Goal: Task Accomplishment & Management: Manage account settings

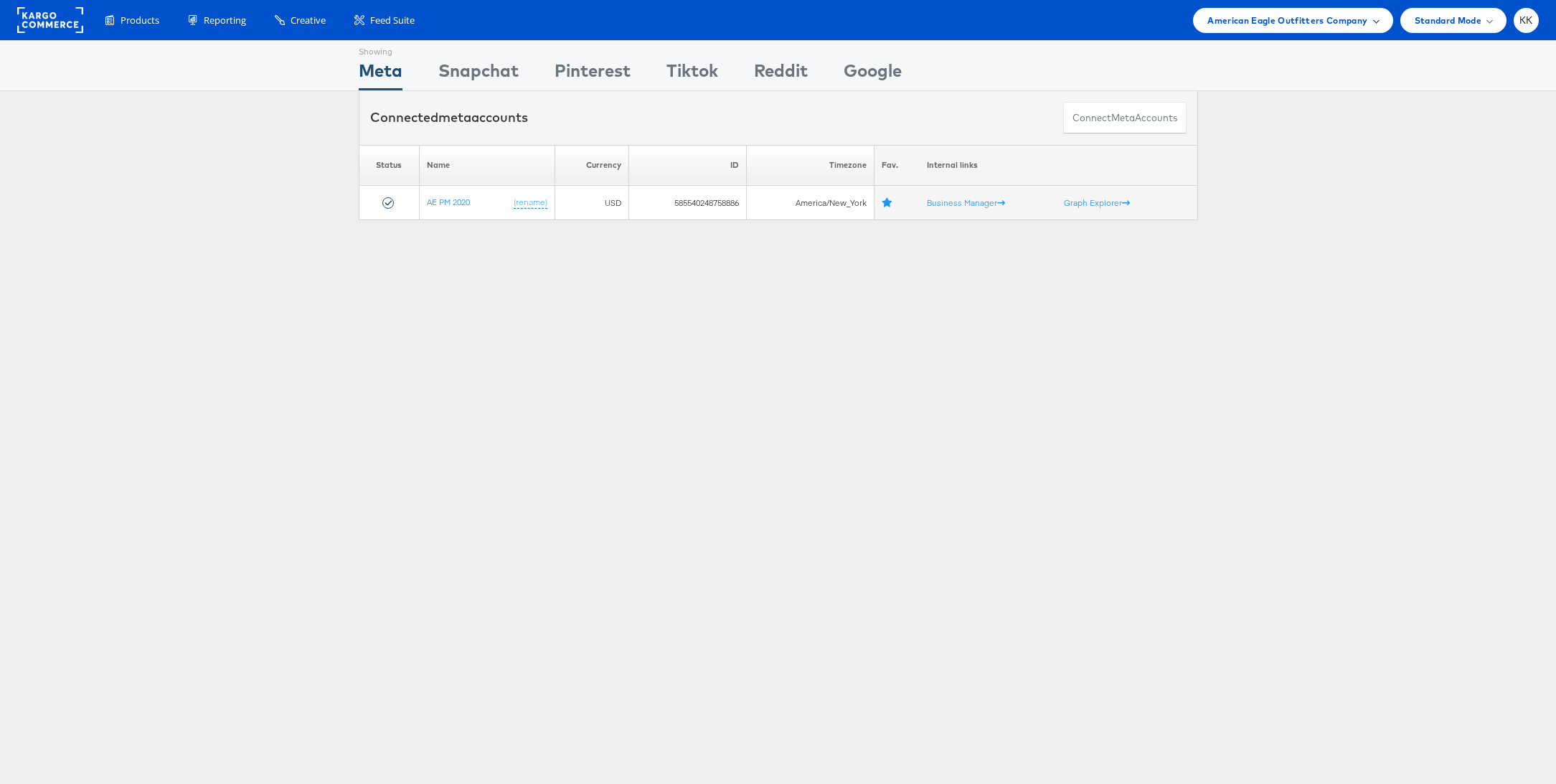
click at [1262, 10] on div "American Eagle Outfitters Company" at bounding box center [1293, 20] width 200 height 25
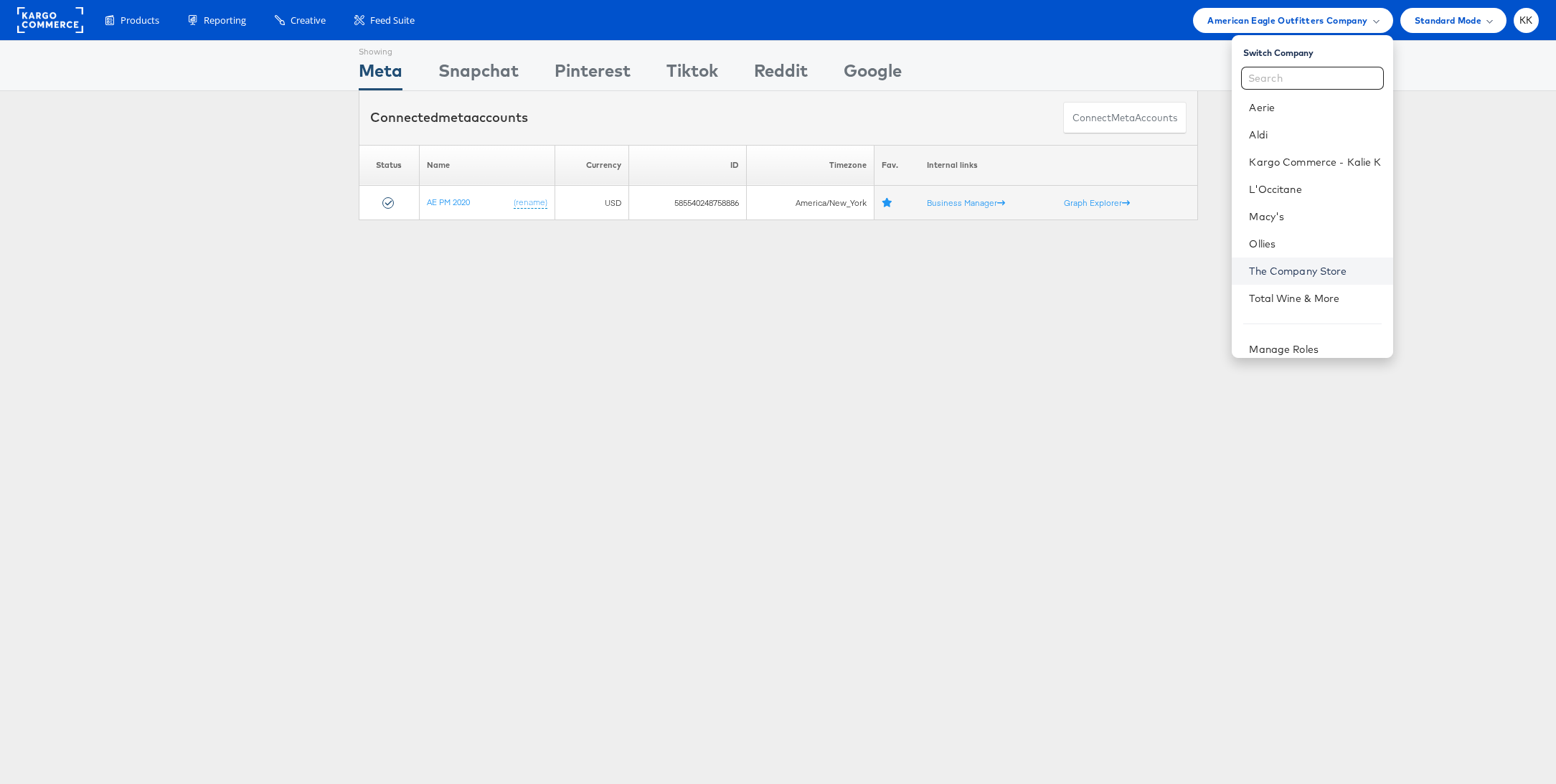
click at [1281, 264] on link "The Company Store" at bounding box center [1315, 271] width 132 height 14
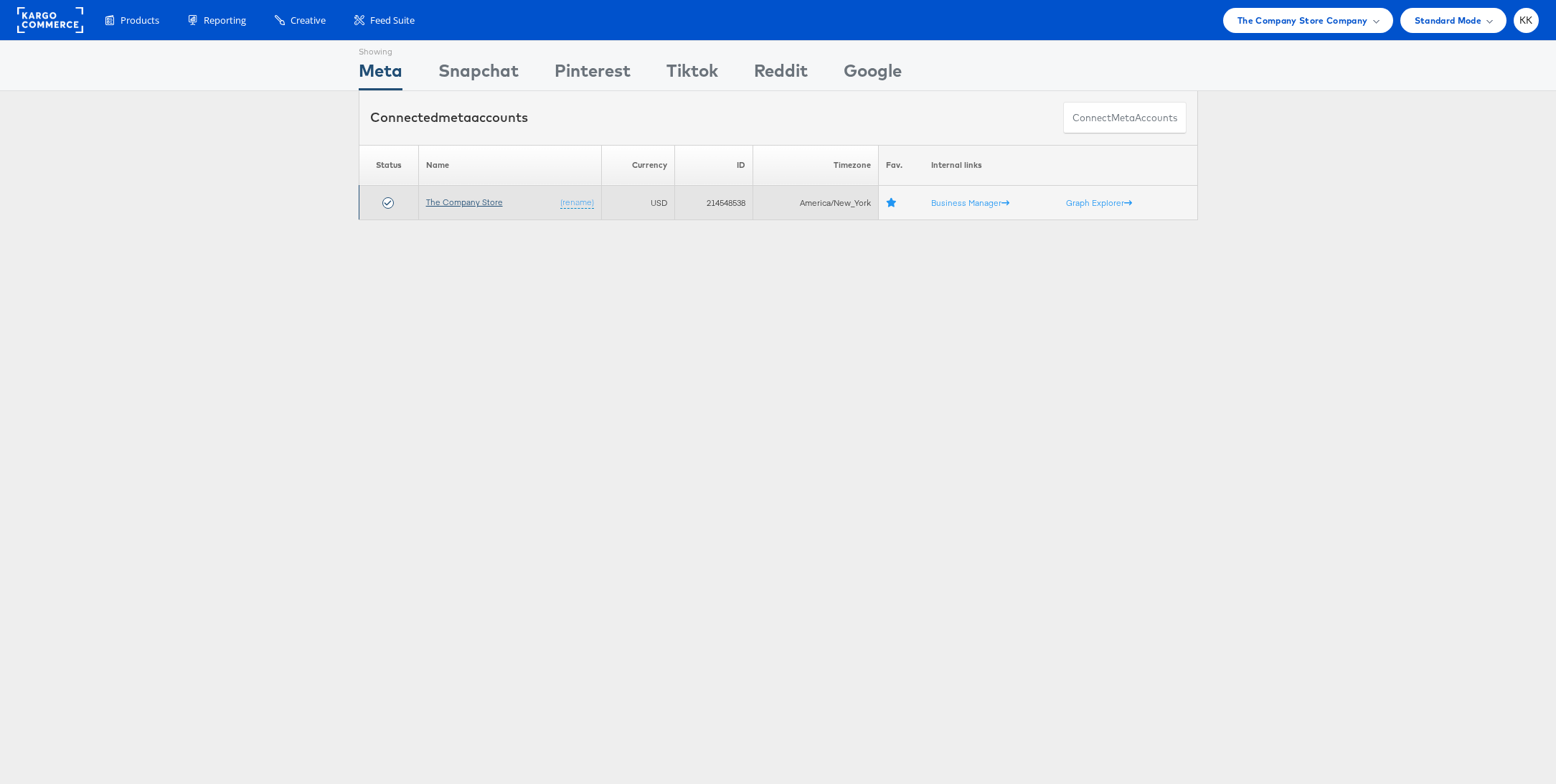
click at [461, 199] on link "The Company Store" at bounding box center [464, 201] width 77 height 10
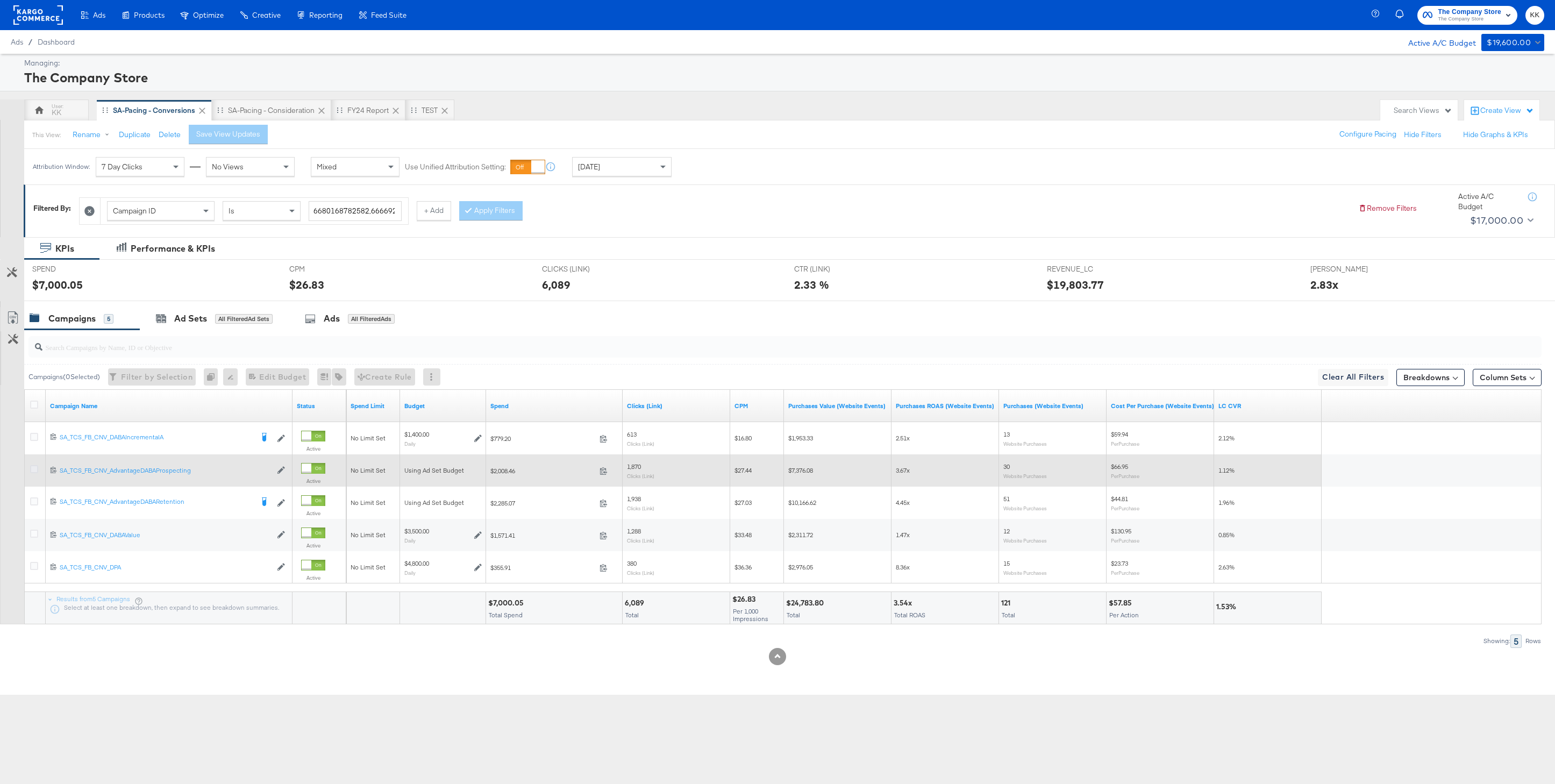
click at [34, 468] on icon at bounding box center [34, 468] width 8 height 8
click at [0, 0] on input "checkbox" at bounding box center [0, 0] width 0 height 0
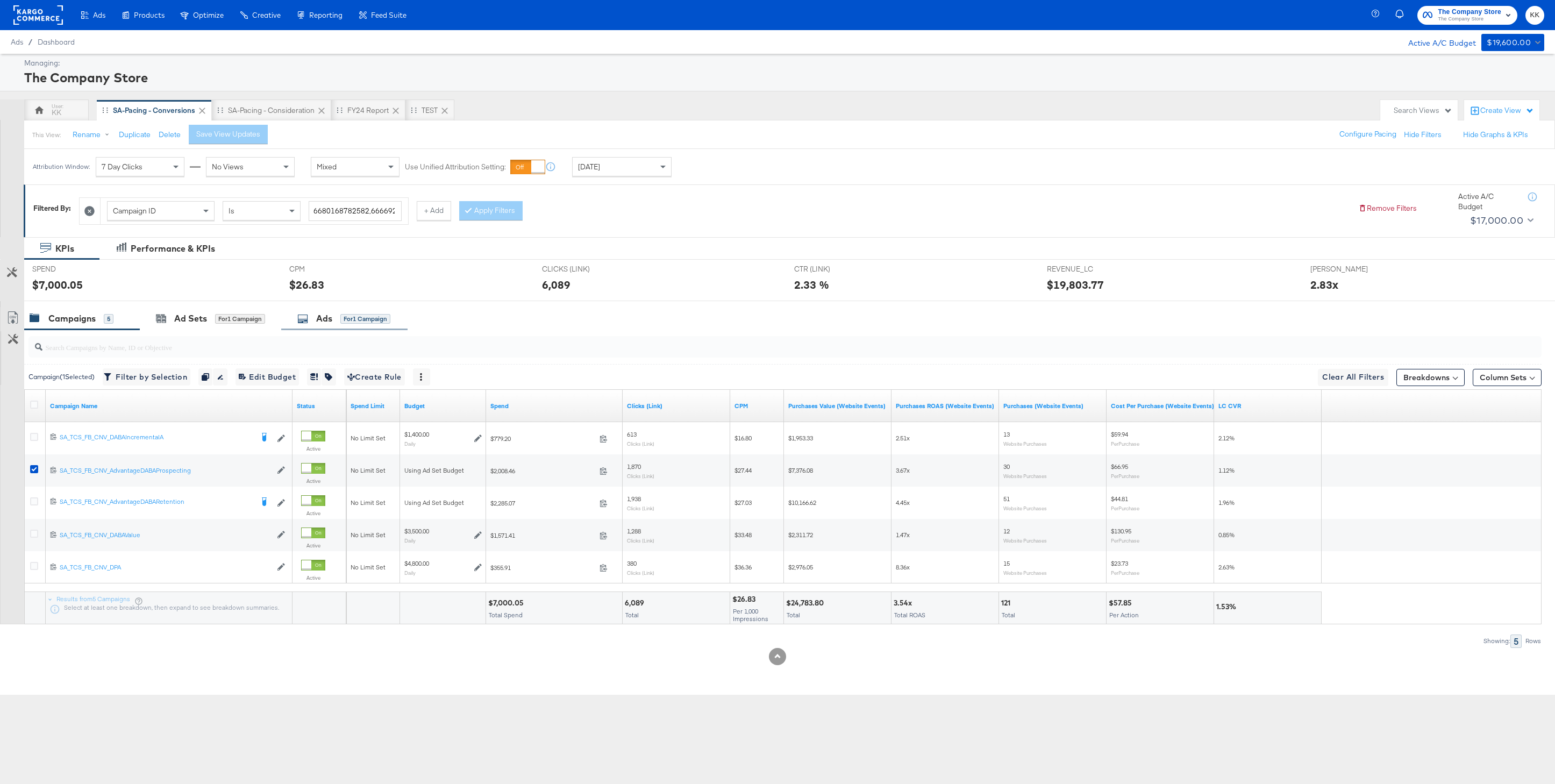
click at [324, 322] on div "Ads" at bounding box center [324, 319] width 16 height 12
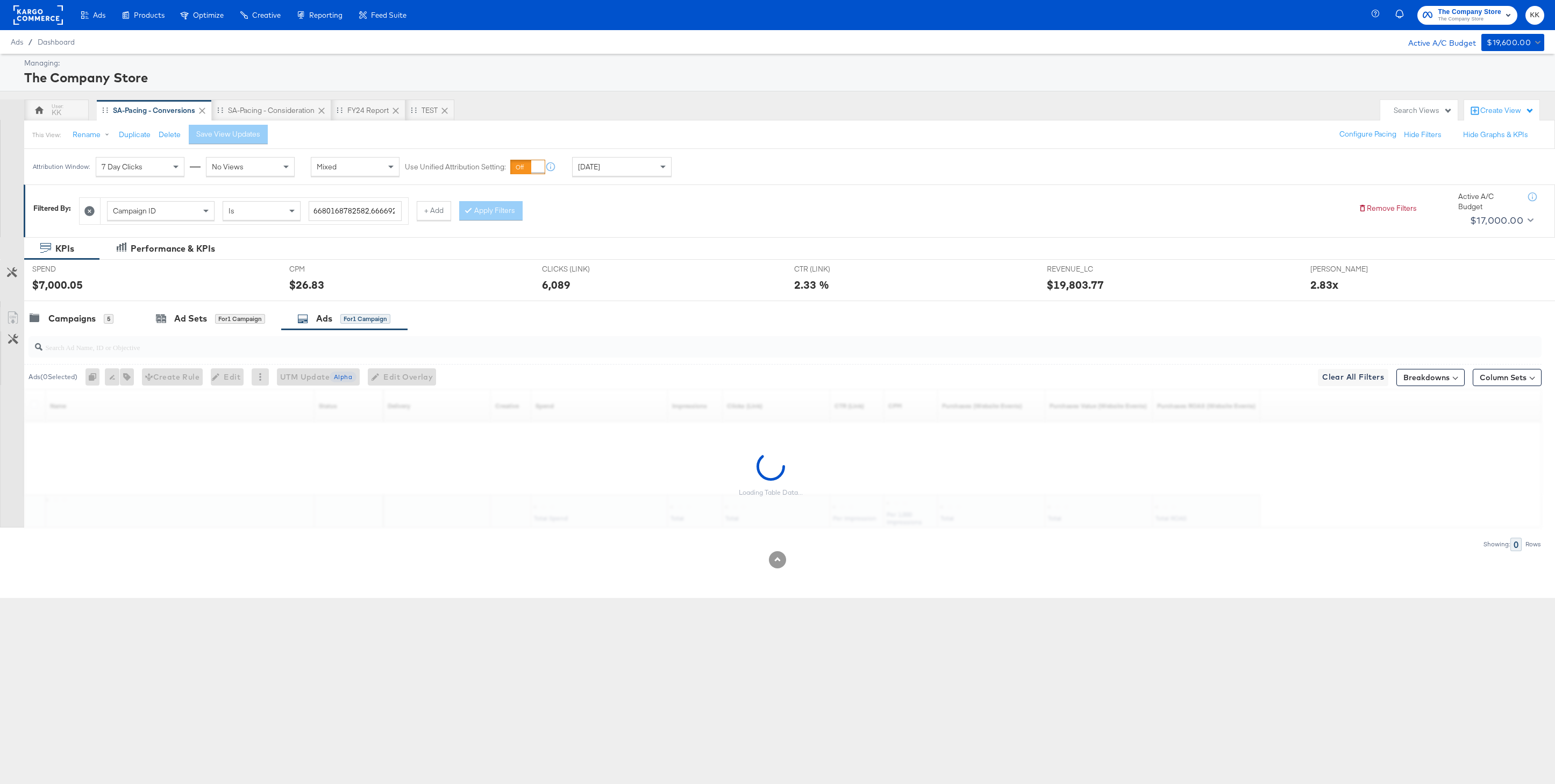
click at [624, 160] on div "[DATE]" at bounding box center [622, 167] width 98 height 18
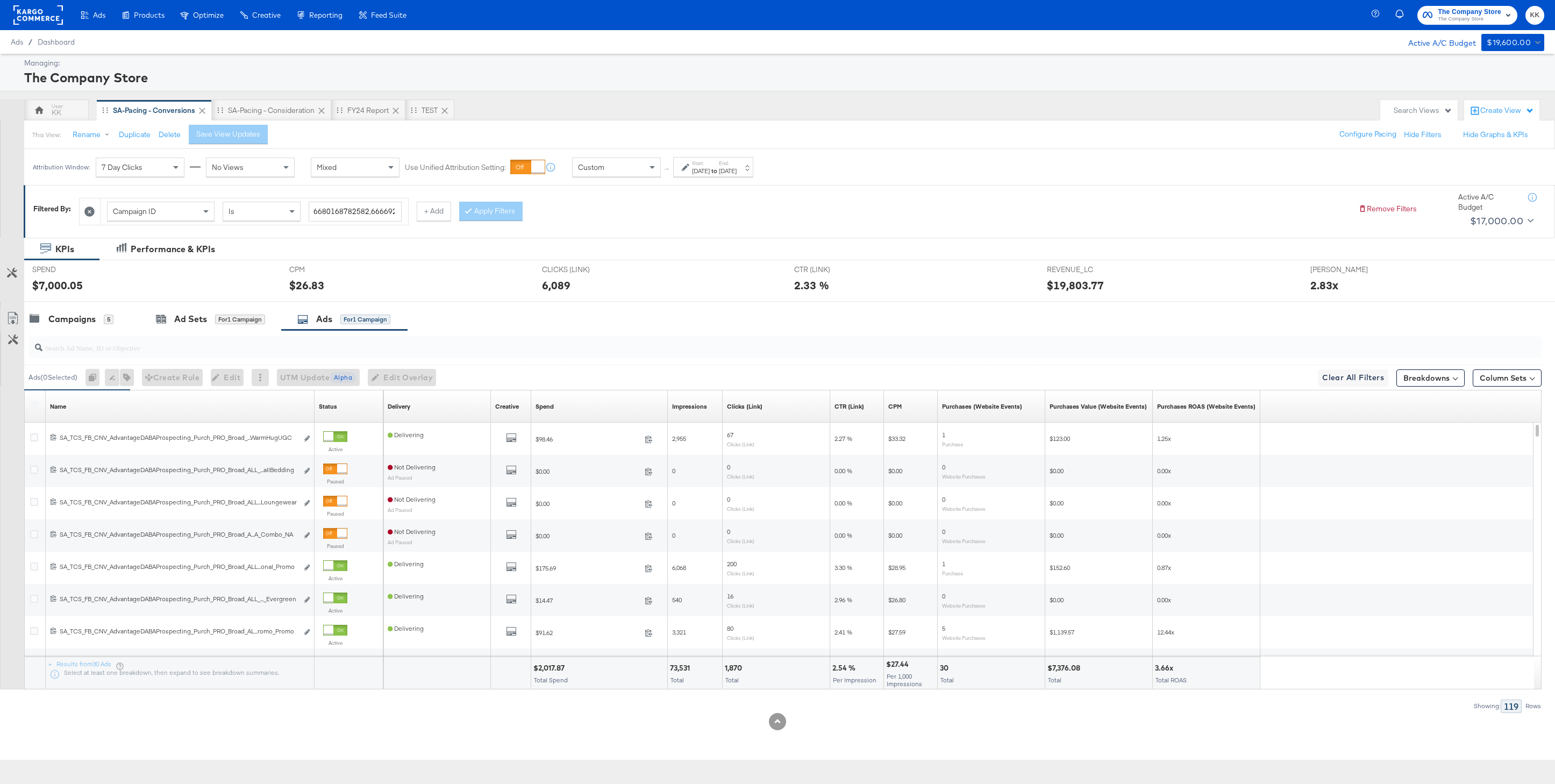
click at [700, 172] on div "Oct 3rd 2025" at bounding box center [700, 171] width 18 height 8
click at [601, 257] on input "October 3rd 2025" at bounding box center [577, 252] width 116 height 19
click at [528, 277] on span "‹" at bounding box center [532, 274] width 17 height 16
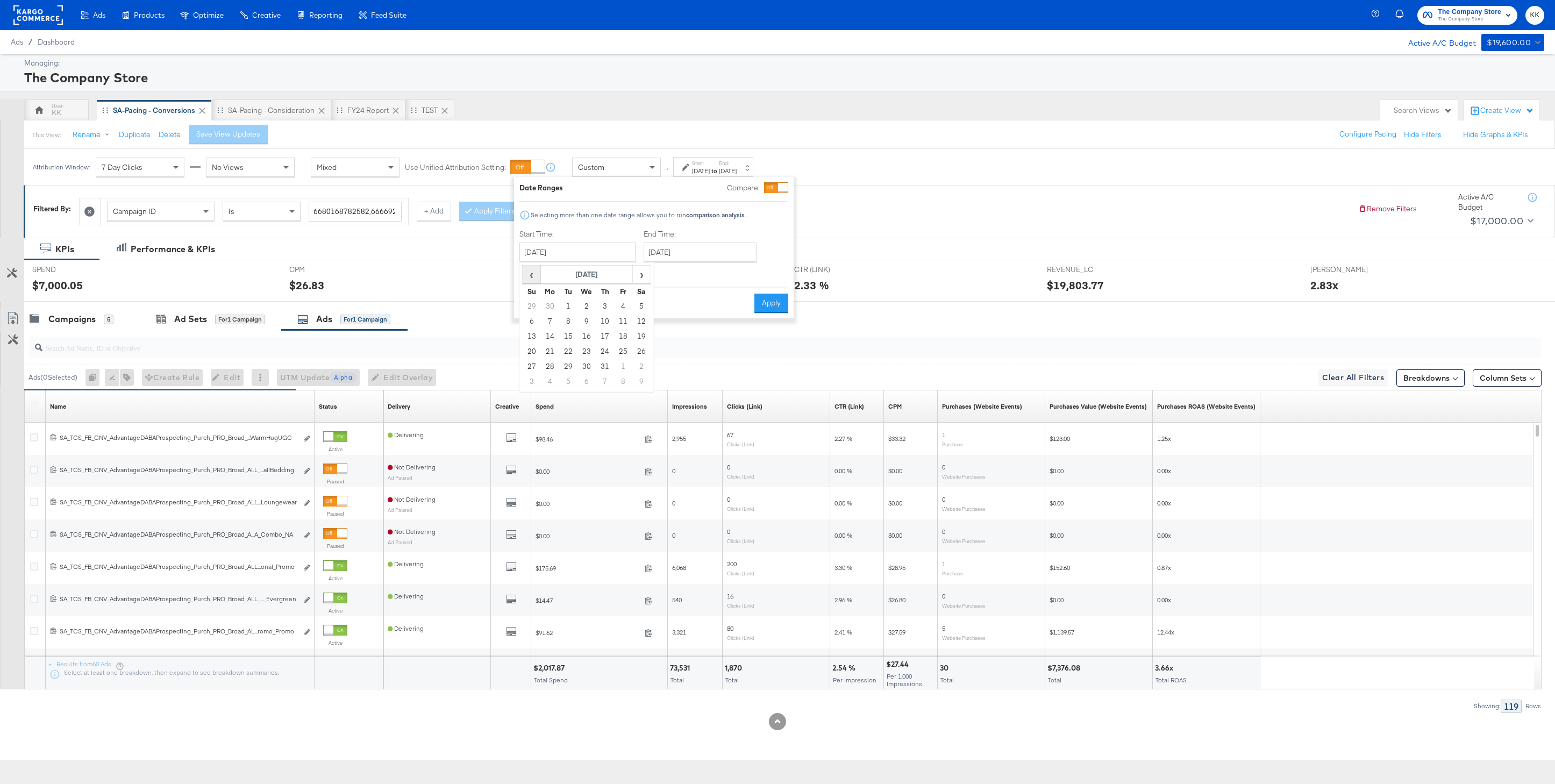
click at [528, 277] on span "‹" at bounding box center [532, 274] width 17 height 16
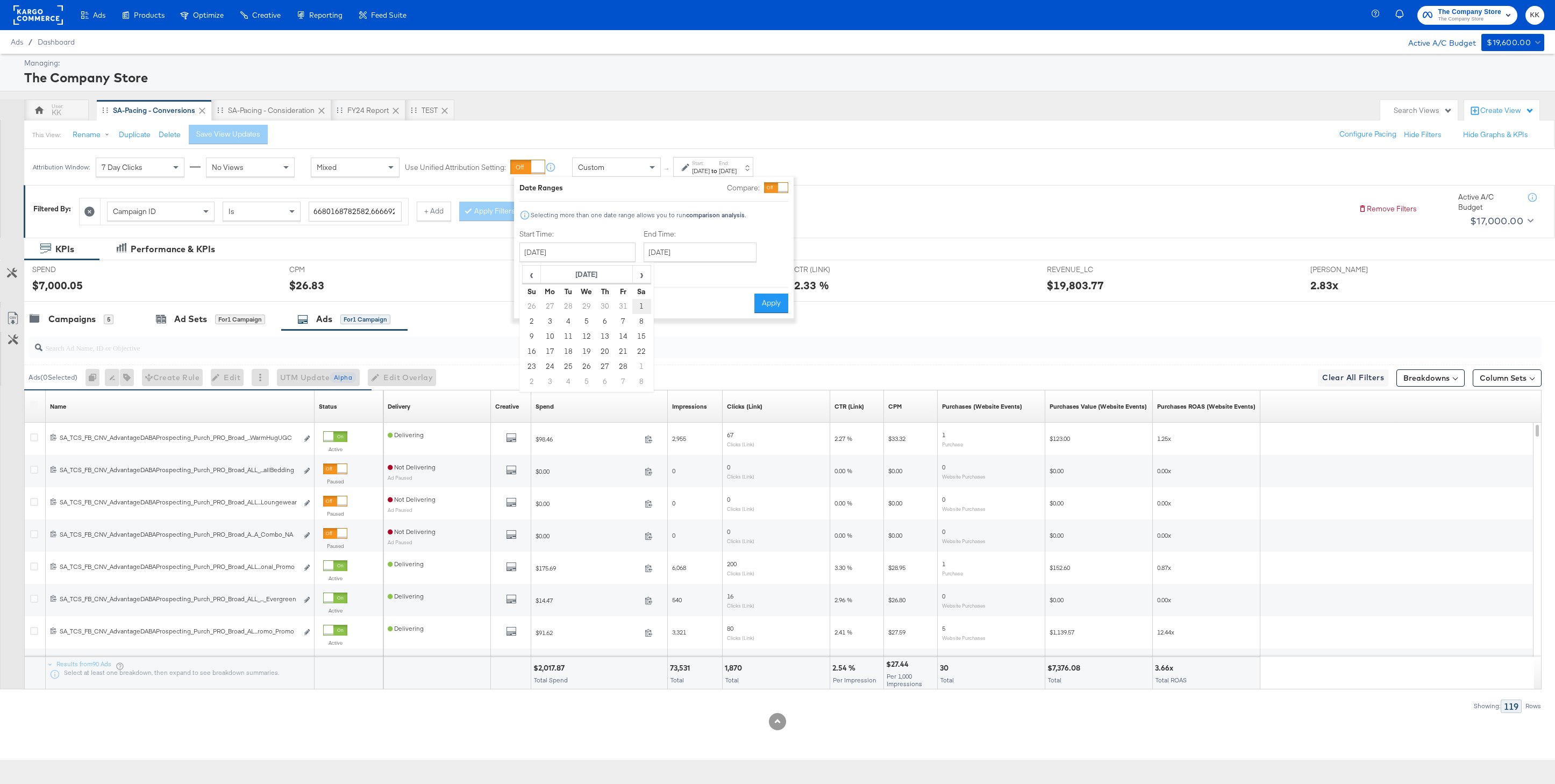
click at [647, 300] on td "1" at bounding box center [642, 306] width 18 height 15
type input "February 1st 2025"
click at [697, 261] on input "October 3rd 2025" at bounding box center [699, 252] width 113 height 19
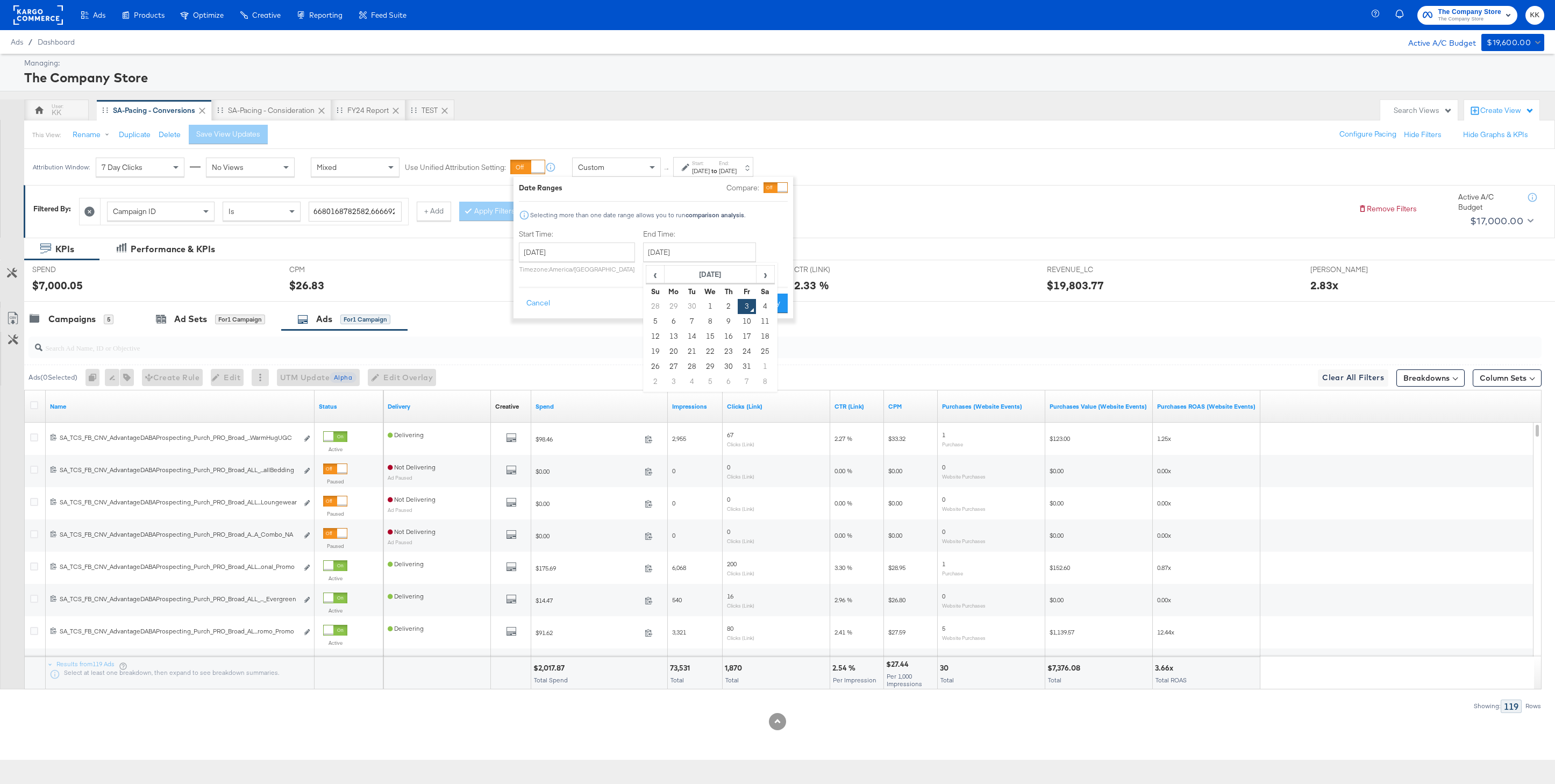
click at [726, 293] on th "Th" at bounding box center [729, 291] width 18 height 15
click at [726, 311] on td "2" at bounding box center [729, 306] width 18 height 15
type input "October 2nd 2025"
click at [760, 302] on button "Apply" at bounding box center [772, 303] width 34 height 19
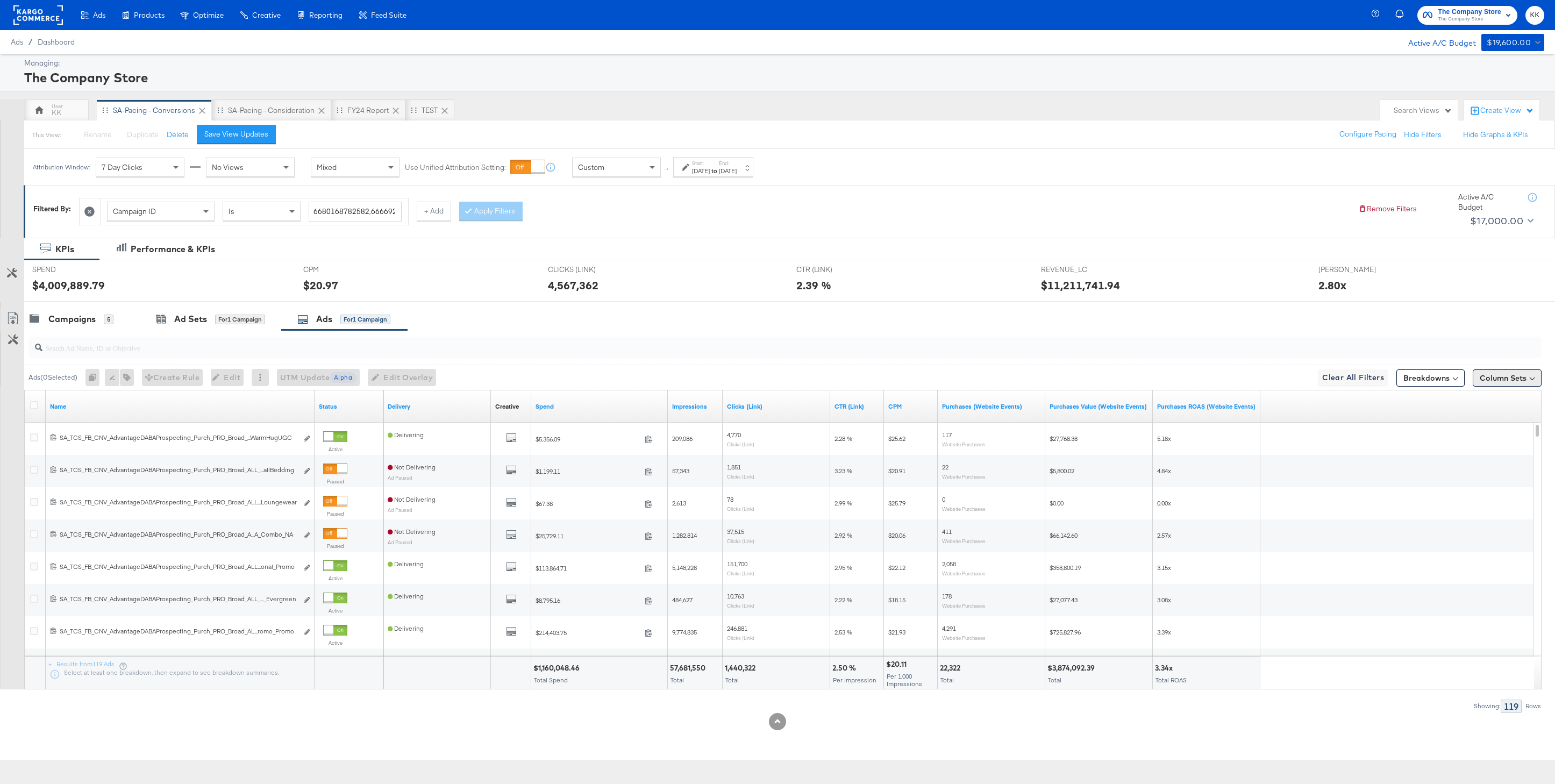
click at [1473, 378] on button "Column Sets" at bounding box center [1507, 378] width 69 height 18
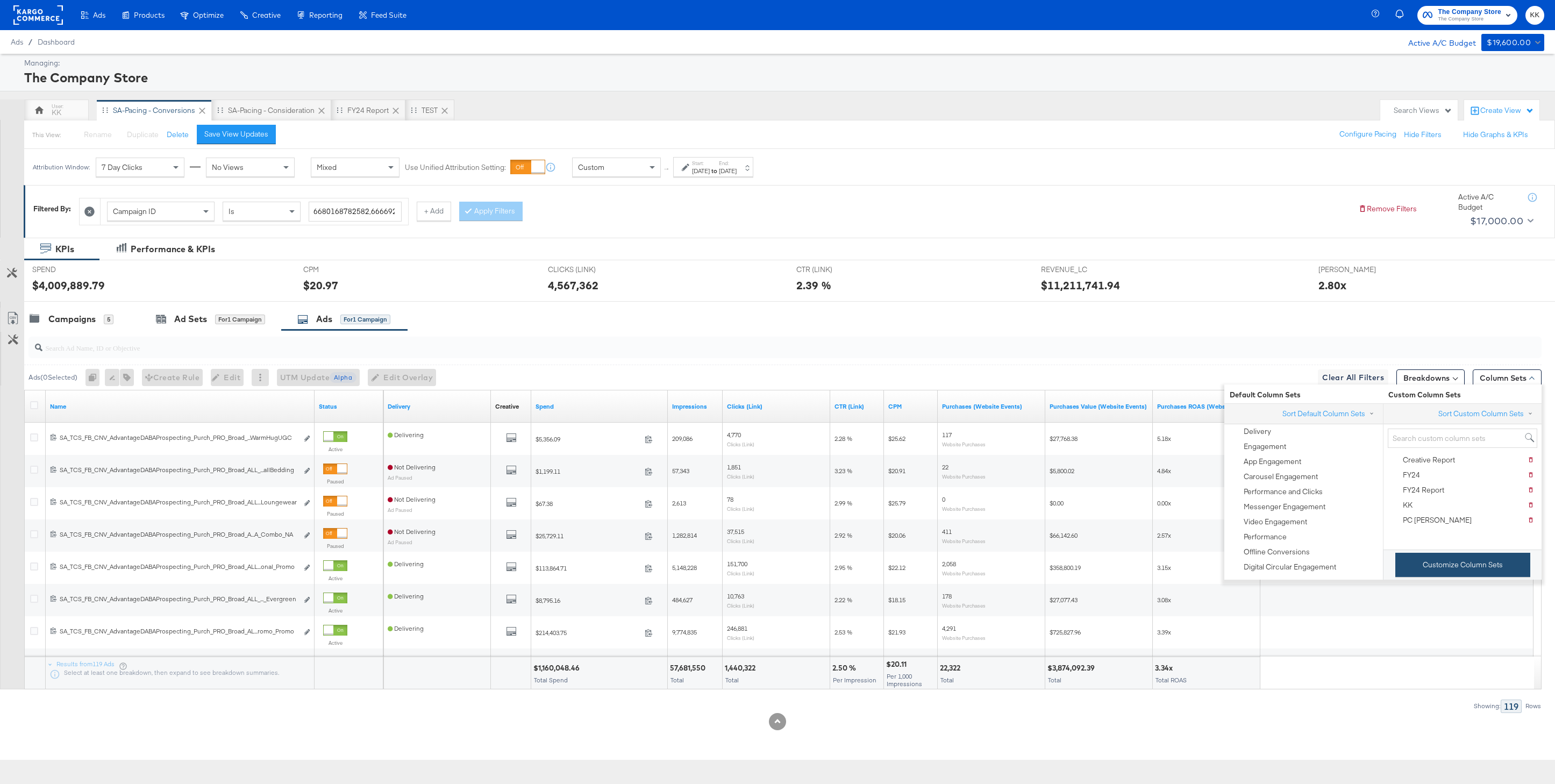
click at [1423, 563] on button "Customize Column Sets" at bounding box center [1463, 565] width 135 height 24
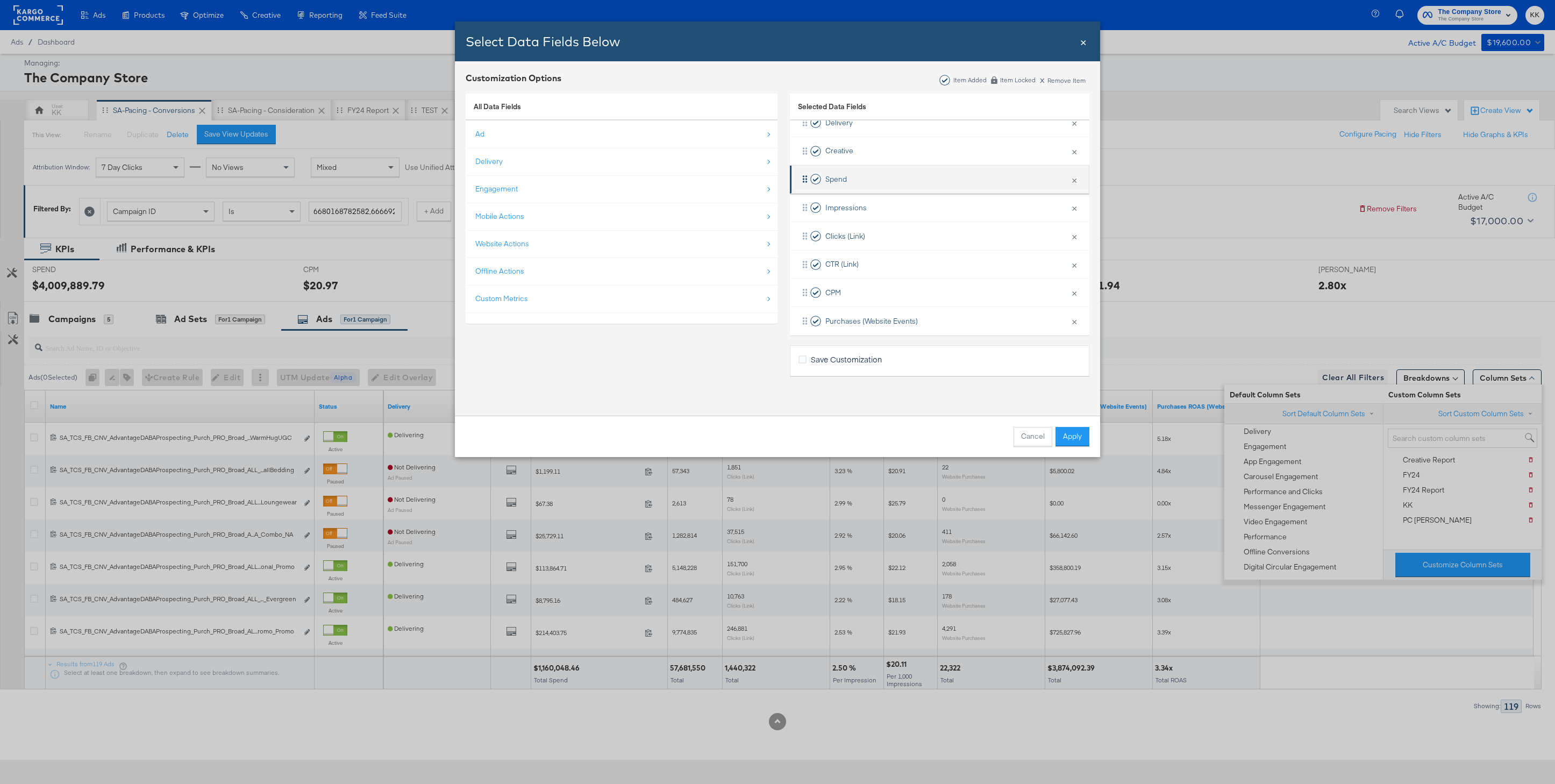
scroll to position [69, 0]
click at [1074, 259] on button "×" at bounding box center [1074, 258] width 14 height 22
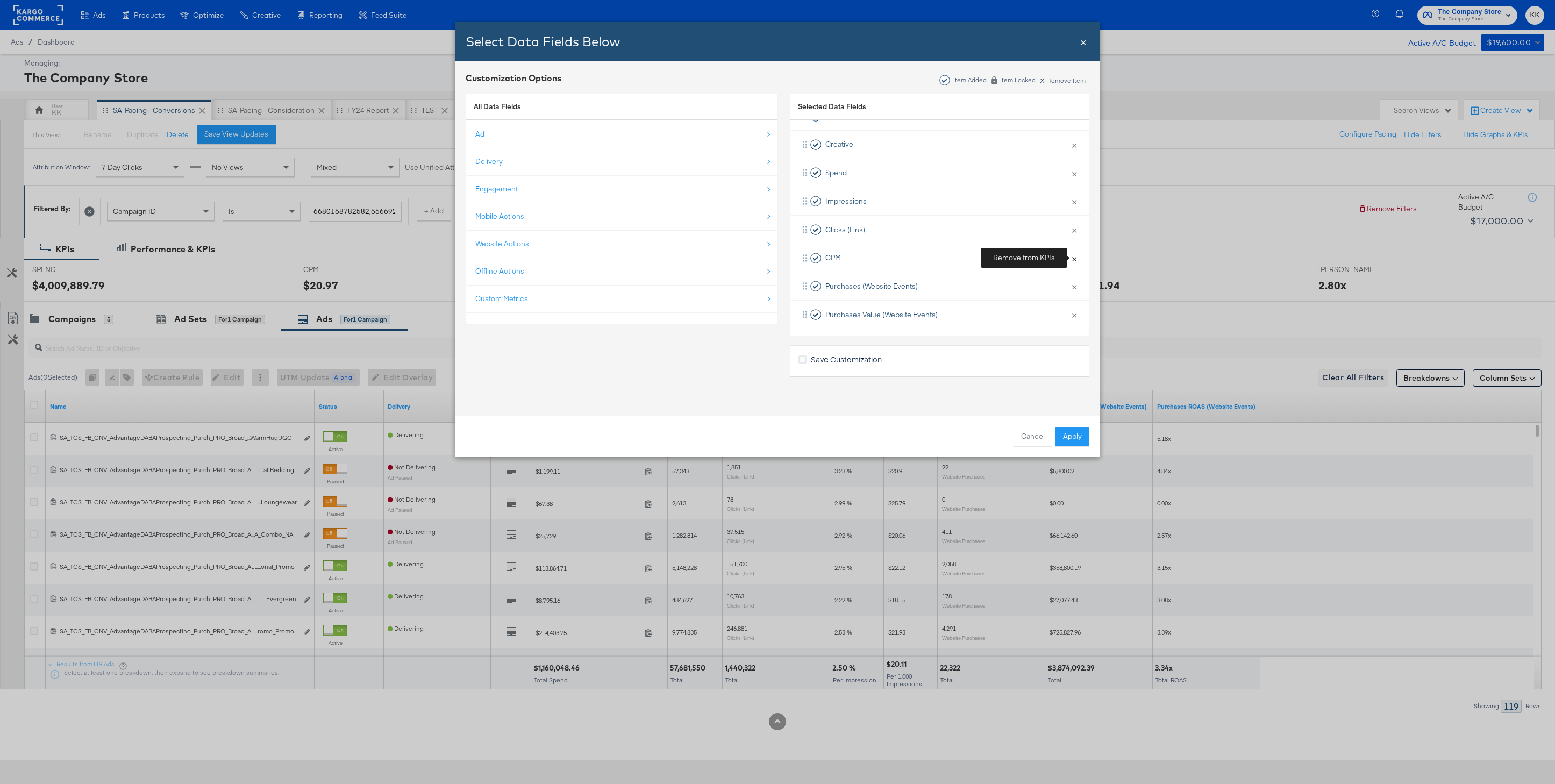
click at [1074, 259] on button "×" at bounding box center [1074, 258] width 14 height 22
click at [1076, 313] on button "×" at bounding box center [1074, 314] width 14 height 22
click at [519, 246] on div "Website Actions" at bounding box center [502, 243] width 54 height 10
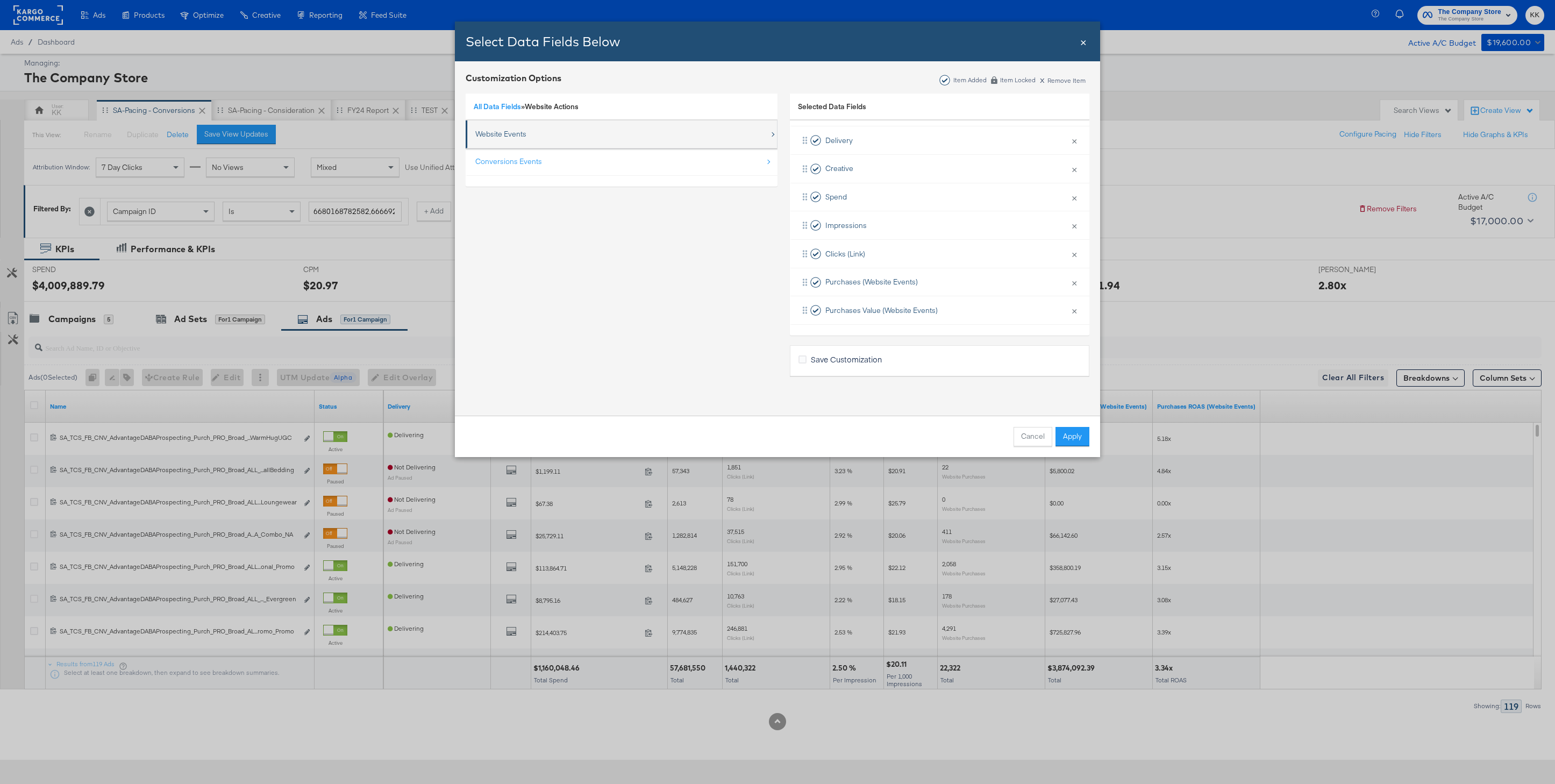
click at [516, 133] on div "Website Events" at bounding box center [500, 134] width 51 height 10
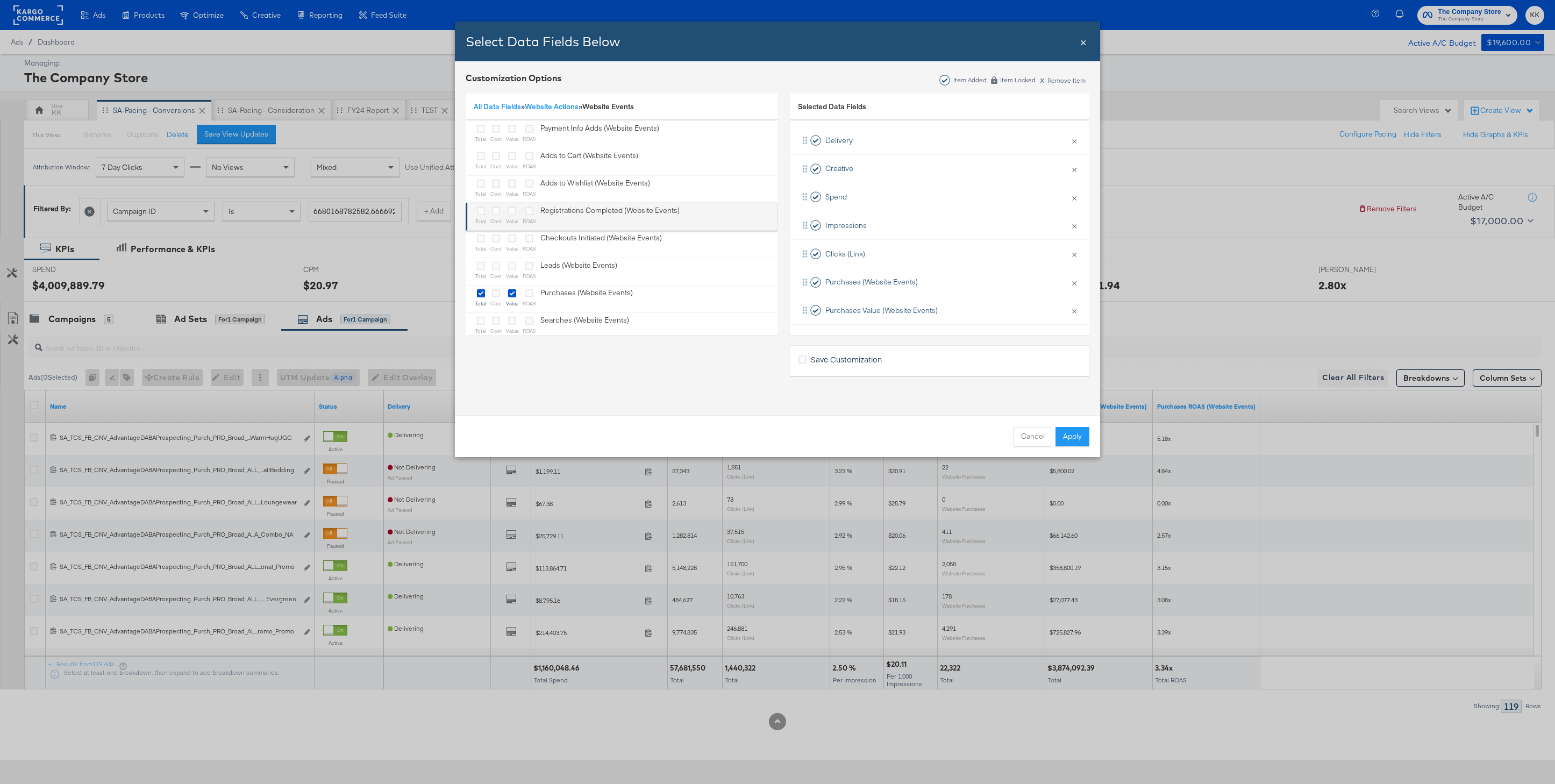
scroll to position [43, 0]
click at [480, 302] on icon "Bulk Add Locations Modal" at bounding box center [481, 305] width 8 height 8
click at [0, 0] on input "Bulk Add Locations Modal" at bounding box center [0, 0] width 0 height 0
click at [483, 156] on icon "Bulk Add Locations Modal" at bounding box center [481, 156] width 8 height 8
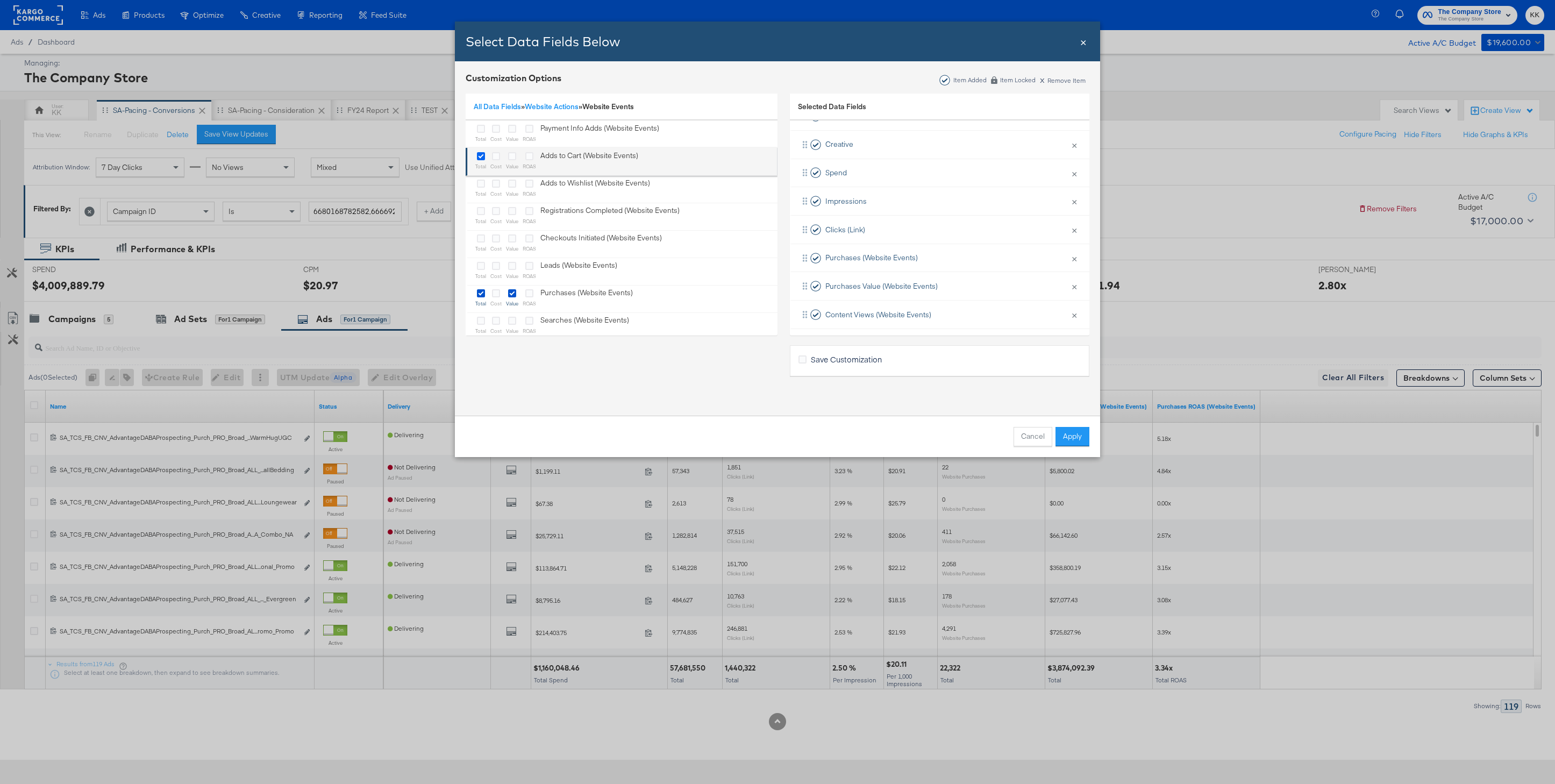
click at [0, 0] on input "Bulk Add Locations Modal" at bounding box center [0, 0] width 0 height 0
drag, startPoint x: 861, startPoint y: 288, endPoint x: 863, endPoint y: 238, distance: 50.0
click at [863, 238] on div "Delivery × Remove from KPIs Creative × Remove from KPIs Spend × Remove from KPI…" at bounding box center [939, 197] width 299 height 255
drag, startPoint x: 864, startPoint y: 311, endPoint x: 864, endPoint y: 252, distance: 59.0
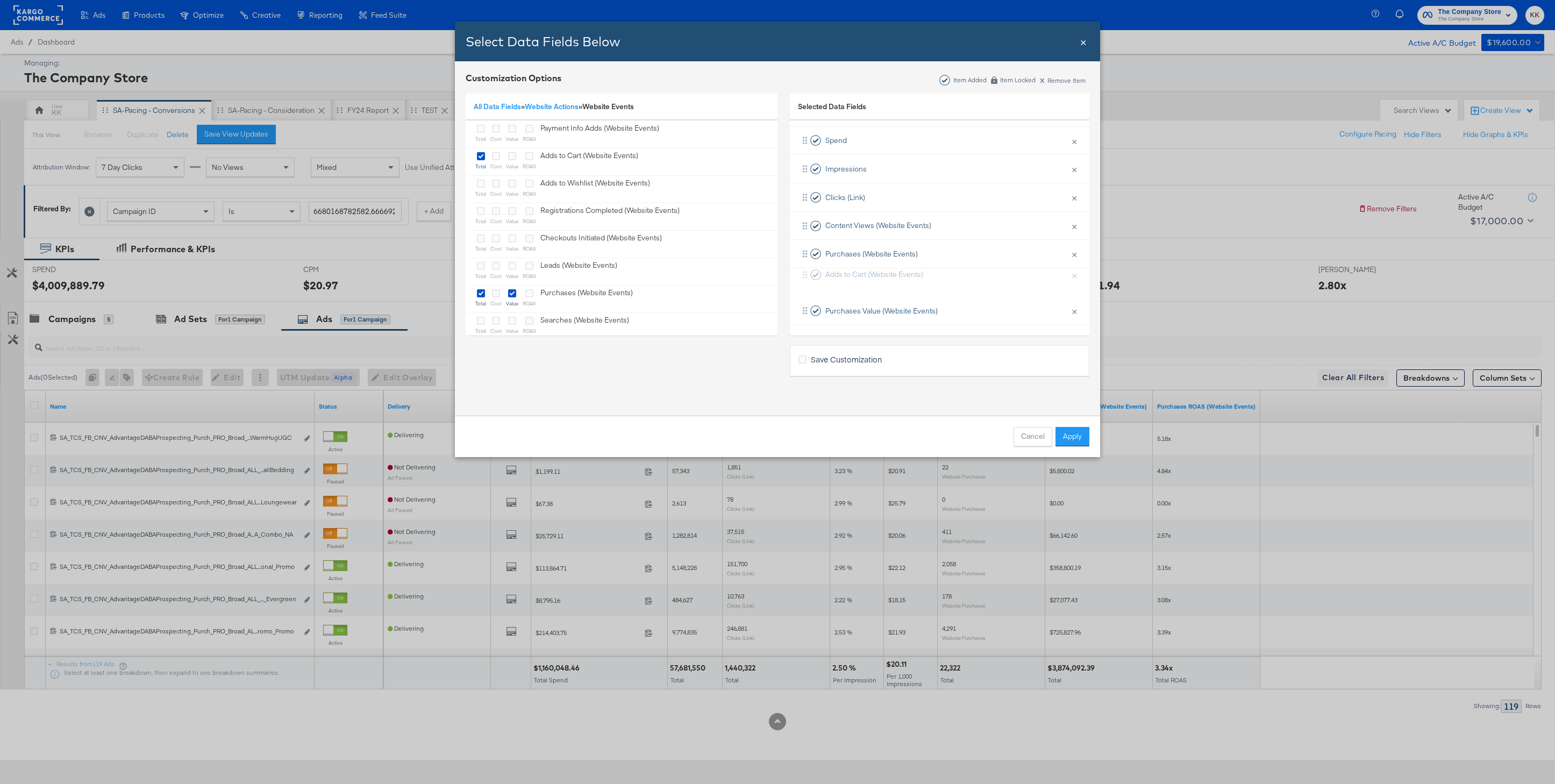
click at [864, 252] on div "Delivery × Remove from KPIs Creative × Remove from KPIs Spend × Remove from KPI…" at bounding box center [939, 197] width 299 height 255
click at [1083, 439] on button "Apply" at bounding box center [1073, 436] width 34 height 19
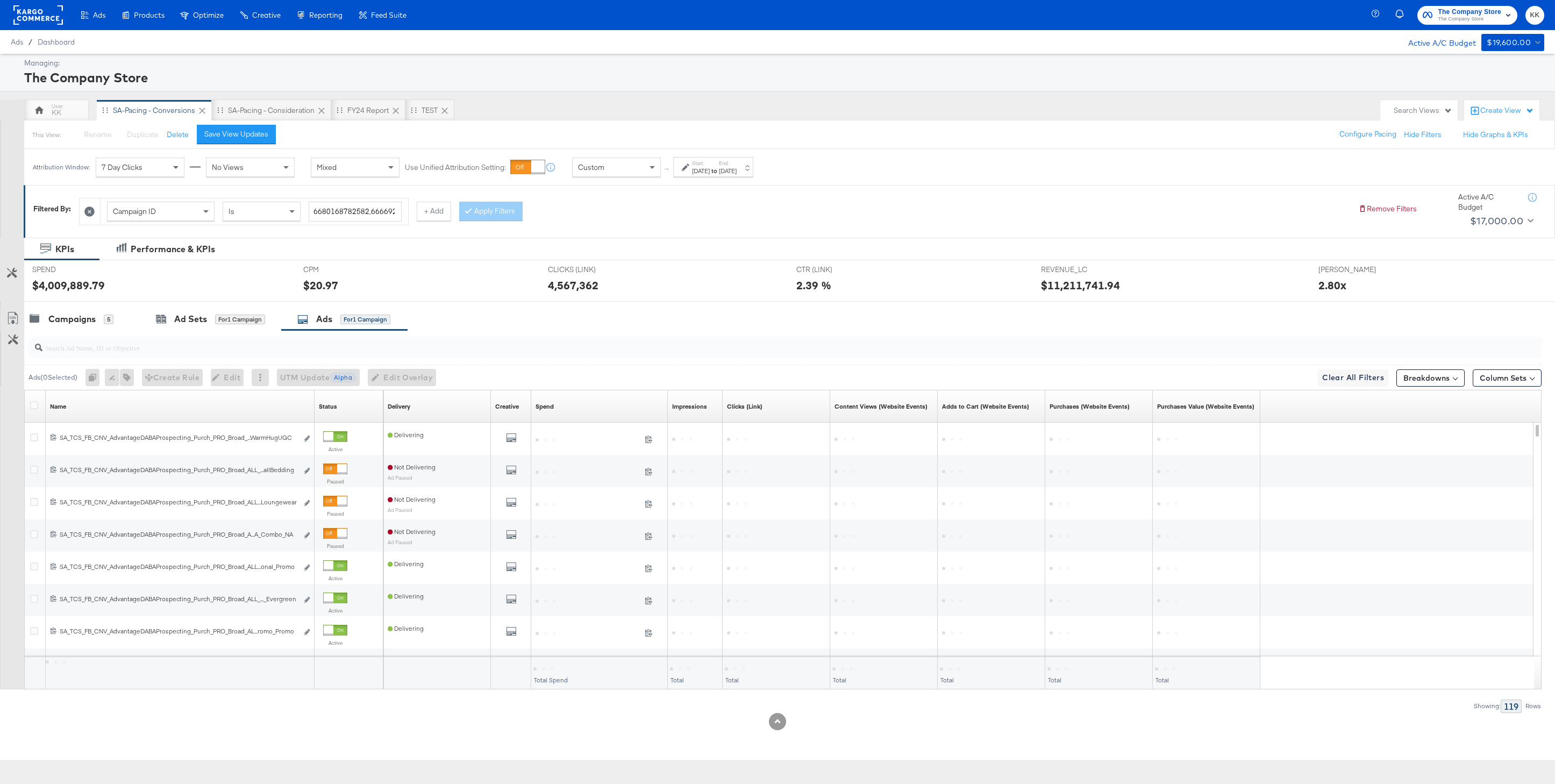
click at [176, 167] on span at bounding box center [176, 168] width 5 height 4
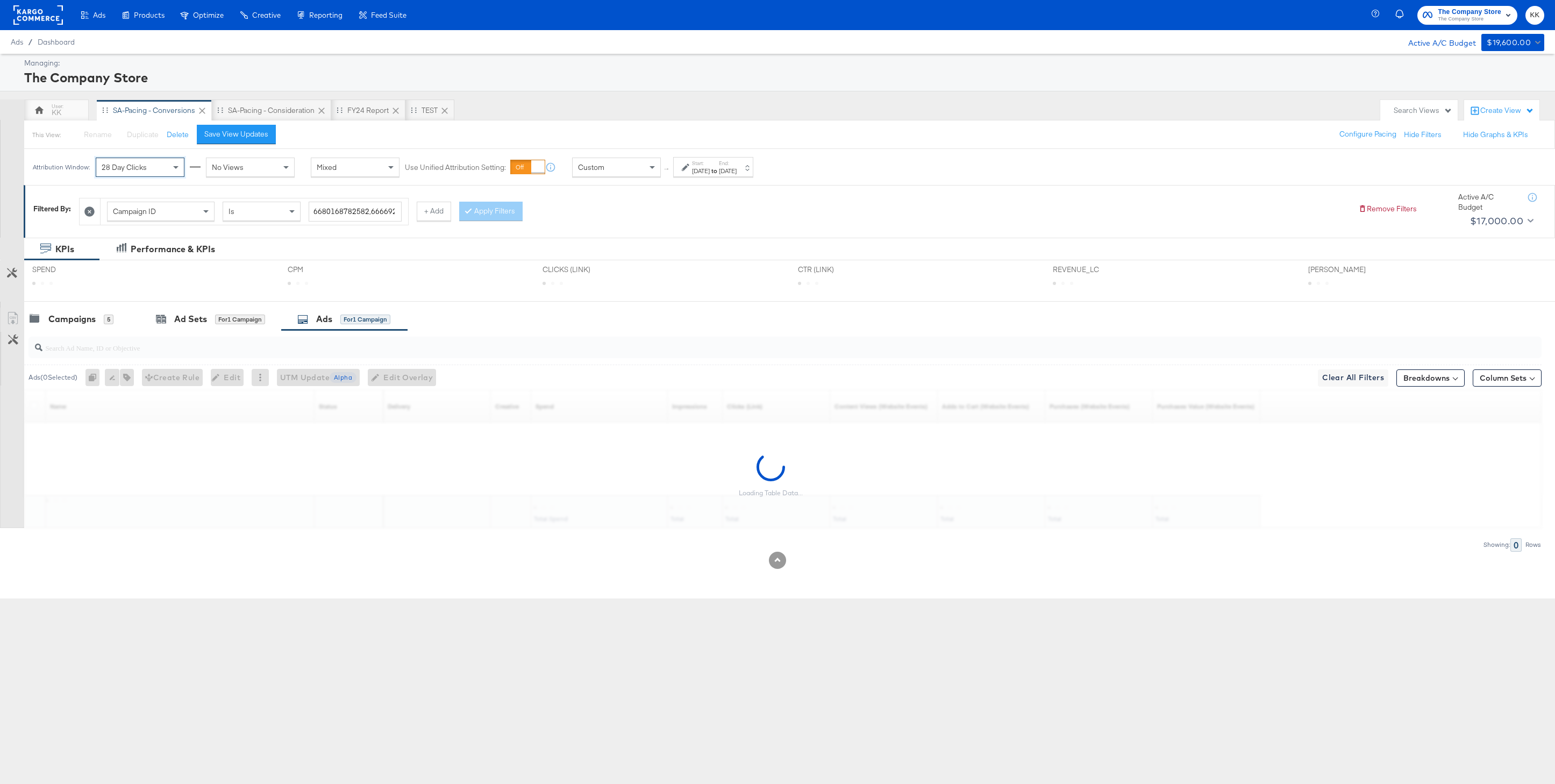
click at [252, 158] on div "No Views" at bounding box center [250, 167] width 88 height 18
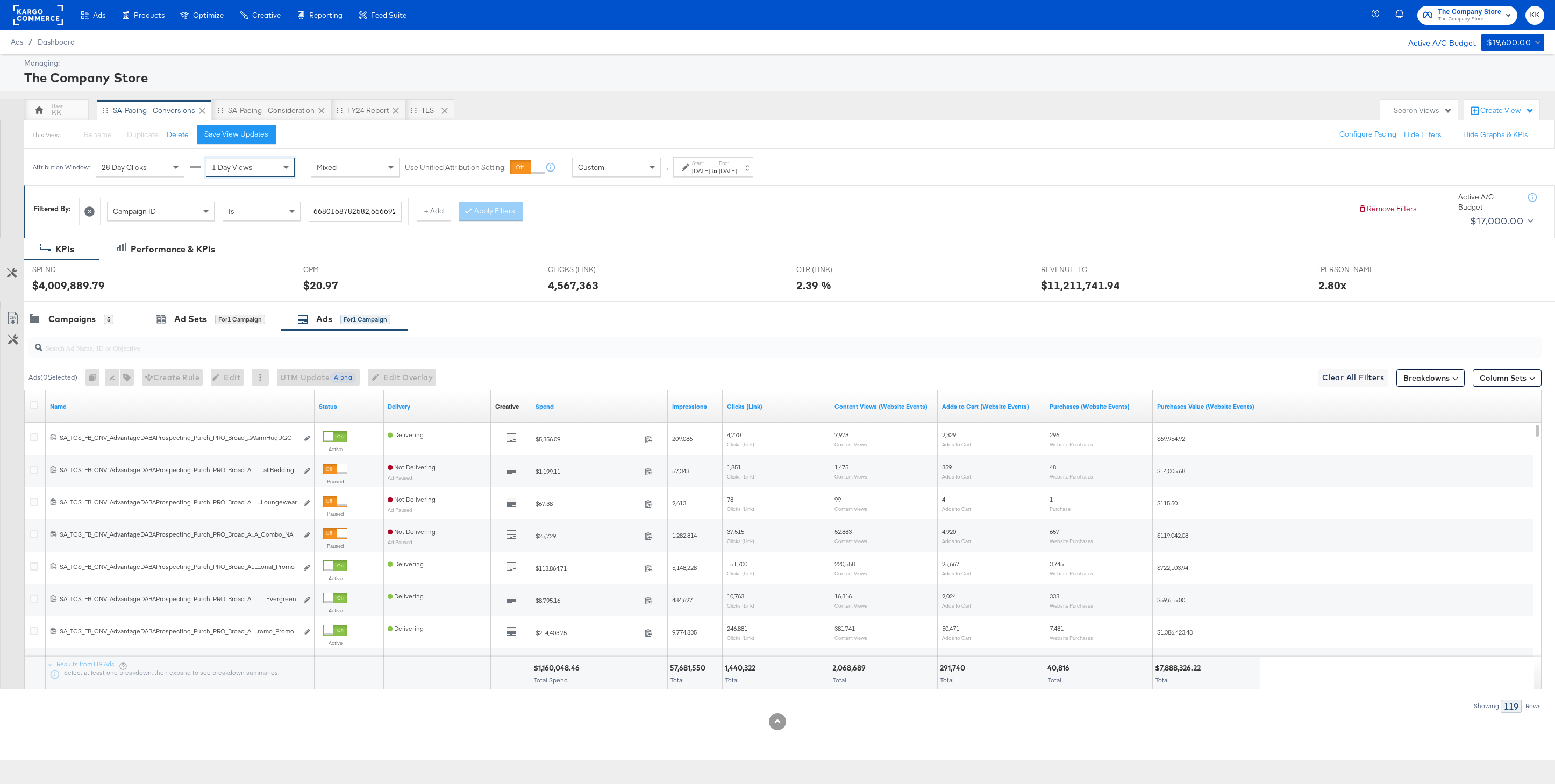
click at [36, 403] on icon at bounding box center [34, 404] width 8 height 8
click at [0, 0] on input "checkbox" at bounding box center [0, 0] width 0 height 0
click at [10, 311] on link "Export as CSV" at bounding box center [13, 319] width 24 height 24
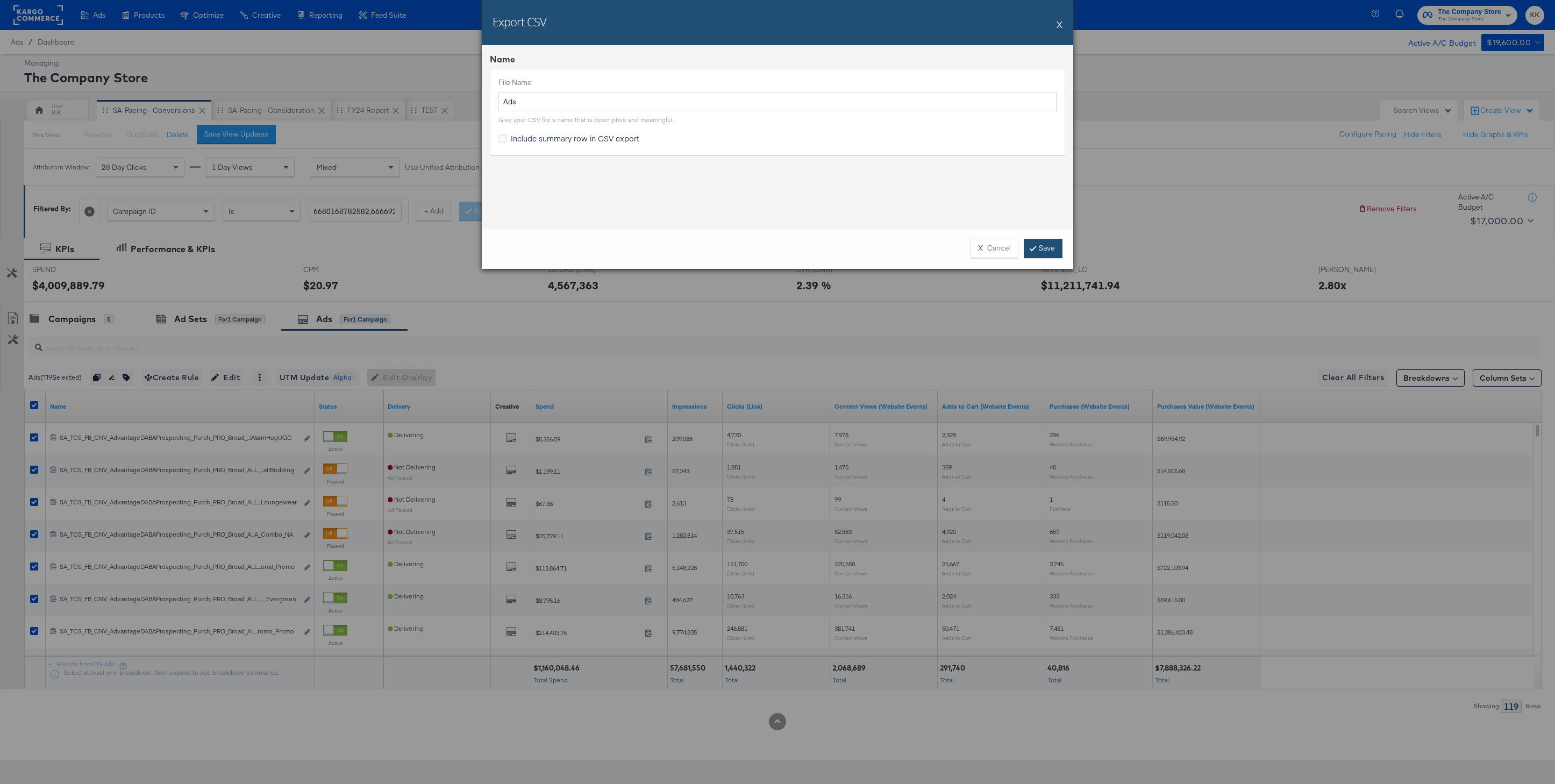
click at [1061, 252] on link "Save" at bounding box center [1043, 248] width 39 height 19
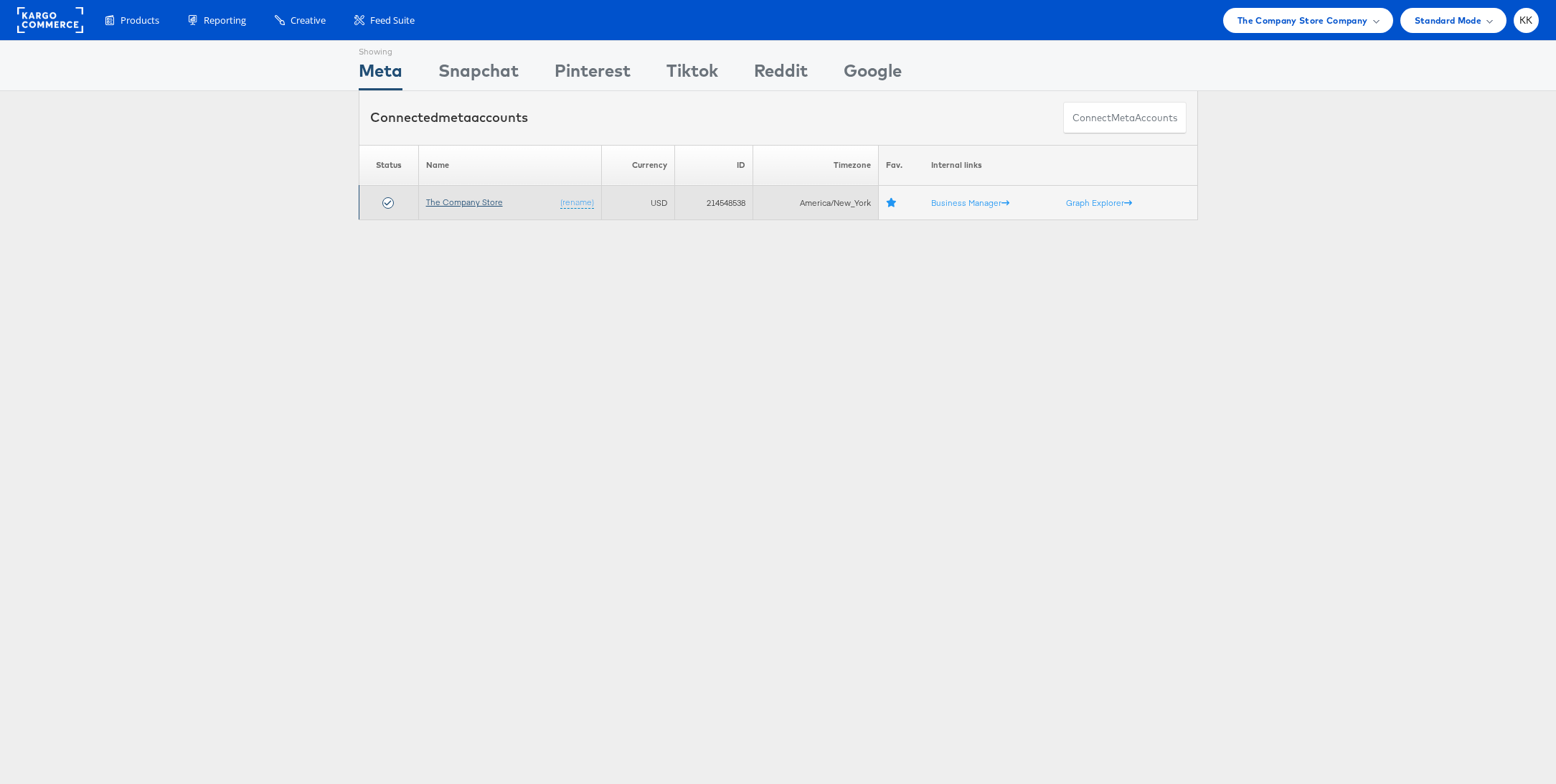
click at [465, 205] on link "The Company Store" at bounding box center [464, 201] width 77 height 10
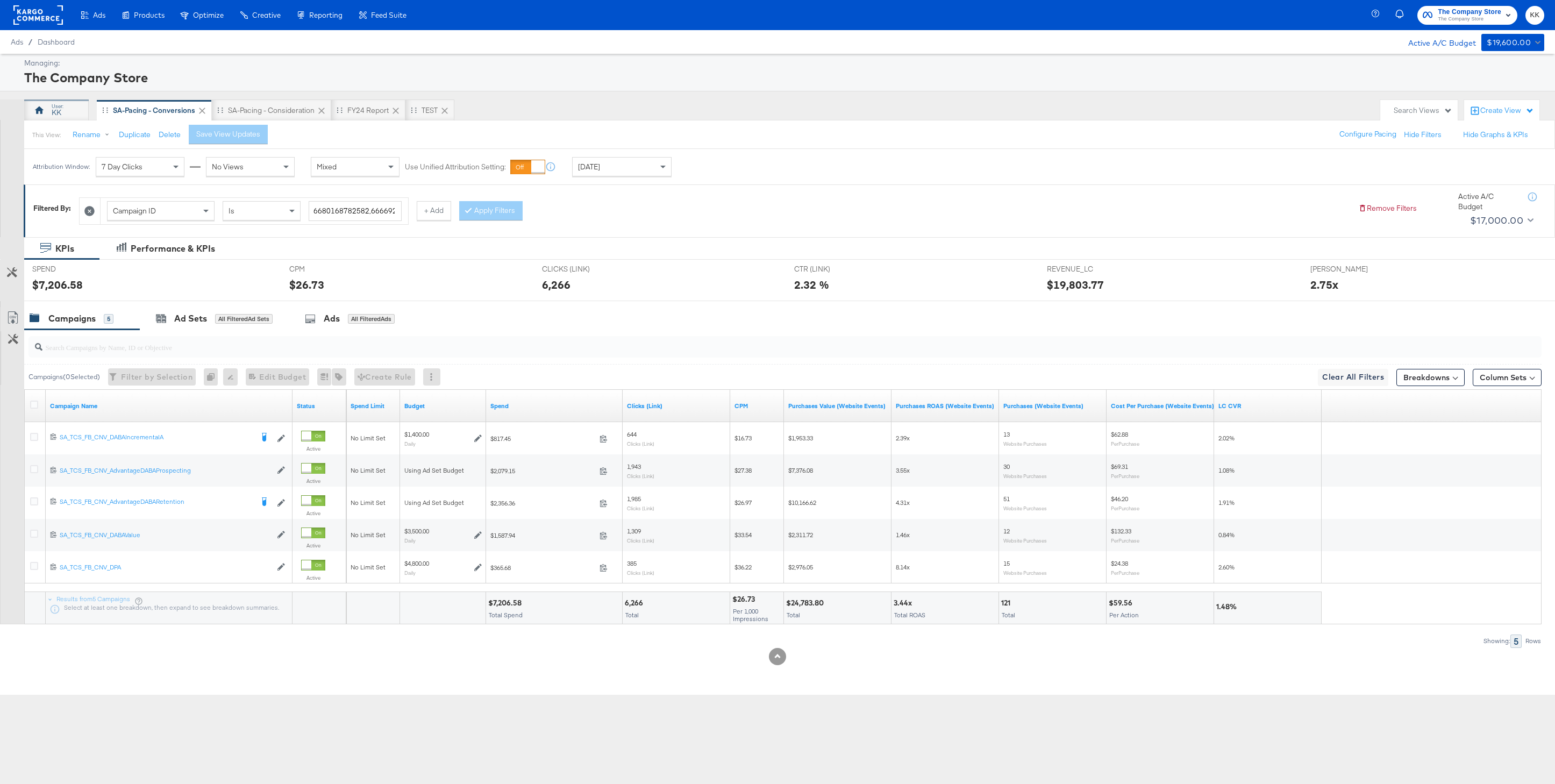
click at [65, 113] on div "KK" at bounding box center [56, 110] width 65 height 22
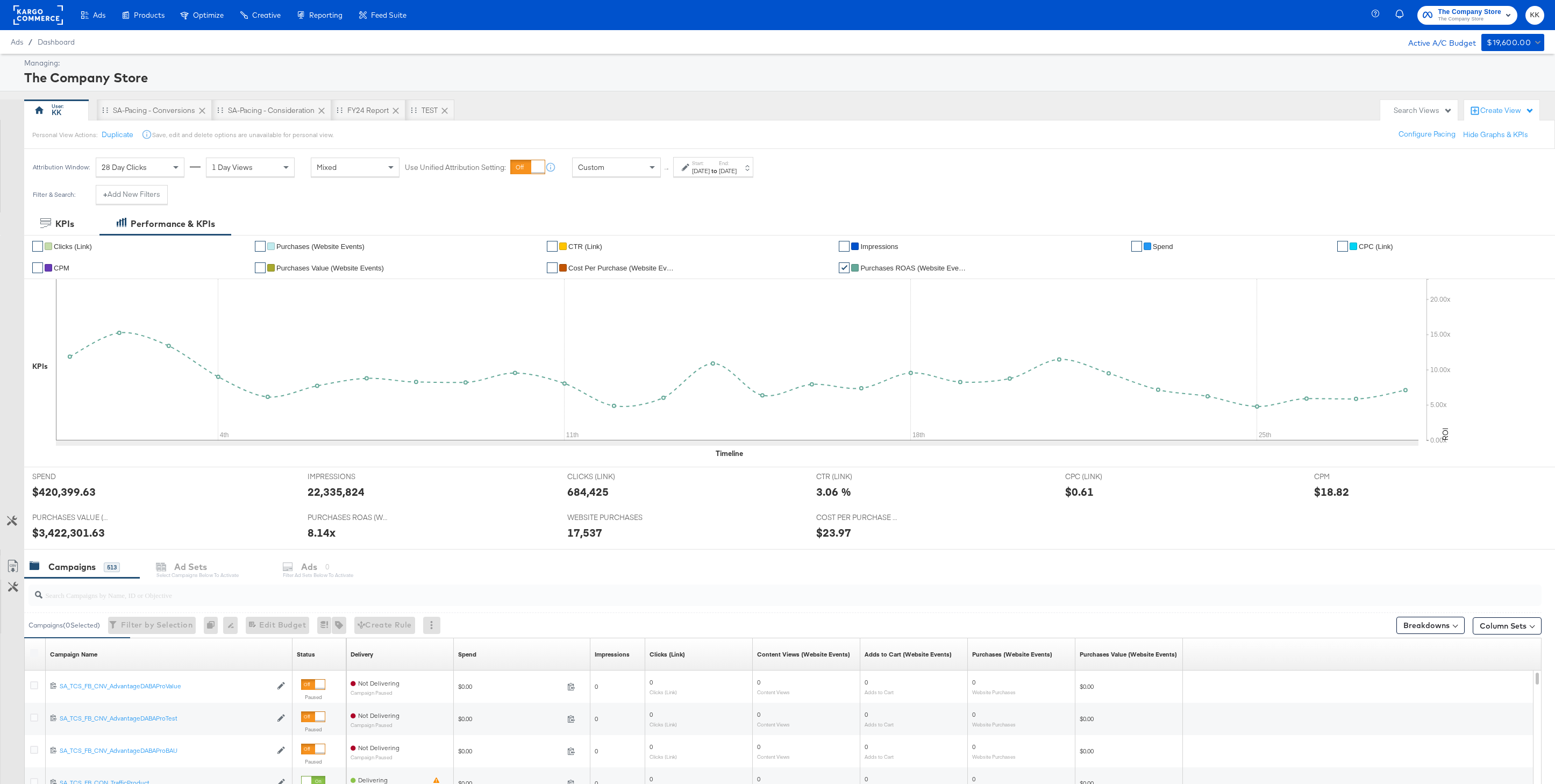
click at [35, 645] on div at bounding box center [36, 654] width 20 height 19
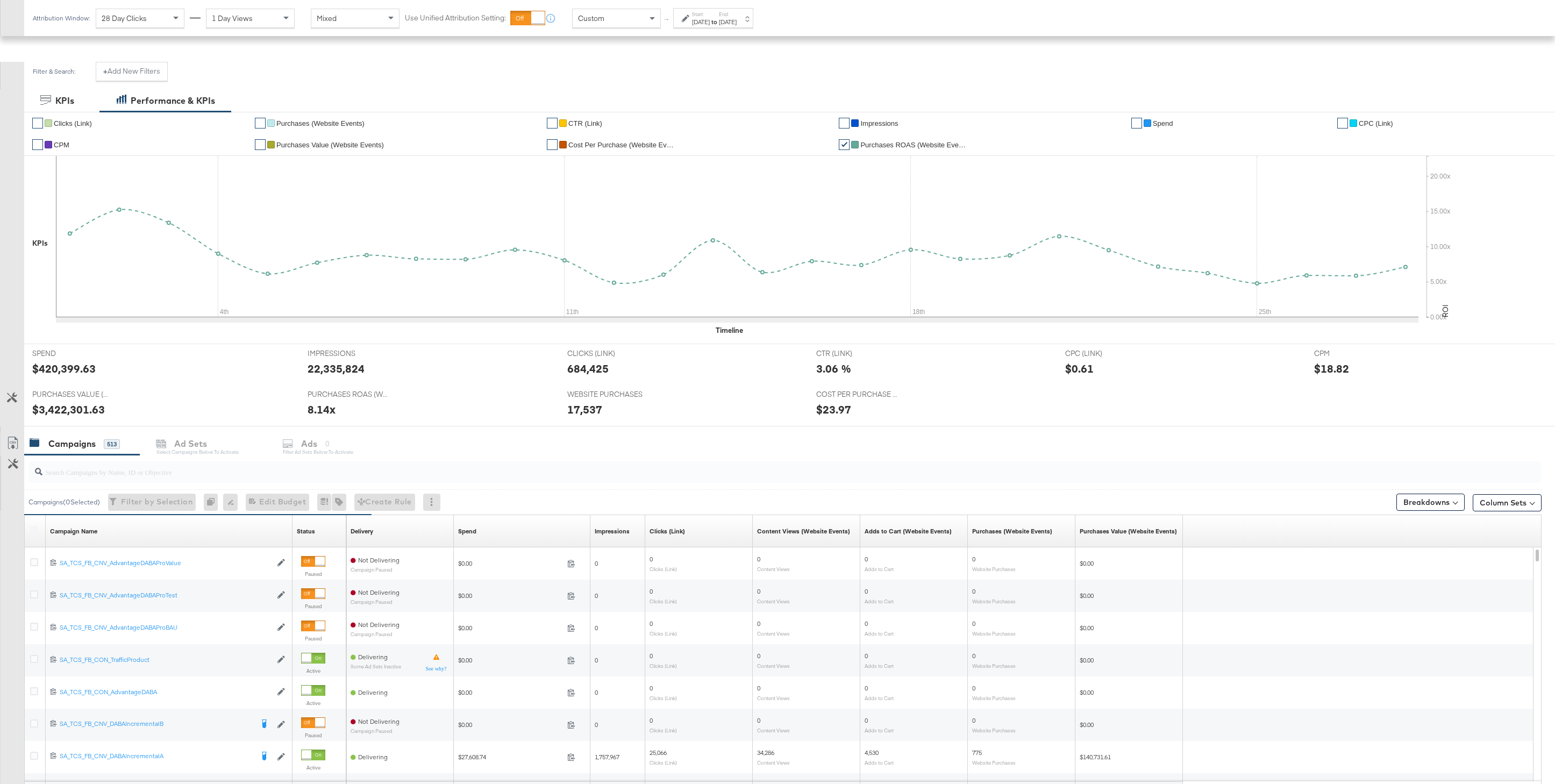
scroll to position [224, 0]
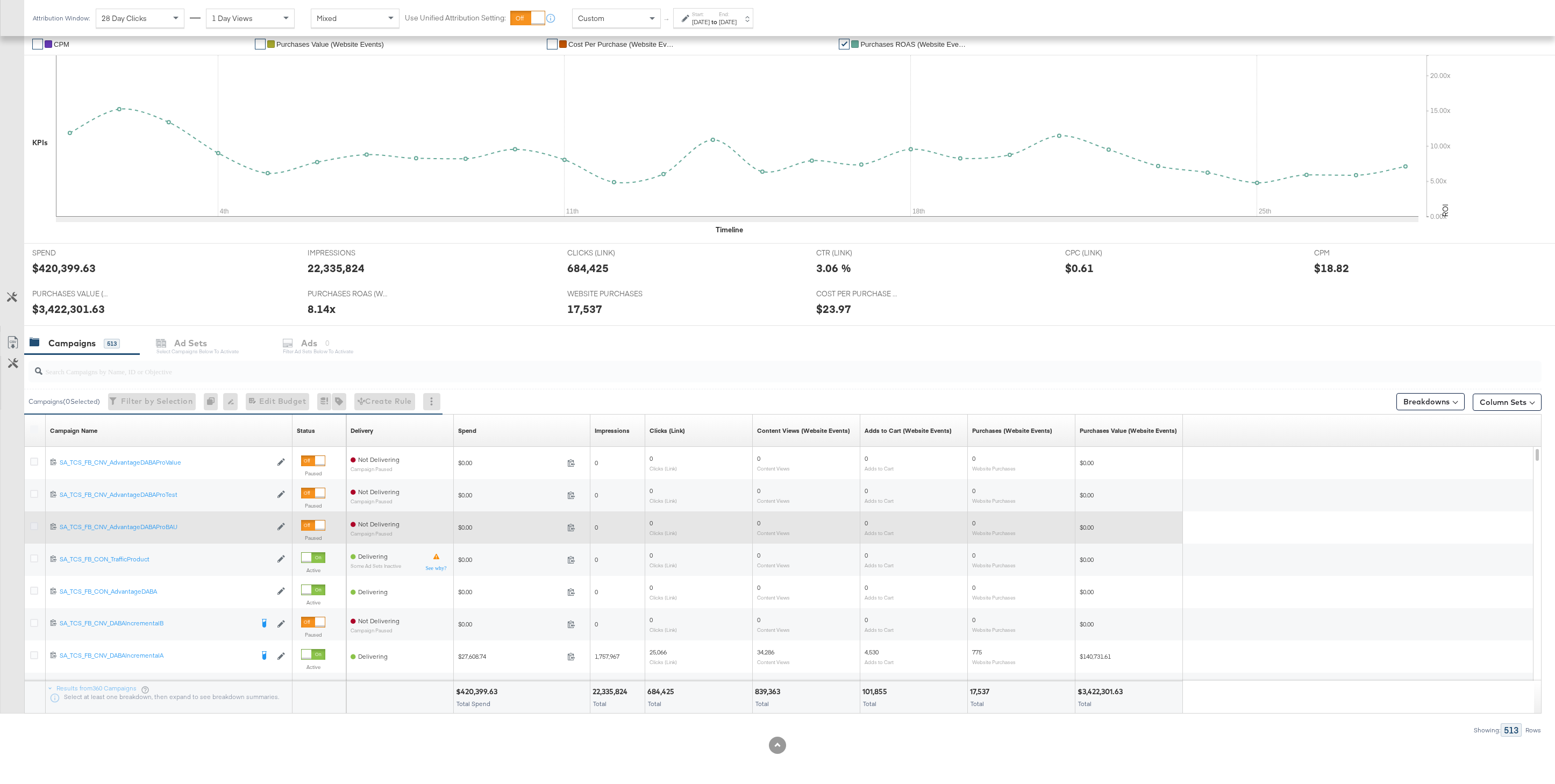
click at [35, 528] on icon at bounding box center [34, 526] width 8 height 8
click at [0, 0] on input "checkbox" at bounding box center [0, 0] width 0 height 0
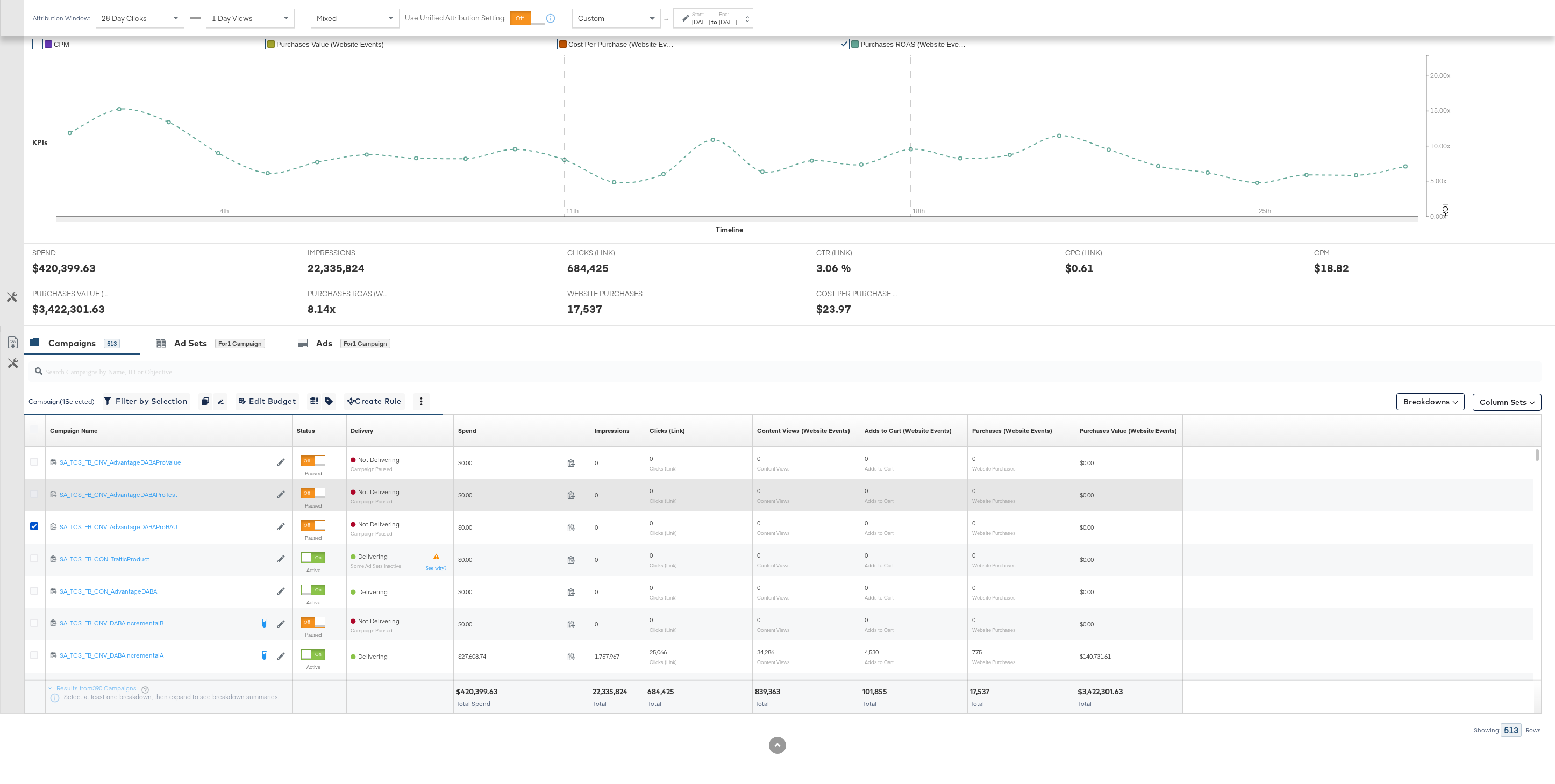
click at [32, 496] on icon at bounding box center [34, 493] width 8 height 8
click at [0, 0] on input "checkbox" at bounding box center [0, 0] width 0 height 0
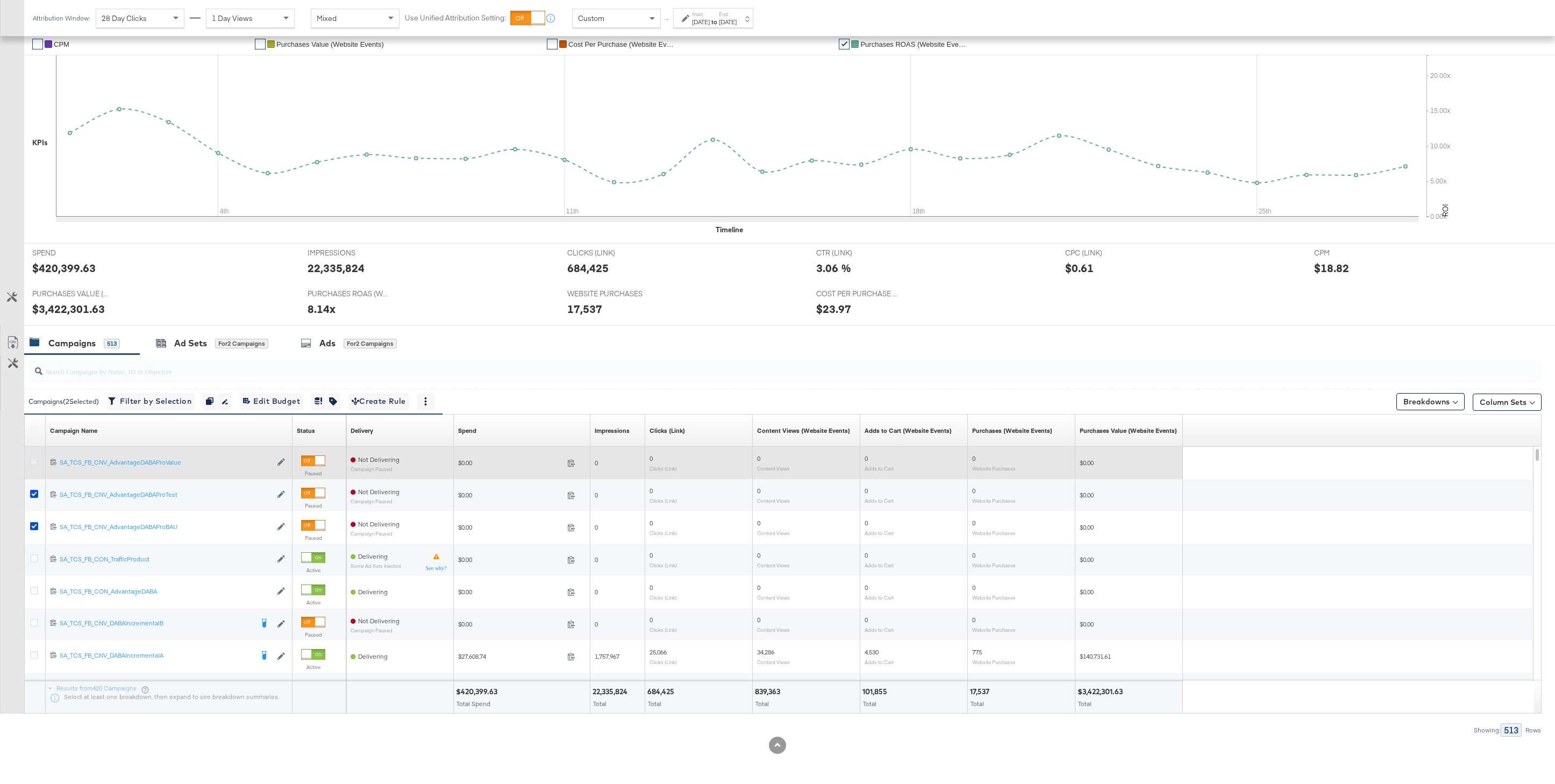
click at [31, 461] on icon at bounding box center [34, 461] width 8 height 8
click at [0, 0] on input "checkbox" at bounding box center [0, 0] width 0 height 0
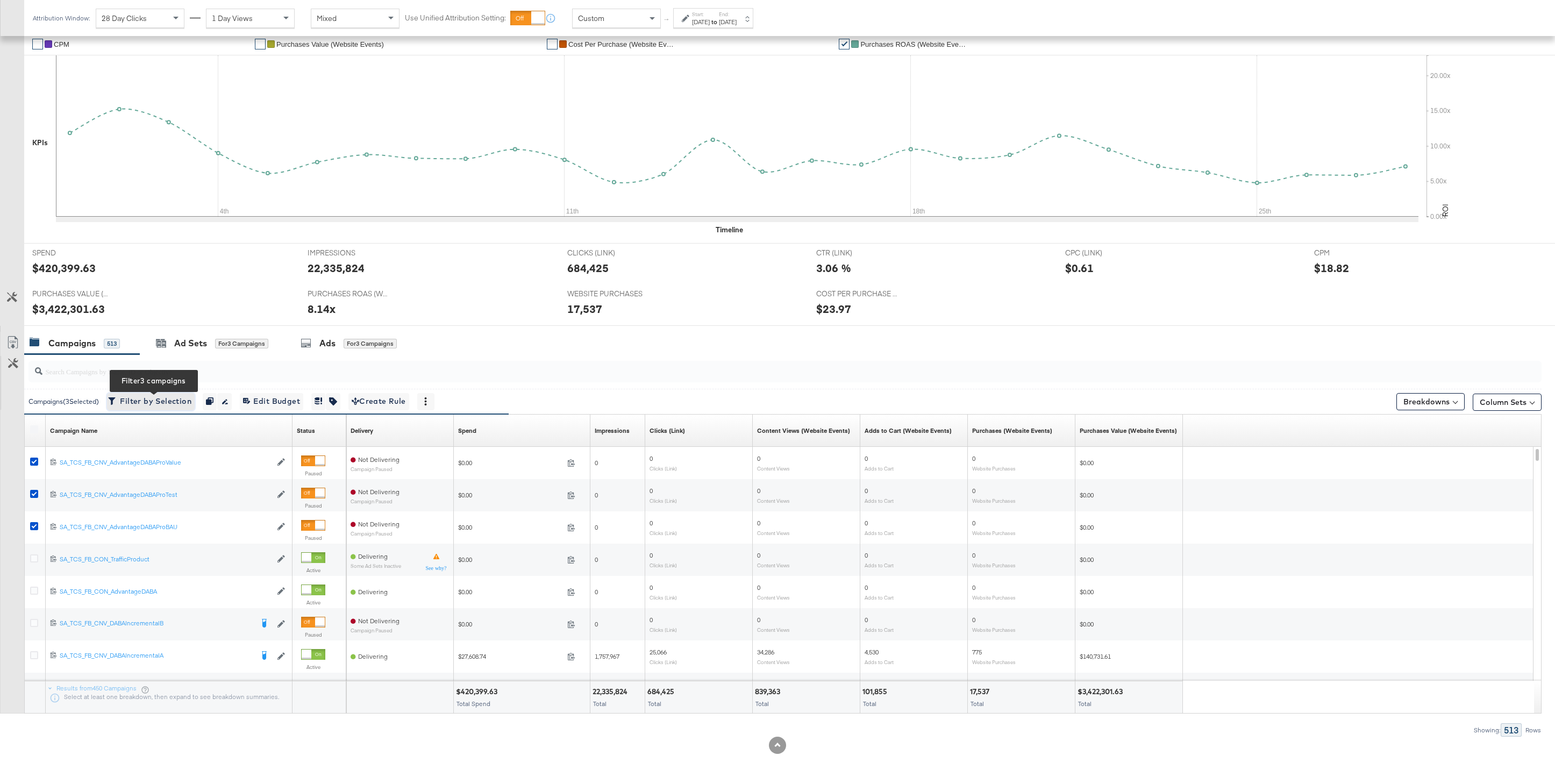
click at [142, 401] on span "Filter by Selection Filter 3 campaigns" at bounding box center [151, 401] width 81 height 13
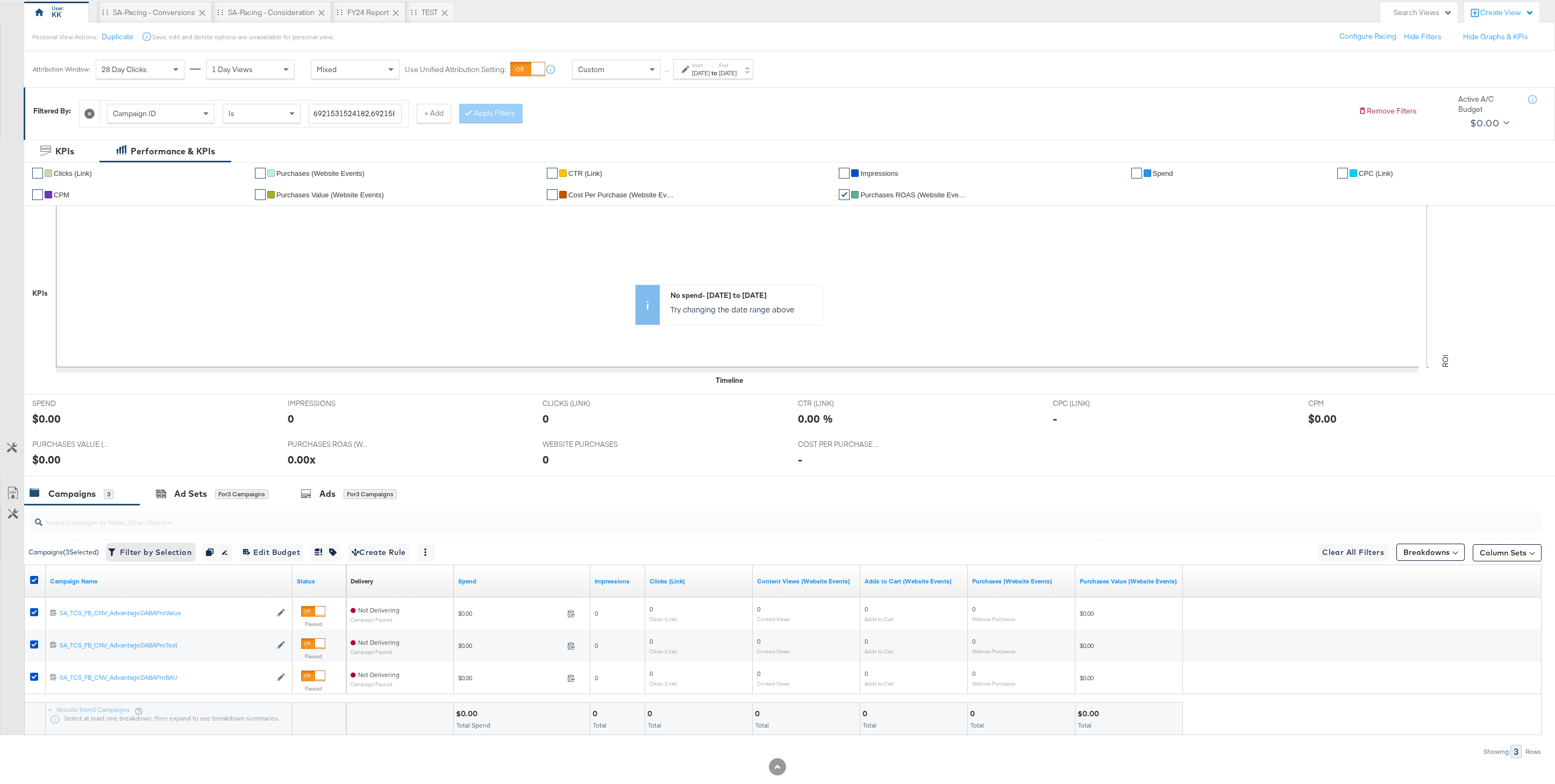
scroll to position [120, 0]
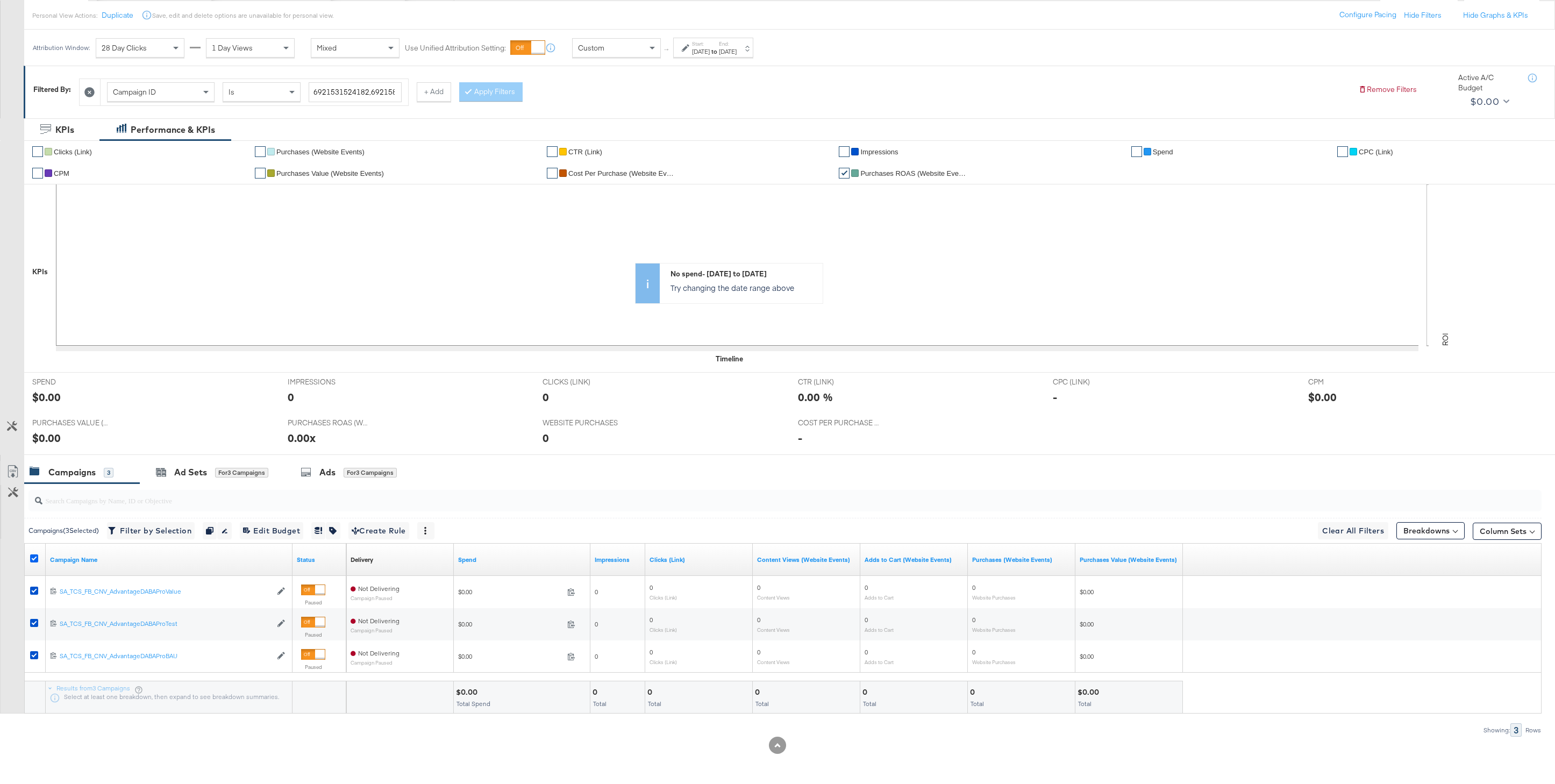
click at [37, 557] on icon at bounding box center [34, 558] width 8 height 8
click at [0, 0] on input "checkbox" at bounding box center [0, 0] width 0 height 0
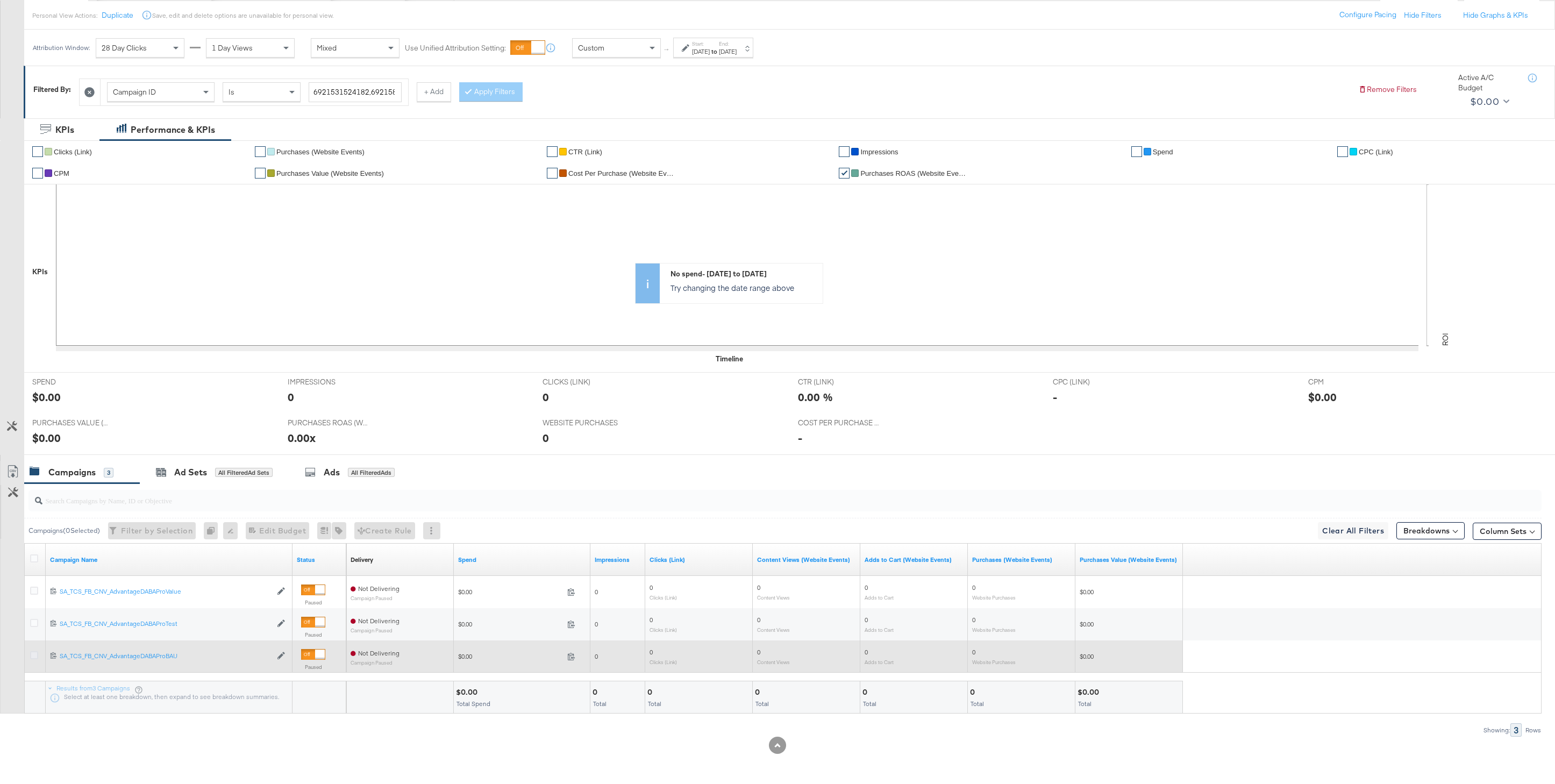
click at [34, 653] on icon at bounding box center [34, 655] width 8 height 8
click at [0, 0] on input "checkbox" at bounding box center [0, 0] width 0 height 0
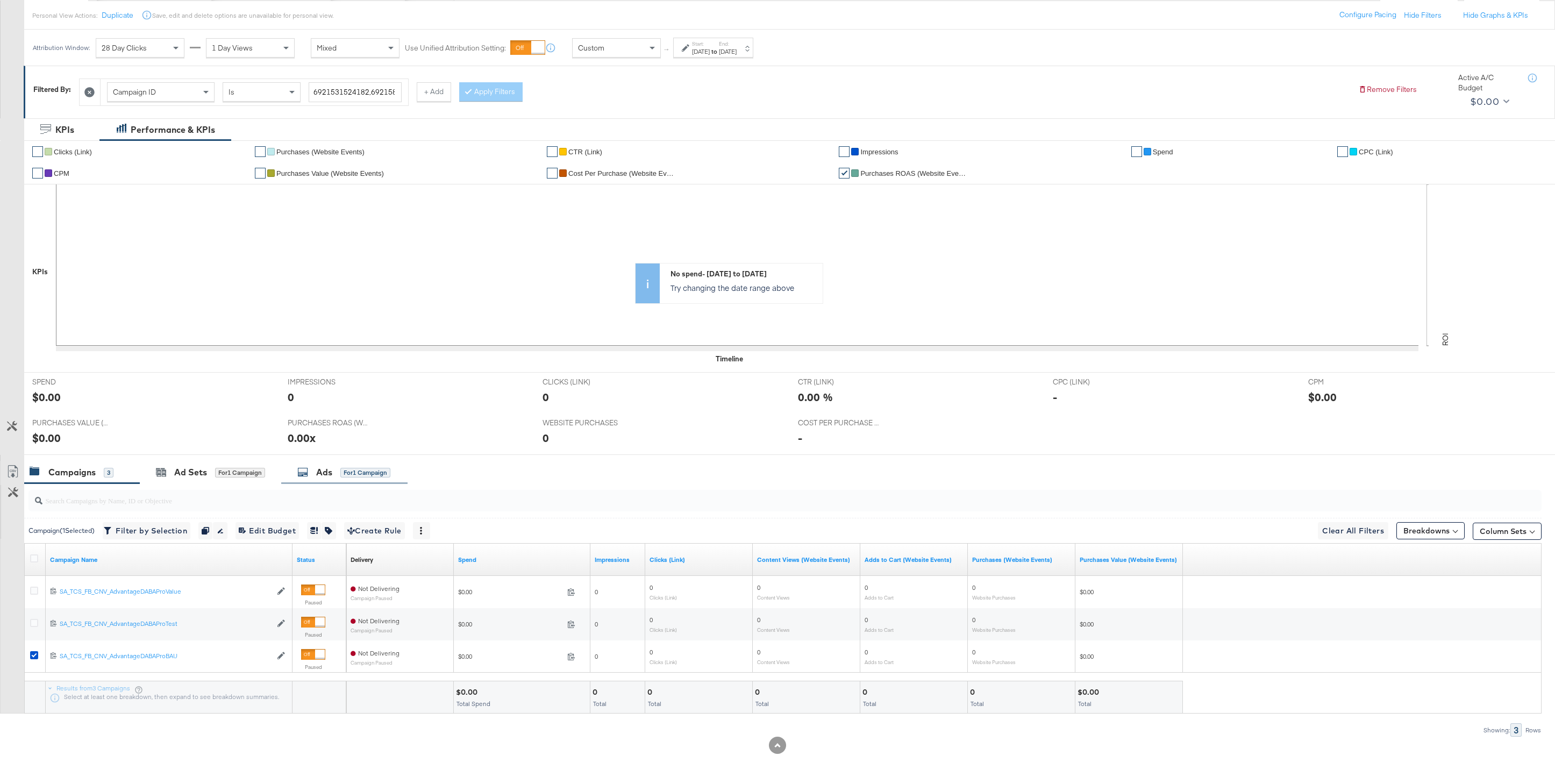
click at [347, 466] on div "Ads for 1 Campaign" at bounding box center [344, 472] width 93 height 12
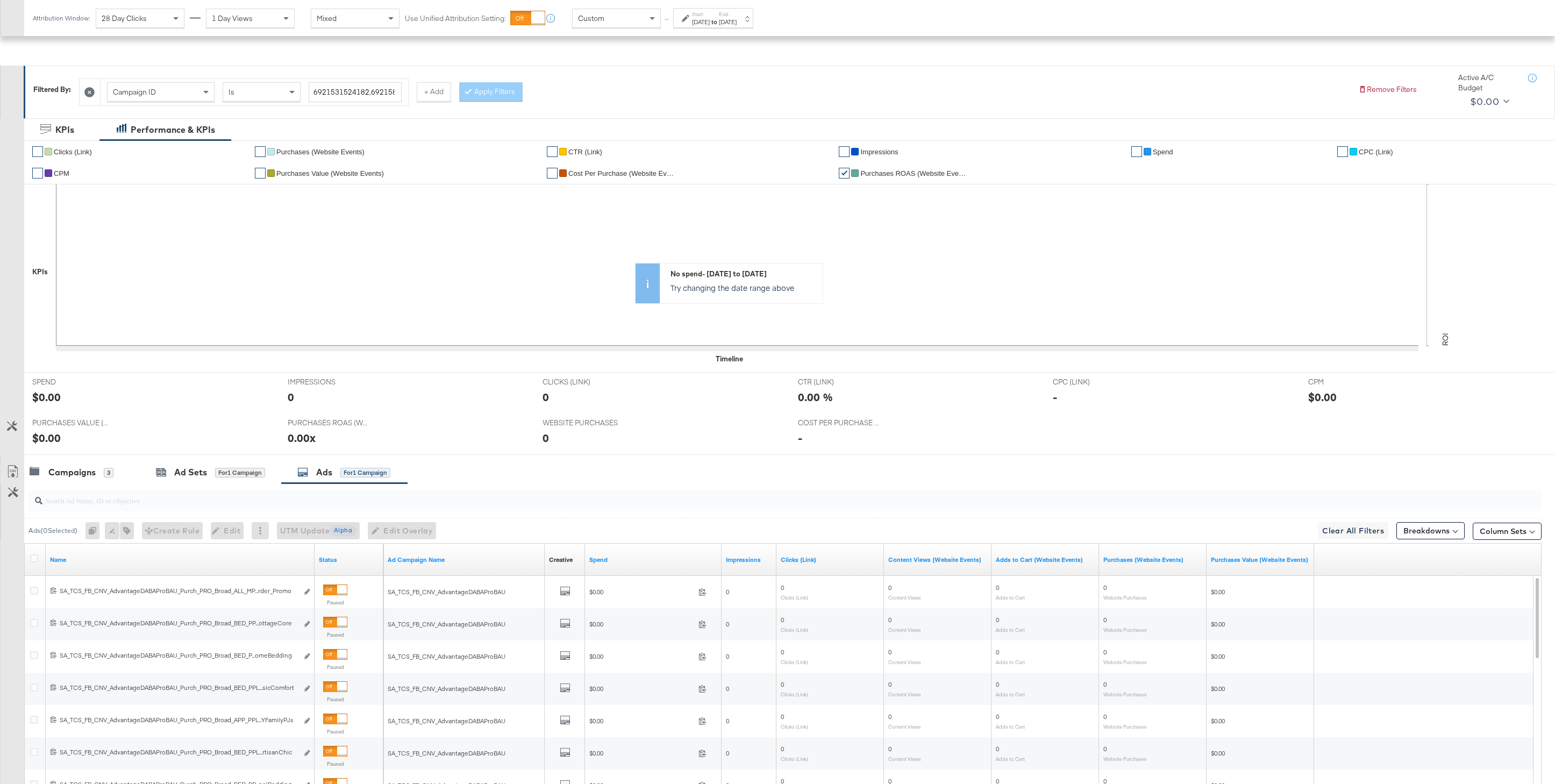
scroll to position [249, 0]
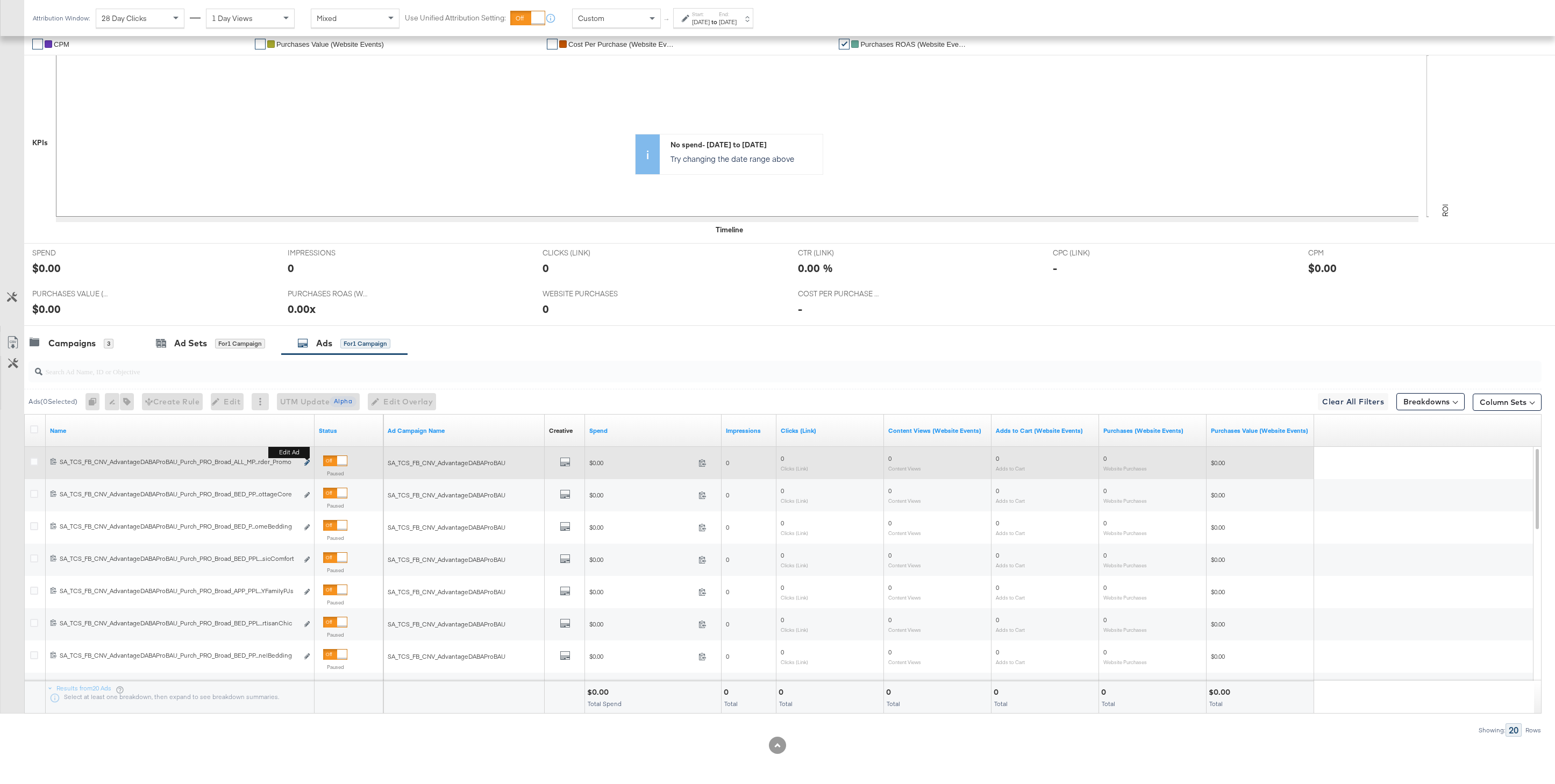
click at [304, 462] on button "Edit ad" at bounding box center [307, 463] width 7 height 11
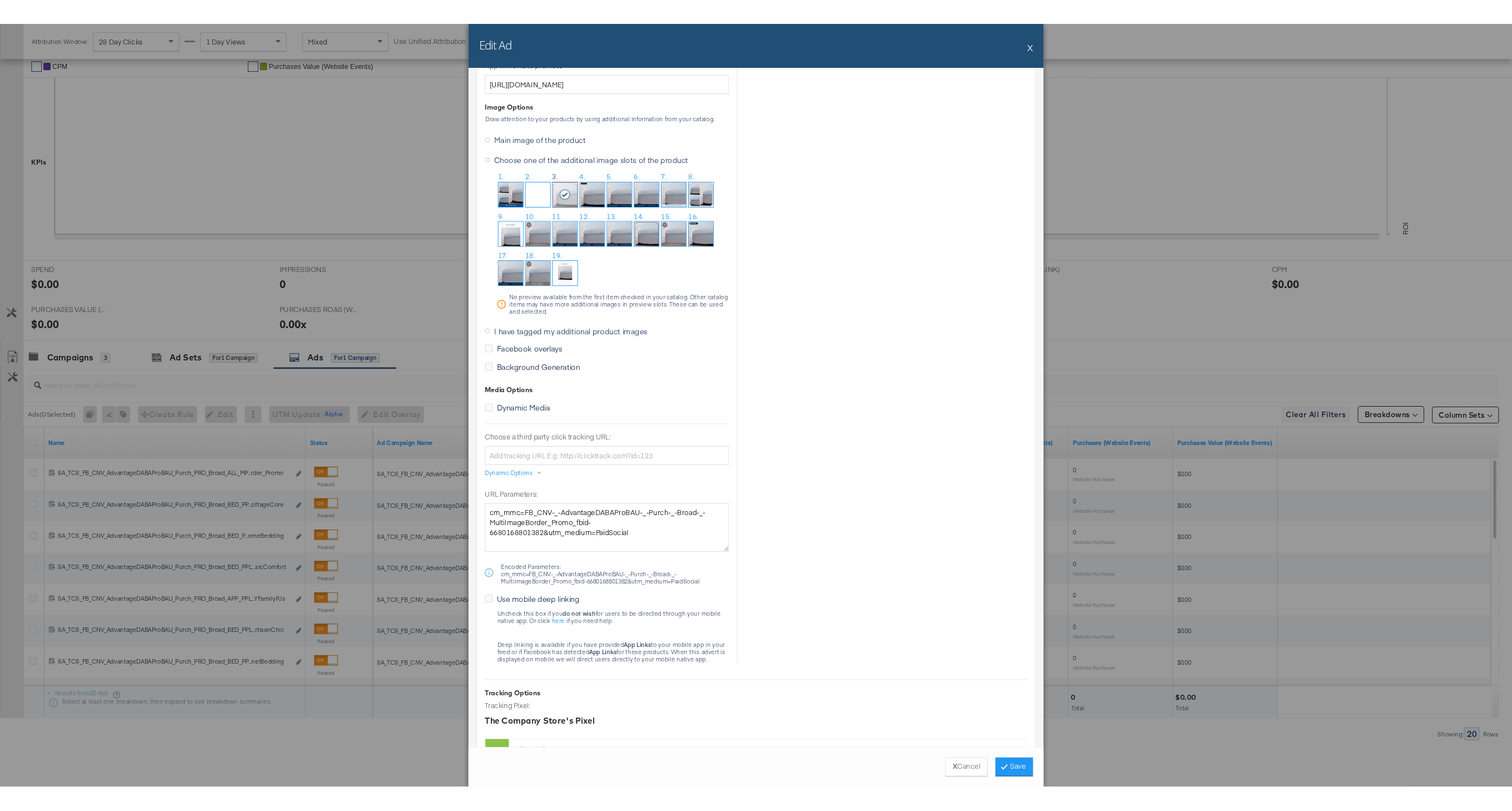
scroll to position [922, 0]
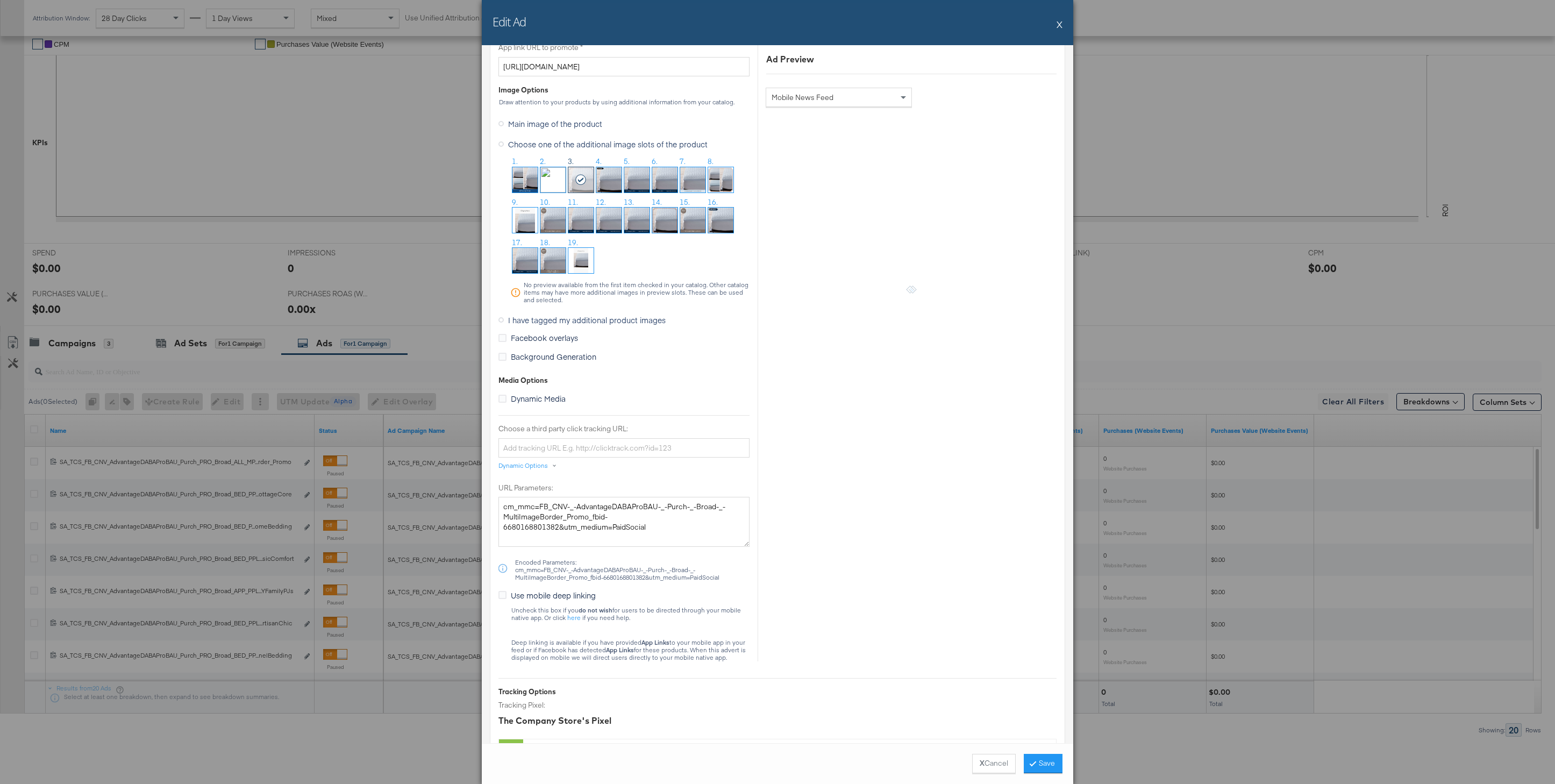
click at [723, 182] on img at bounding box center [721, 180] width 25 height 25
click at [1042, 756] on button "Save" at bounding box center [1043, 763] width 39 height 19
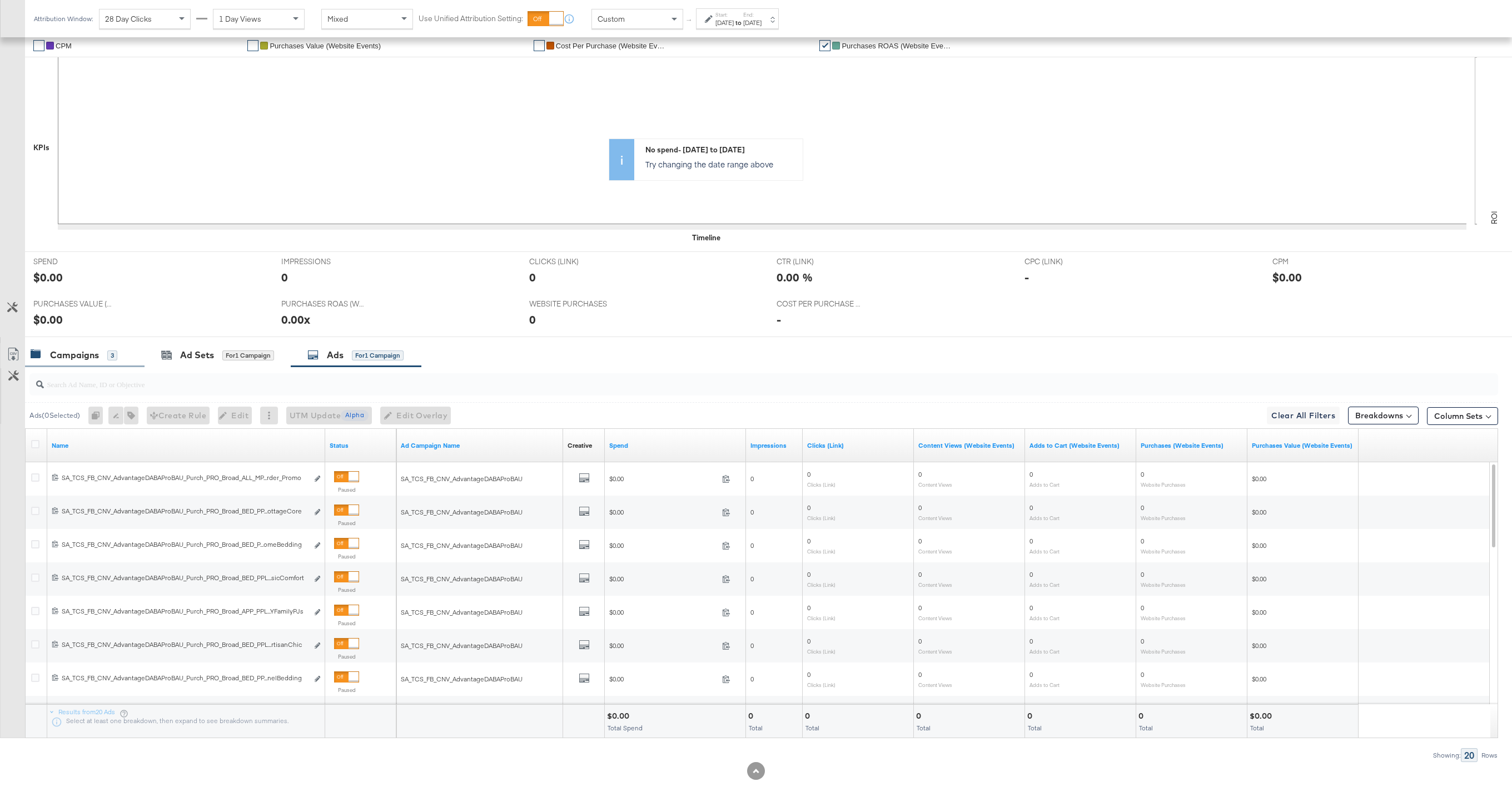
click at [54, 355] on div "Campaigns" at bounding box center [74, 355] width 49 height 12
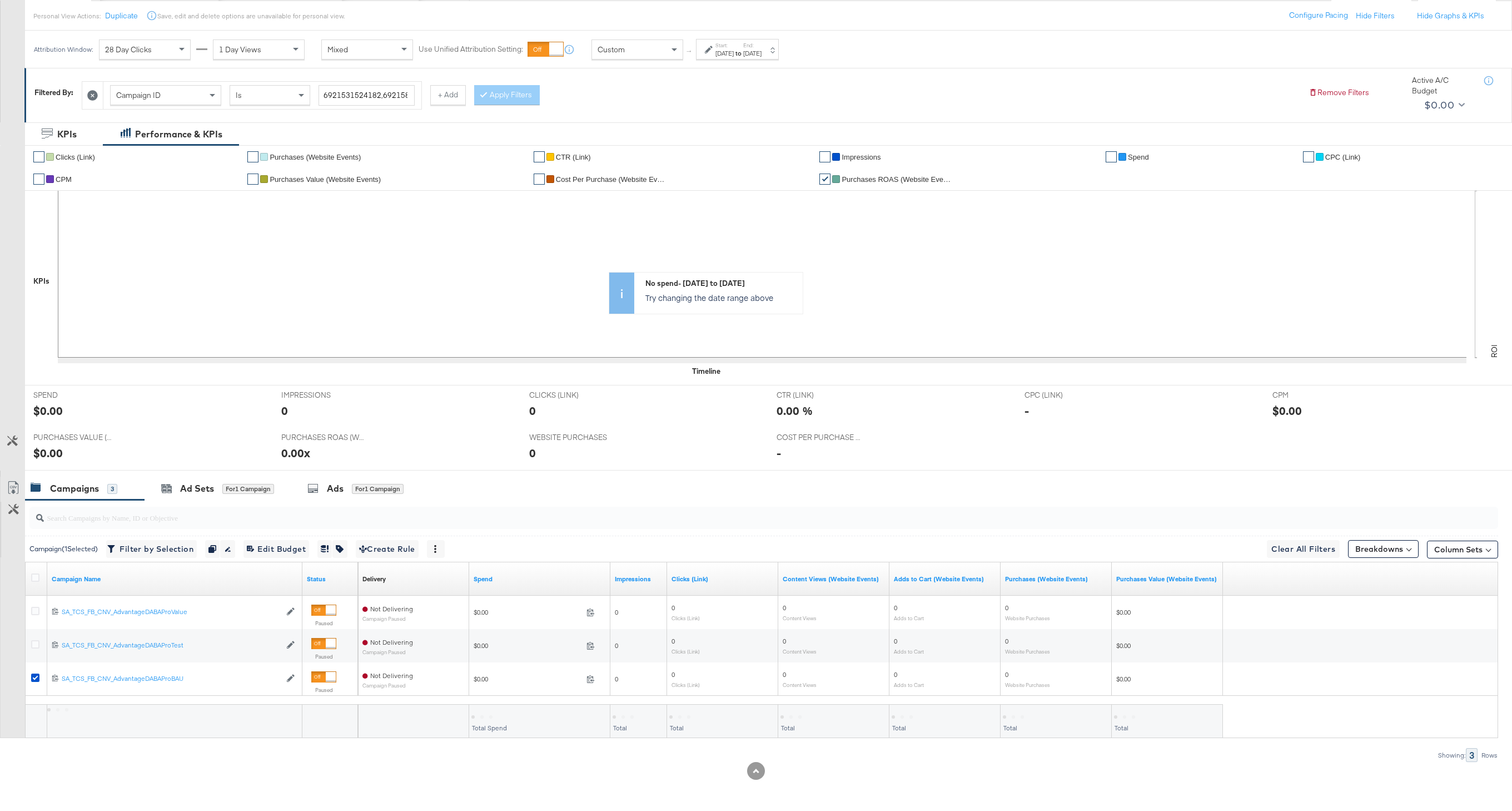
scroll to position [124, 0]
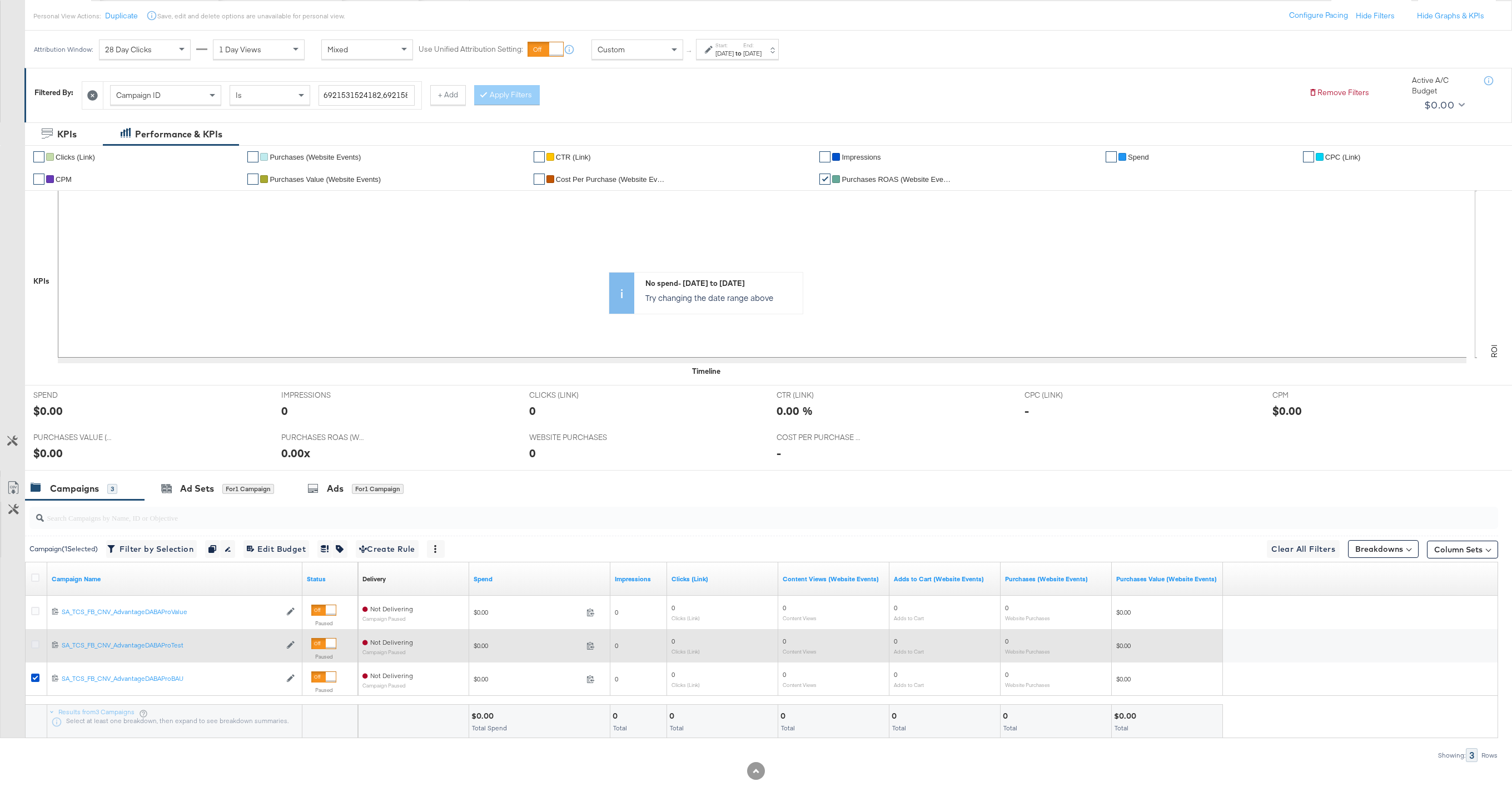
click at [36, 644] on icon at bounding box center [35, 644] width 8 height 8
click at [0, 0] on input "checkbox" at bounding box center [0, 0] width 0 height 0
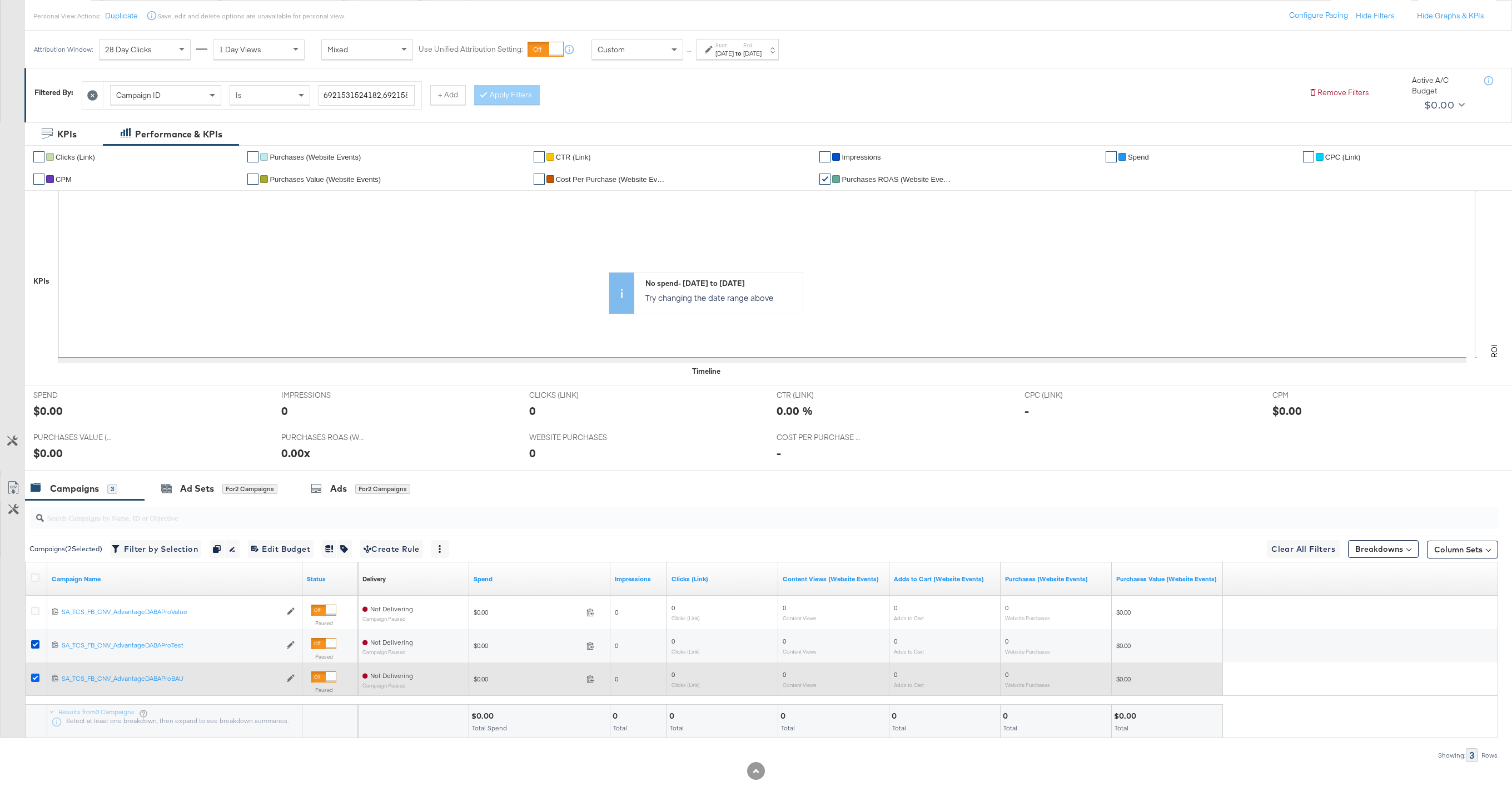
click at [36, 676] on icon at bounding box center [35, 677] width 8 height 8
click at [0, 0] on input "checkbox" at bounding box center [0, 0] width 0 height 0
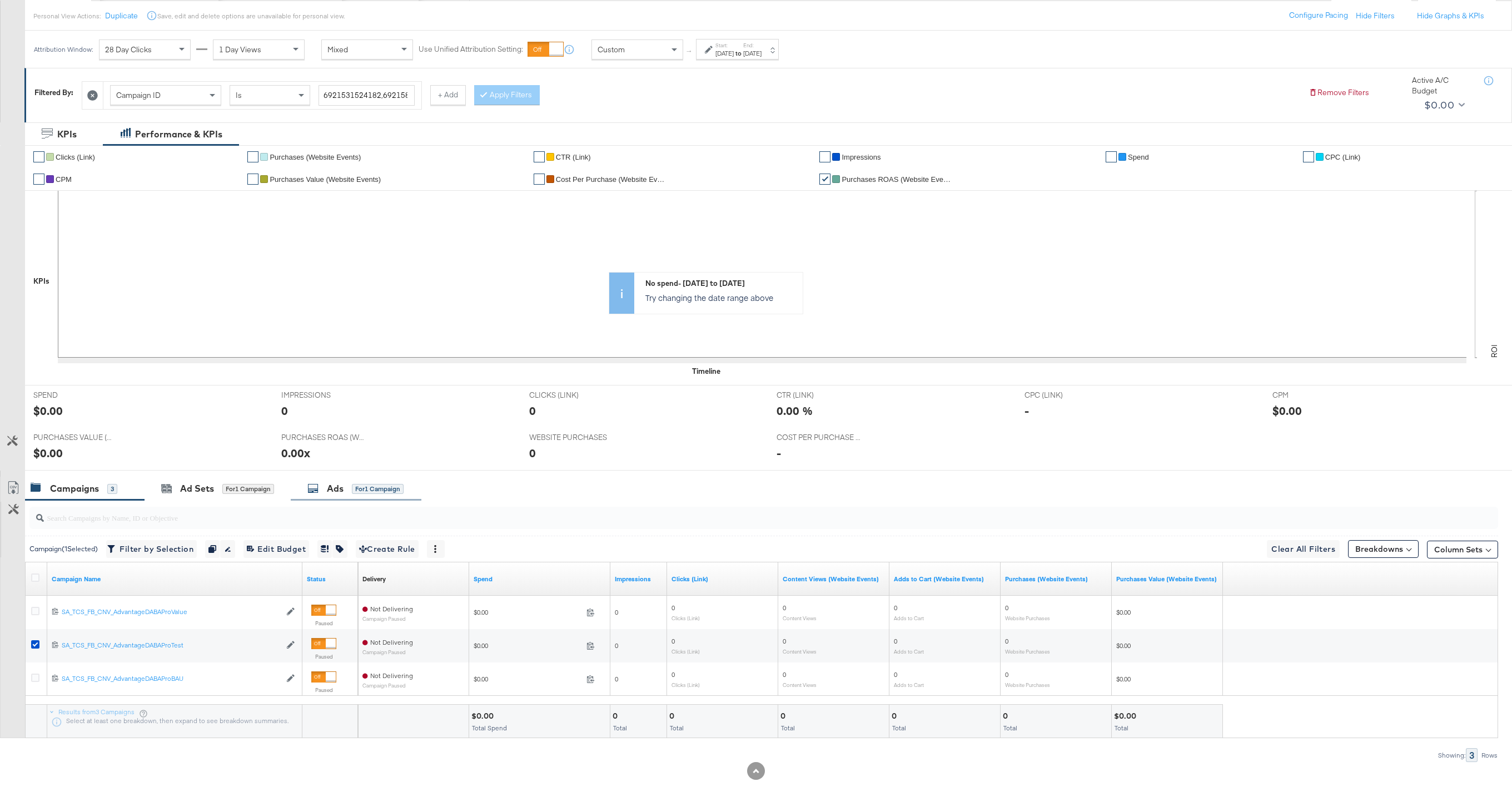
click at [343, 488] on div "Ads" at bounding box center [335, 488] width 17 height 12
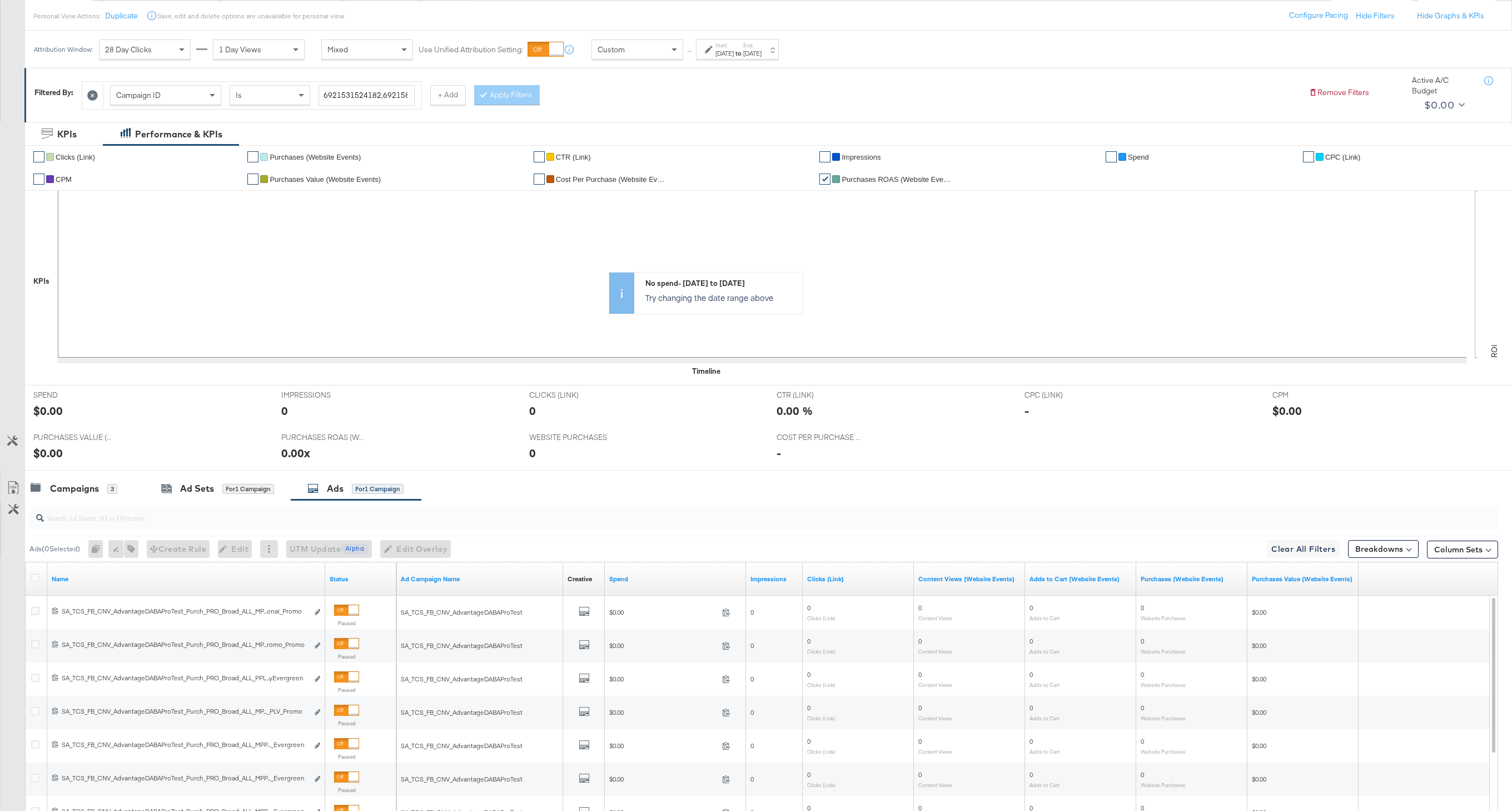
scroll to position [137, 0]
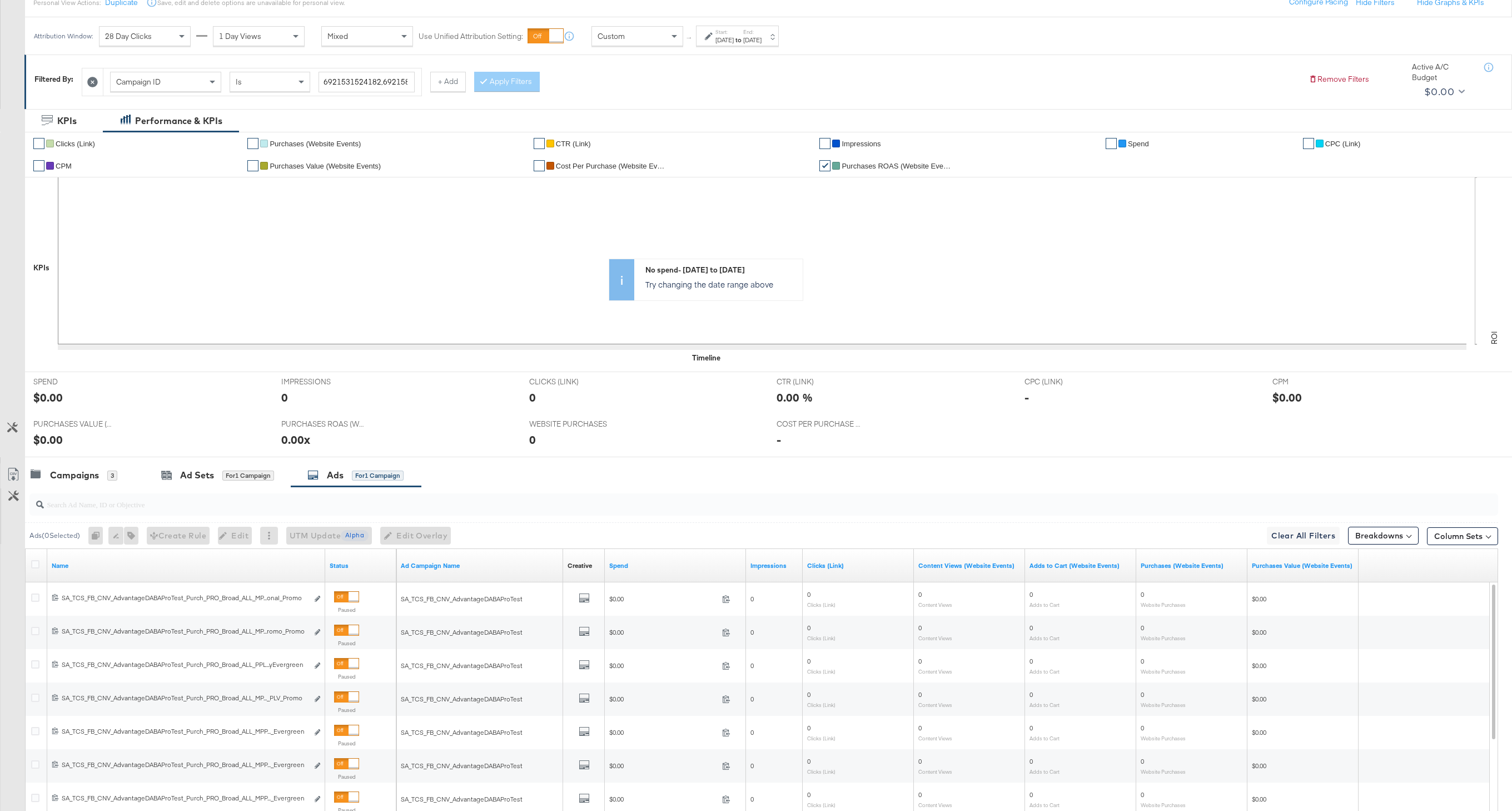
click at [293, 512] on div at bounding box center [763, 504] width 1468 height 22
paste input "MultiImageBorder"
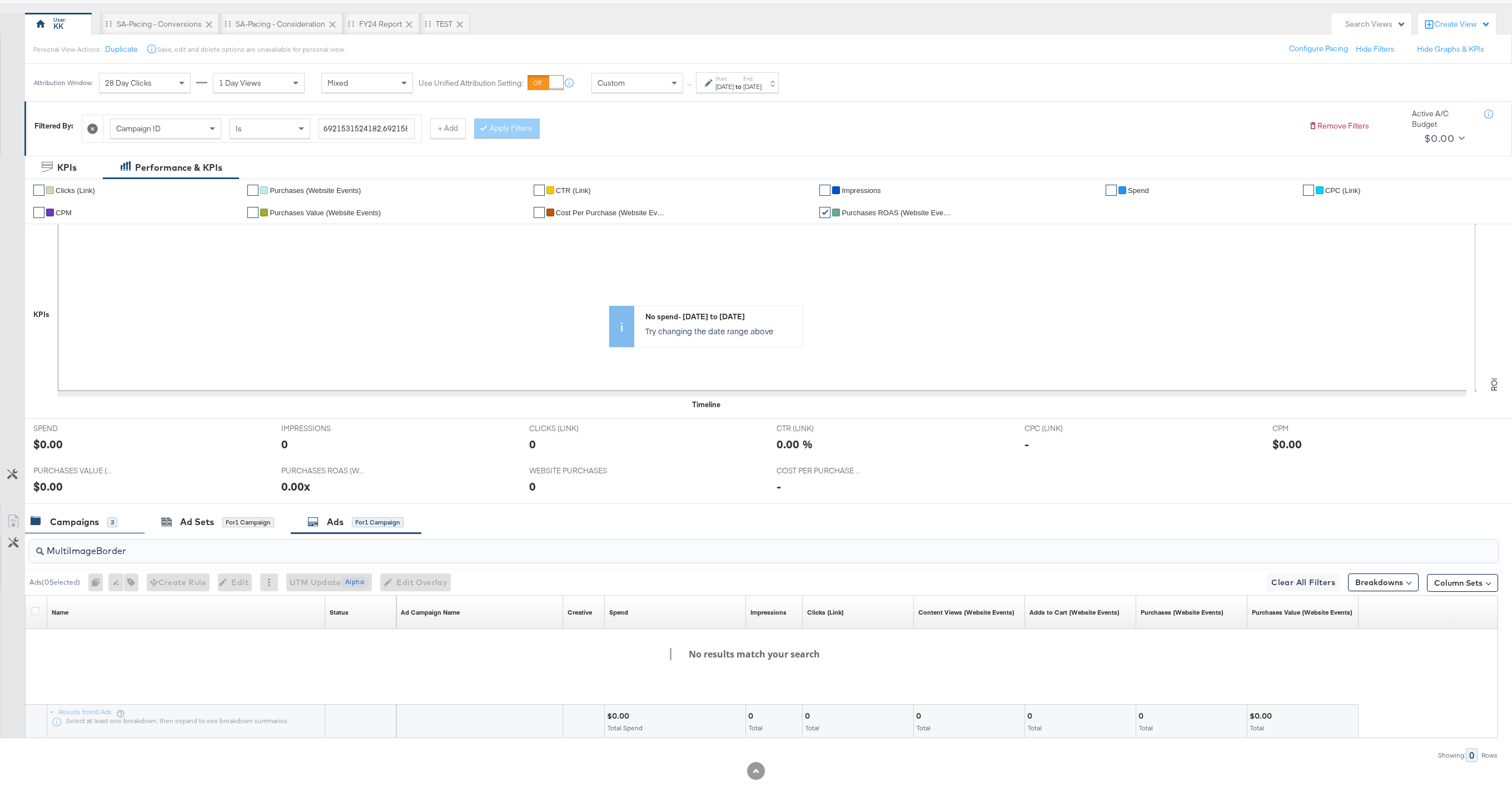
type input "MultiImageBorder"
click at [79, 526] on div "Campaigns" at bounding box center [74, 522] width 49 height 12
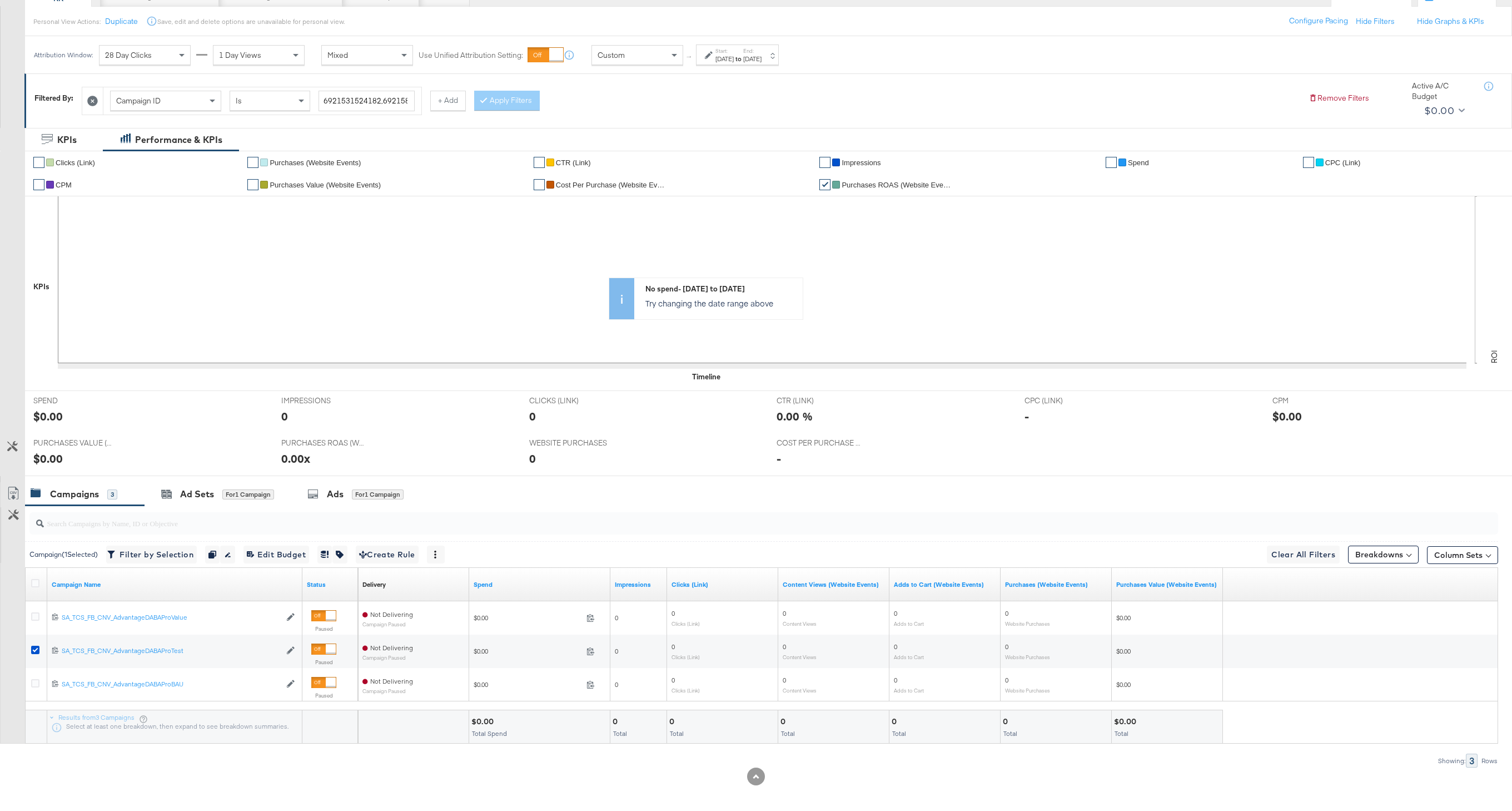
scroll to position [124, 0]
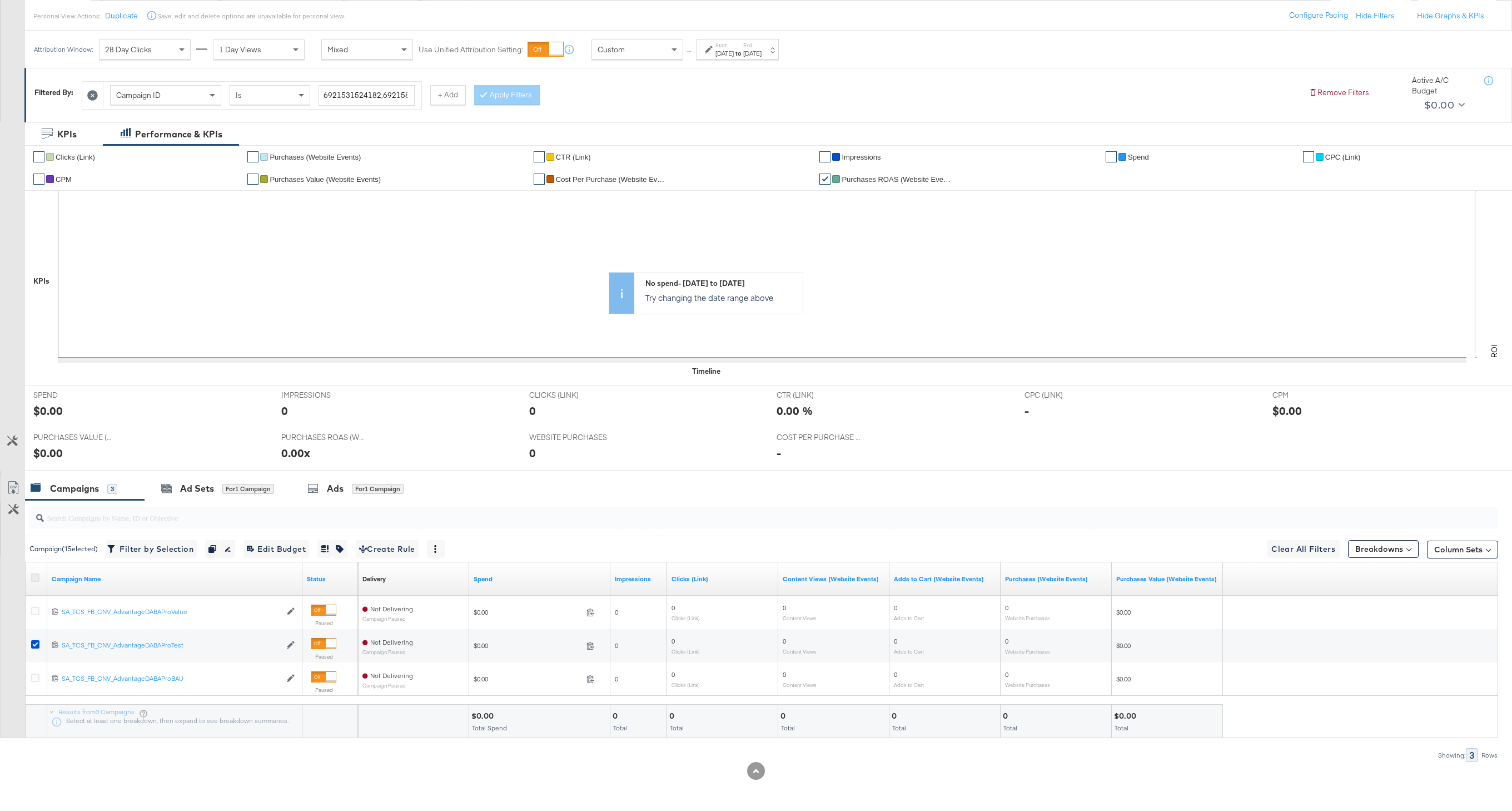
click at [36, 577] on icon at bounding box center [35, 577] width 8 height 8
click at [0, 0] on input "checkbox" at bounding box center [0, 0] width 0 height 0
click at [310, 494] on div "Ads for 3 Campaigns" at bounding box center [360, 488] width 133 height 24
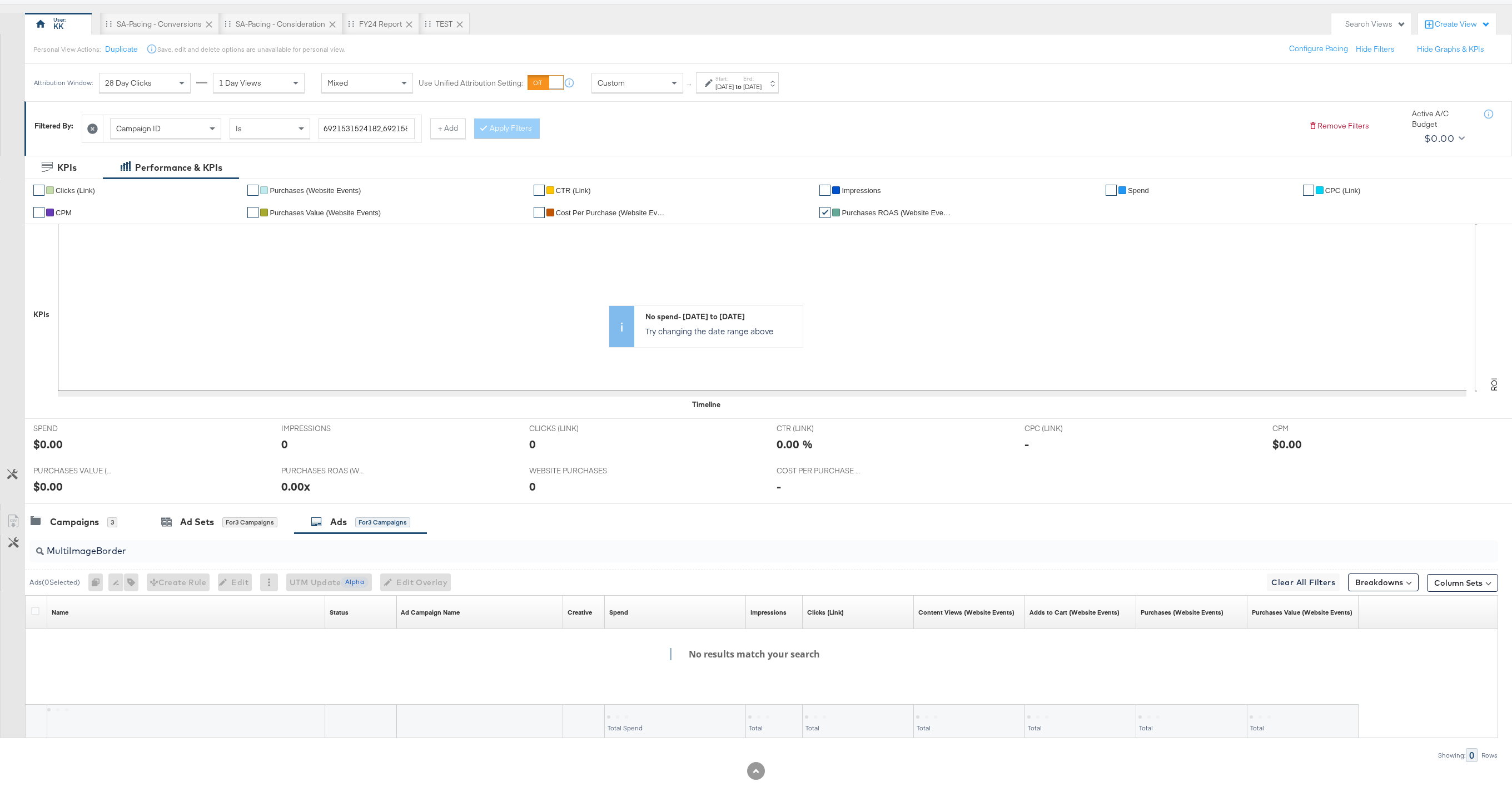
scroll to position [90, 0]
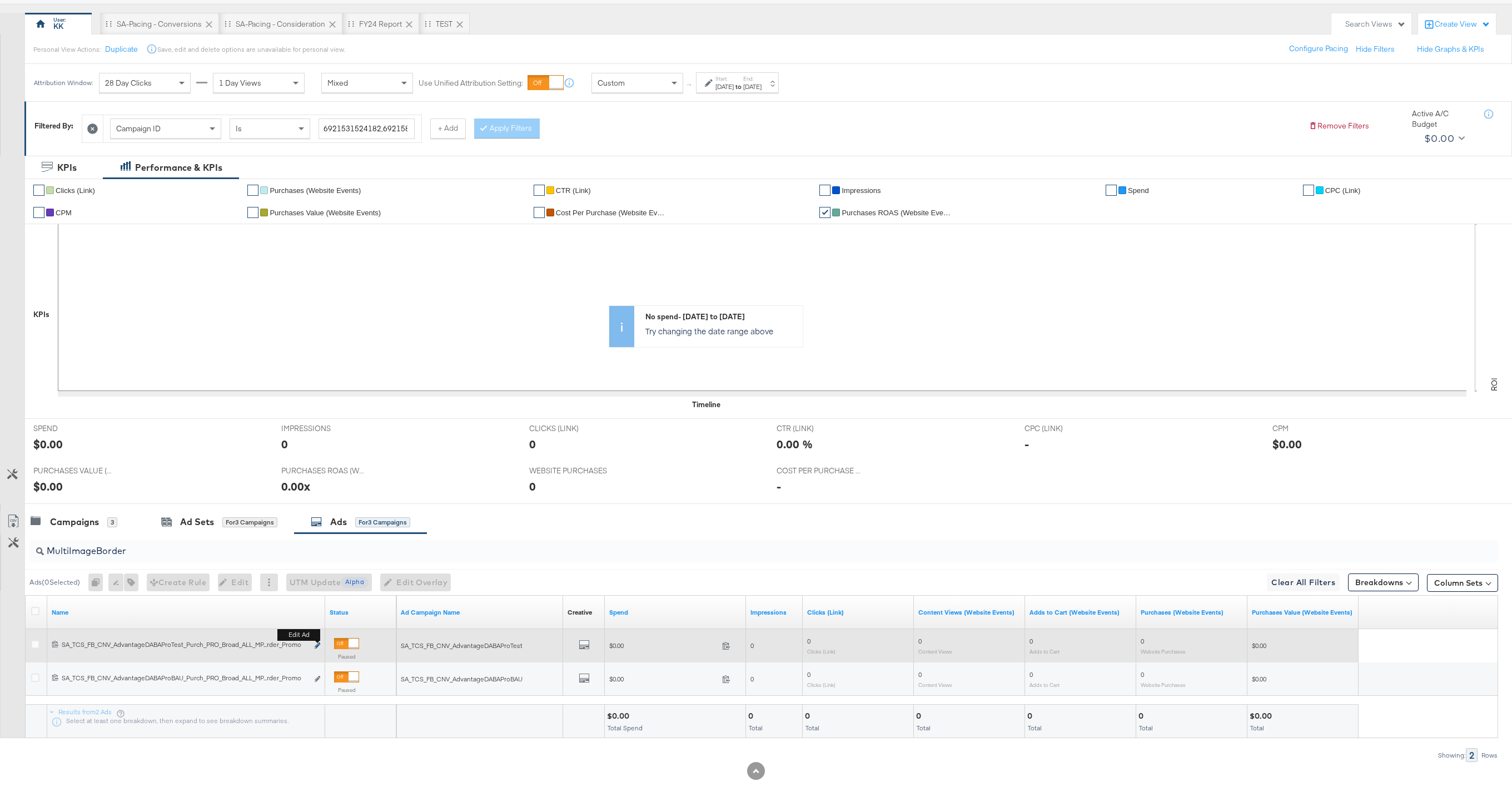
click at [318, 646] on icon "link" at bounding box center [317, 646] width 6 height 6
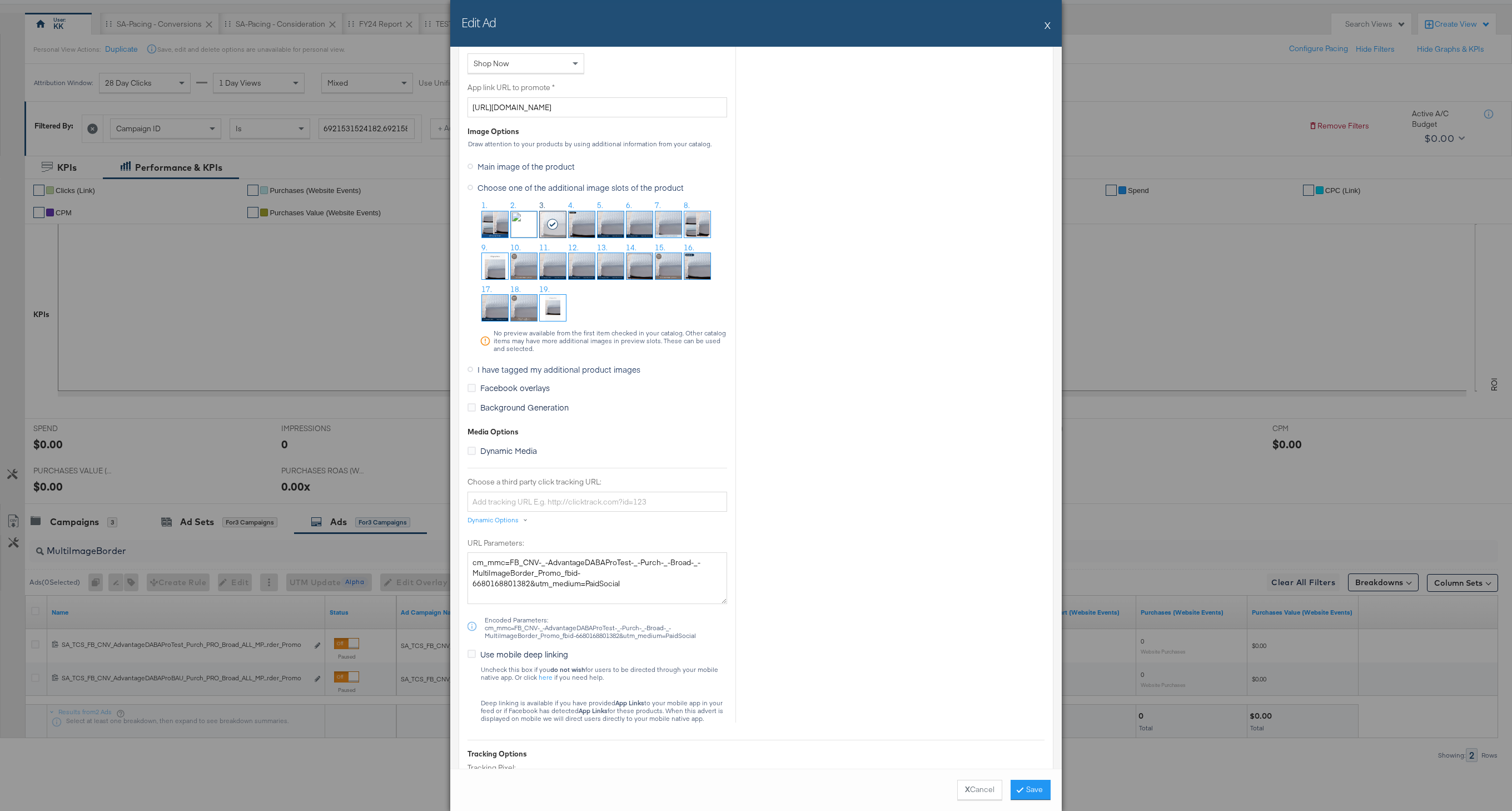
scroll to position [847, 0]
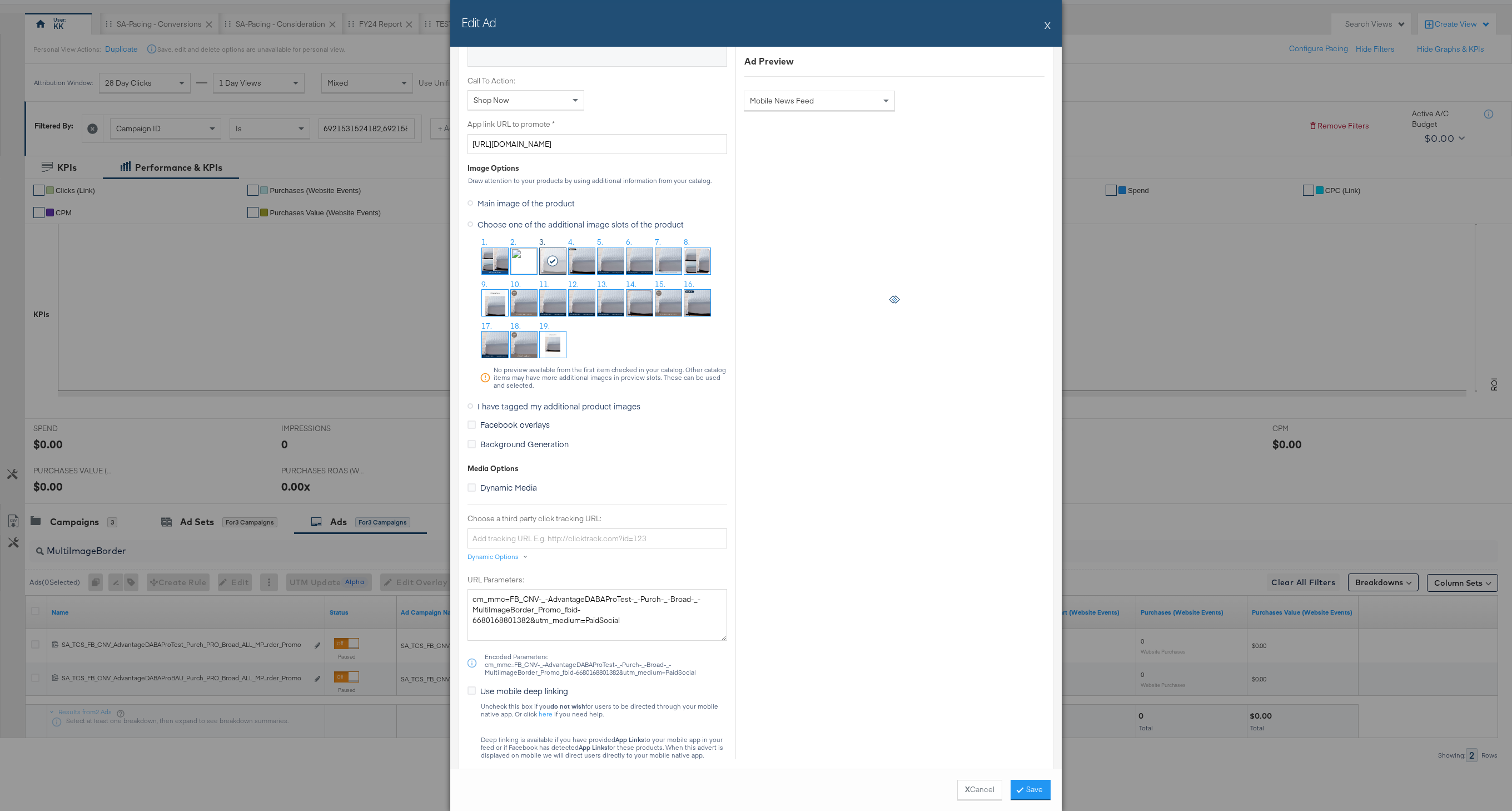
click at [695, 259] on img at bounding box center [697, 261] width 26 height 26
click at [1035, 789] on button "Save" at bounding box center [1030, 790] width 40 height 20
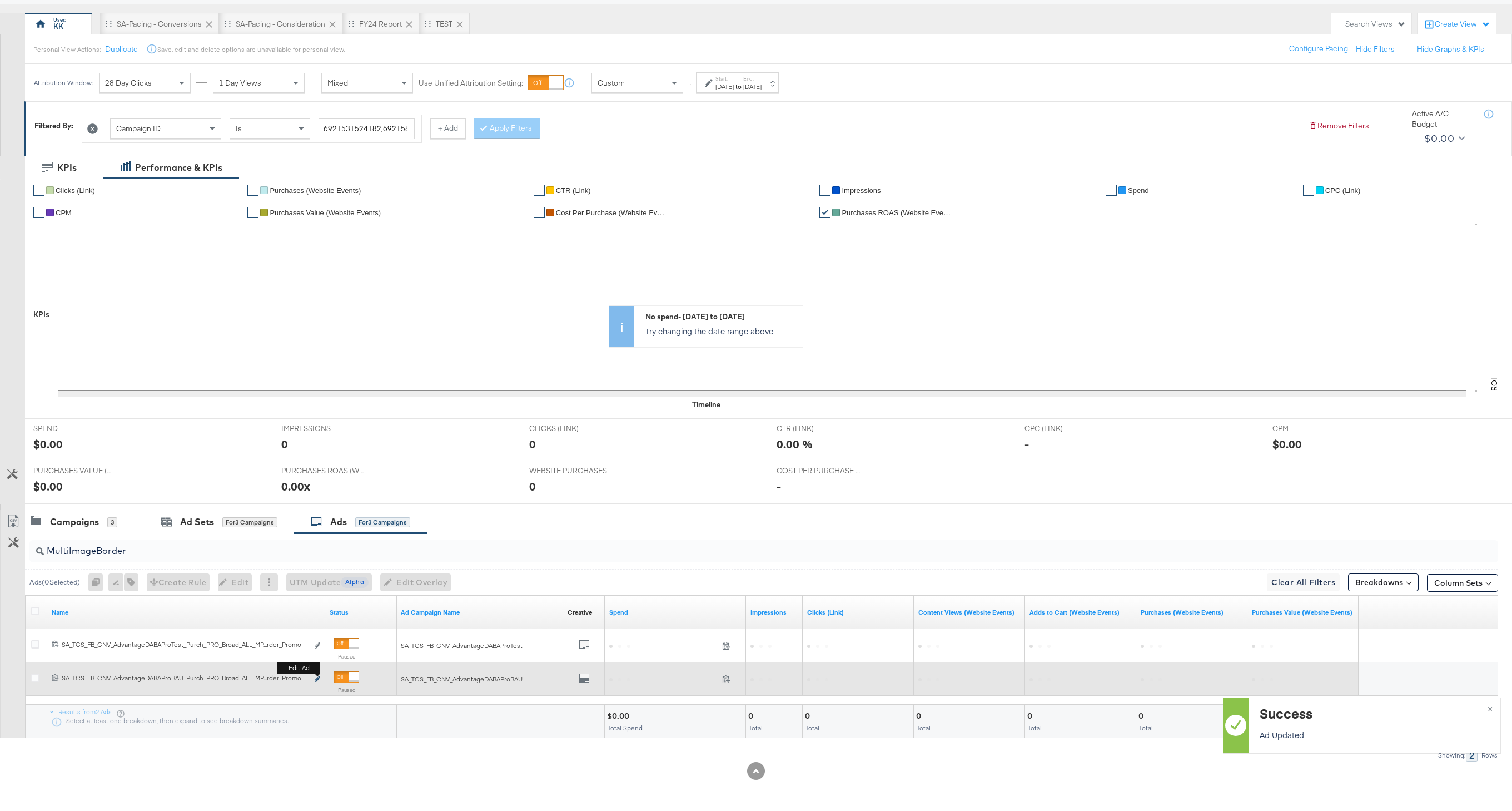
click at [317, 679] on icon "link" at bounding box center [317, 679] width 6 height 6
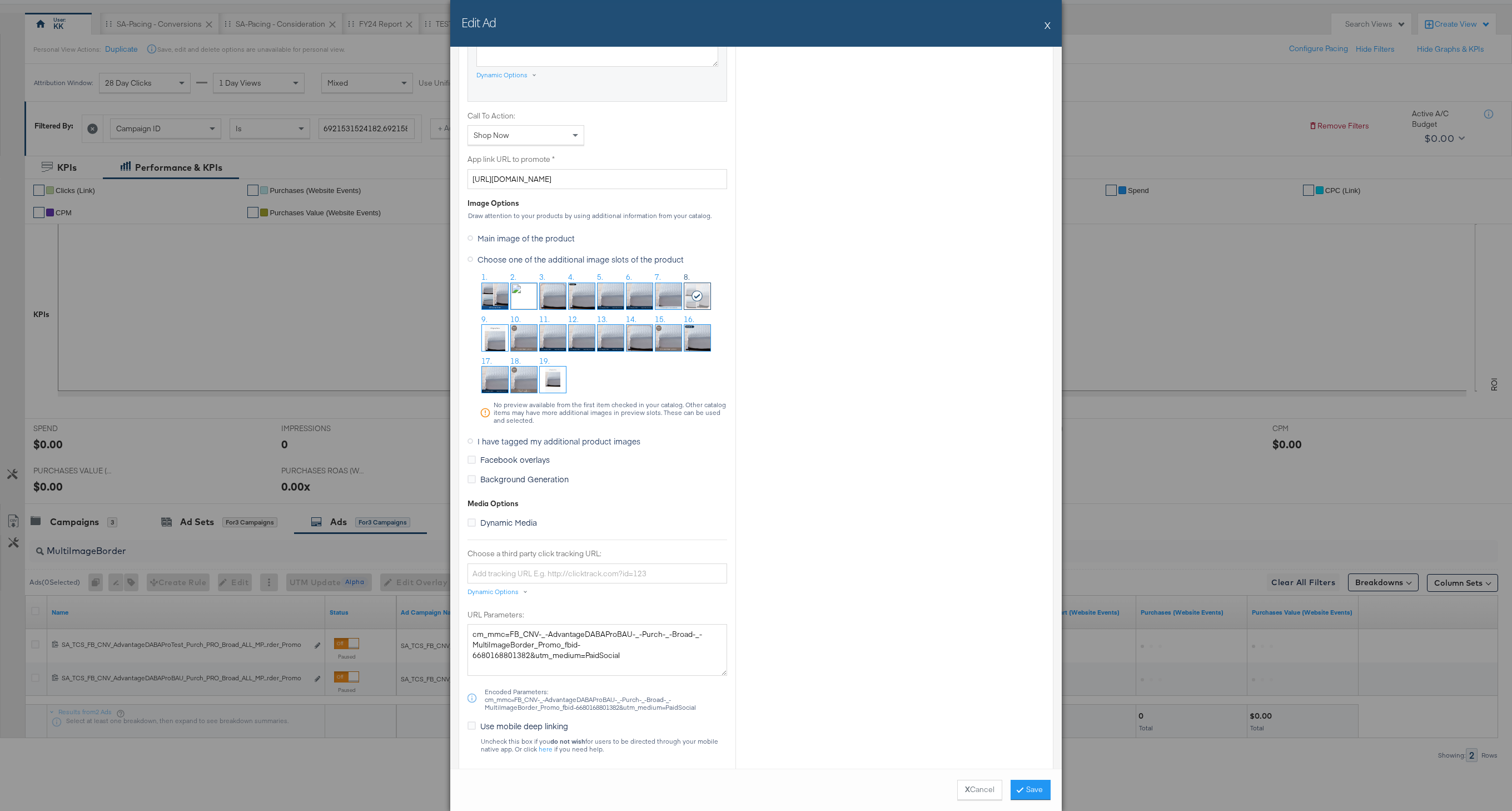
scroll to position [877, 0]
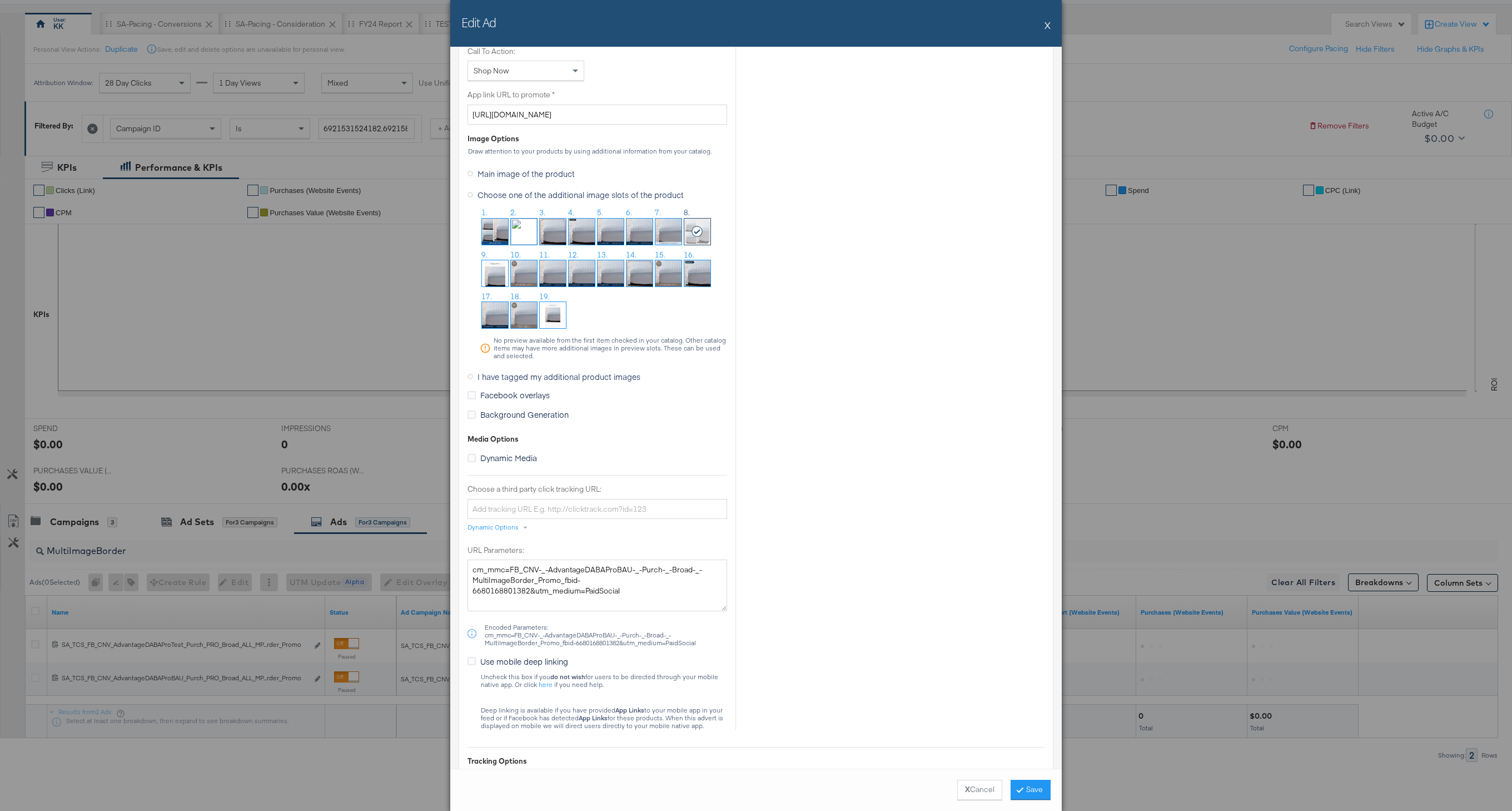
click at [1050, 20] on div "Edit Ad X" at bounding box center [756, 23] width 612 height 47
click at [1049, 27] on button "X" at bounding box center [1048, 25] width 6 height 22
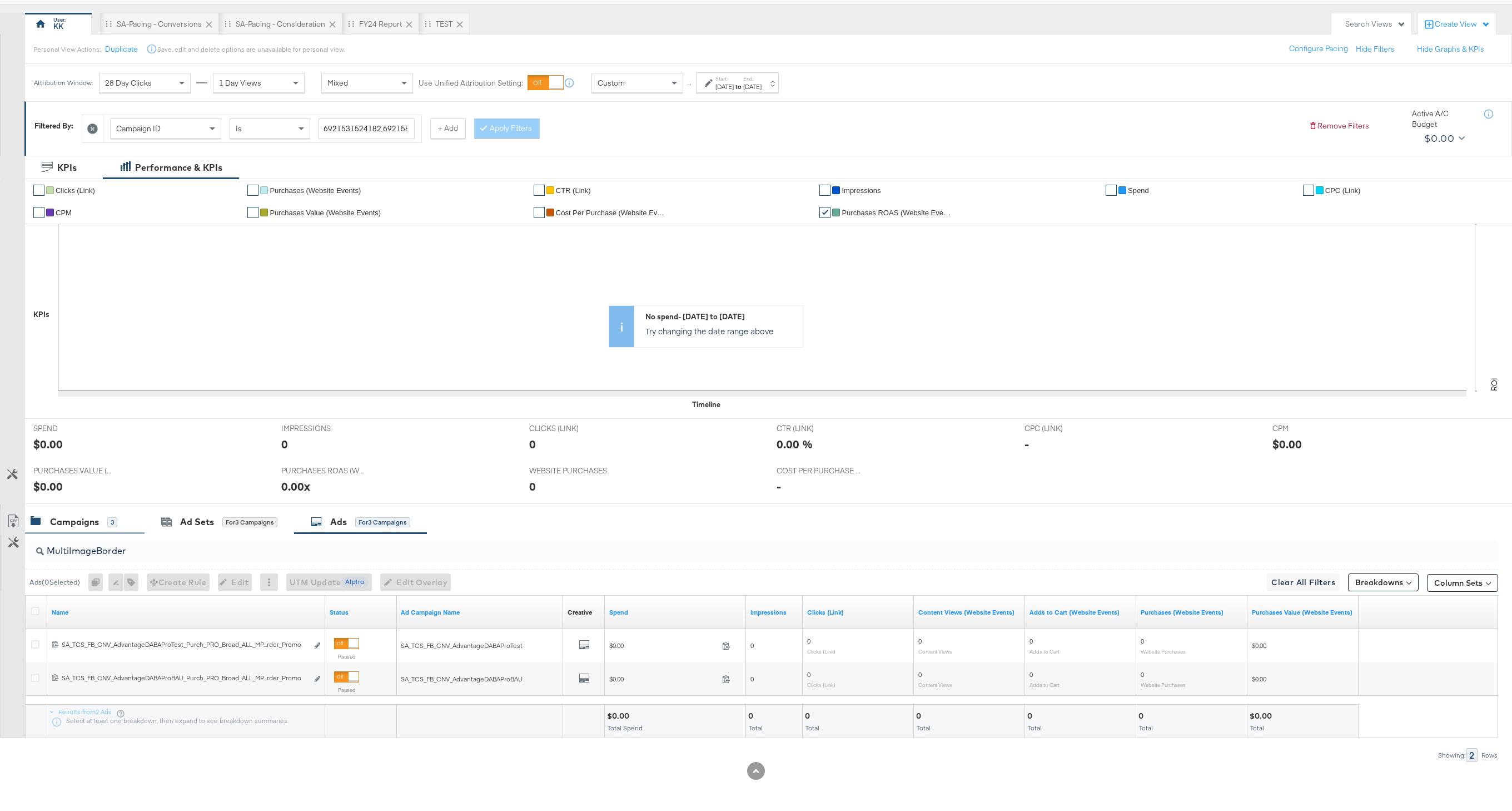
click at [92, 518] on div "Campaigns" at bounding box center [74, 522] width 49 height 12
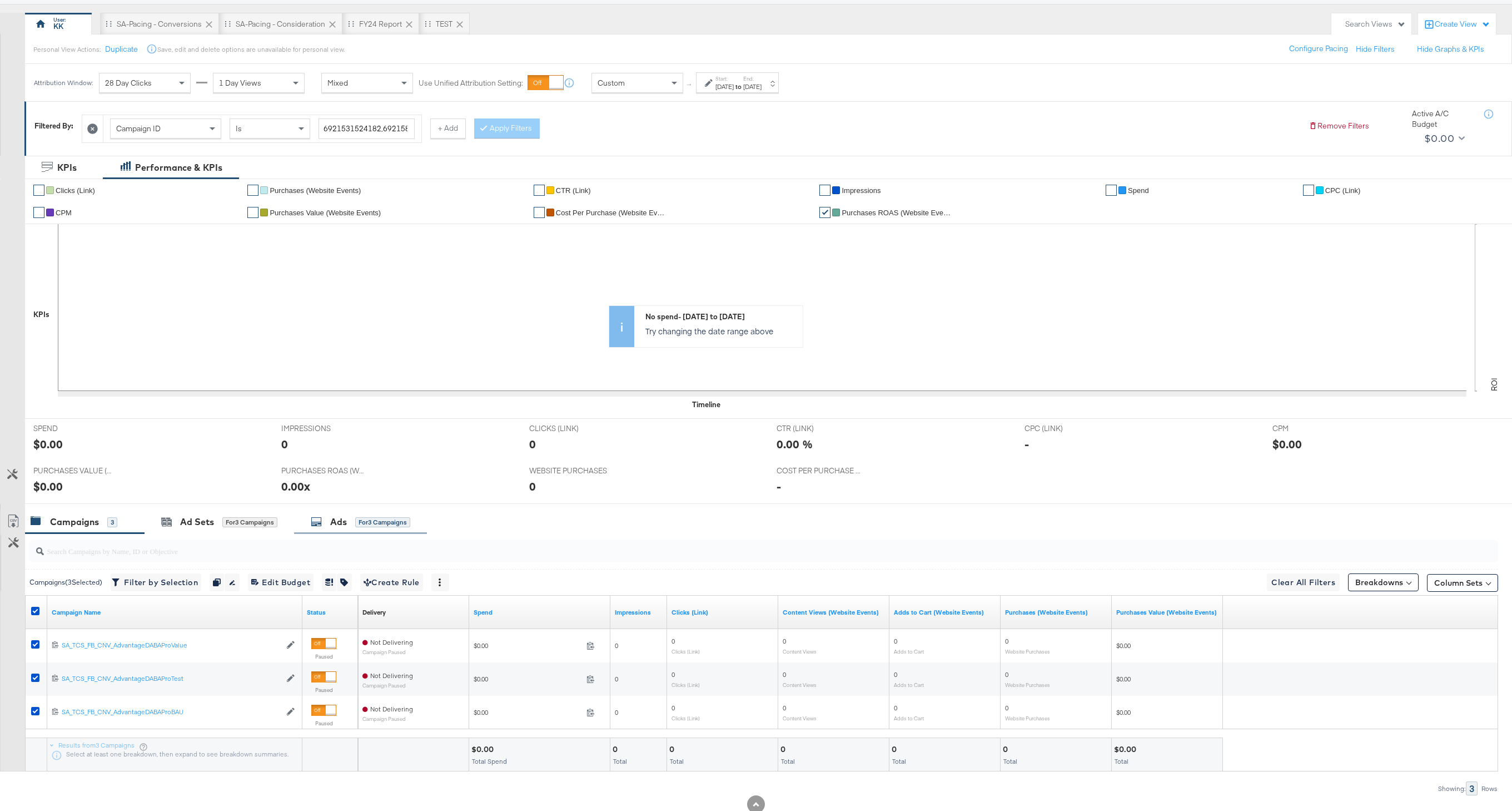
click at [359, 529] on div "Ads for 3 Campaigns" at bounding box center [360, 522] width 133 height 24
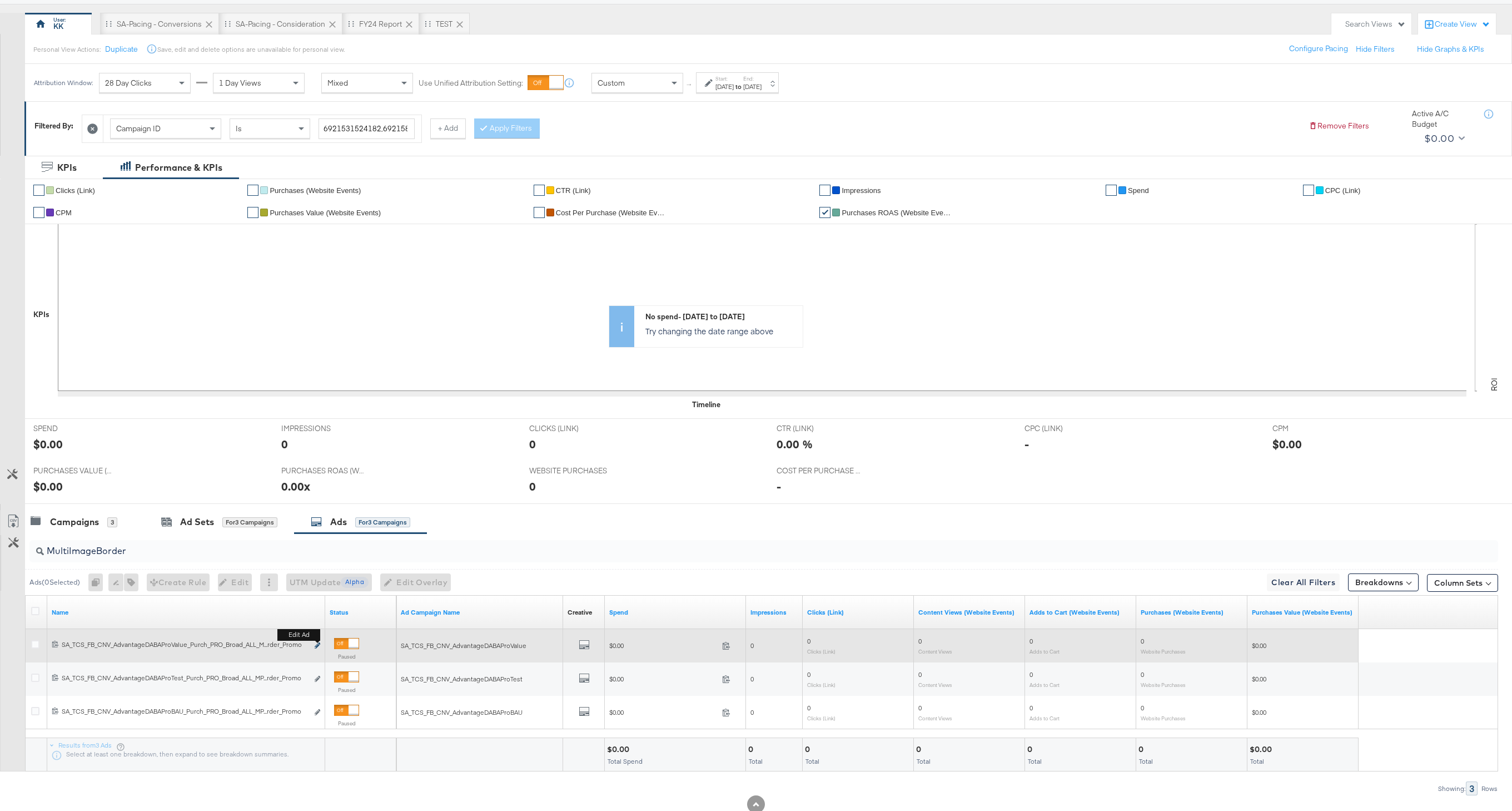
click at [317, 646] on icon "link" at bounding box center [317, 646] width 6 height 6
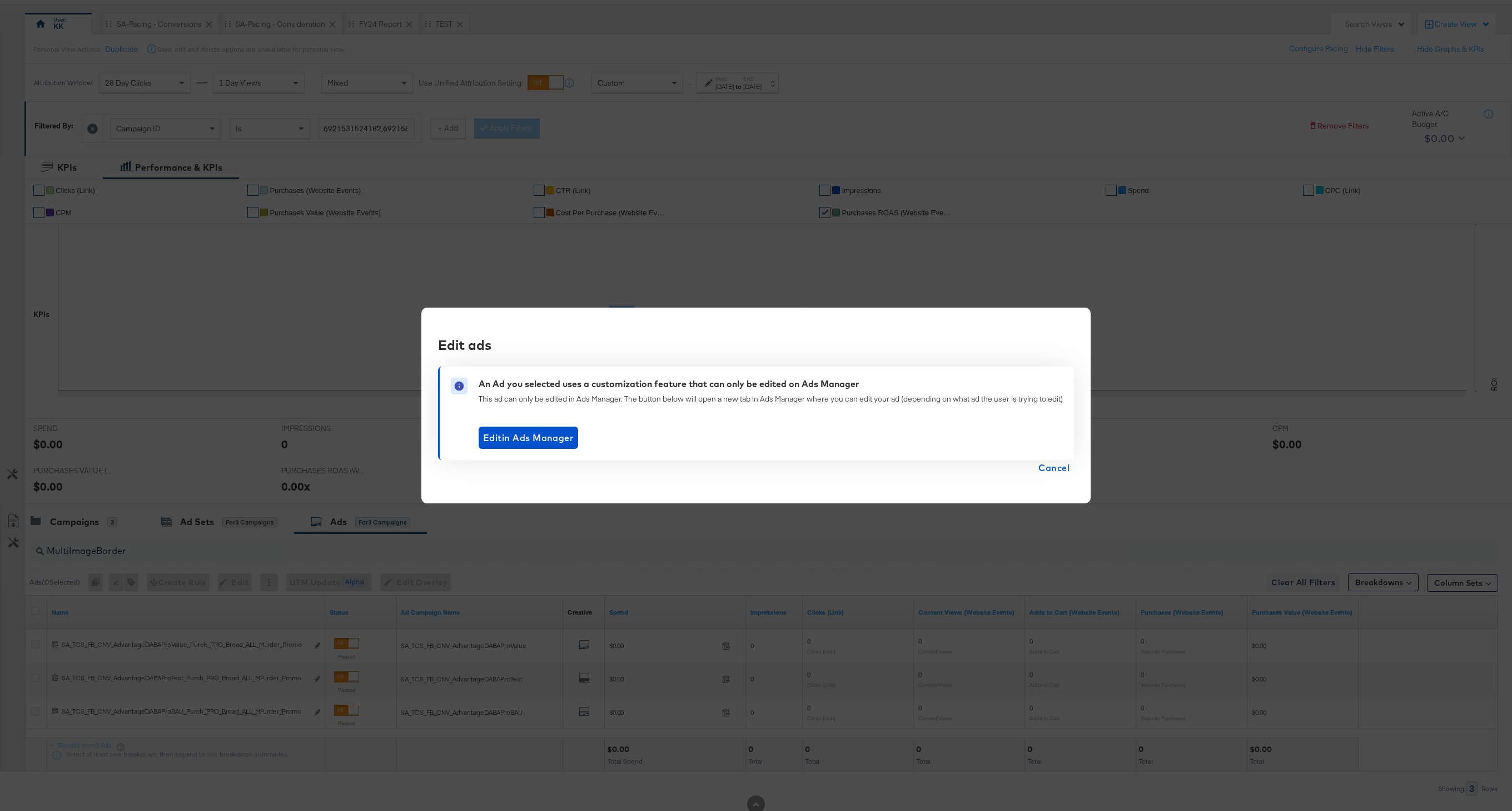
click at [1051, 469] on span "Cancel" at bounding box center [1054, 468] width 31 height 16
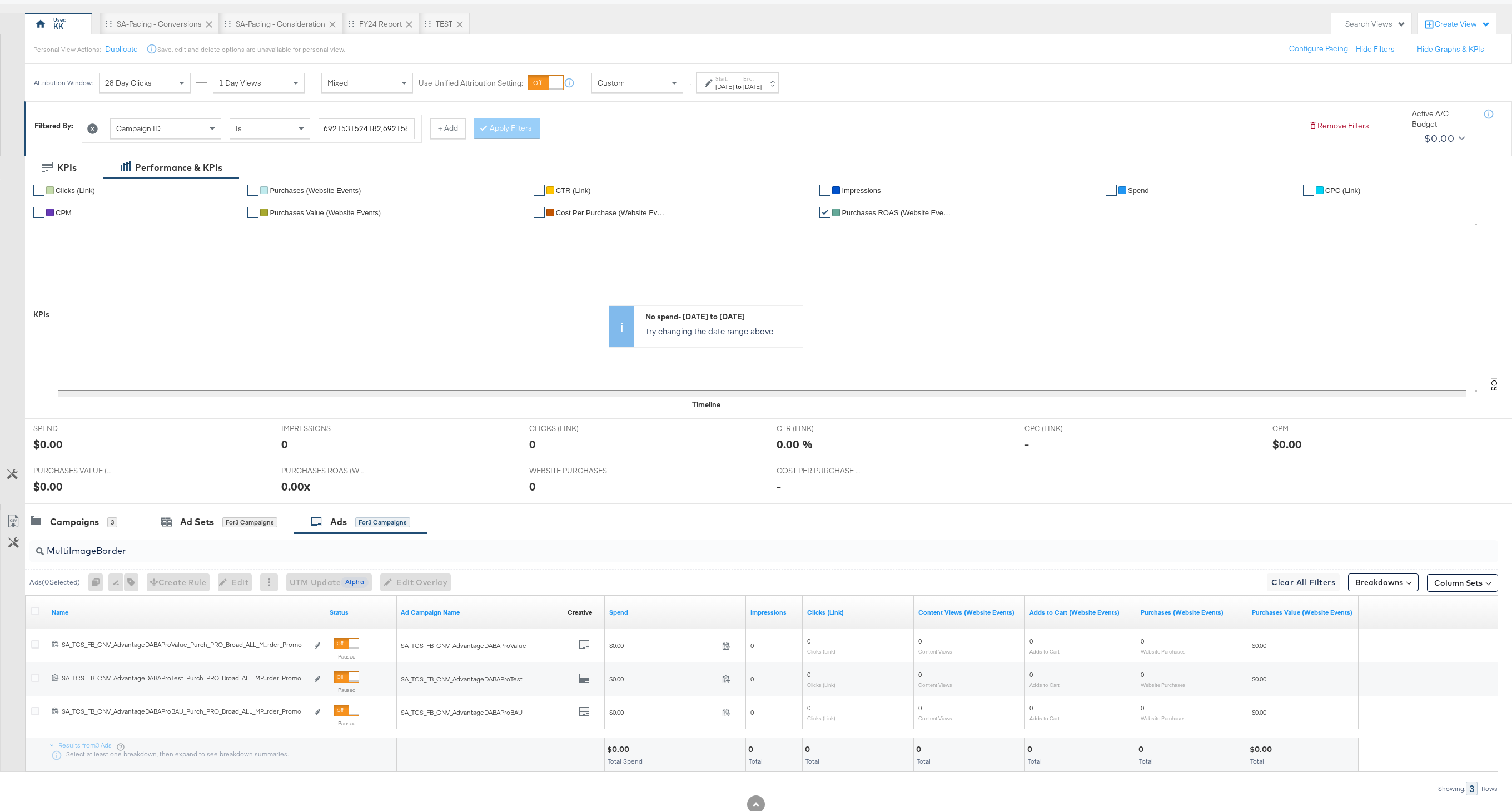
scroll to position [124, 0]
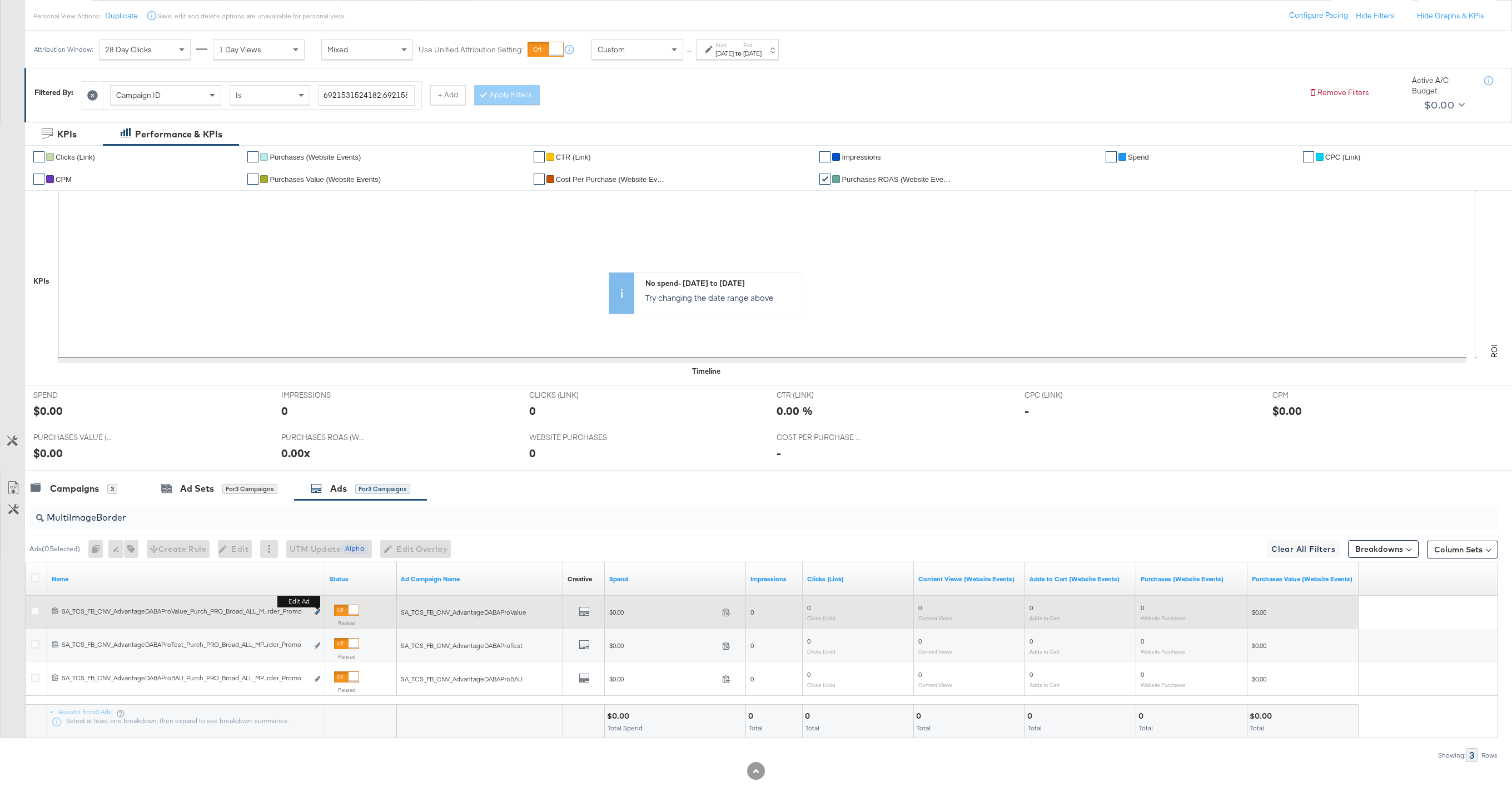
click at [318, 612] on icon "link" at bounding box center [317, 612] width 6 height 6
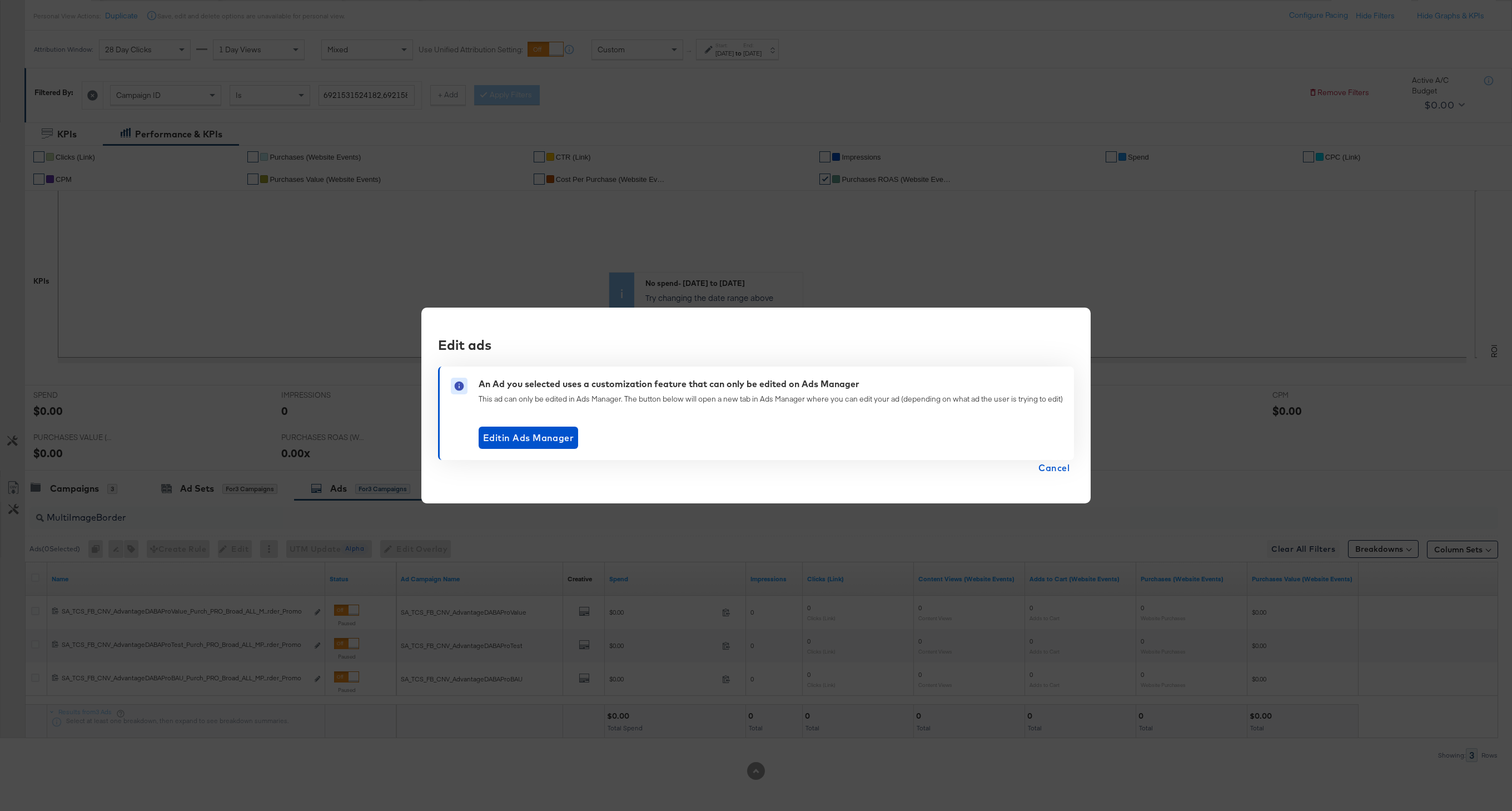
click at [1064, 473] on span "Cancel" at bounding box center [1054, 468] width 31 height 16
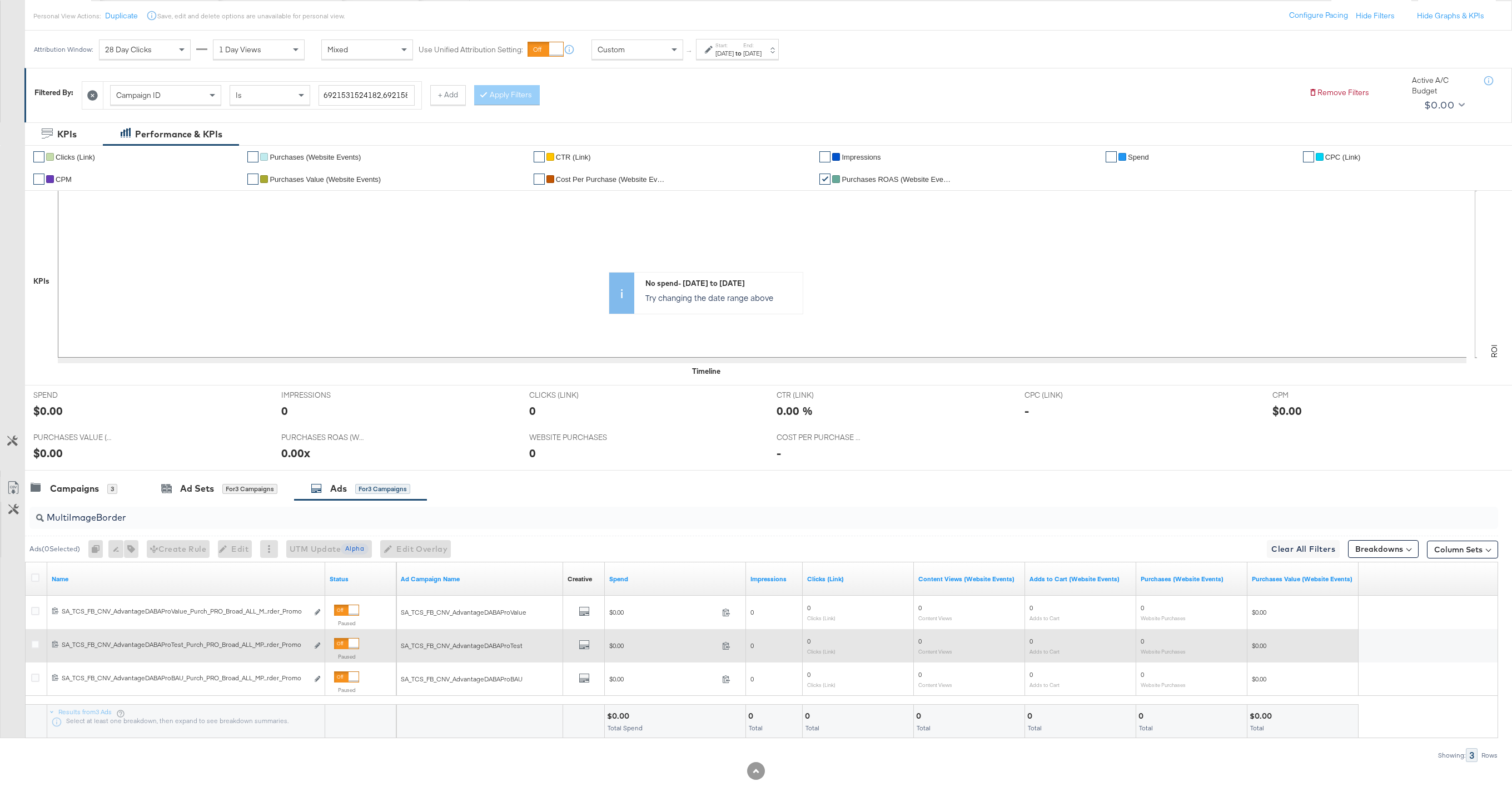
click at [318, 639] on div "6922006438382 SA_TCS_FB_CNV_AdvantageDABAProTest_Purch_PRO_Broad_ALL_MPPA_Multi…" at bounding box center [186, 646] width 278 height 21
click at [318, 644] on icon "link" at bounding box center [317, 646] width 6 height 6
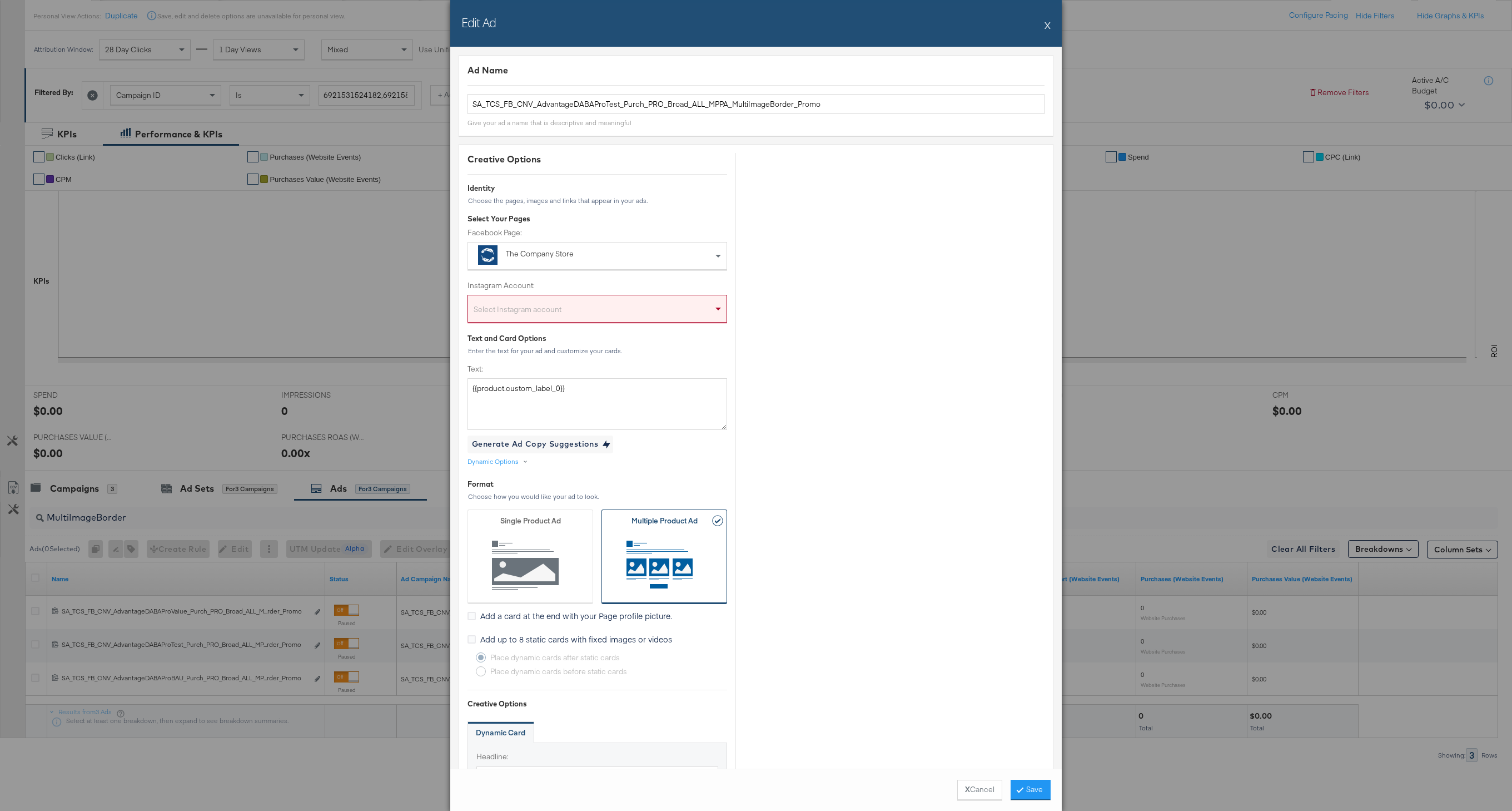
click at [1045, 27] on button "X" at bounding box center [1048, 25] width 6 height 22
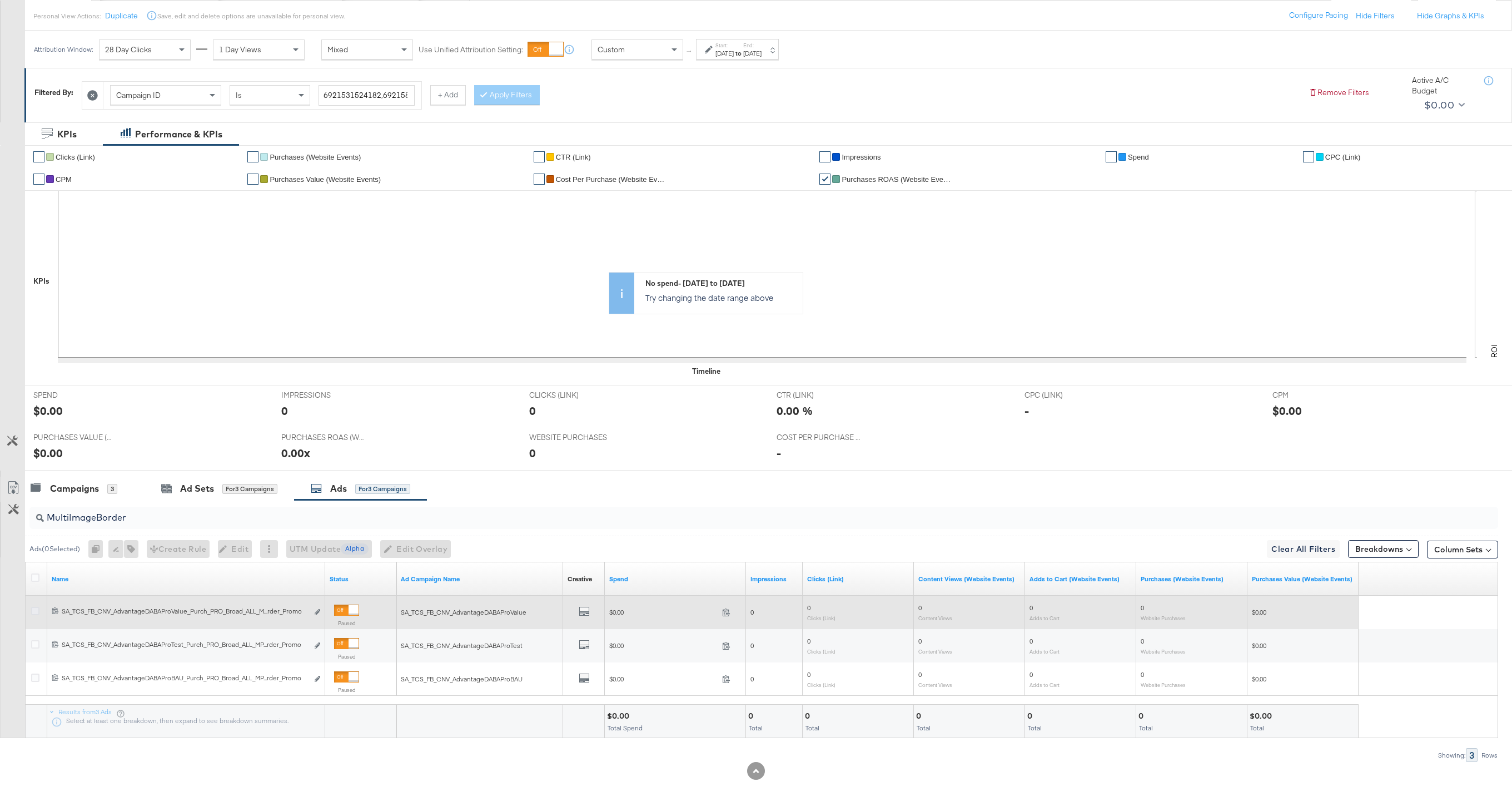
click at [34, 611] on icon at bounding box center [35, 611] width 8 height 8
click at [0, 0] on input "checkbox" at bounding box center [0, 0] width 0 height 0
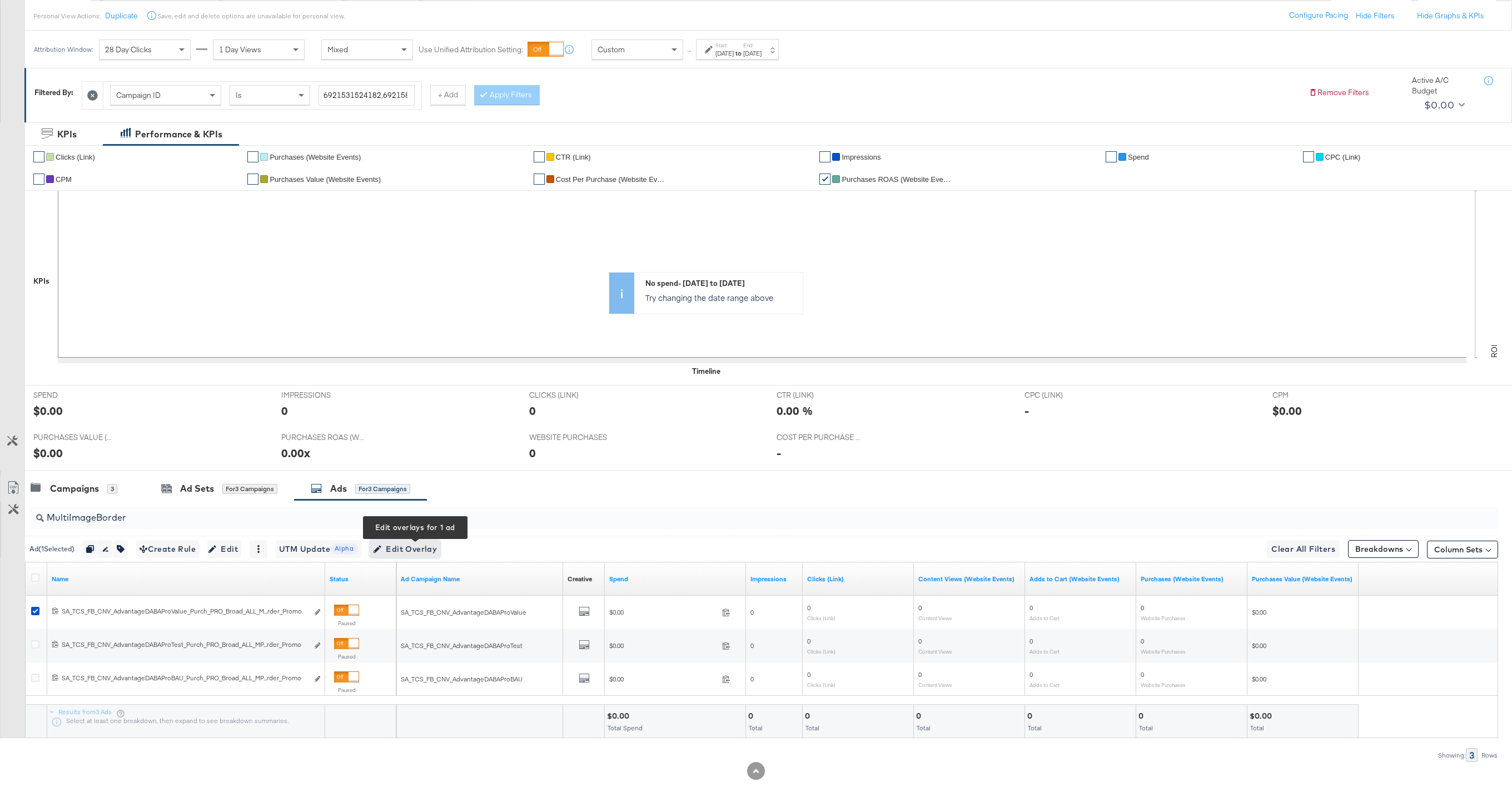
click at [420, 547] on span "Edit Overlay Edit overlays for 1 ad" at bounding box center [405, 549] width 64 height 14
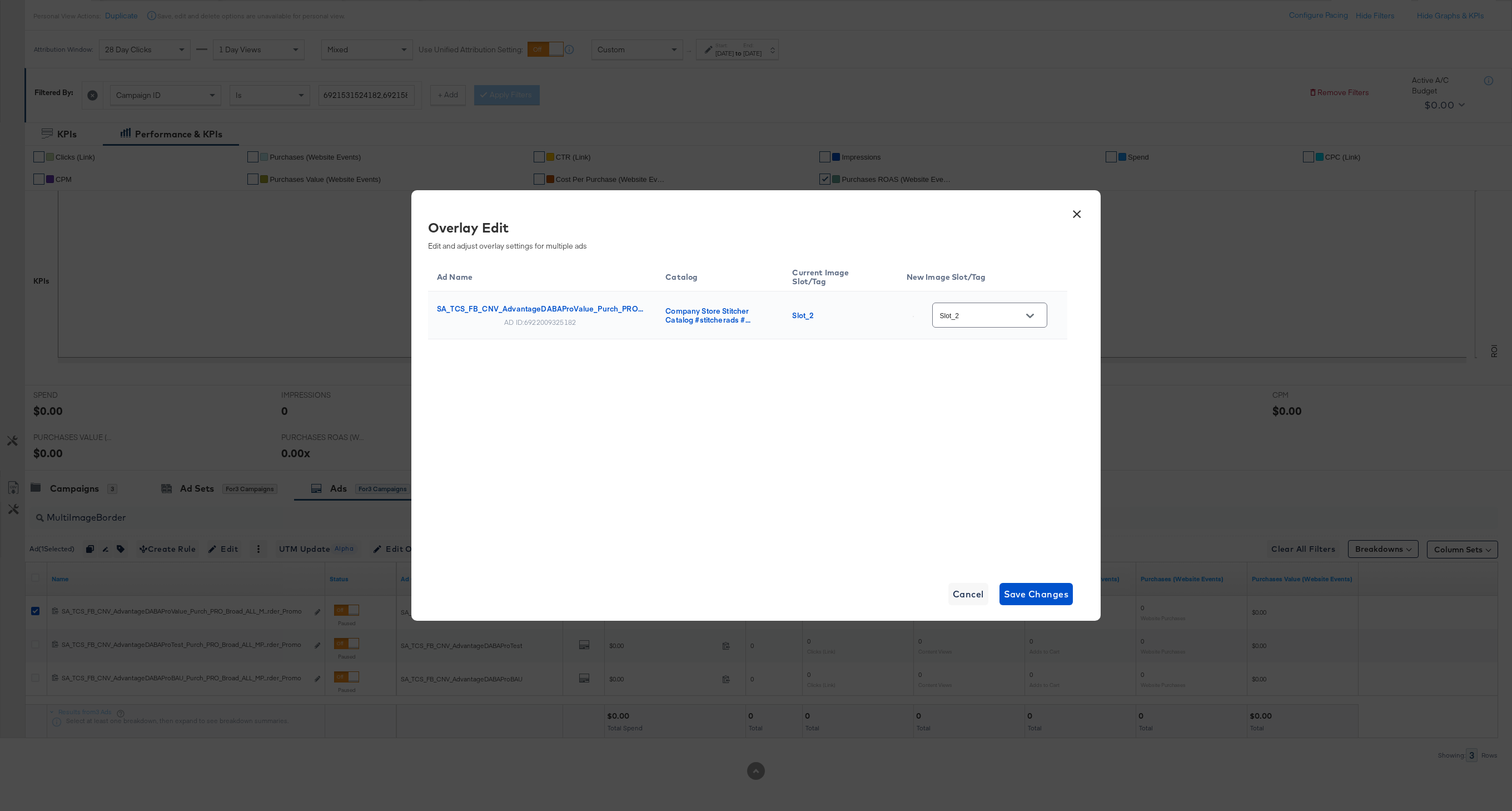
click at [1015, 309] on input "Slot_2" at bounding box center [981, 315] width 88 height 12
click at [993, 344] on div "image_8_au..." at bounding box center [1000, 334] width 82 height 20
click at [1038, 308] on div at bounding box center [1030, 316] width 23 height 17
click at [1038, 308] on button "Open" at bounding box center [1030, 316] width 17 height 17
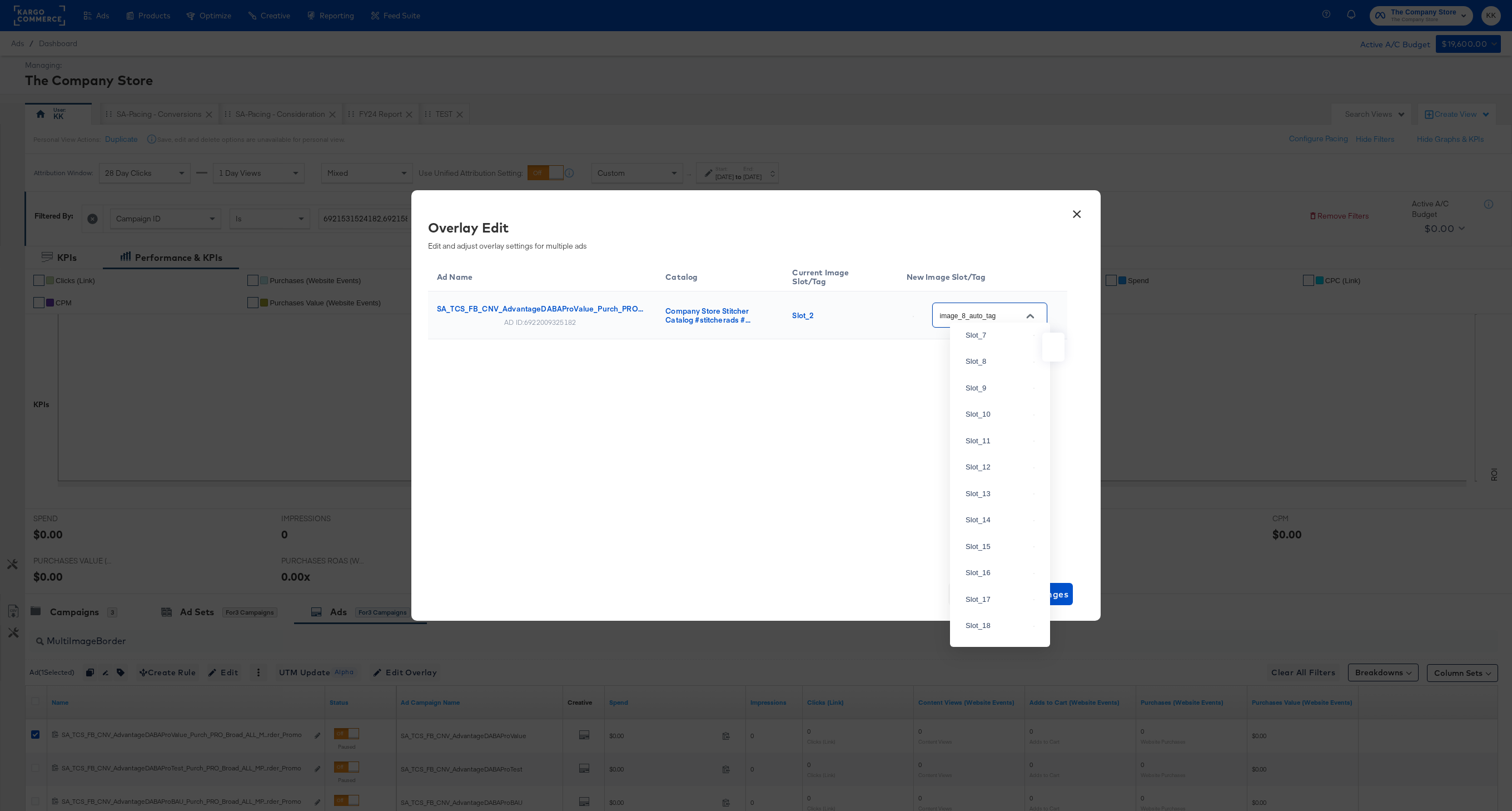
scroll to position [730, 0]
click at [978, 355] on div "Slot_8" at bounding box center [997, 349] width 64 height 11
type input "Slot_8"
click at [1045, 598] on span "Save Changes" at bounding box center [1036, 594] width 65 height 16
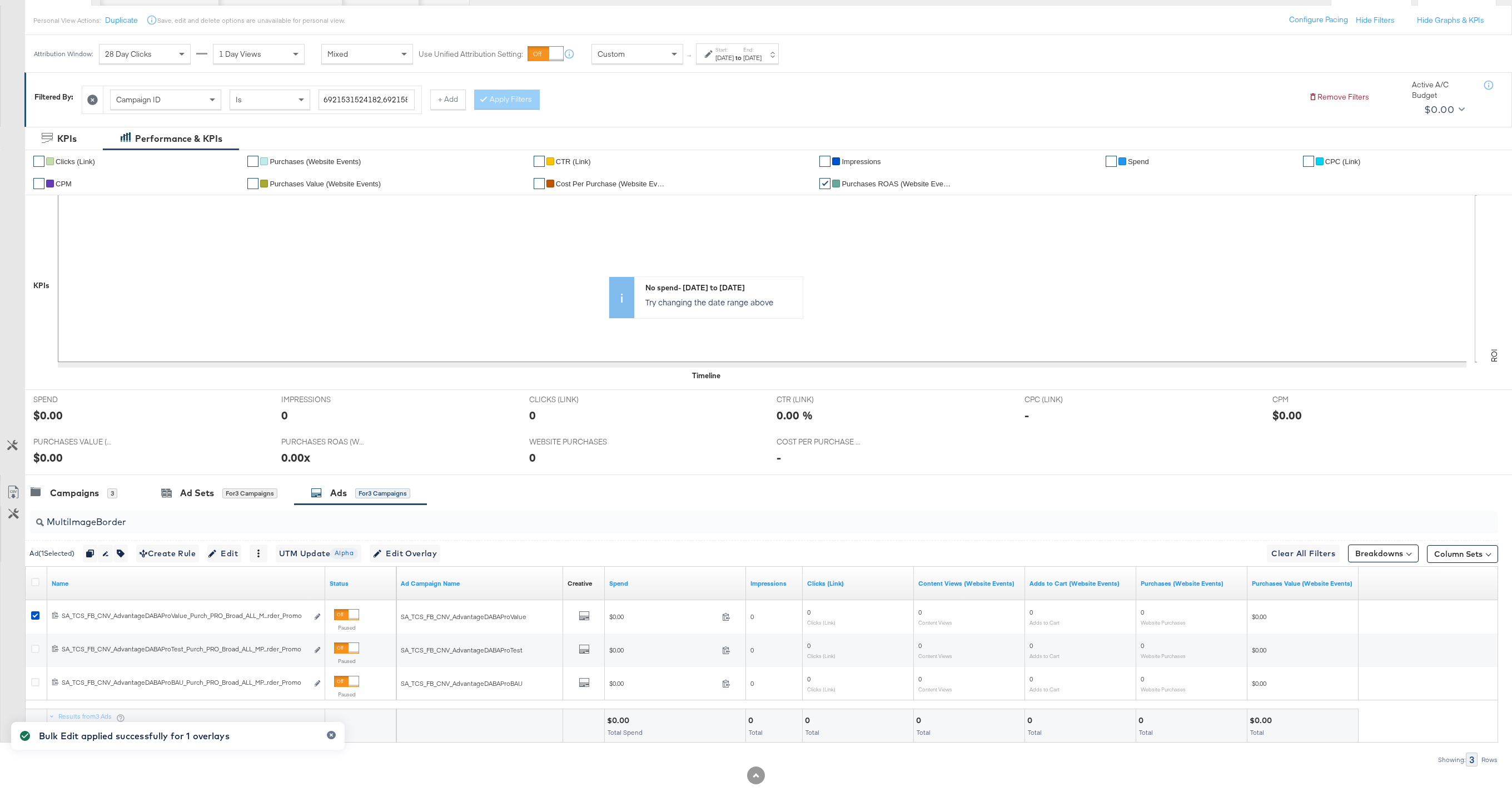
scroll to position [124, 0]
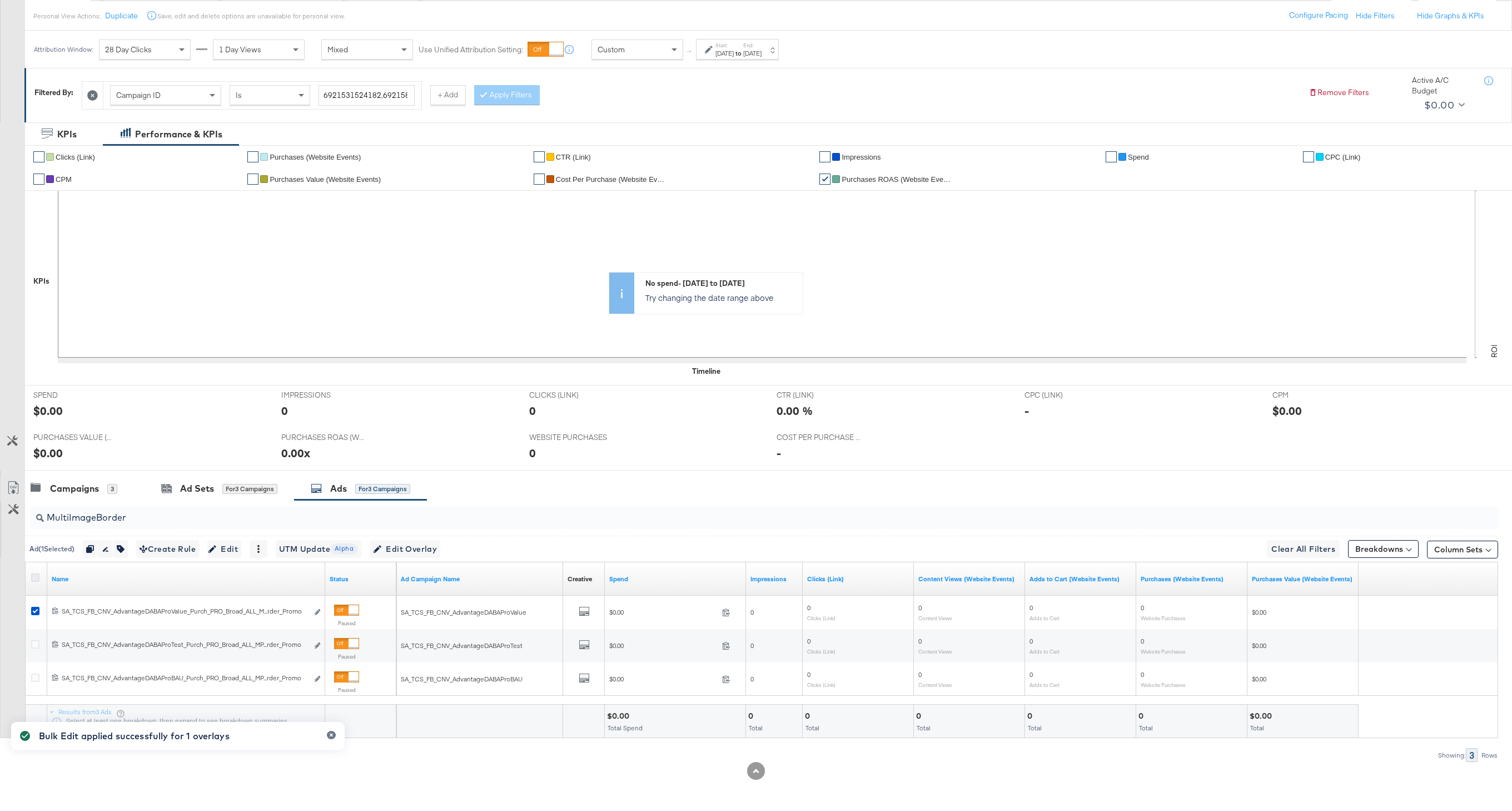
click at [37, 576] on icon at bounding box center [35, 577] width 8 height 8
click at [0, 0] on input "checkbox" at bounding box center [0, 0] width 0 height 0
click at [37, 576] on icon at bounding box center [35, 577] width 8 height 8
click at [0, 0] on input "checkbox" at bounding box center [0, 0] width 0 height 0
click at [37, 576] on icon at bounding box center [35, 577] width 8 height 8
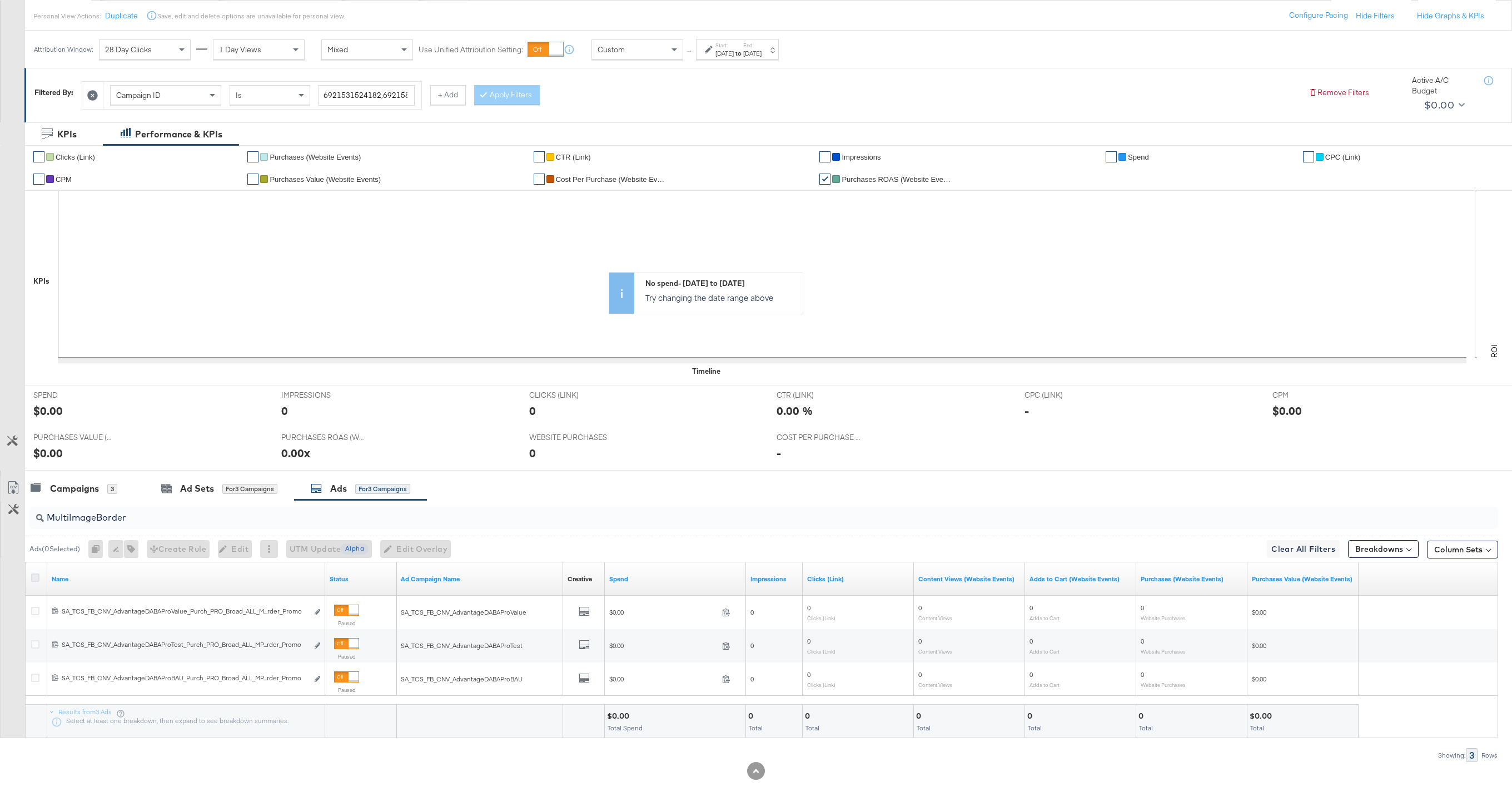
click at [0, 0] on input "checkbox" at bounding box center [0, 0] width 0 height 0
click at [132, 545] on button "button" at bounding box center [125, 549] width 14 height 18
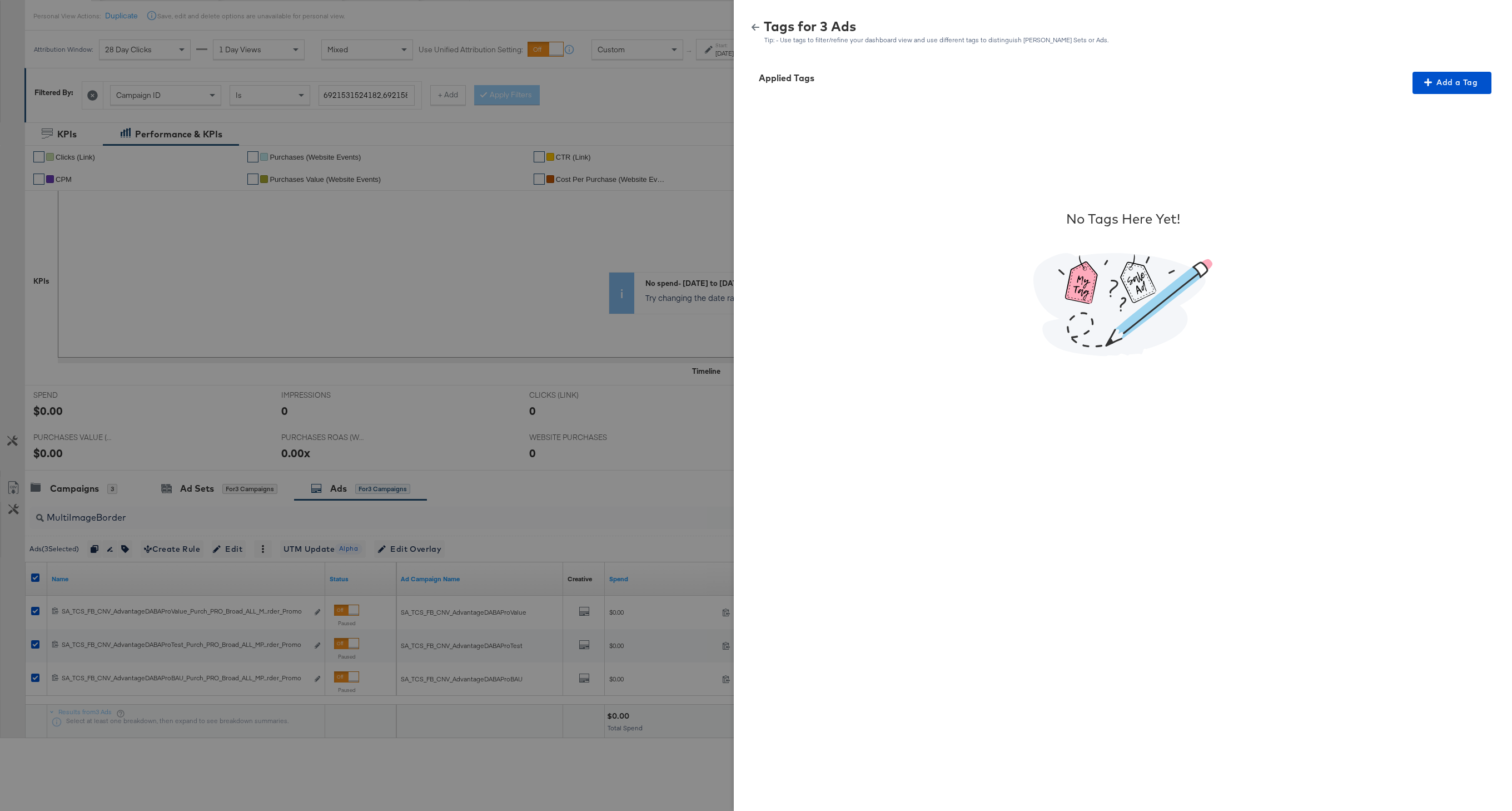
click at [756, 30] on icon "button" at bounding box center [755, 27] width 7 height 7
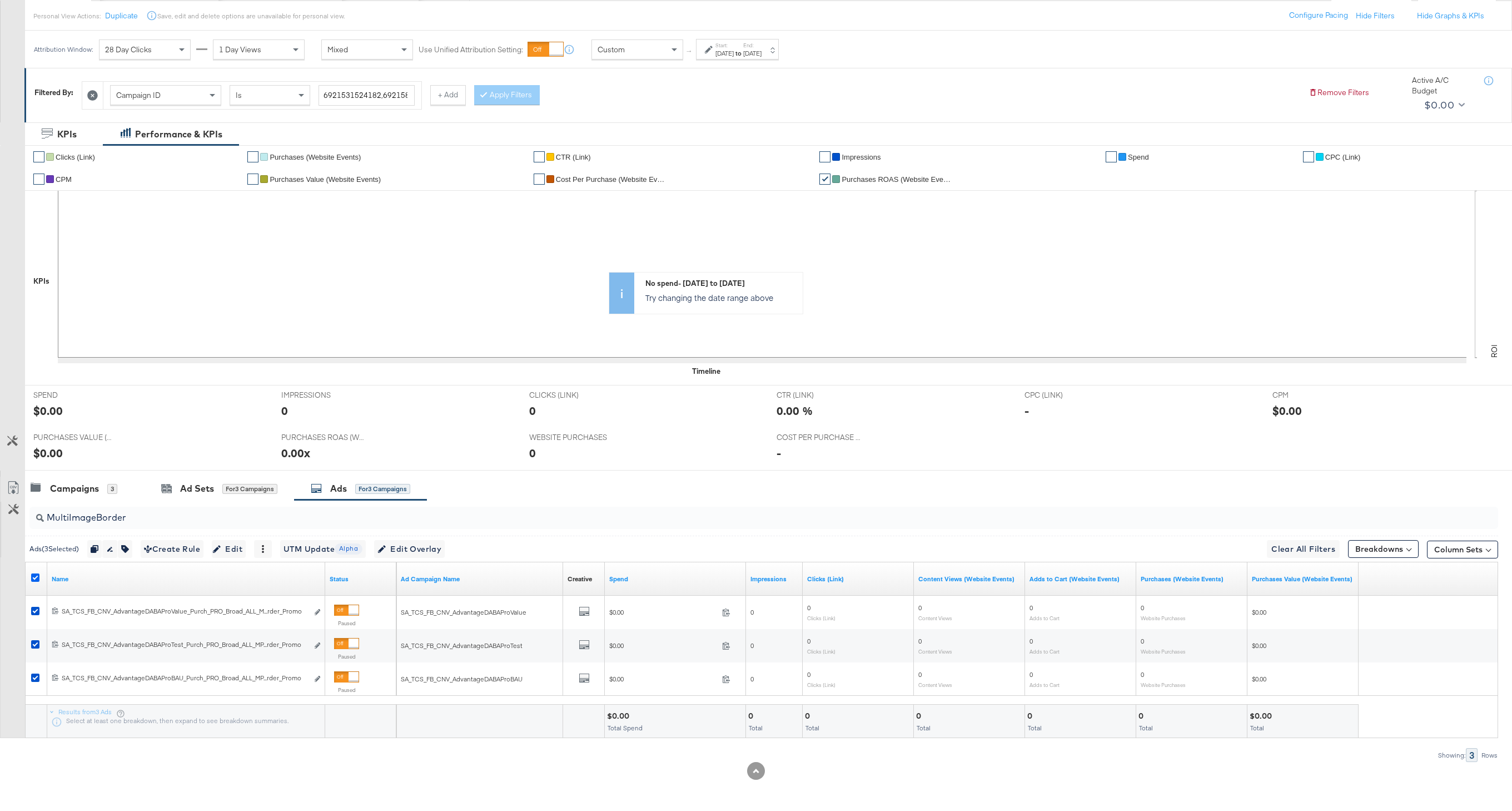
click at [39, 576] on icon at bounding box center [35, 577] width 8 height 8
click at [0, 0] on input "checkbox" at bounding box center [0, 0] width 0 height 0
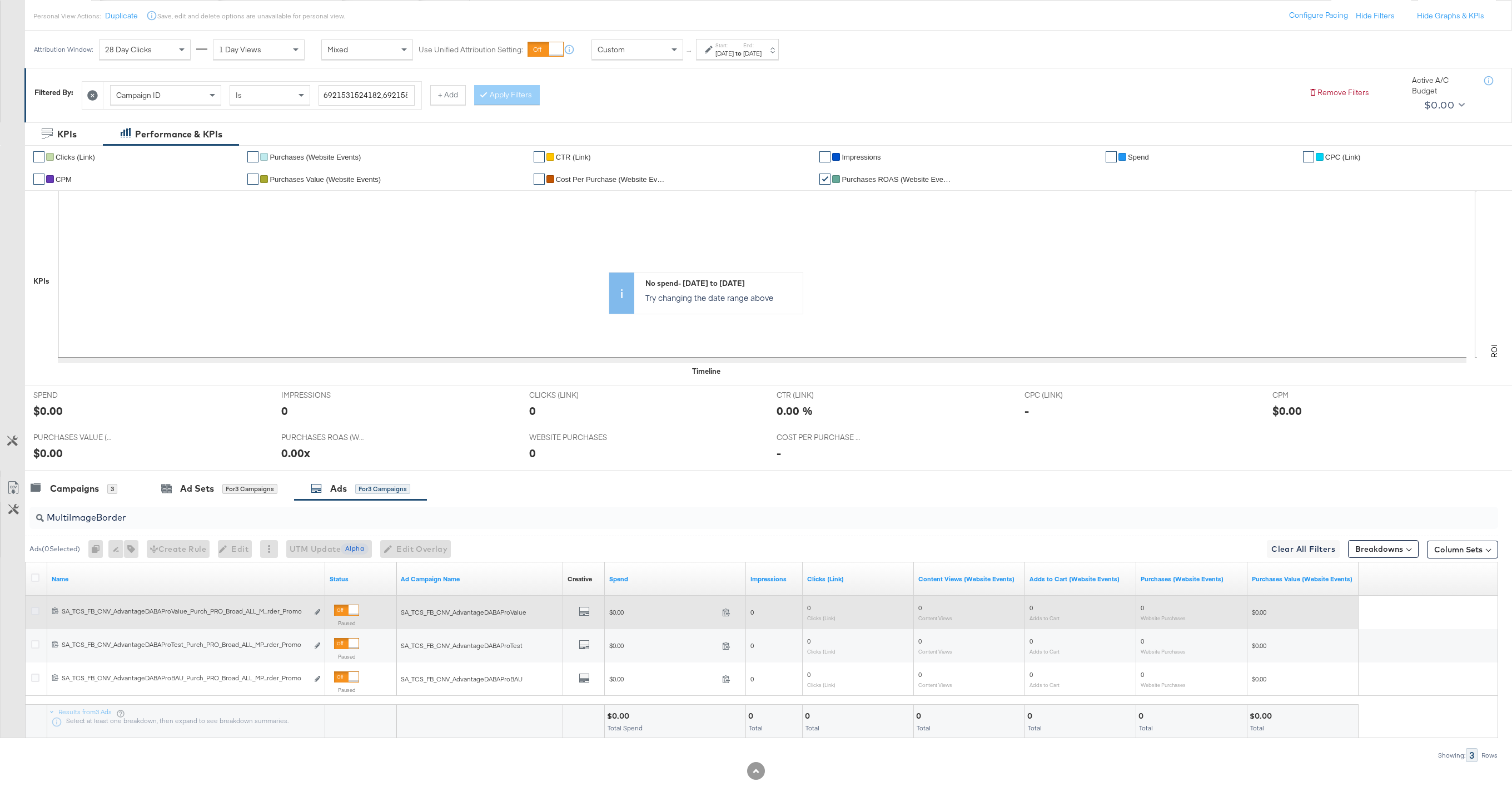
click at [38, 612] on icon at bounding box center [35, 611] width 8 height 8
click at [0, 0] on input "checkbox" at bounding box center [0, 0] width 0 height 0
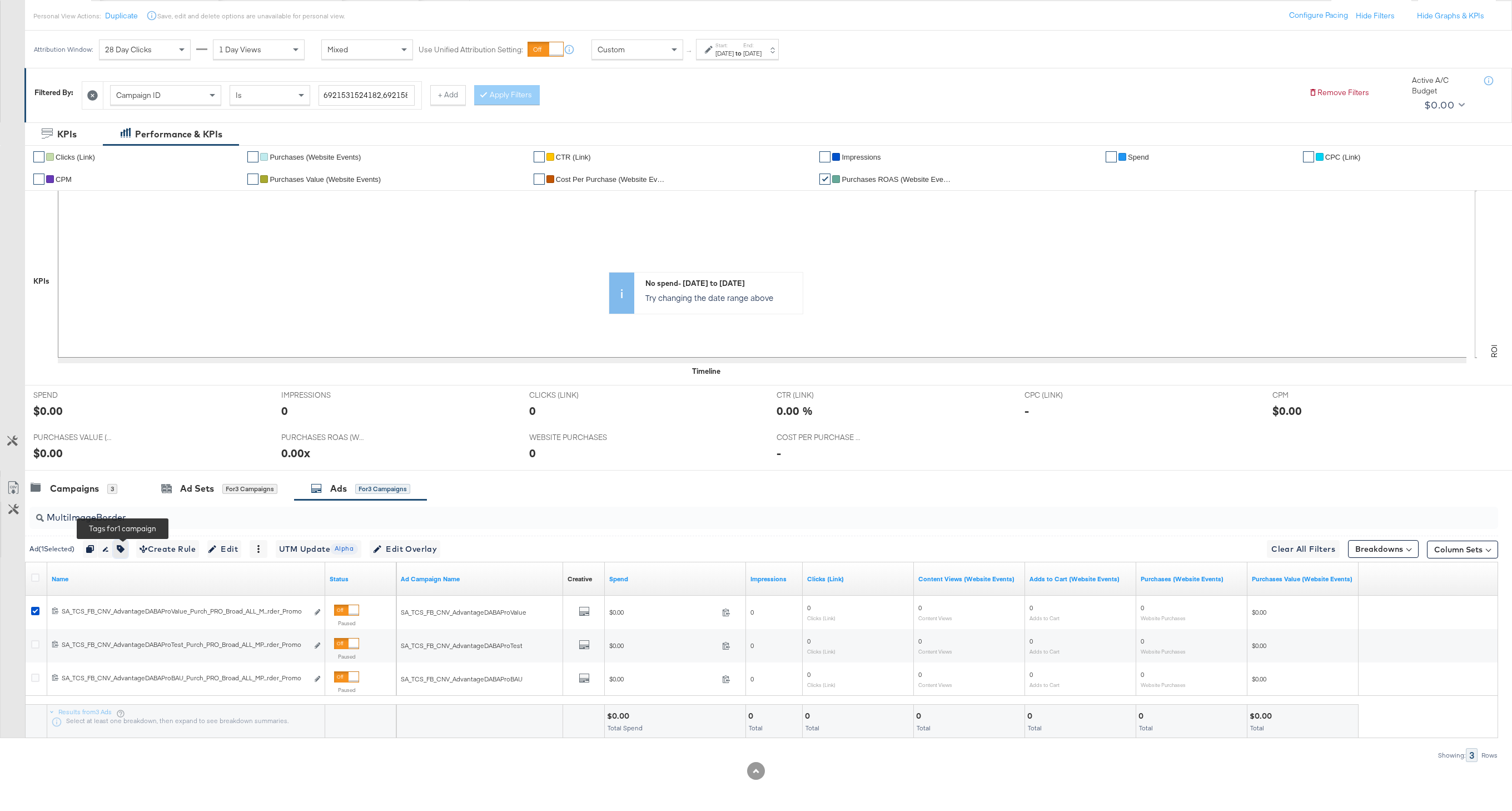
click at [122, 554] on button "button" at bounding box center [120, 549] width 14 height 18
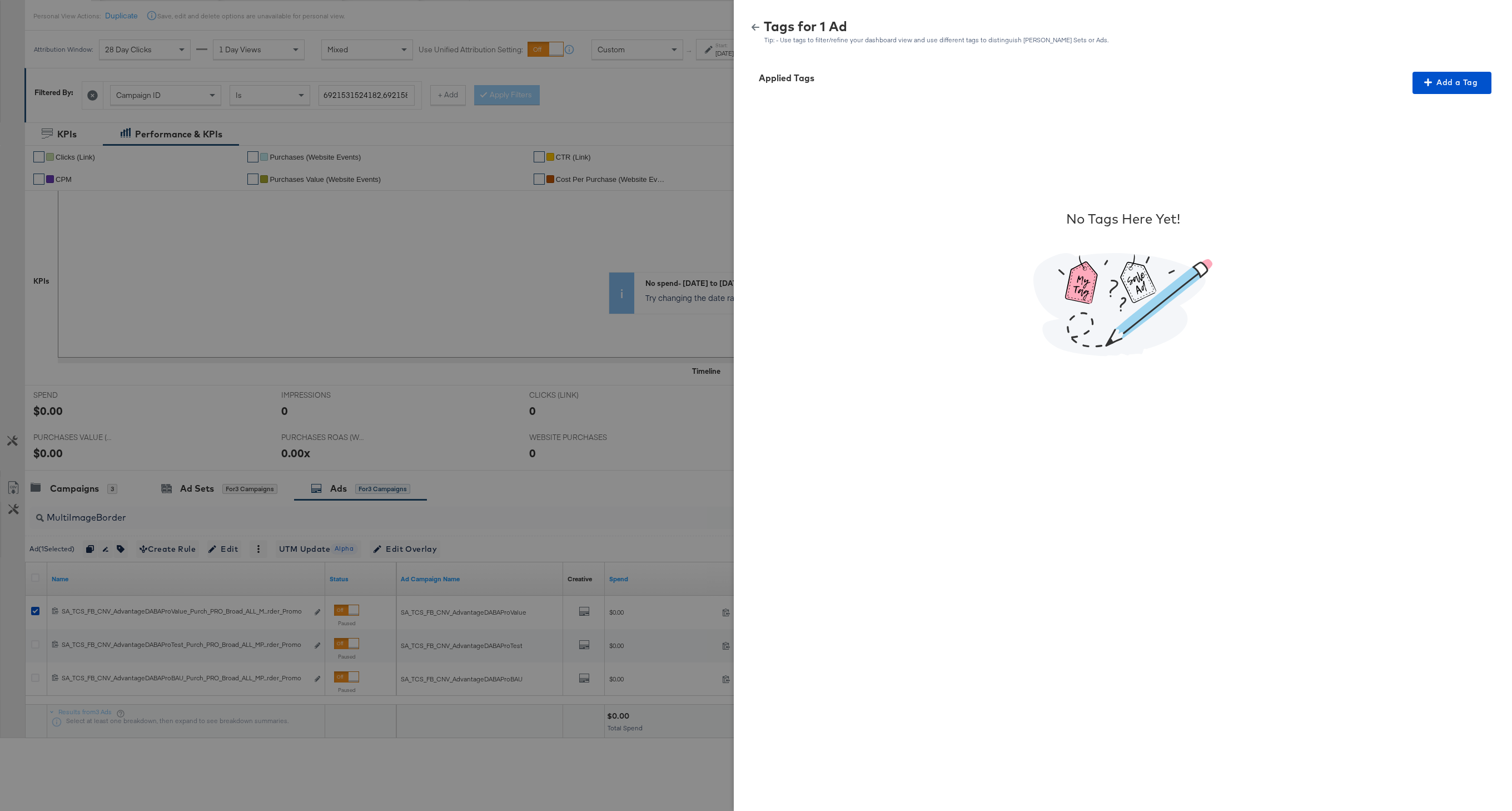
click at [757, 28] on icon "button" at bounding box center [755, 27] width 7 height 7
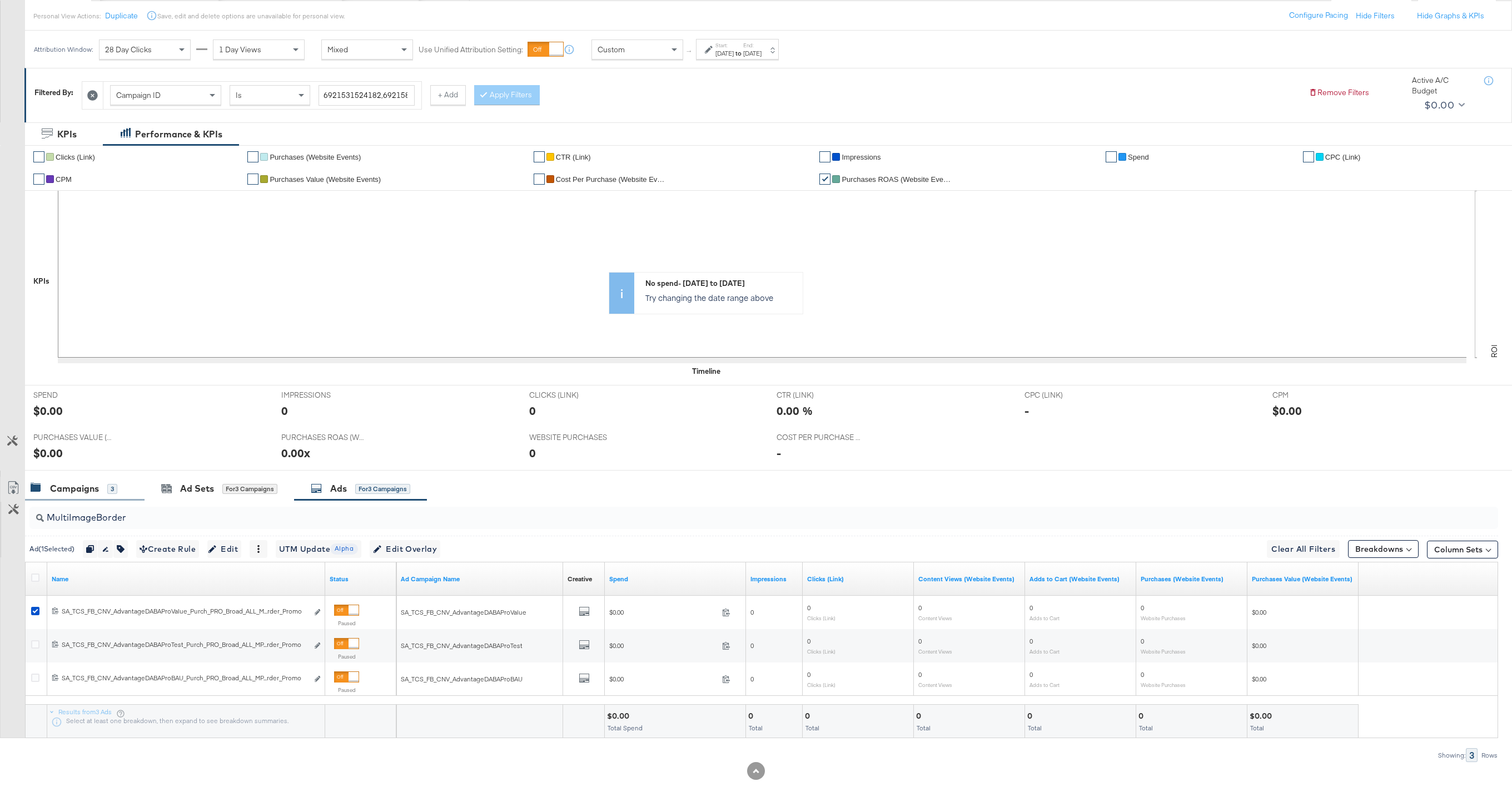
click at [77, 492] on div "Campaigns" at bounding box center [74, 488] width 49 height 12
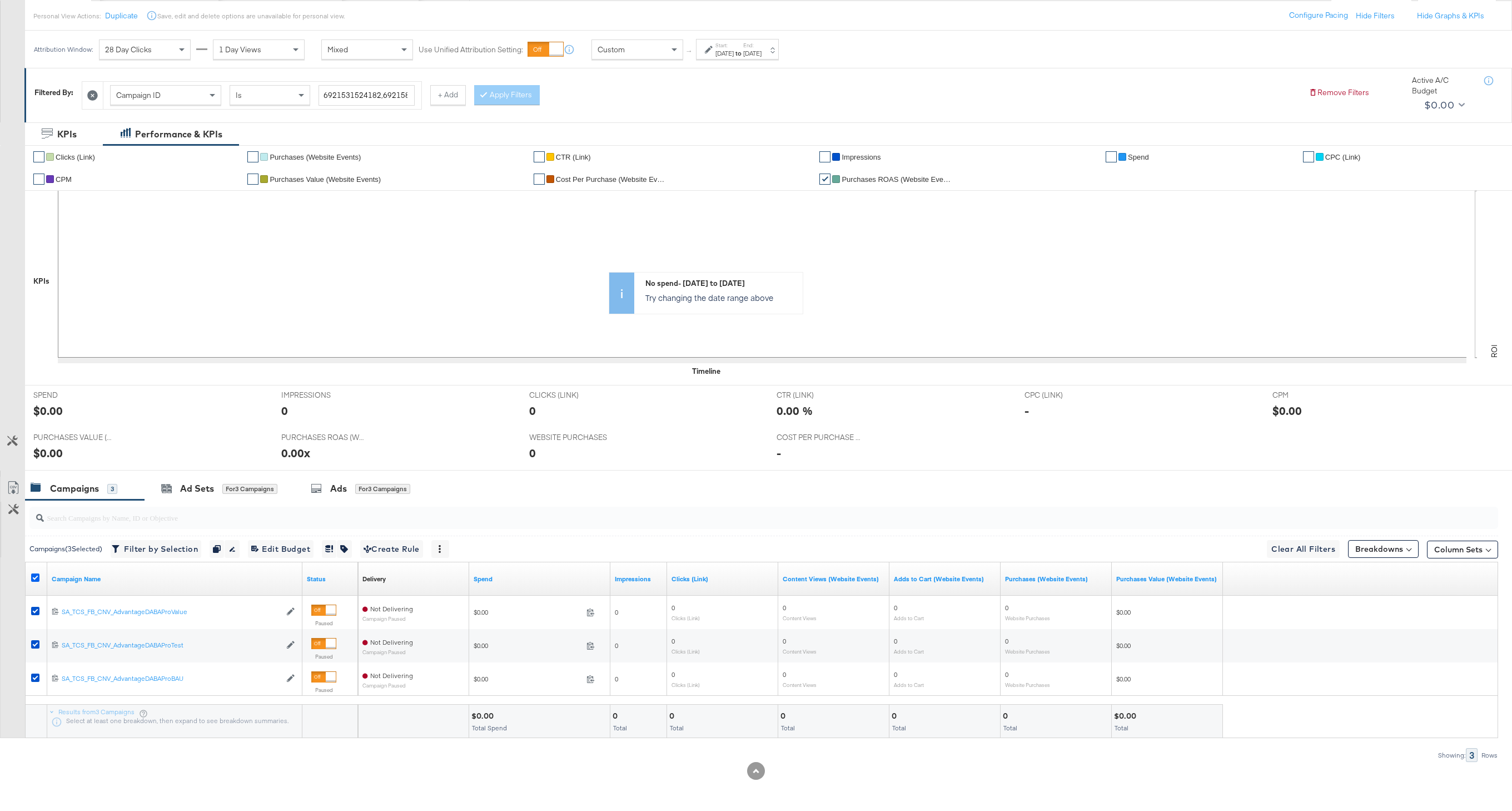
click at [35, 575] on icon at bounding box center [35, 577] width 8 height 8
click at [0, 0] on input "checkbox" at bounding box center [0, 0] width 0 height 0
click at [35, 575] on icon at bounding box center [35, 577] width 8 height 8
click at [0, 0] on input "checkbox" at bounding box center [0, 0] width 0 height 0
click at [360, 489] on div "for 3 Campaigns" at bounding box center [383, 489] width 55 height 10
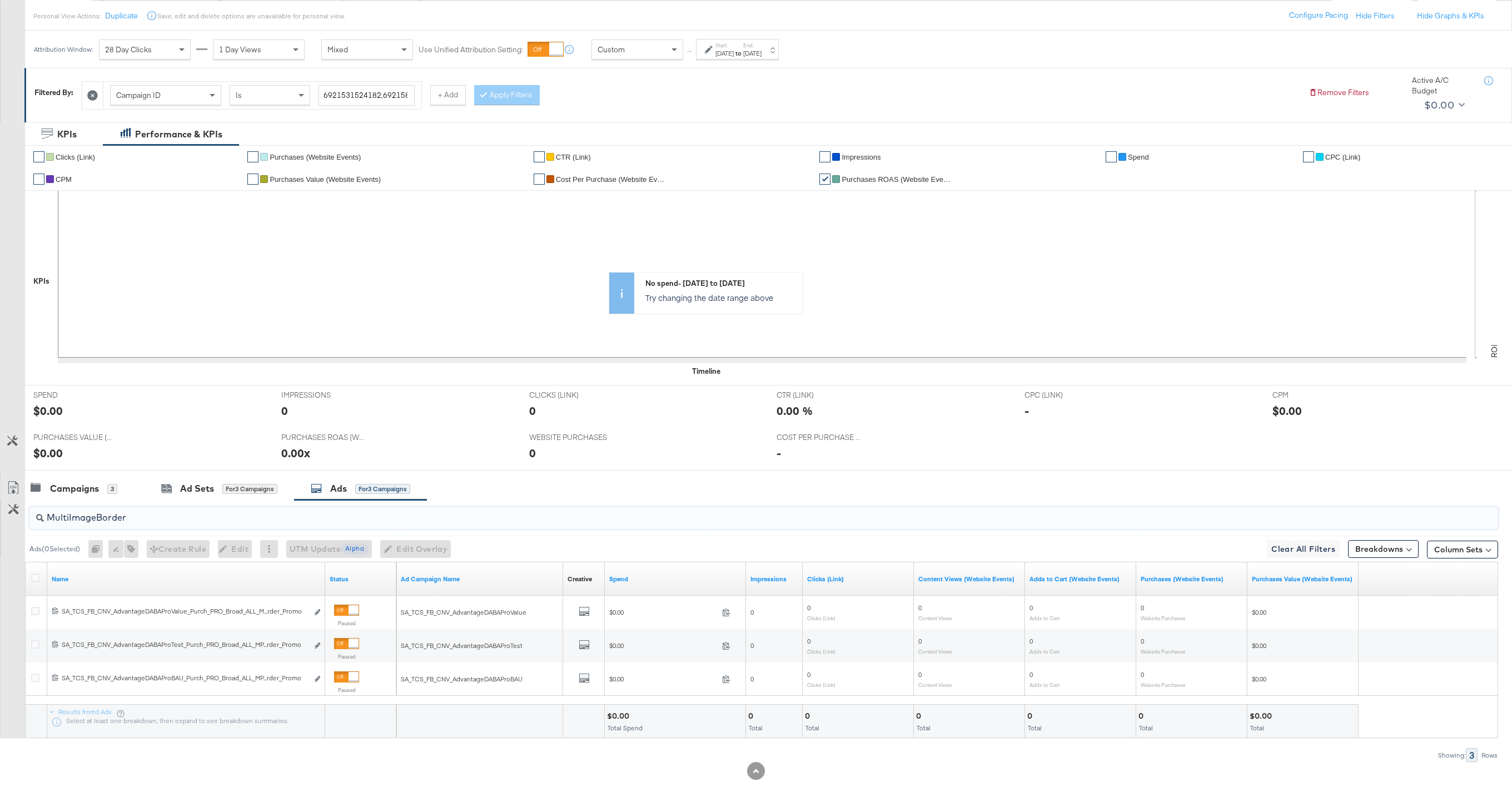
drag, startPoint x: 134, startPoint y: 516, endPoint x: 29, endPoint y: 515, distance: 105.0
click at [29, 516] on div "MultiImageBorder" at bounding box center [763, 518] width 1468 height 22
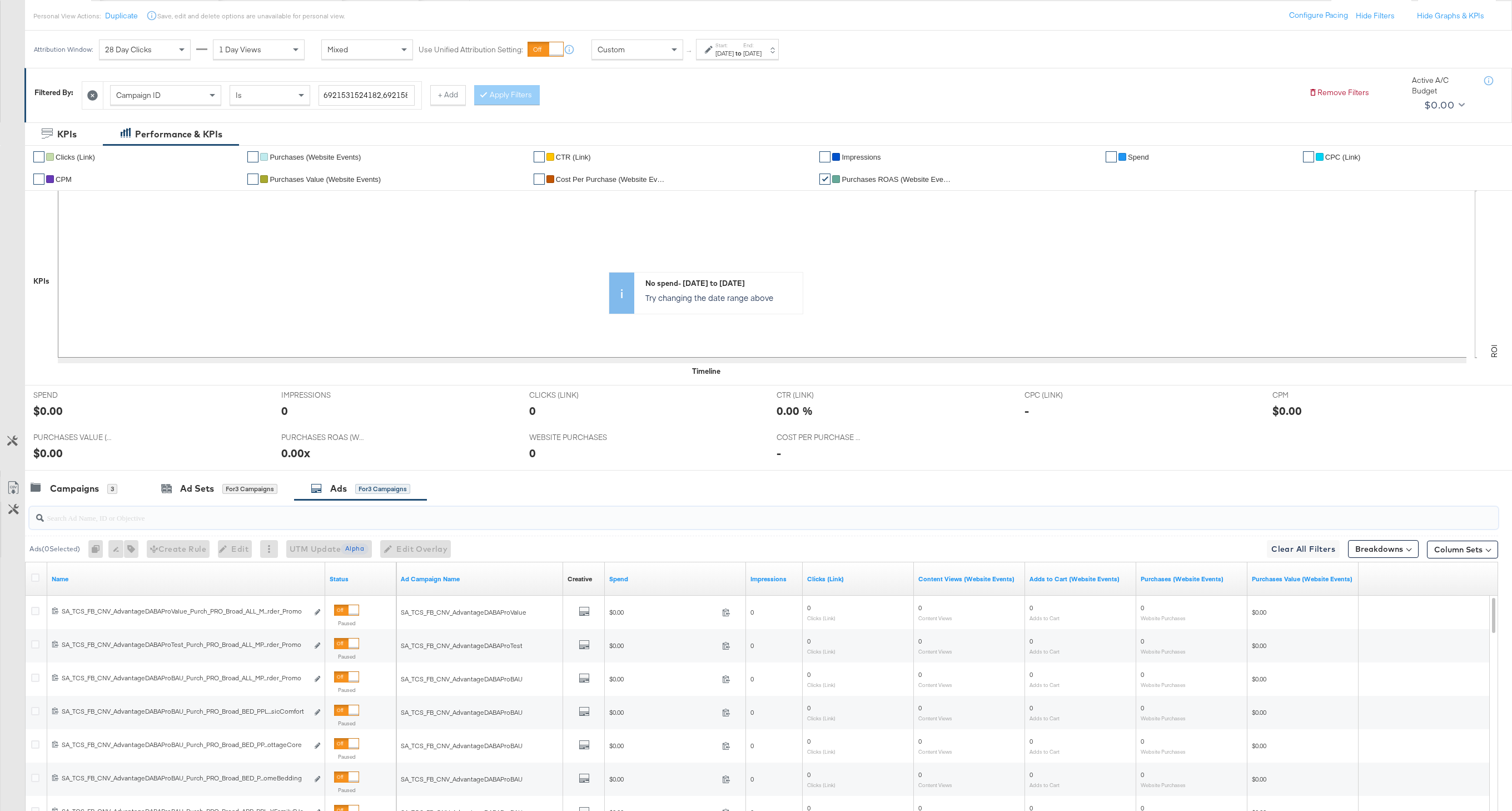
scroll to position [257, 0]
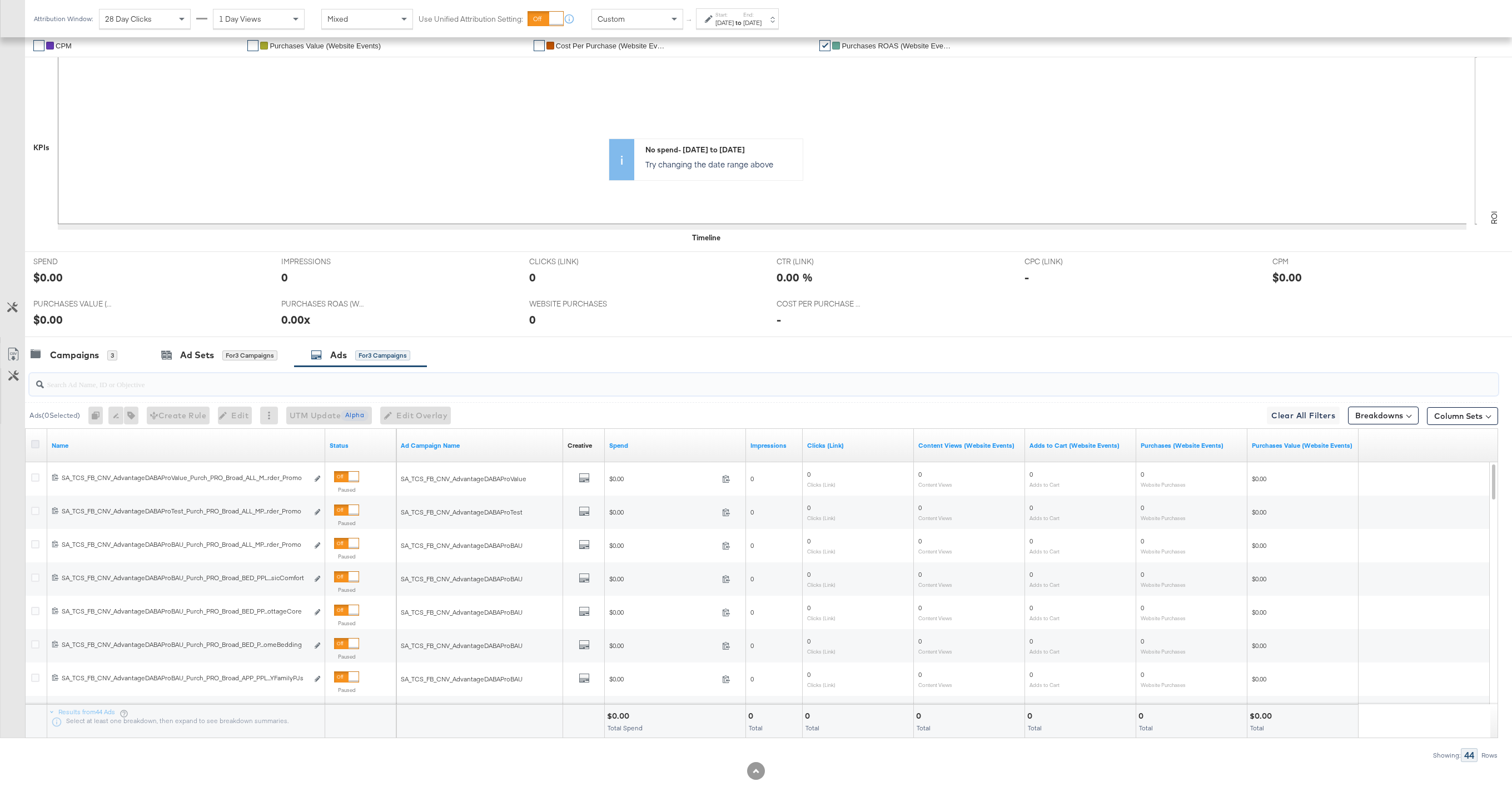
click at [33, 443] on icon at bounding box center [35, 444] width 8 height 8
click at [0, 0] on input "checkbox" at bounding box center [0, 0] width 0 height 0
click at [14, 350] on icon at bounding box center [13, 354] width 13 height 13
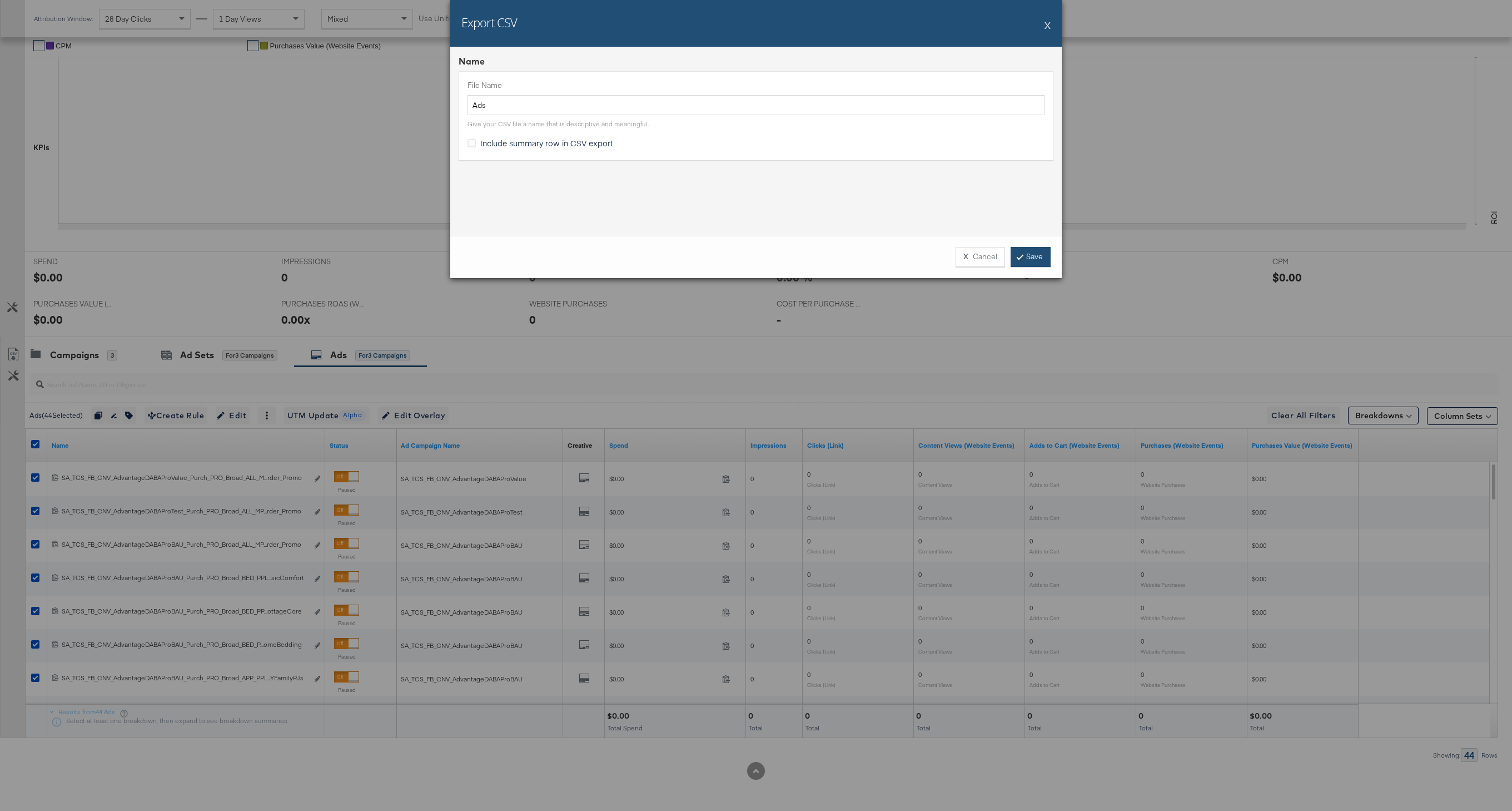
click at [1025, 253] on link "Save" at bounding box center [1030, 257] width 40 height 20
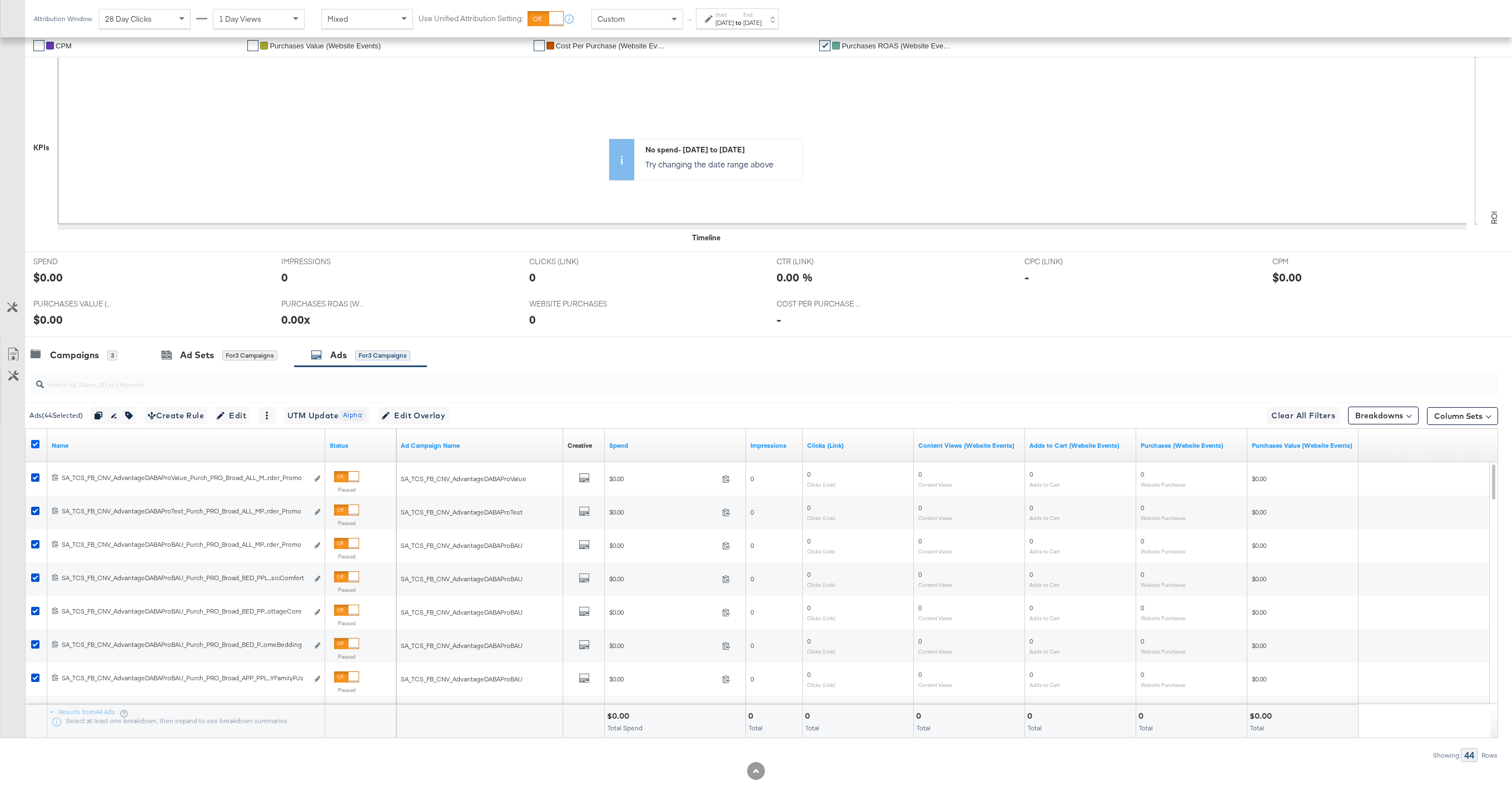
click at [33, 445] on icon at bounding box center [35, 444] width 8 height 8
click at [0, 0] on input "checkbox" at bounding box center [0, 0] width 0 height 0
click at [86, 383] on input "search" at bounding box center [701, 380] width 1315 height 22
paste input "MultiImageBorder_Promo"
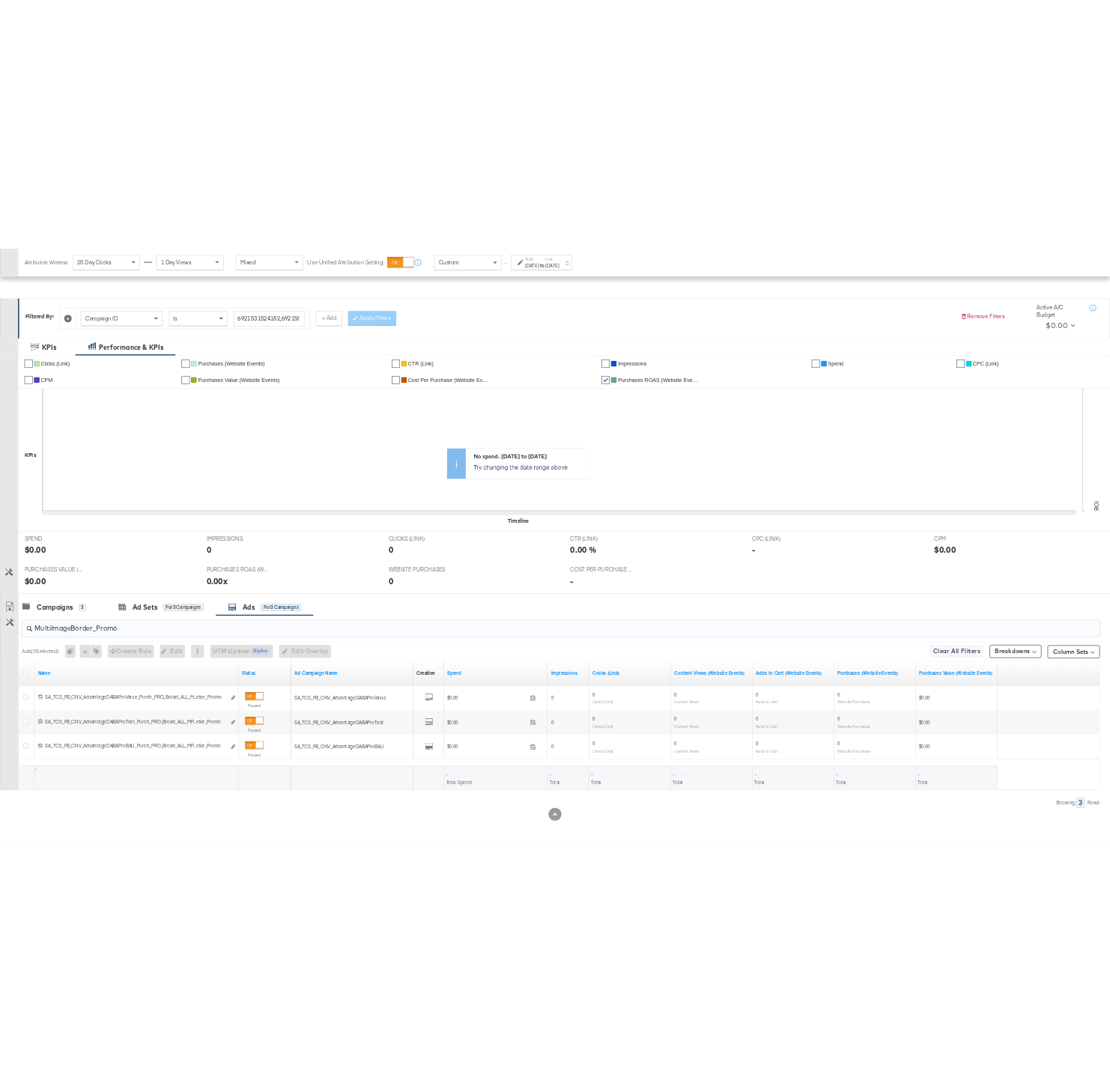
scroll to position [166, 0]
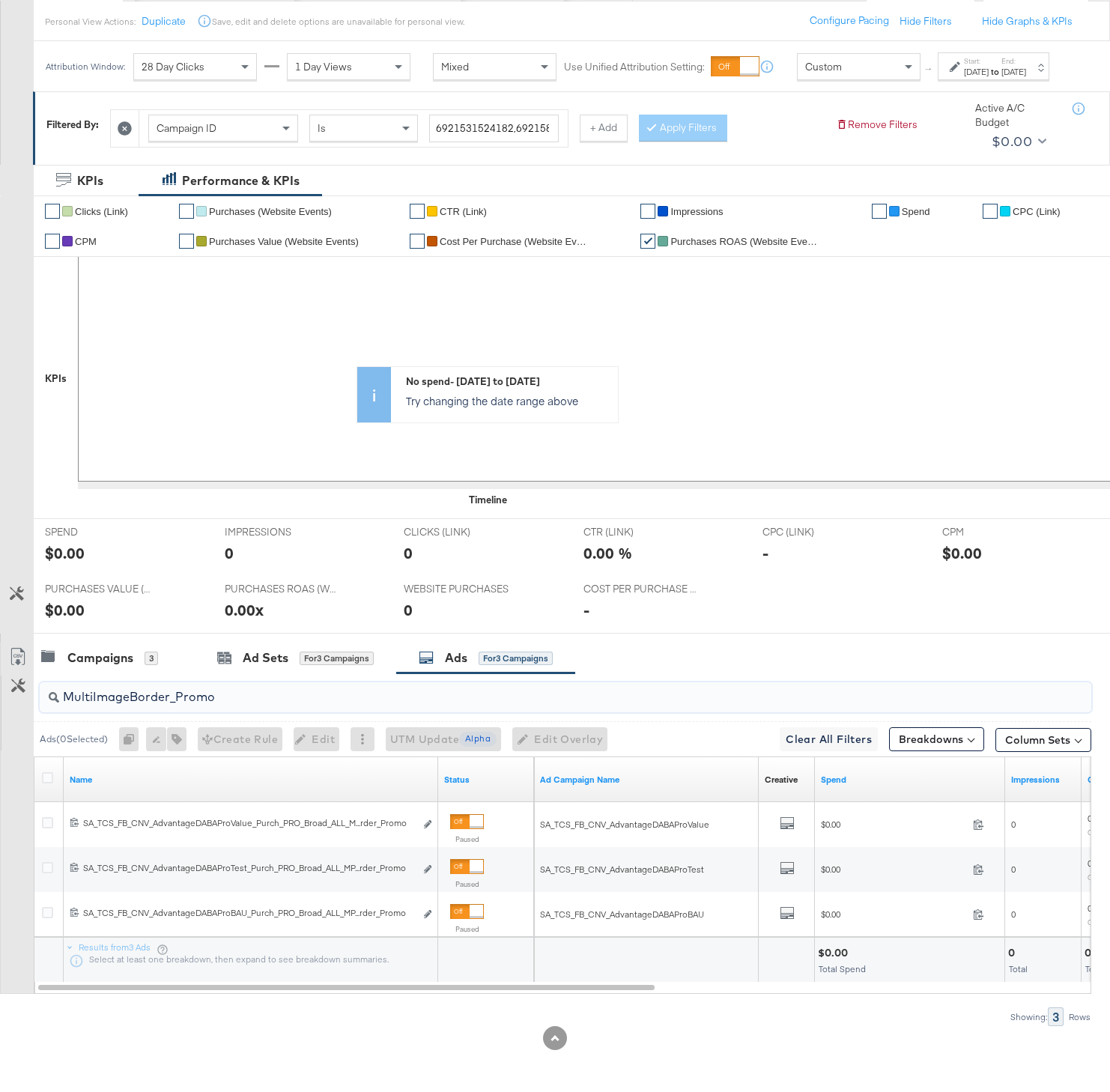
type input "MultiImageBorder_Promo"
click at [48, 783] on icon at bounding box center [47, 777] width 11 height 11
click at [0, 0] on input "checkbox" at bounding box center [0, 0] width 0 height 0
click at [178, 751] on button "button" at bounding box center [168, 739] width 19 height 24
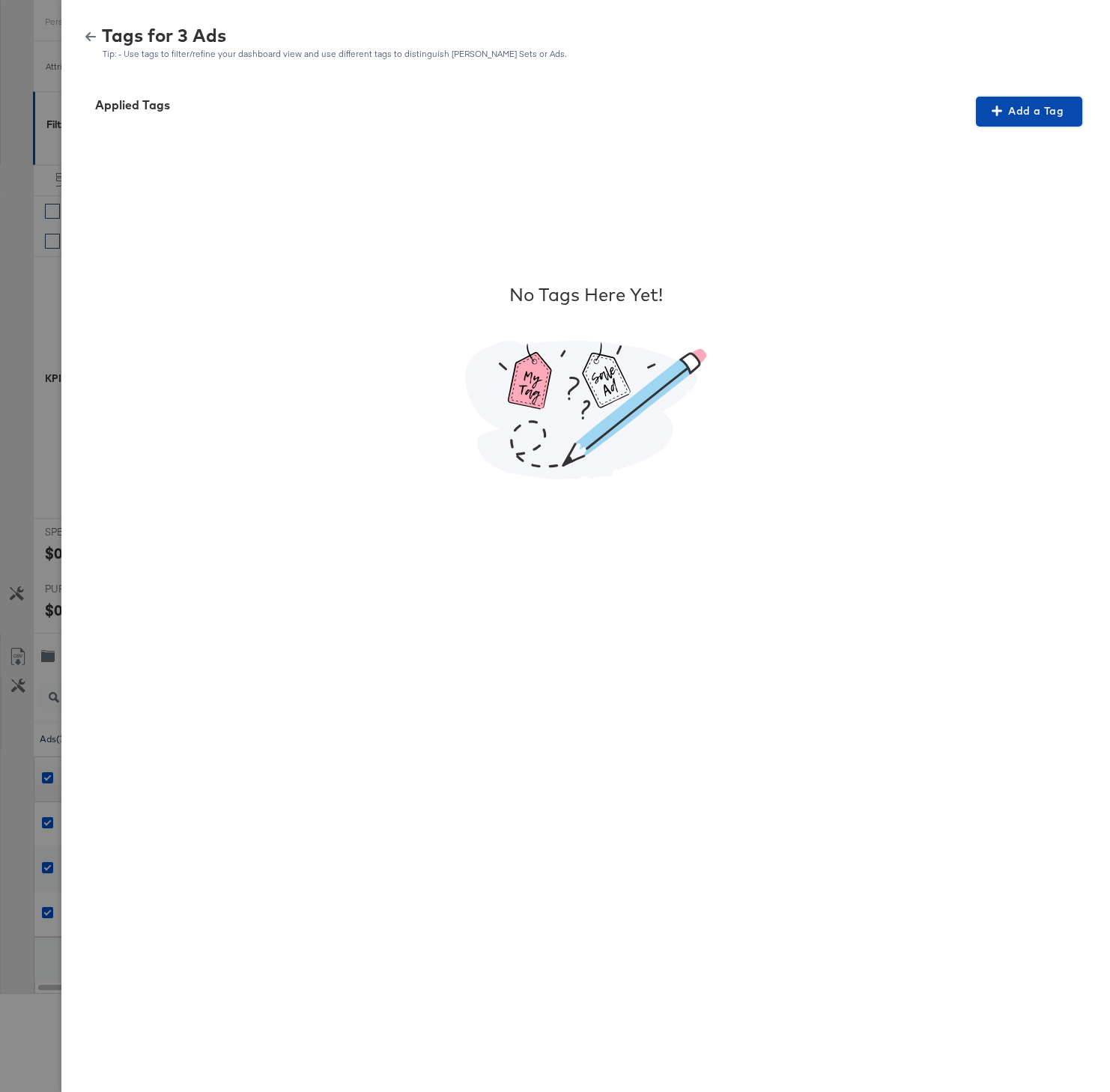
click at [1021, 124] on button "Add a Tag" at bounding box center [1029, 112] width 106 height 30
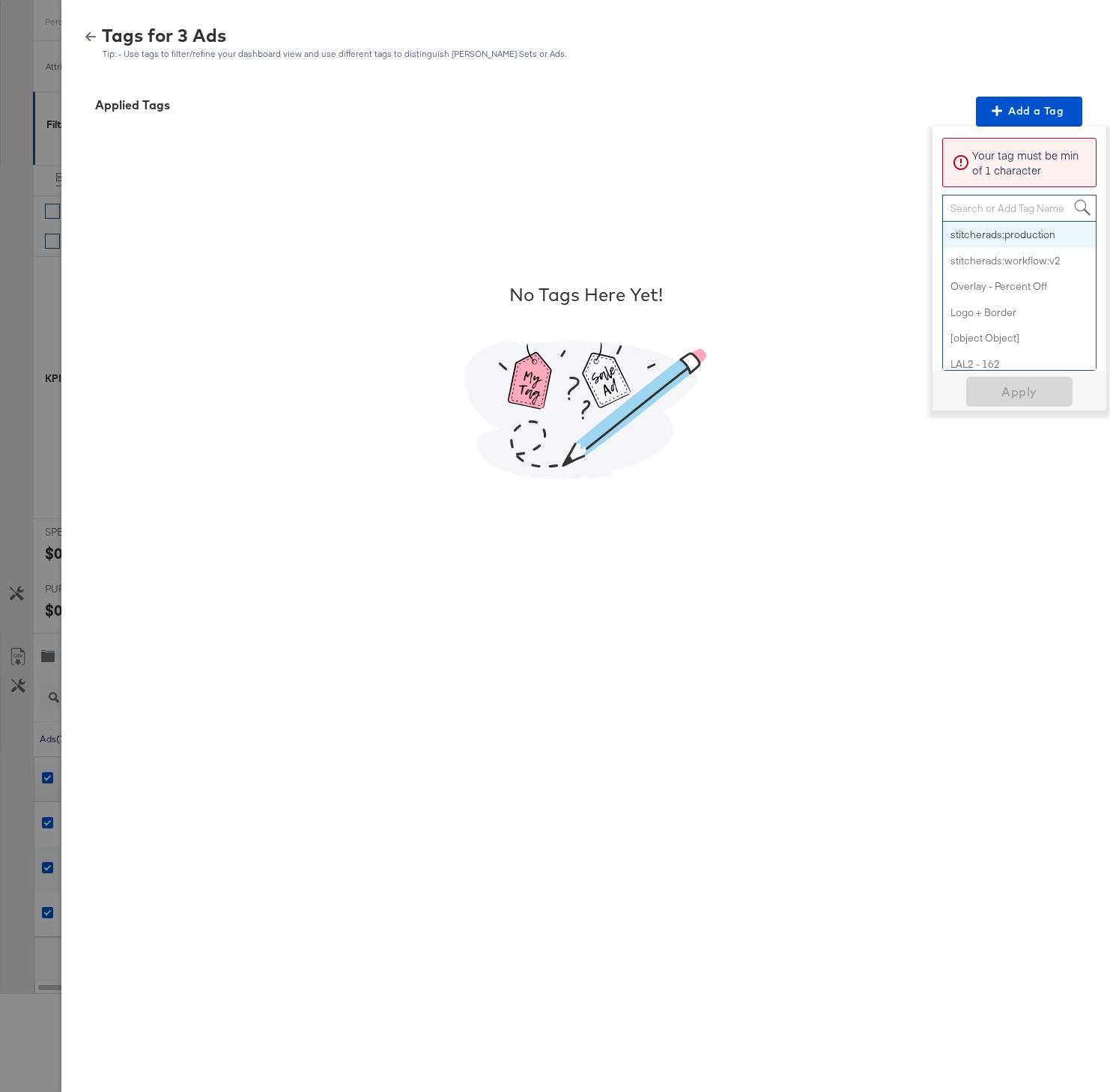
click at [996, 210] on div "Search or Add Tag Name" at bounding box center [1019, 208] width 153 height 25
paste input "MultiImageBorder"
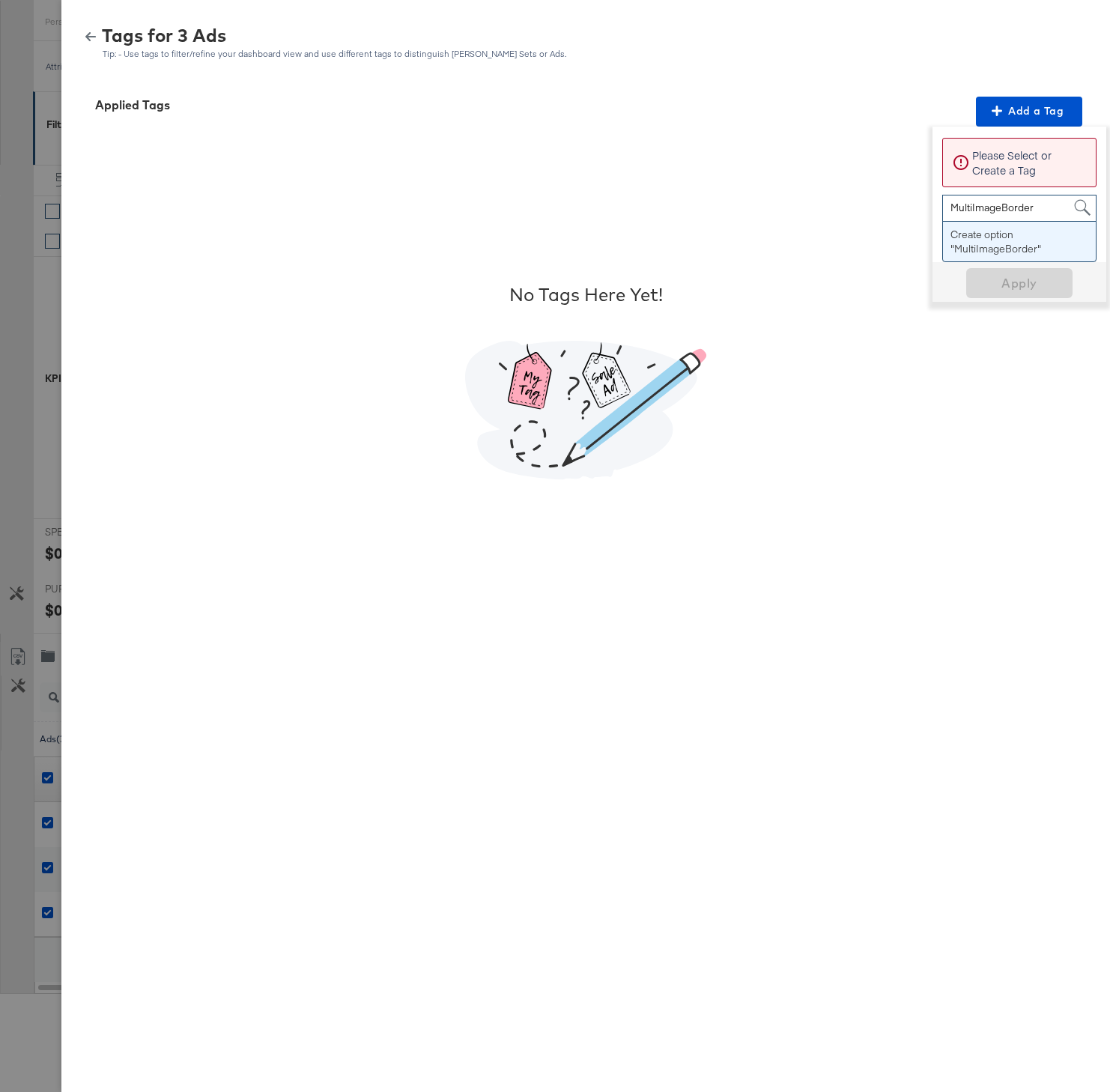
click at [1048, 211] on span "MultiImageBorder MultiImageBorder" at bounding box center [1003, 208] width 121 height 25
type input "Multi"
click at [1023, 244] on span "Apply" at bounding box center [1019, 242] width 94 height 21
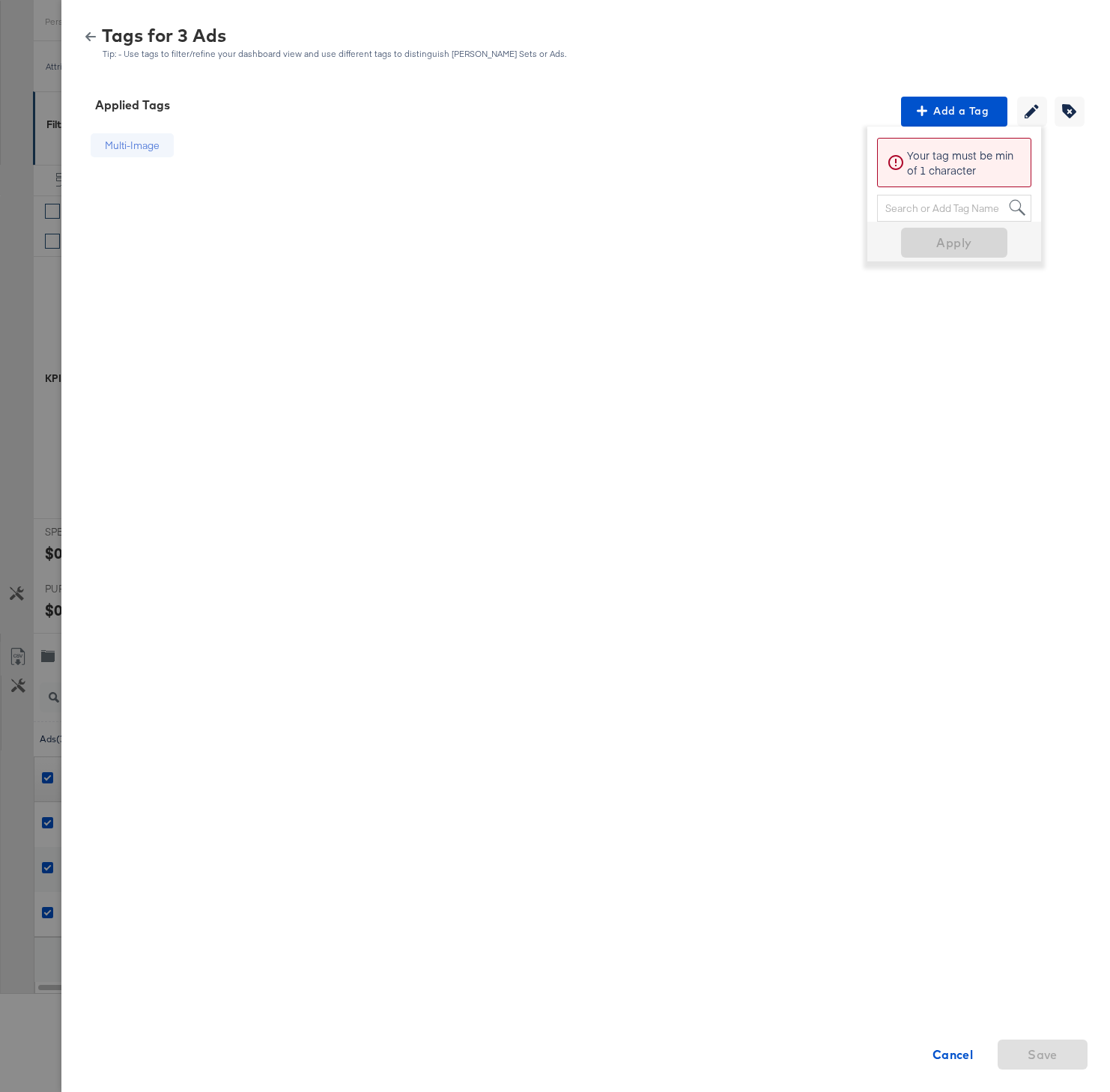
click at [89, 36] on icon "button" at bounding box center [91, 36] width 10 height 9
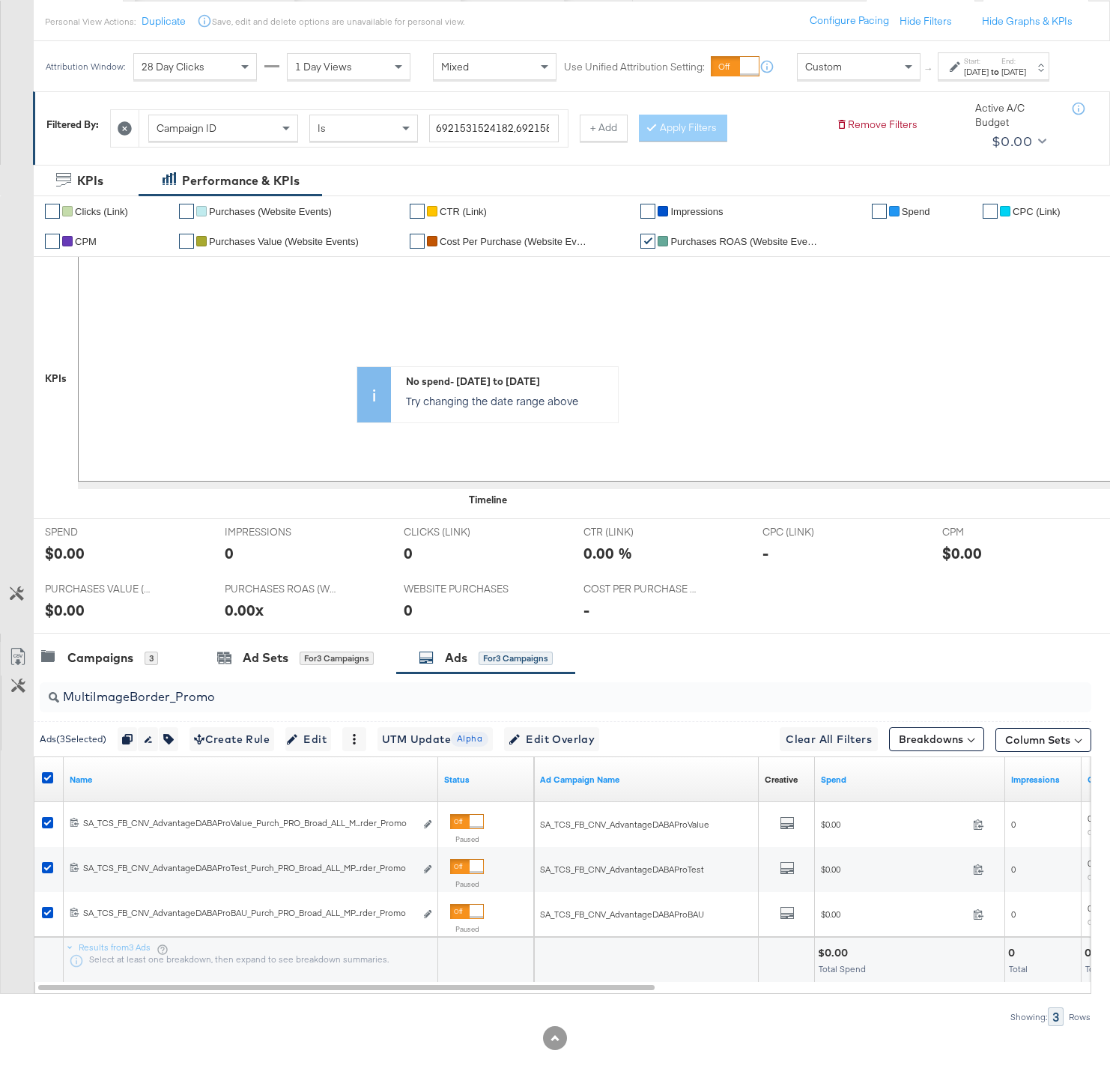
click at [586, 736] on div "Ads ( 3 Selected) Duplicate 3 ads Rename 3 ads Tags for 3 campaigns Create Rule…" at bounding box center [563, 739] width 1058 height 35
click at [586, 744] on span "Edit Overlay Edit overlays for 3 ads" at bounding box center [552, 739] width 86 height 18
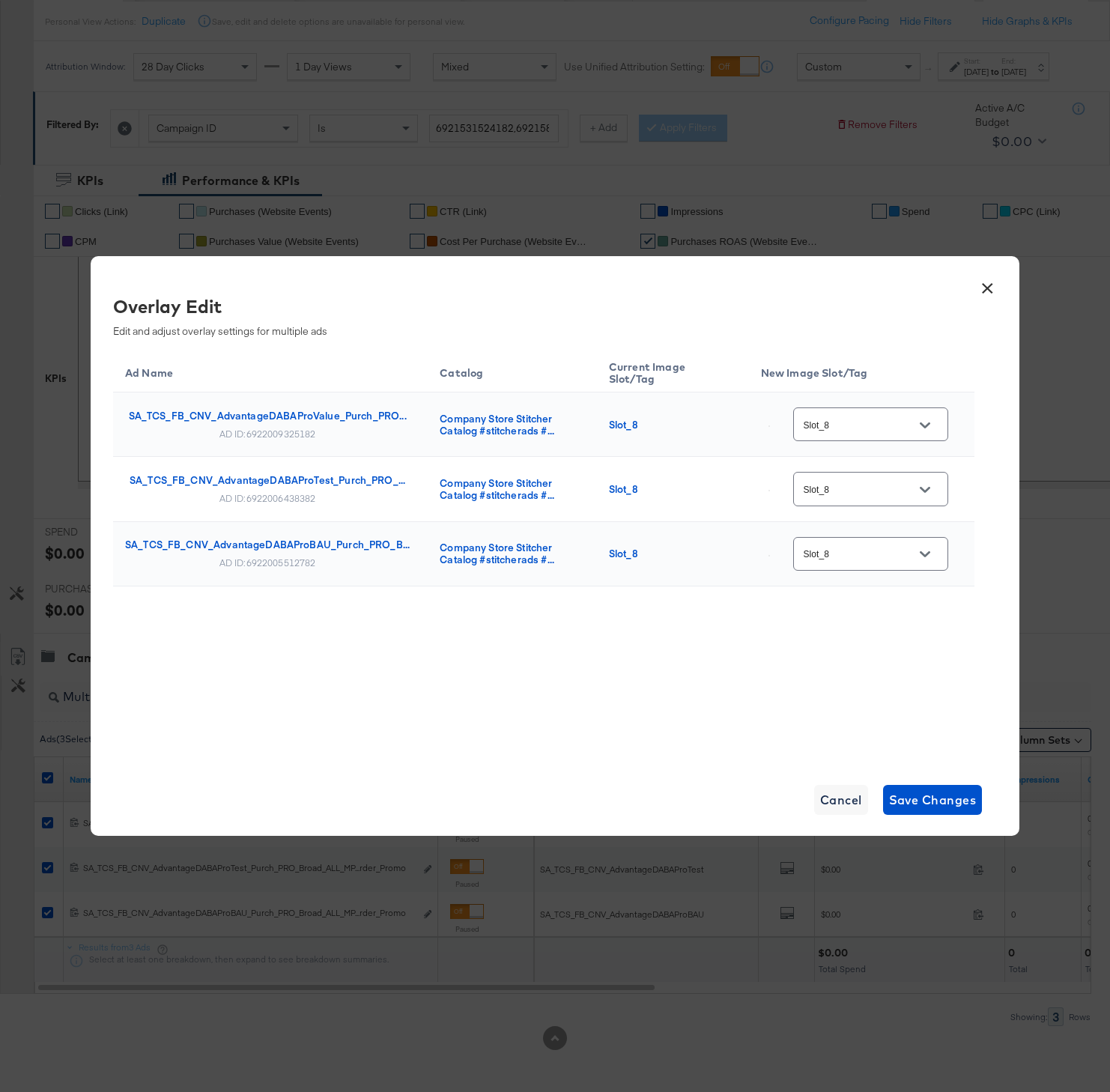
click at [984, 288] on button "×" at bounding box center [987, 284] width 27 height 27
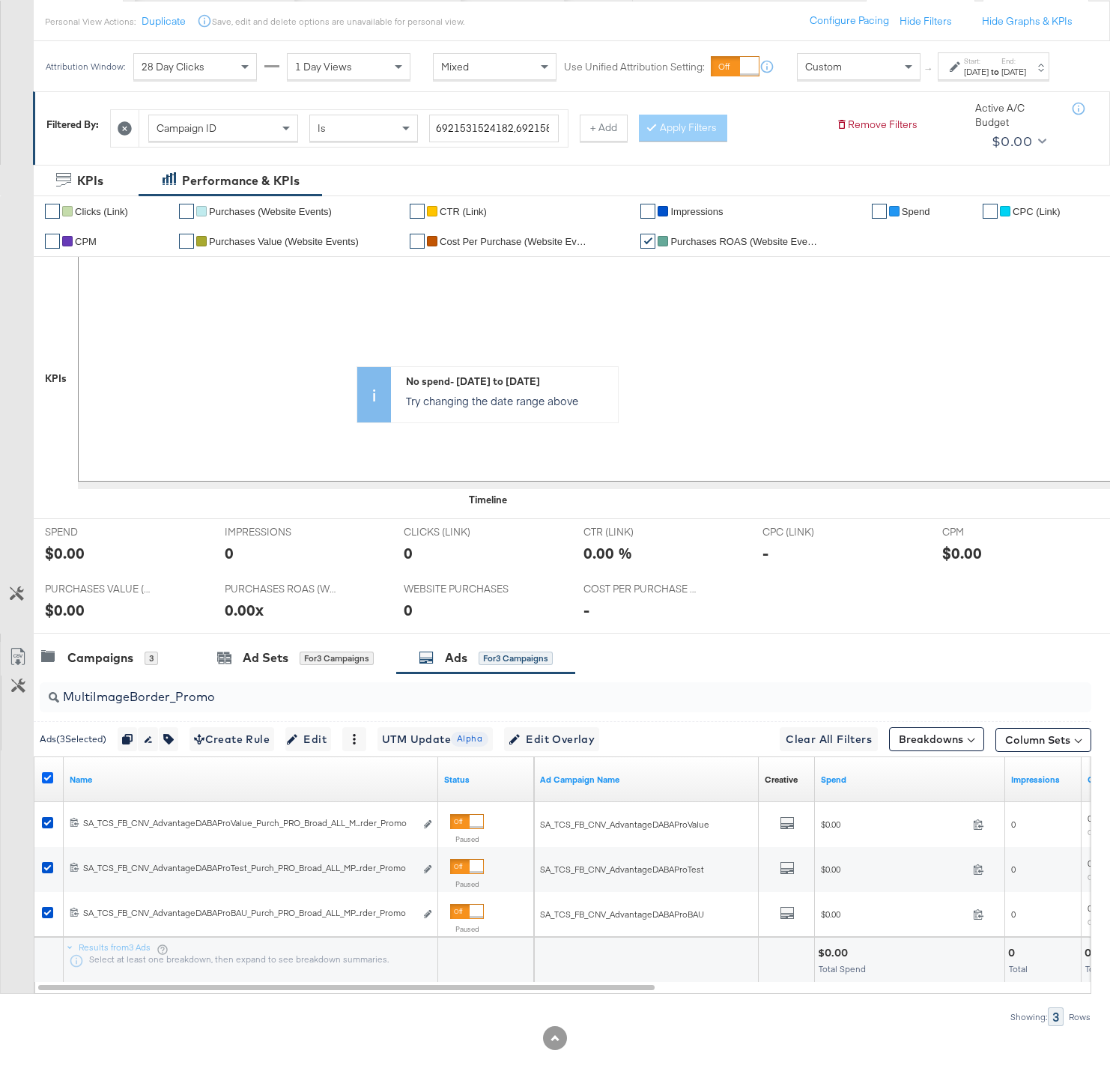
click at [46, 783] on icon at bounding box center [47, 777] width 11 height 11
click at [0, 0] on input "checkbox" at bounding box center [0, 0] width 0 height 0
drag, startPoint x: 234, startPoint y: 709, endPoint x: 133, endPoint y: 711, distance: 101.0
click at [133, 705] on input "MultiImageBorder_Promo" at bounding box center [528, 690] width 938 height 29
type input "MultiImagePromo"
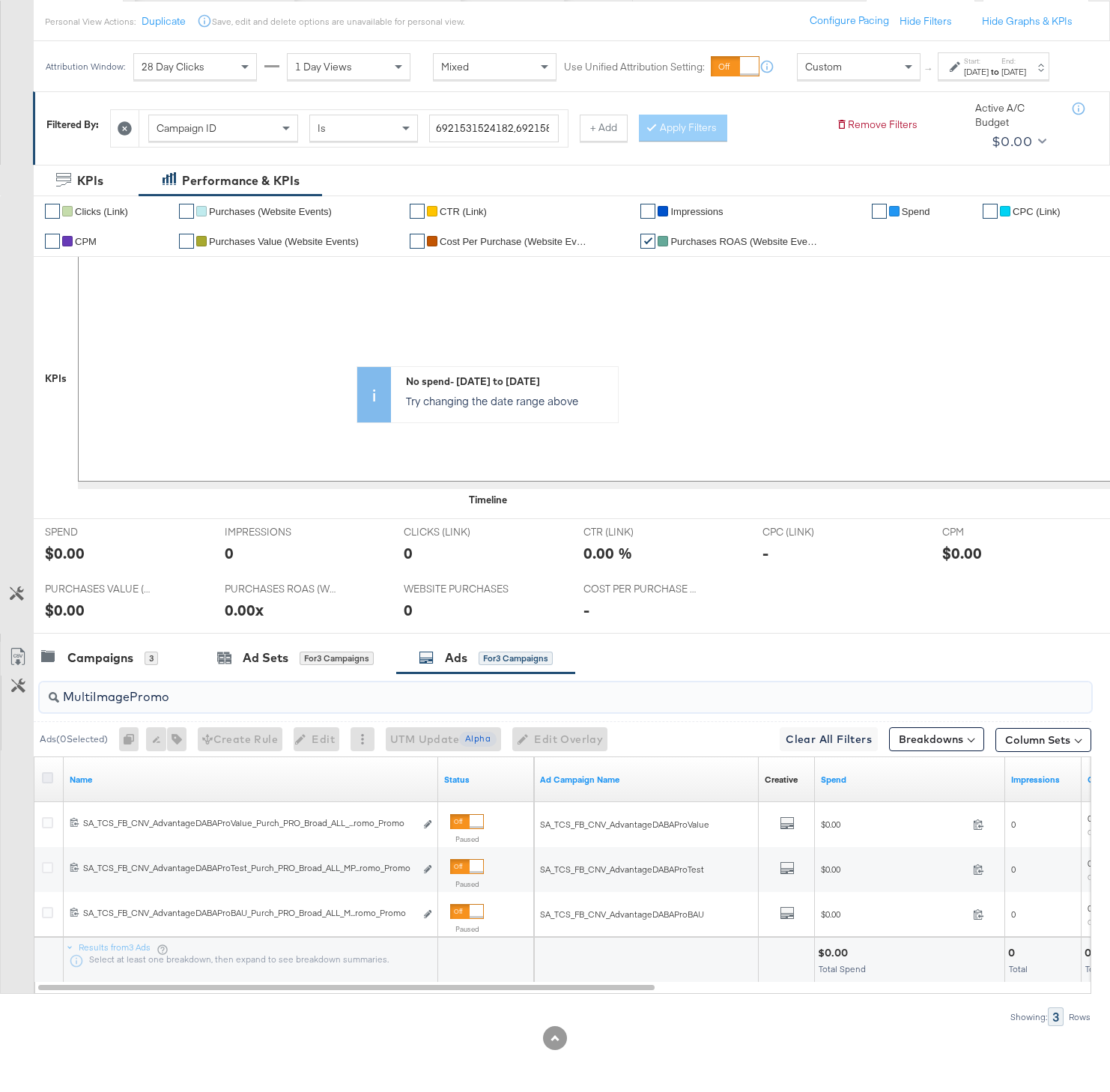
click at [47, 783] on icon at bounding box center [47, 777] width 11 height 11
click at [0, 0] on input "checkbox" at bounding box center [0, 0] width 0 height 0
click at [172, 744] on icon "button" at bounding box center [168, 739] width 10 height 10
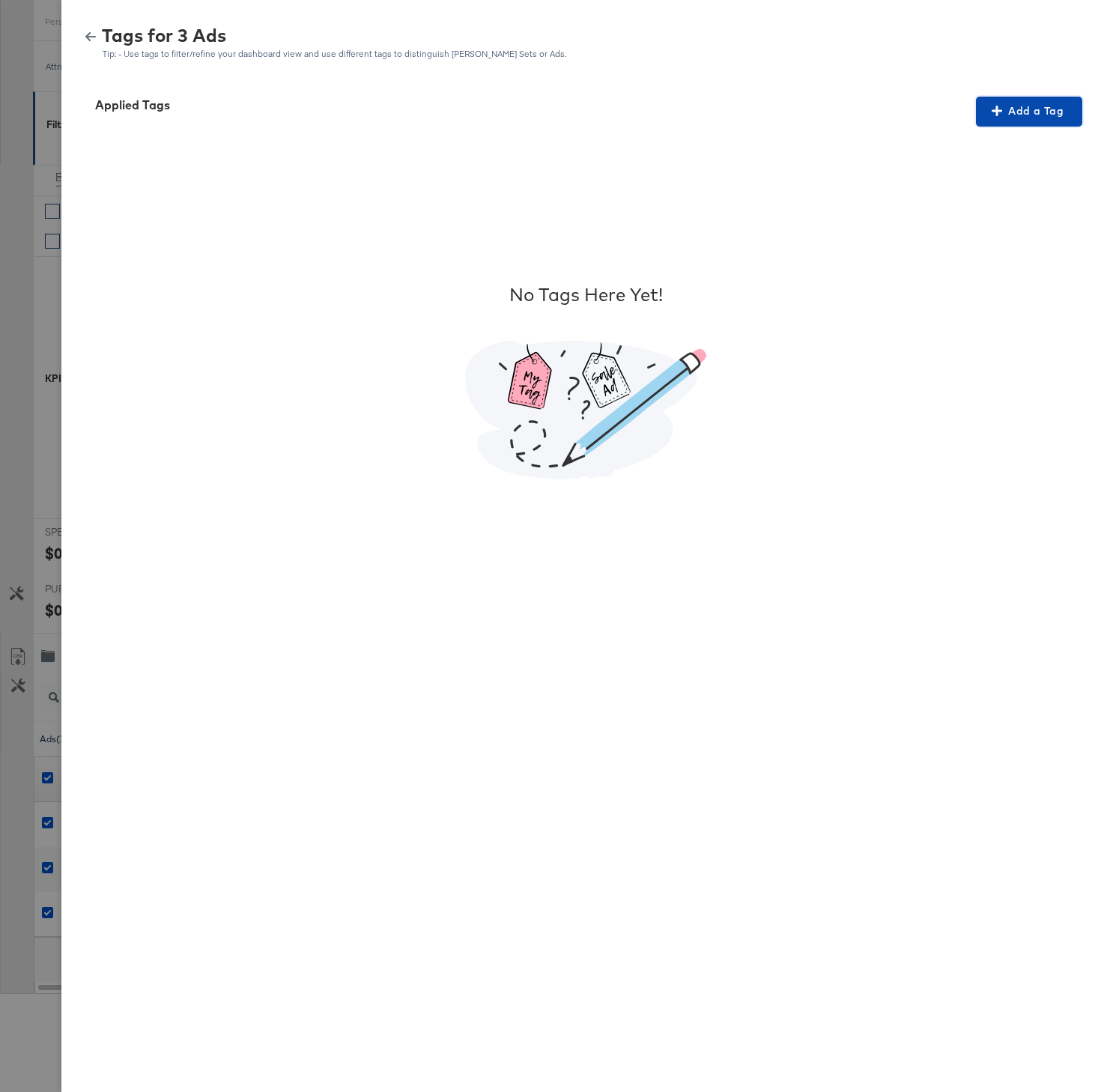
click at [1018, 109] on span "Add a Tag" at bounding box center [1029, 111] width 94 height 18
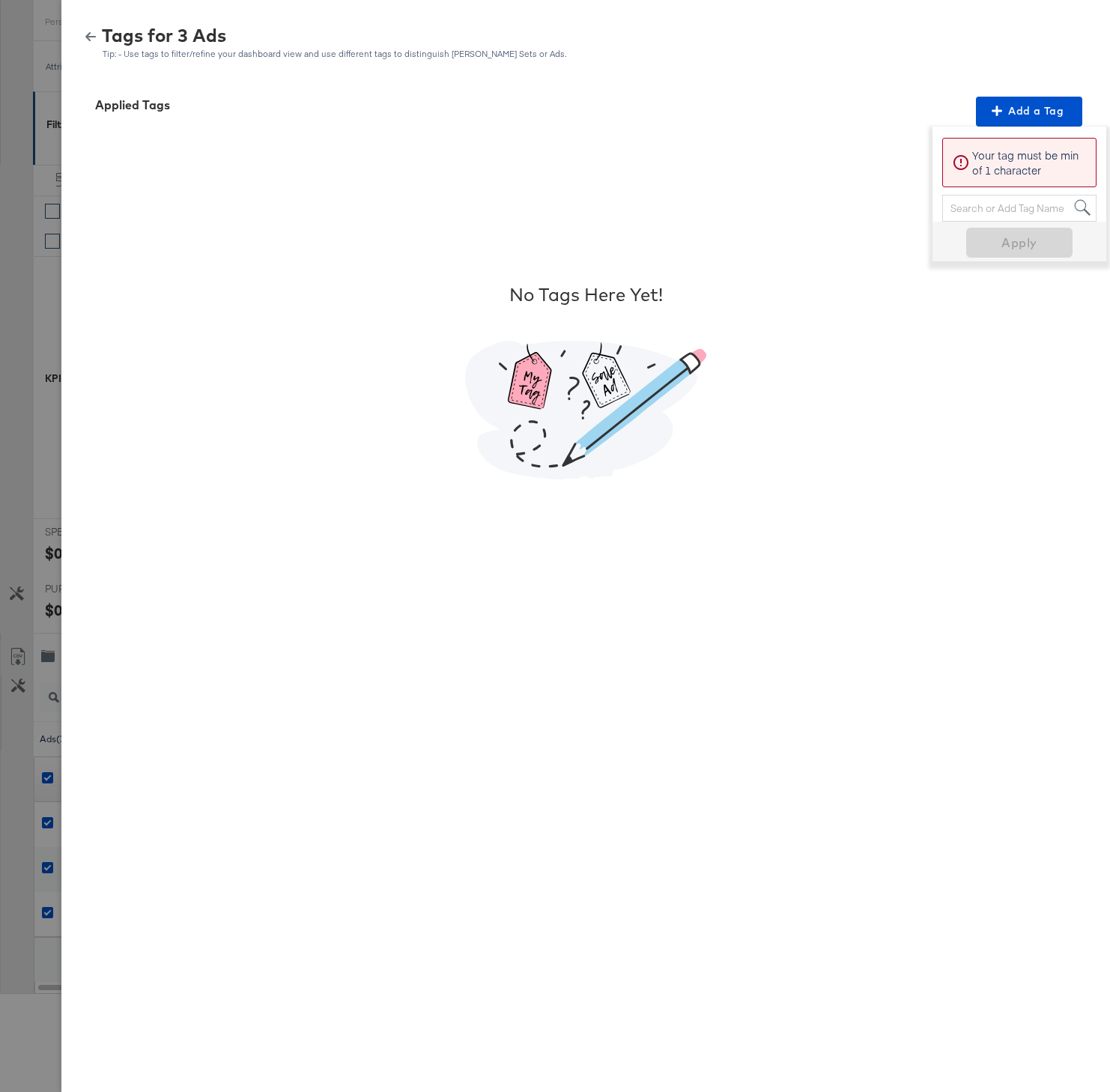
click at [1000, 199] on div "Search or Add Tag Name" at bounding box center [1019, 208] width 153 height 25
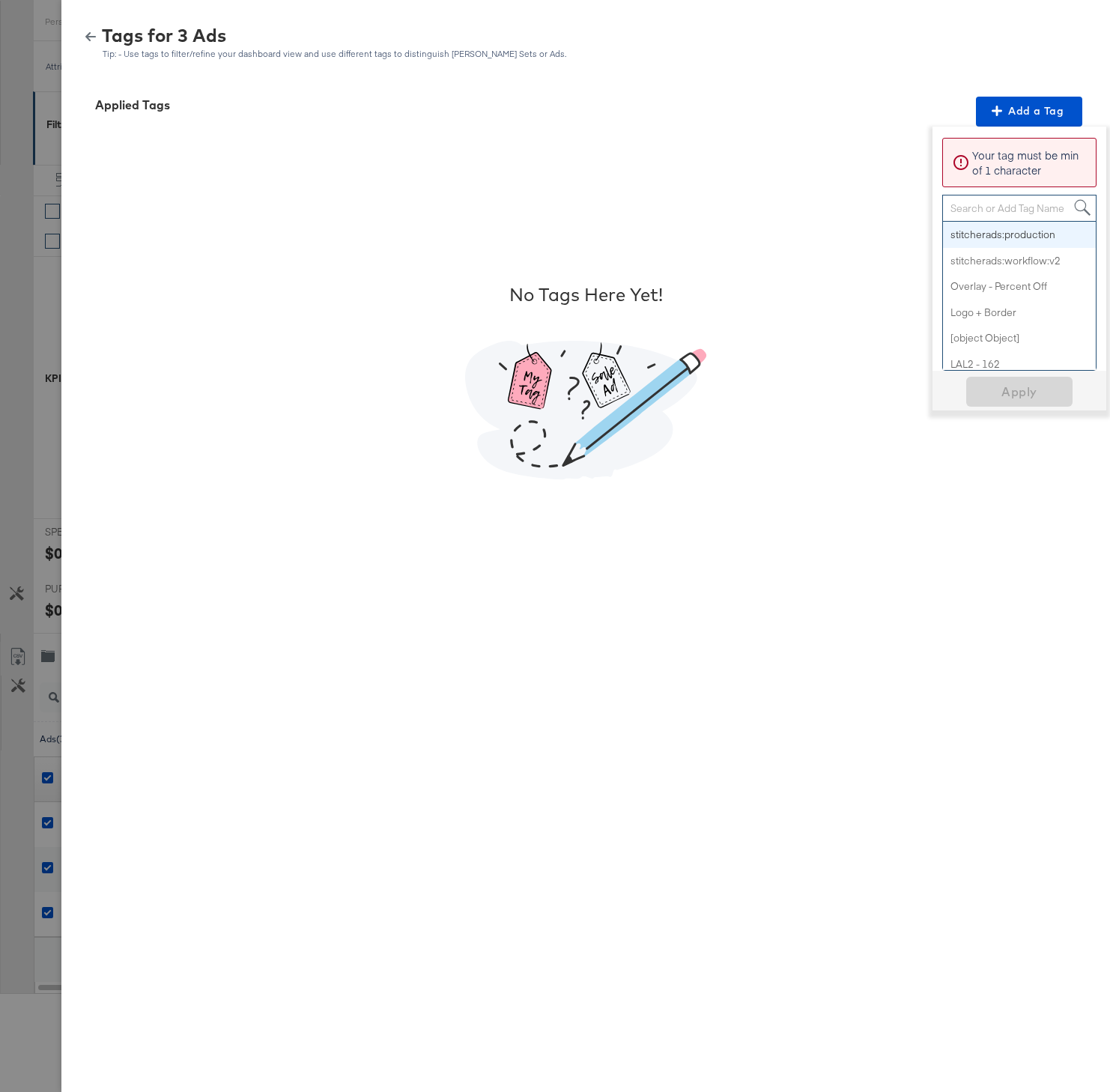
paste input "MultiImageBorder"
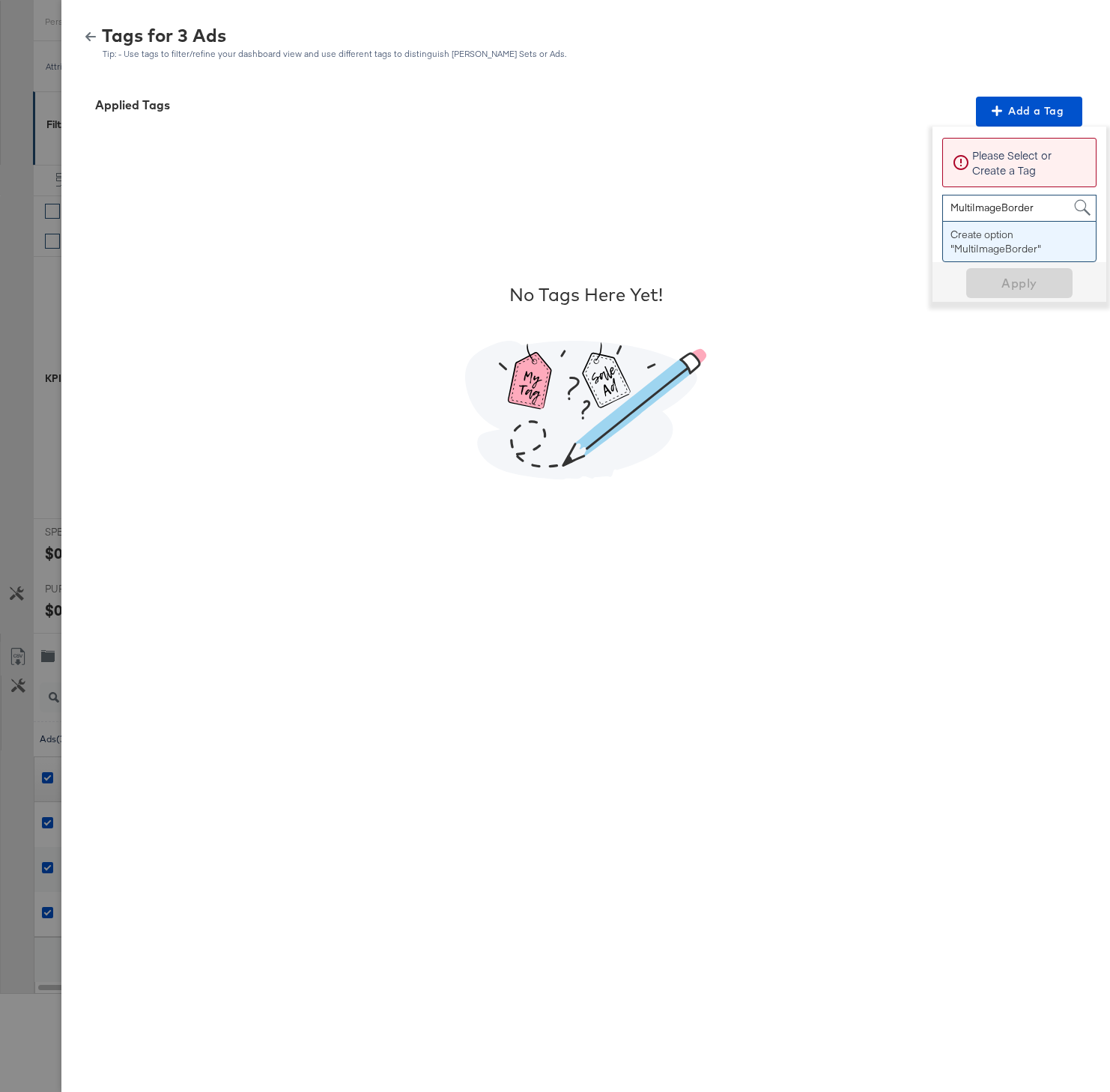
drag, startPoint x: 1037, startPoint y: 214, endPoint x: 938, endPoint y: 204, distance: 99.5
click at [938, 205] on div "Please Select or Create a Tag MultiImageBorder MultiImageBorder Create option "…" at bounding box center [1019, 194] width 188 height 135
click at [979, 219] on input "MultiImageBorder" at bounding box center [992, 208] width 84 height 28
click at [986, 201] on input "MultiImageBorder" at bounding box center [992, 208] width 84 height 28
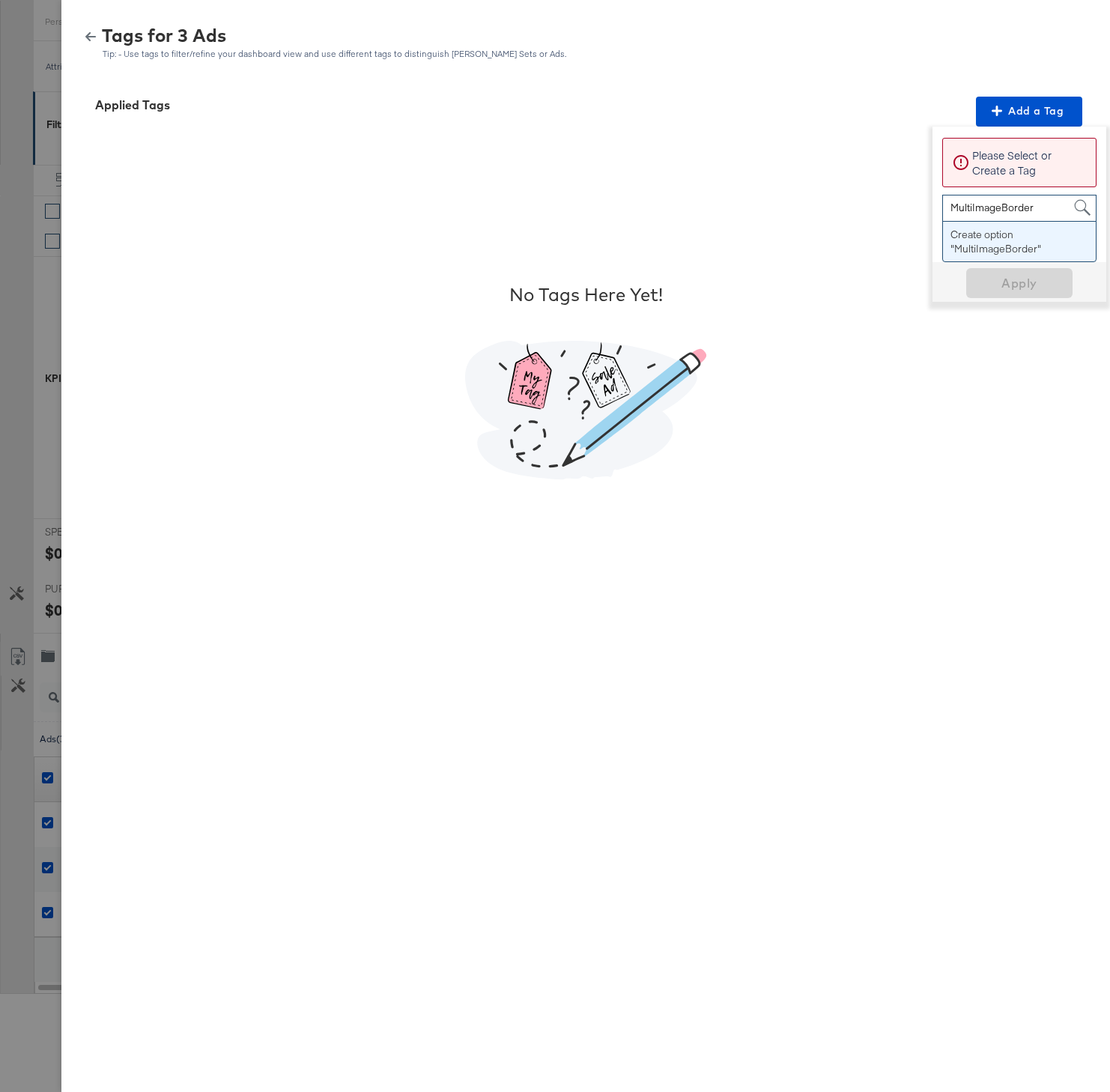
click at [986, 201] on input "MultiImageBorder" at bounding box center [992, 208] width 84 height 28
type input "Multi"
click at [1032, 249] on span "Apply" at bounding box center [1019, 242] width 94 height 21
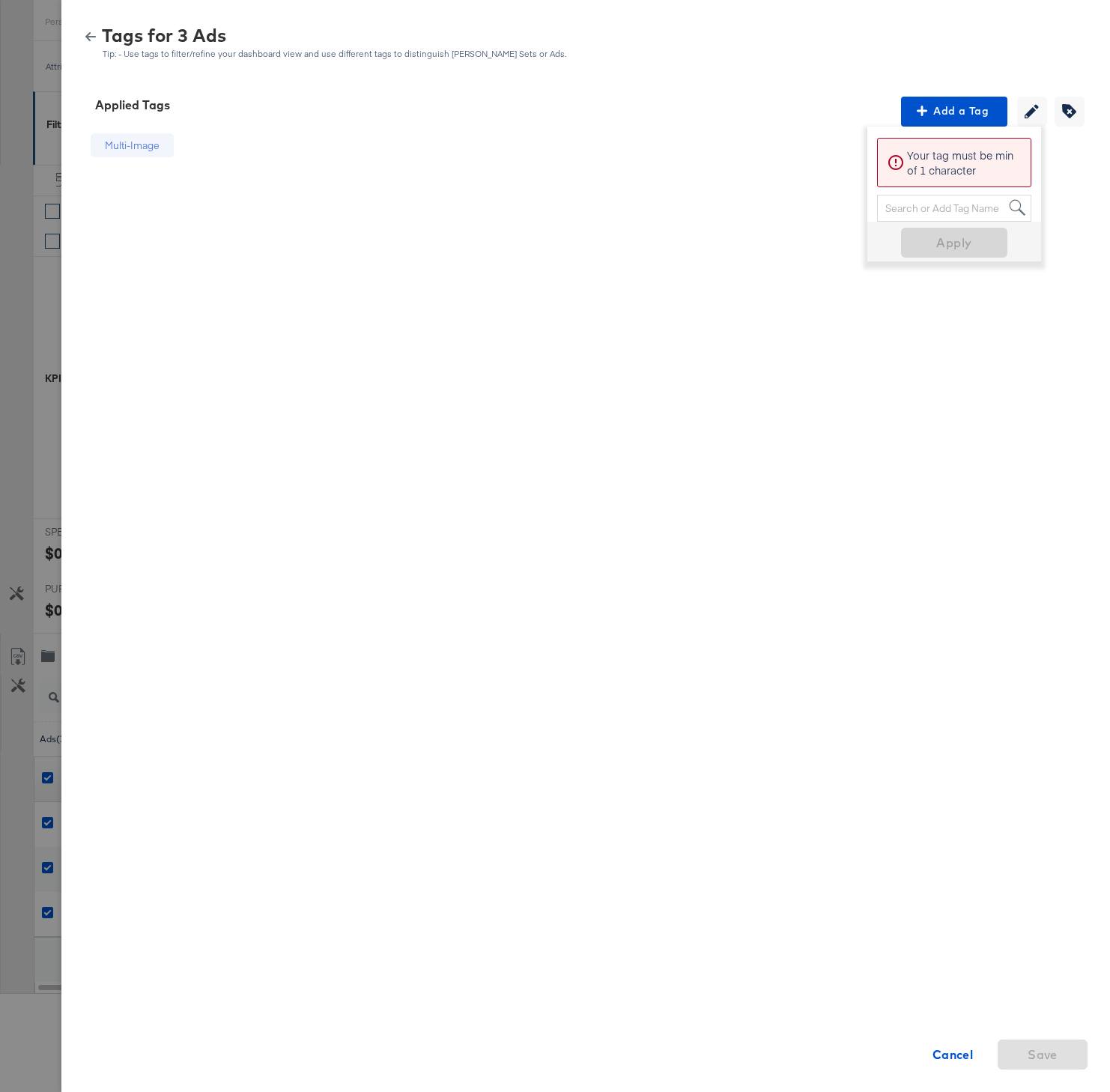
click at [94, 31] on icon "button" at bounding box center [91, 36] width 10 height 10
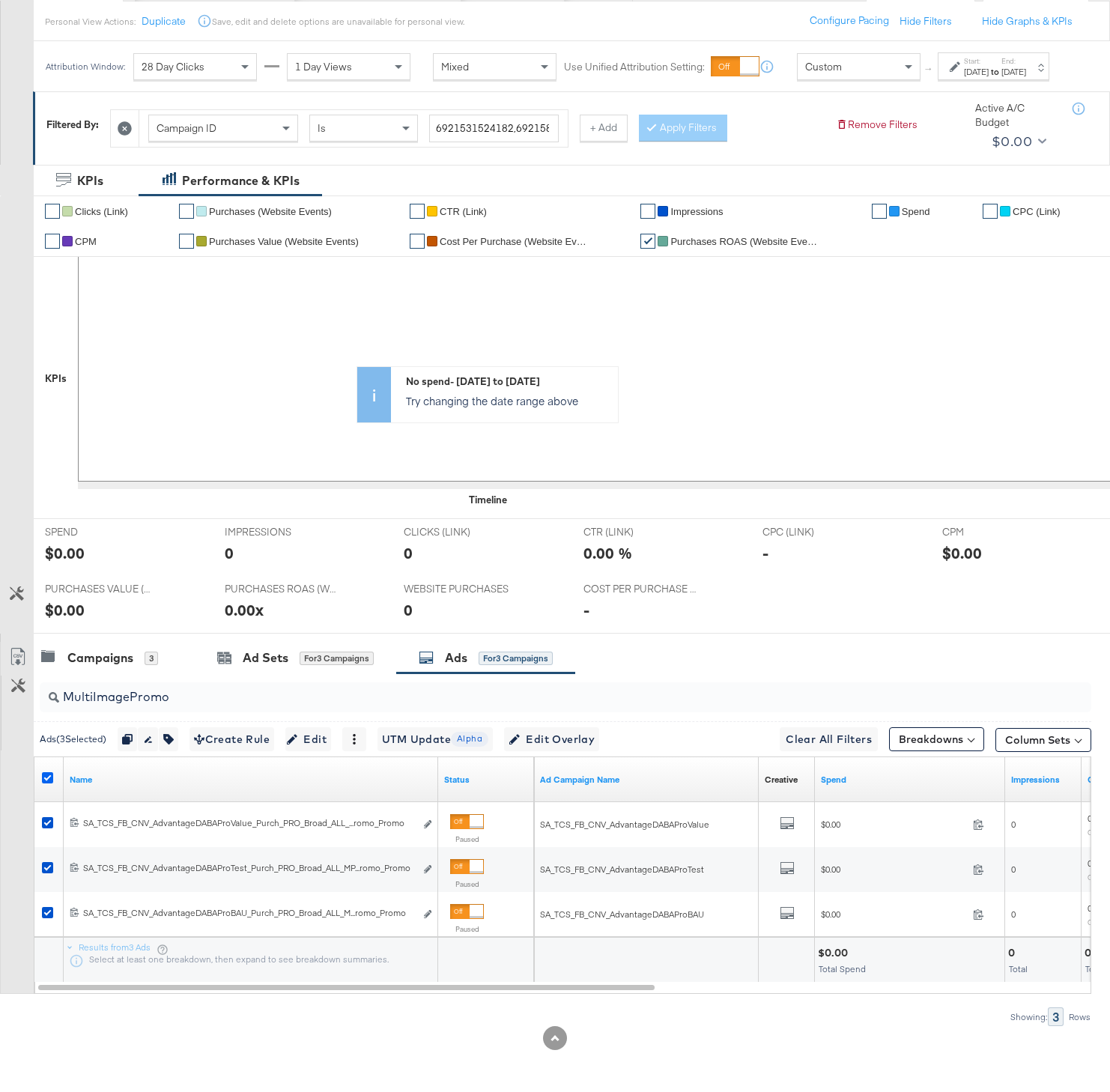
click at [47, 783] on icon at bounding box center [47, 777] width 11 height 11
click at [0, 0] on input "checkbox" at bounding box center [0, 0] width 0 height 0
drag, startPoint x: 179, startPoint y: 708, endPoint x: 140, endPoint y: 705, distance: 39.1
click at [140, 705] on input "MultiImagePromo" at bounding box center [528, 690] width 938 height 29
type input "MultiImage_"
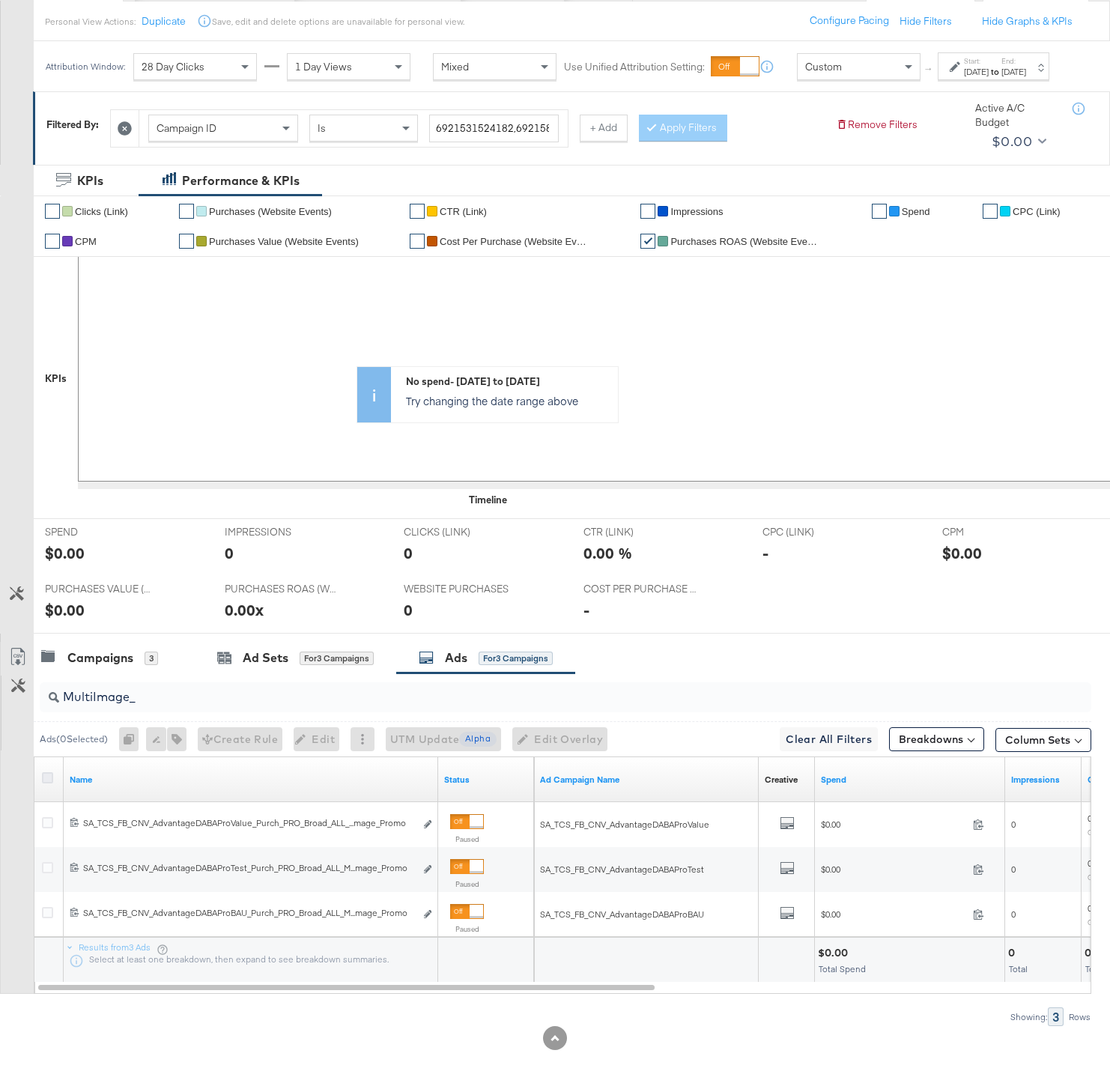
click at [48, 783] on icon at bounding box center [47, 777] width 11 height 11
click at [0, 0] on input "checkbox" at bounding box center [0, 0] width 0 height 0
click at [166, 751] on button "button" at bounding box center [168, 739] width 19 height 24
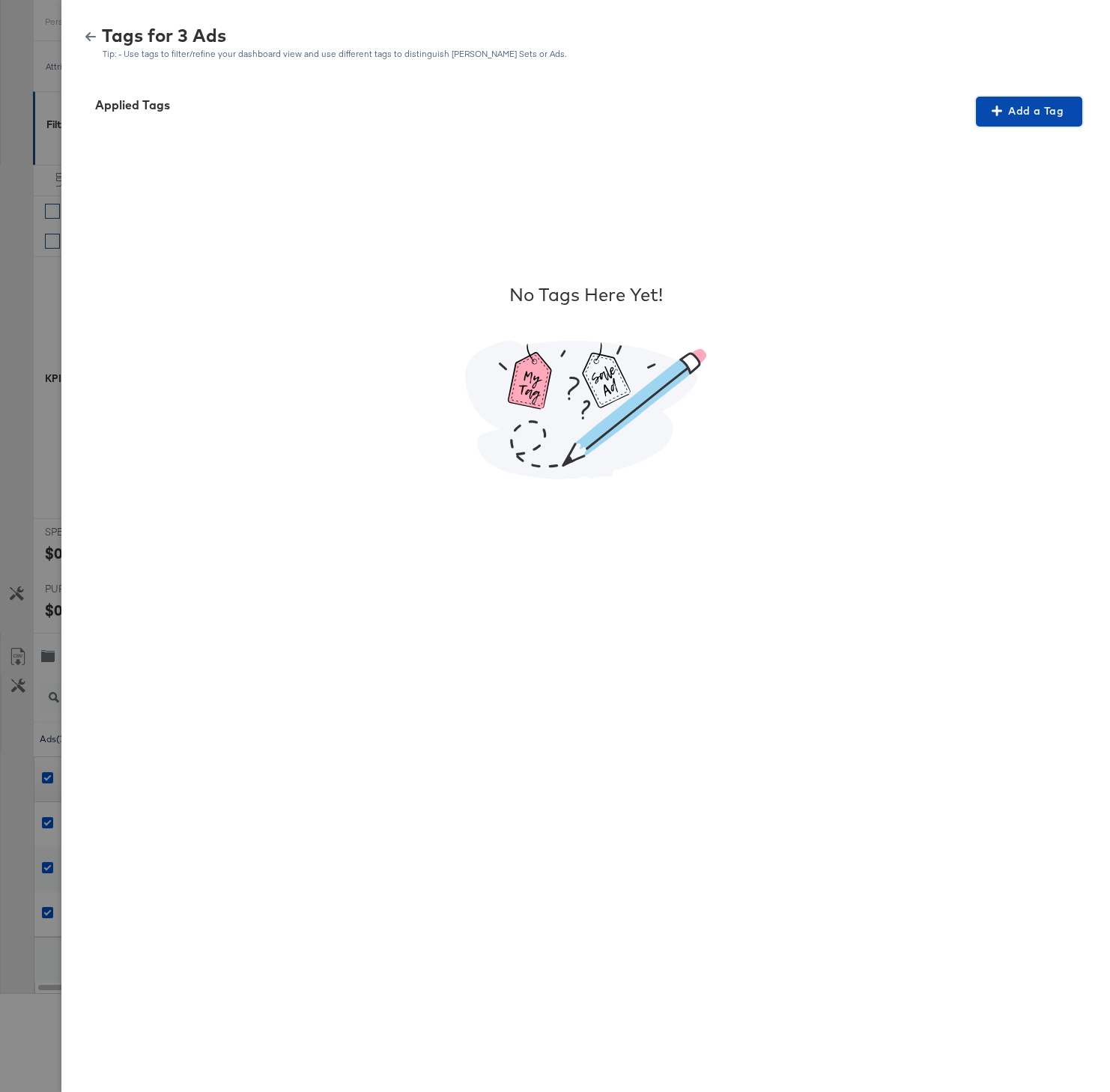
click at [1018, 106] on span "Add a Tag" at bounding box center [1029, 111] width 94 height 18
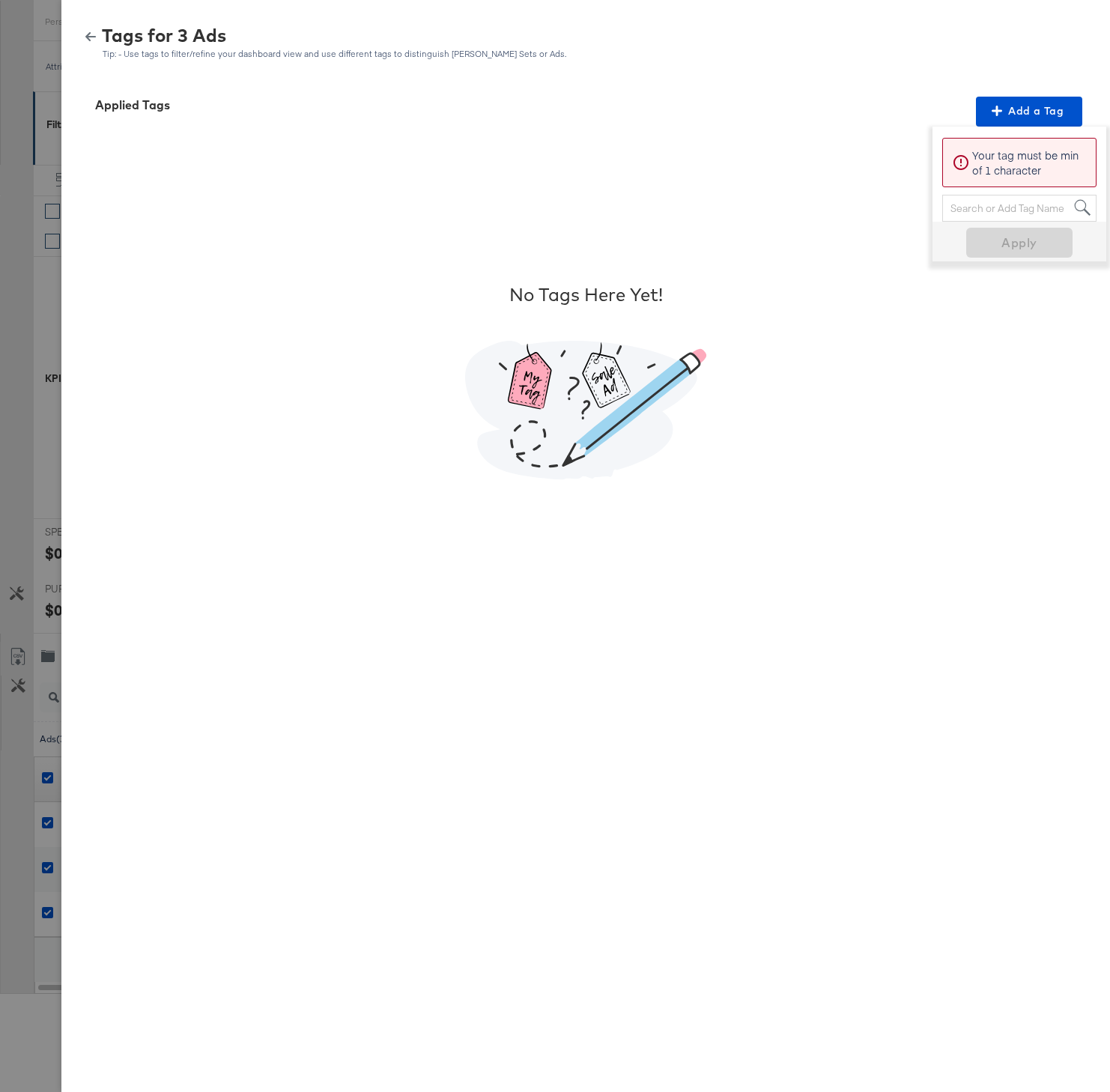
click at [995, 202] on div "Search or Add Tag Name" at bounding box center [1019, 208] width 153 height 25
click at [975, 209] on div "Search or Add Tag Name" at bounding box center [1019, 208] width 153 height 25
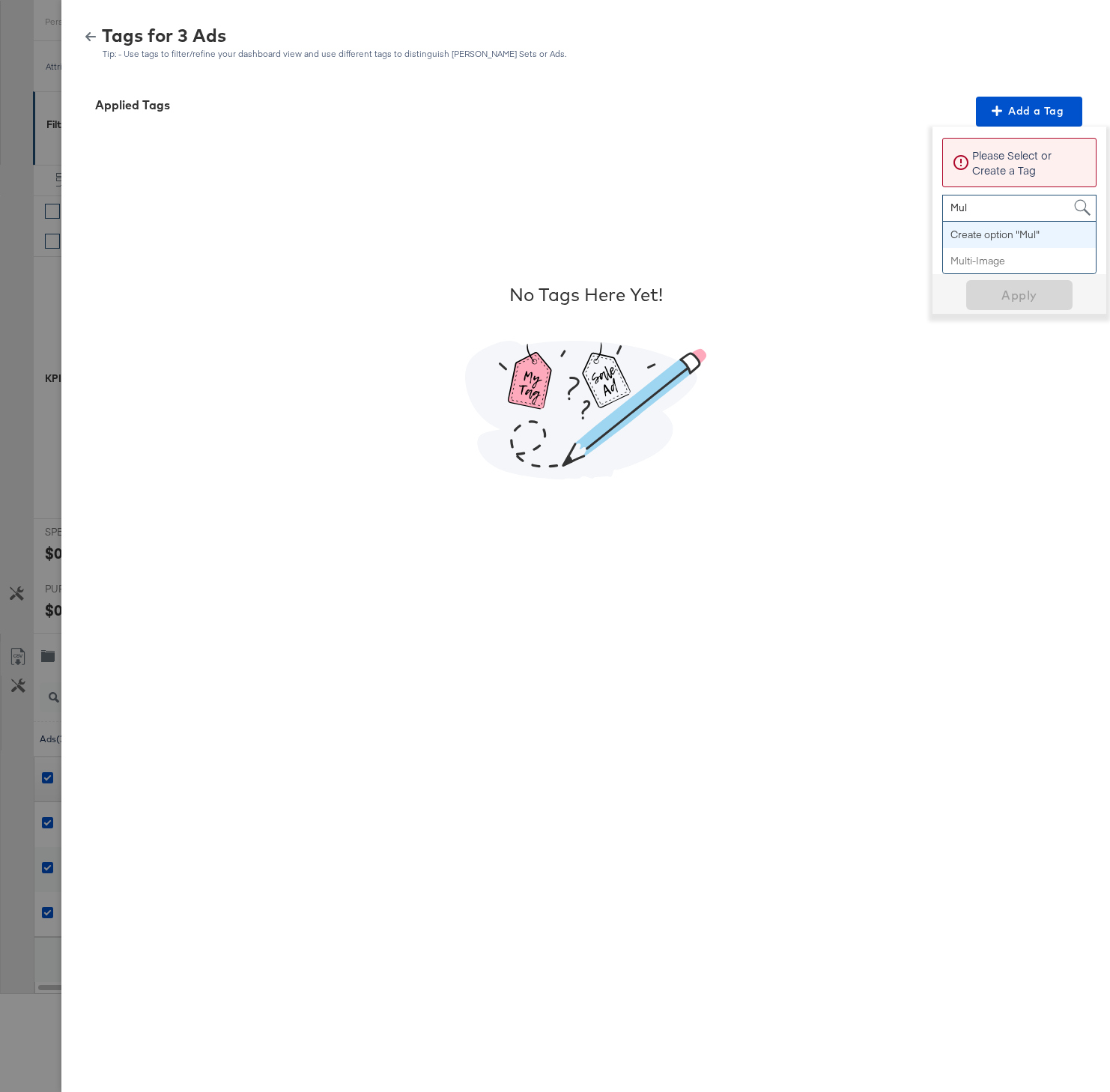
type input "Mult"
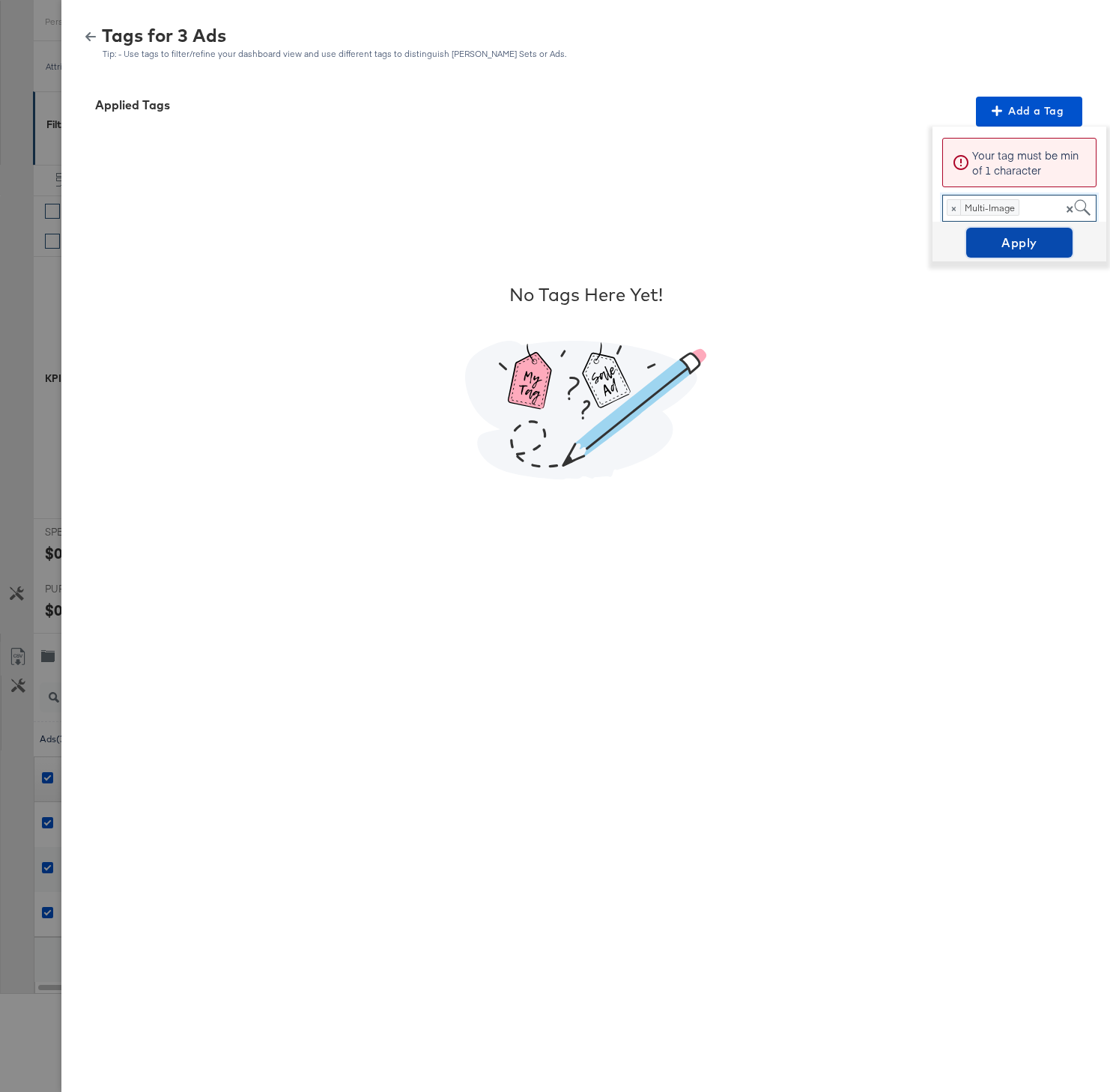
click at [1026, 245] on span "Apply" at bounding box center [1019, 242] width 94 height 21
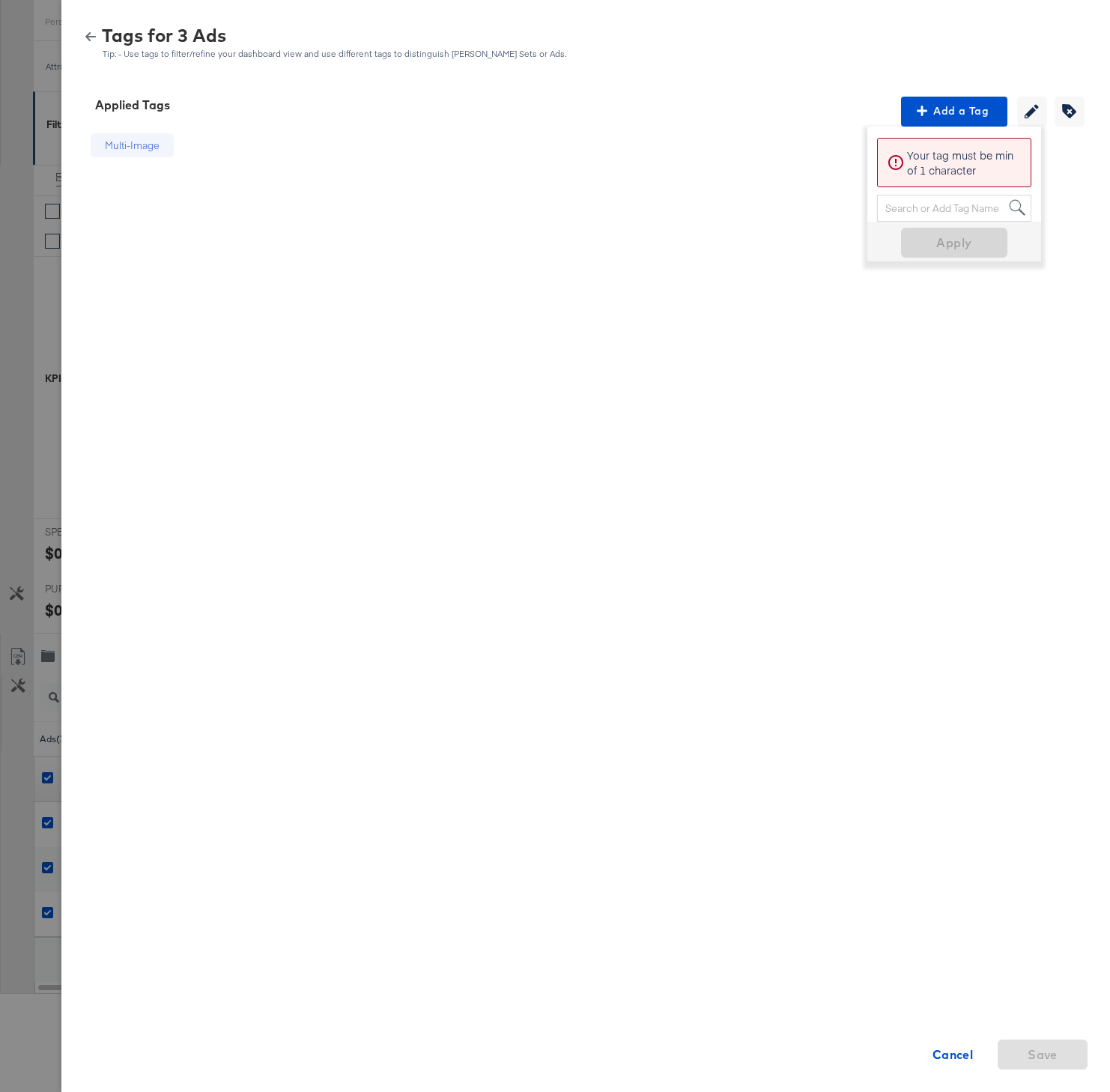
click at [87, 31] on icon "button" at bounding box center [91, 36] width 10 height 10
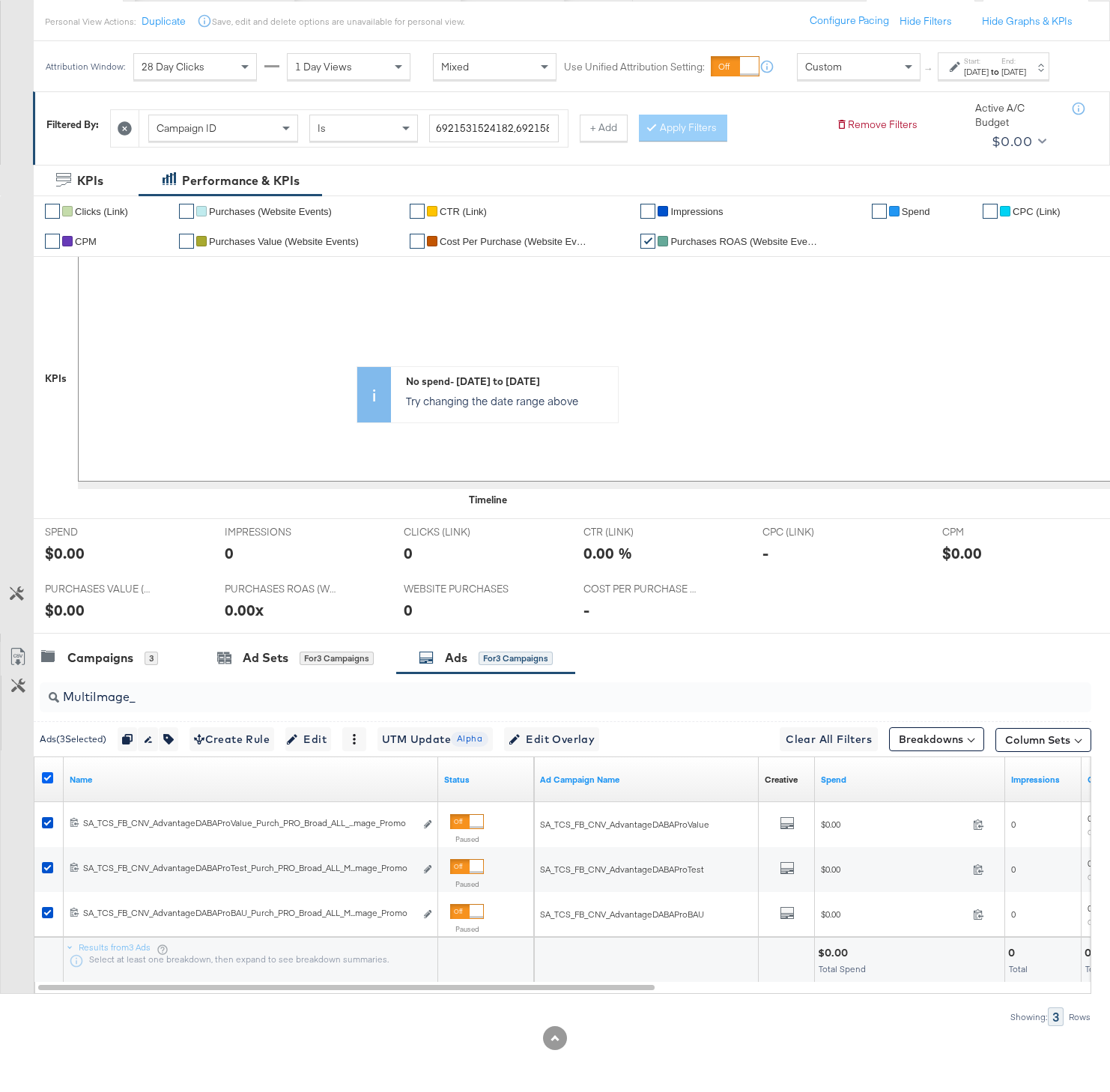
click at [48, 783] on icon at bounding box center [47, 777] width 11 height 11
click at [0, 0] on input "checkbox" at bounding box center [0, 0] width 0 height 0
drag, startPoint x: 150, startPoint y: 710, endPoint x: 45, endPoint y: 710, distance: 105.0
click at [43, 710] on div "MultiImage_" at bounding box center [565, 697] width 1052 height 30
paste input "BorderSeasonal"
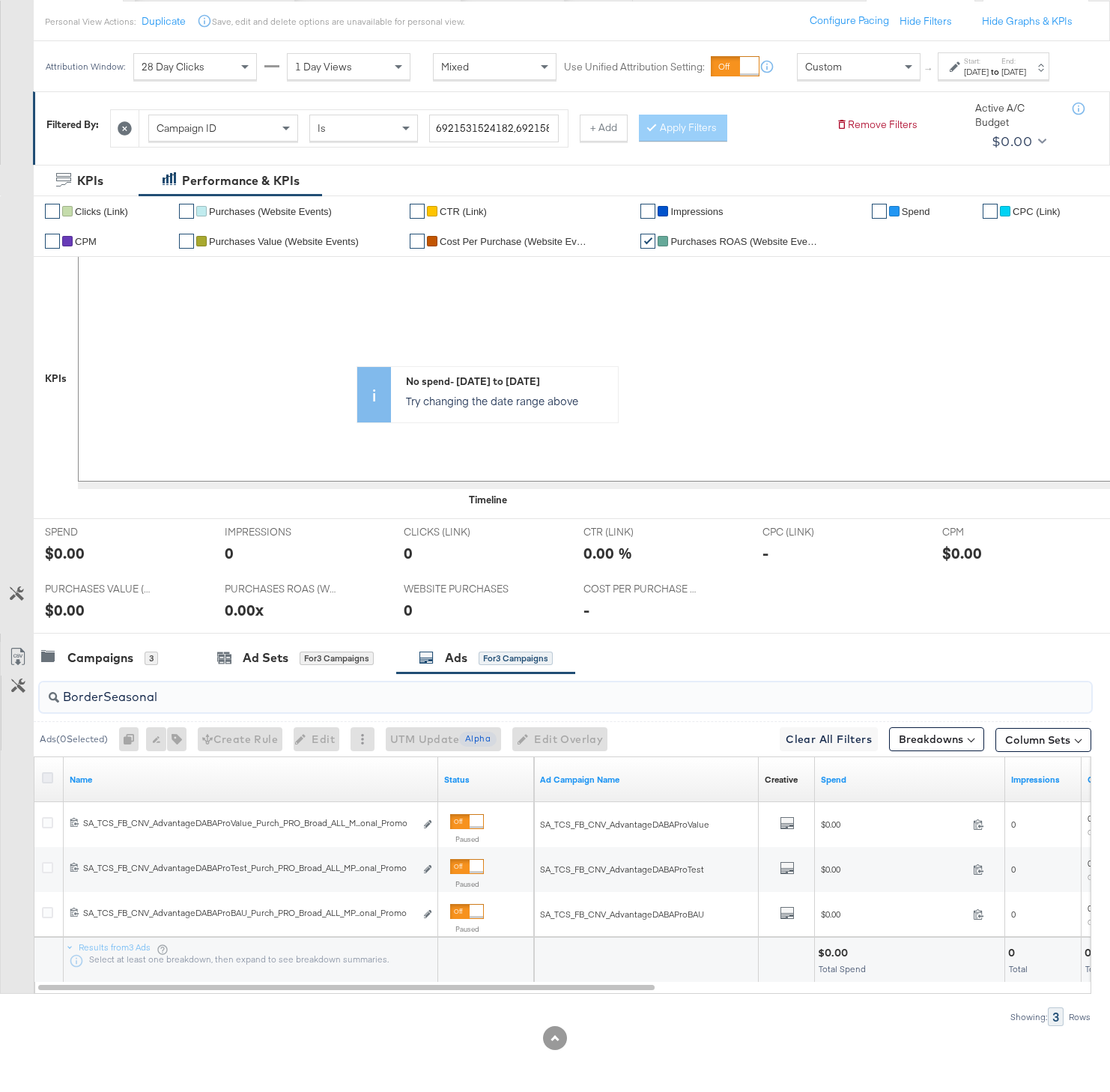
type input "BorderSeasonal"
click at [45, 783] on icon at bounding box center [47, 777] width 11 height 11
click at [0, 0] on input "checkbox" at bounding box center [0, 0] width 0 height 0
click at [174, 744] on icon "button" at bounding box center [168, 739] width 10 height 10
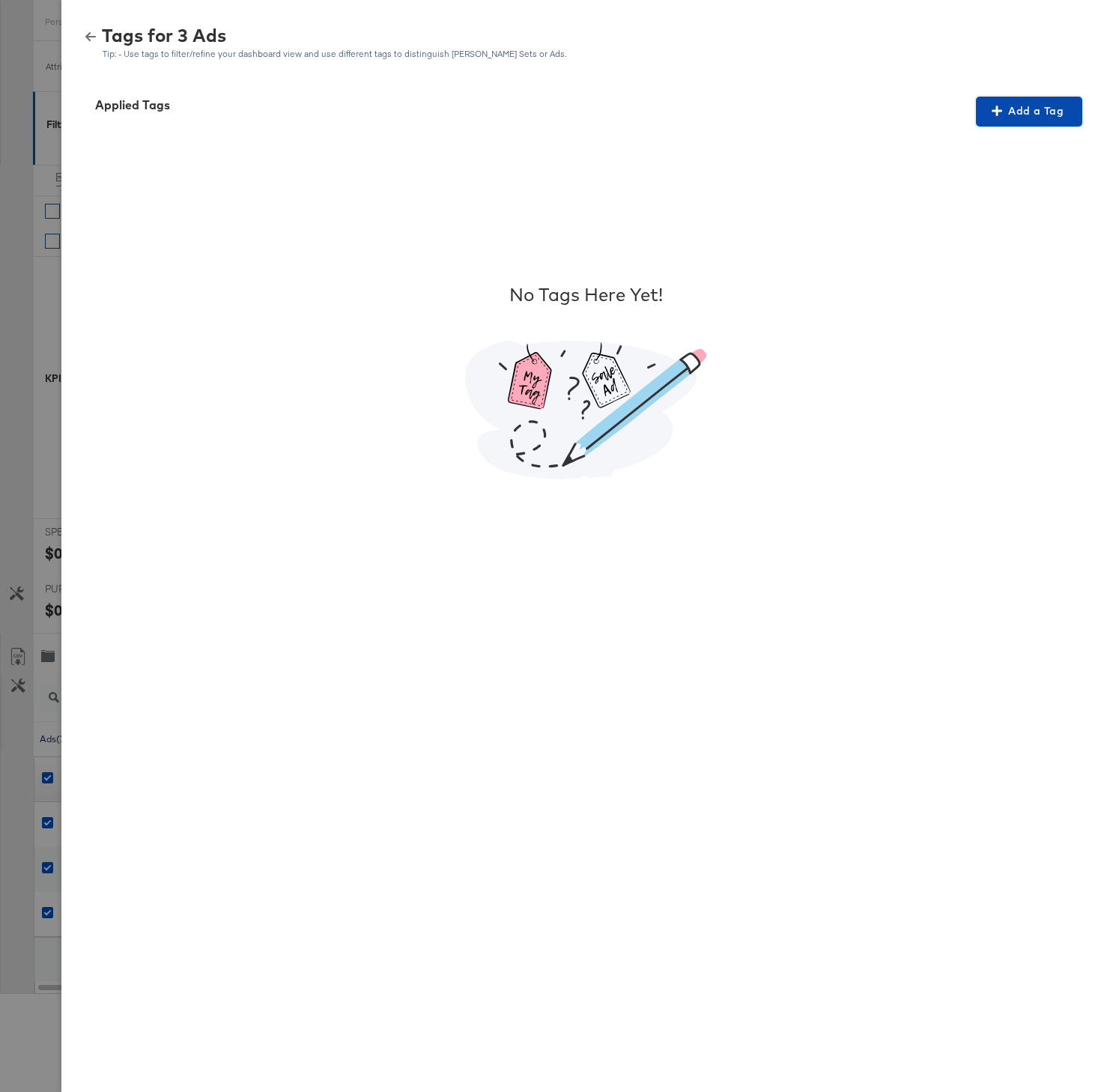
click at [1015, 115] on span "Add a Tag" at bounding box center [1029, 111] width 94 height 18
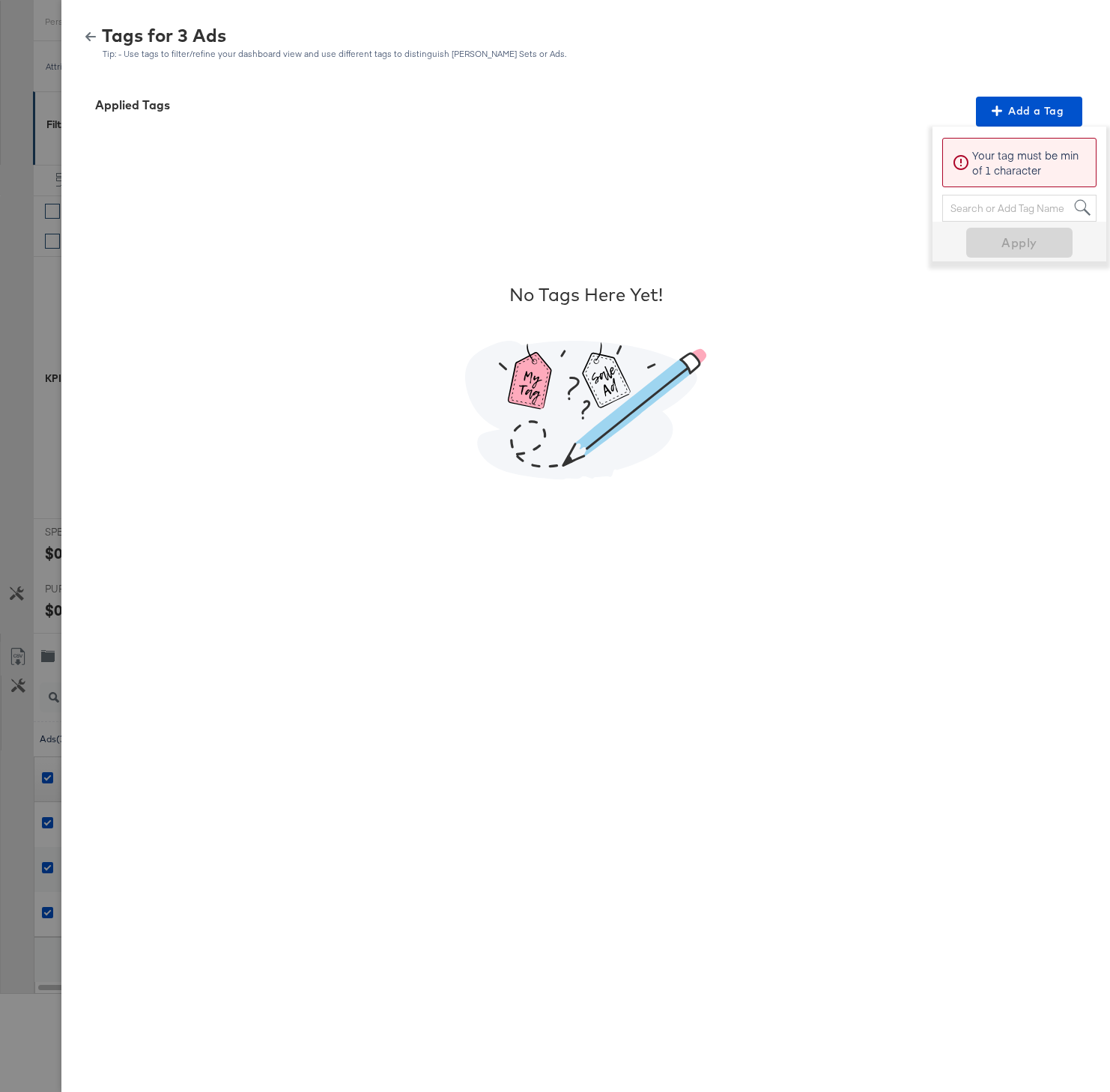
click at [991, 209] on div "Search or Add Tag Name" at bounding box center [1019, 208] width 153 height 25
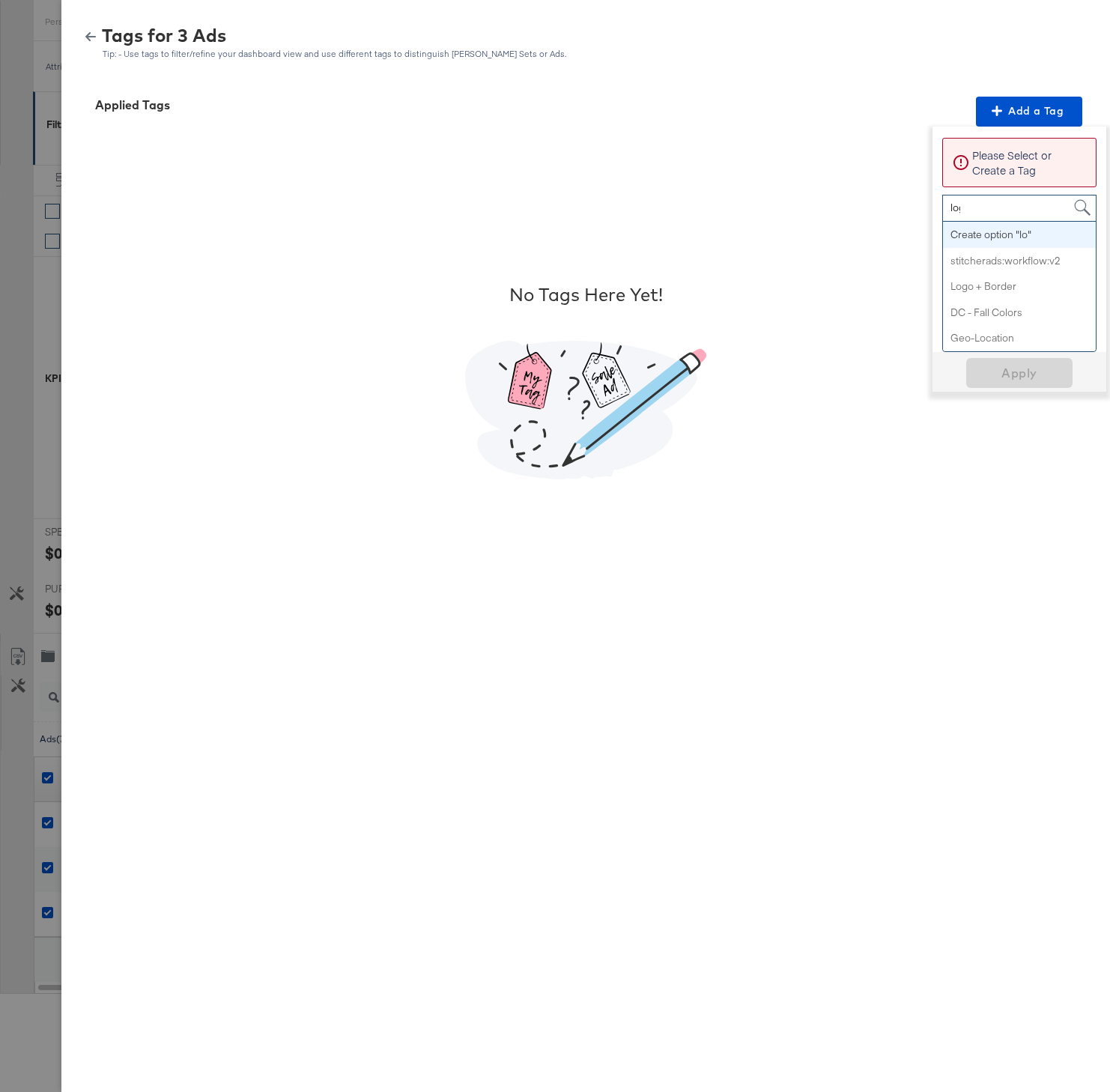
type input "logo"
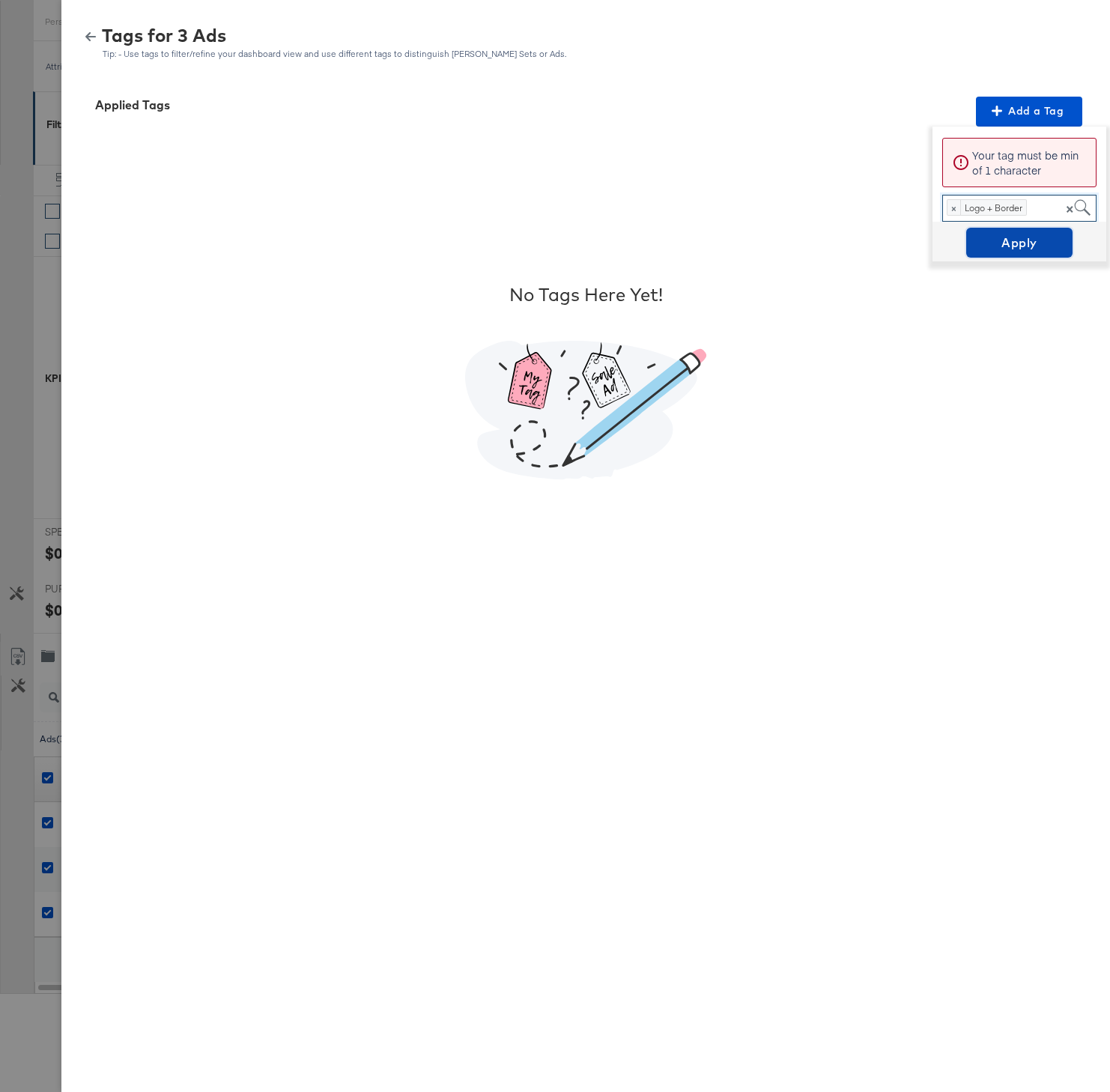
click at [1039, 237] on span "Apply" at bounding box center [1019, 242] width 94 height 21
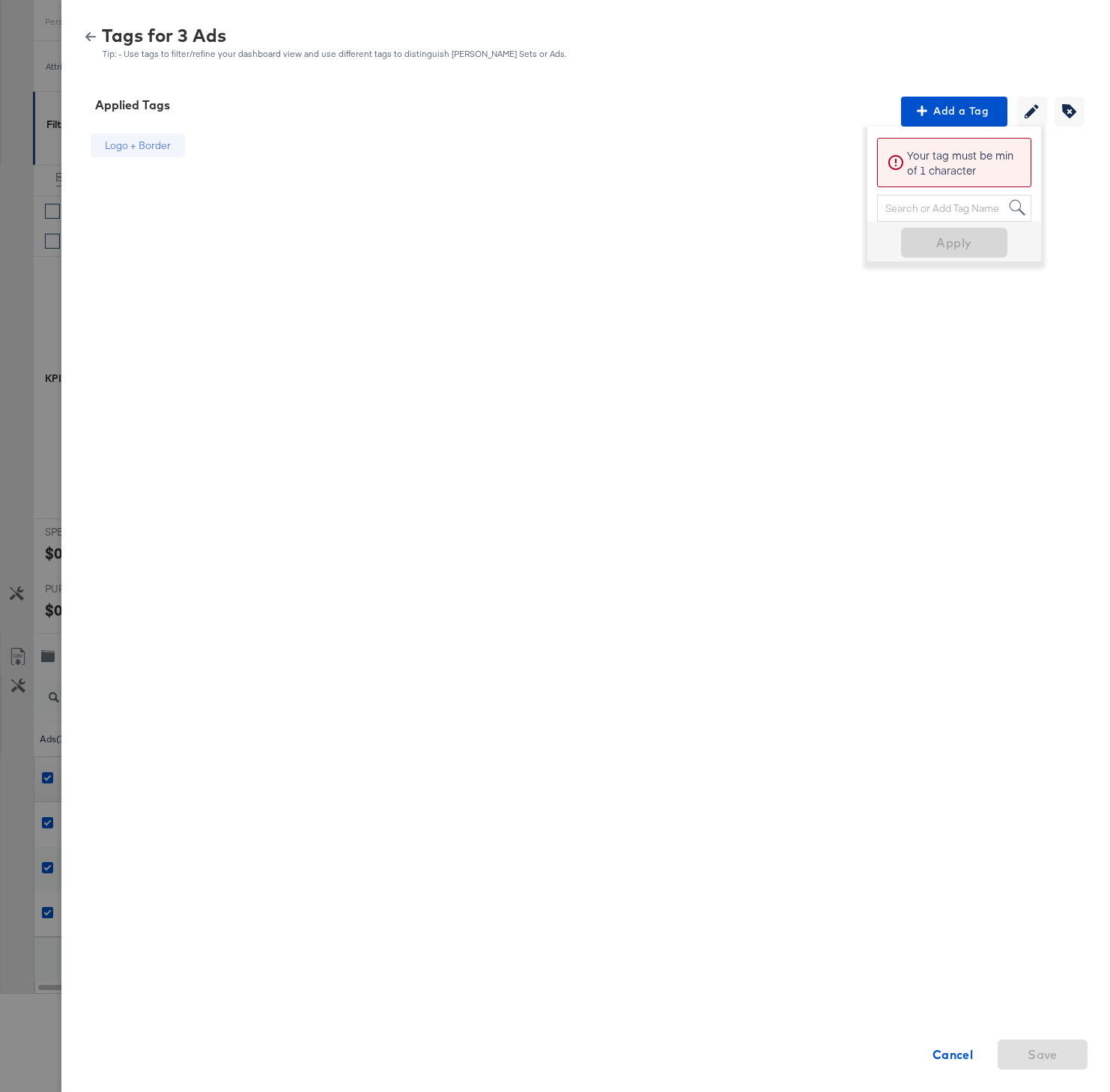
click at [87, 37] on icon "button" at bounding box center [91, 36] width 10 height 9
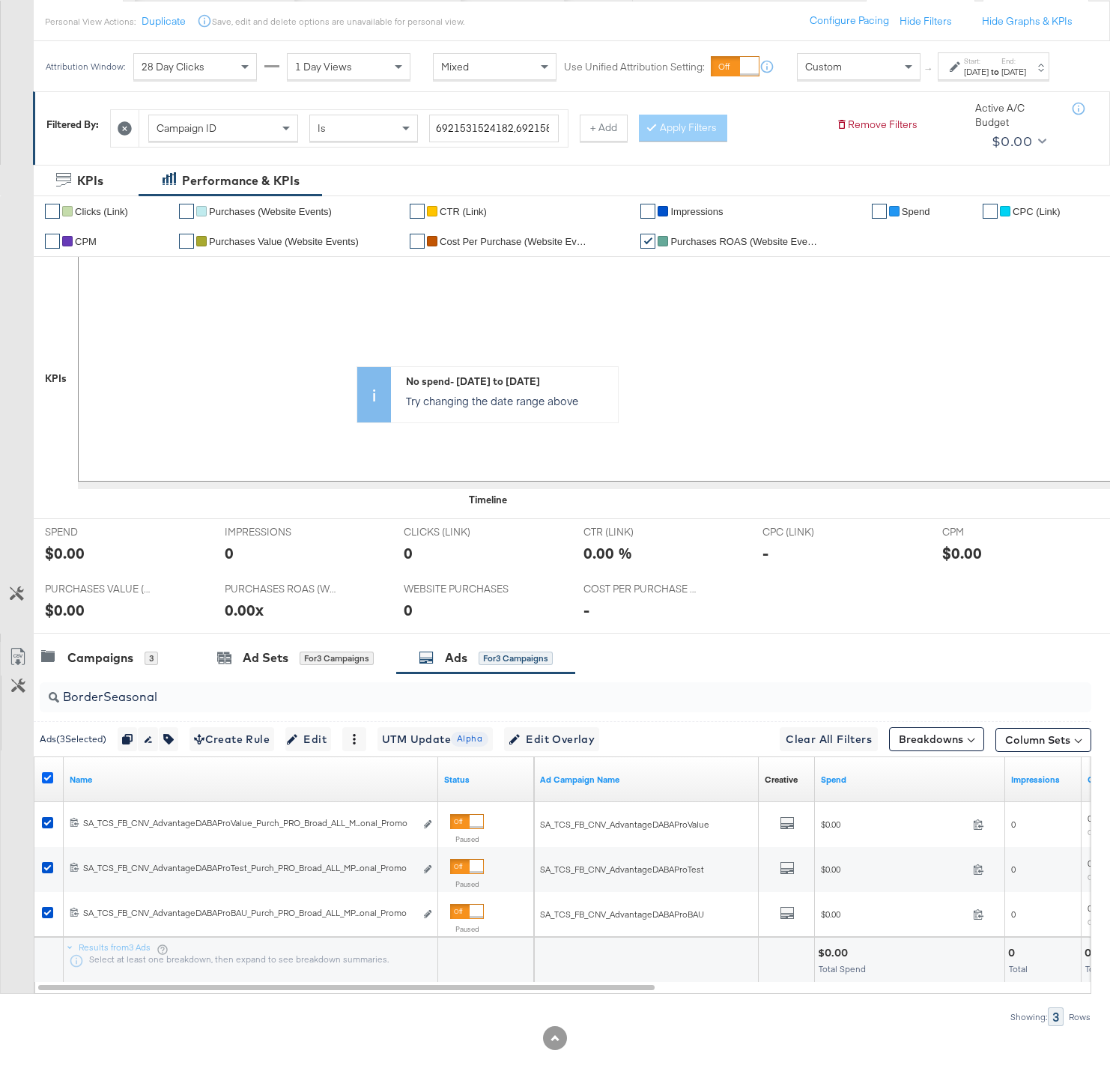
click at [45, 783] on icon at bounding box center [47, 777] width 11 height 11
click at [0, 0] on input "checkbox" at bounding box center [0, 0] width 0 height 0
drag, startPoint x: 166, startPoint y: 703, endPoint x: 51, endPoint y: 701, distance: 115.0
click at [51, 701] on div "BorderSeasonal" at bounding box center [565, 697] width 1052 height 30
paste input "MadeInUSA"
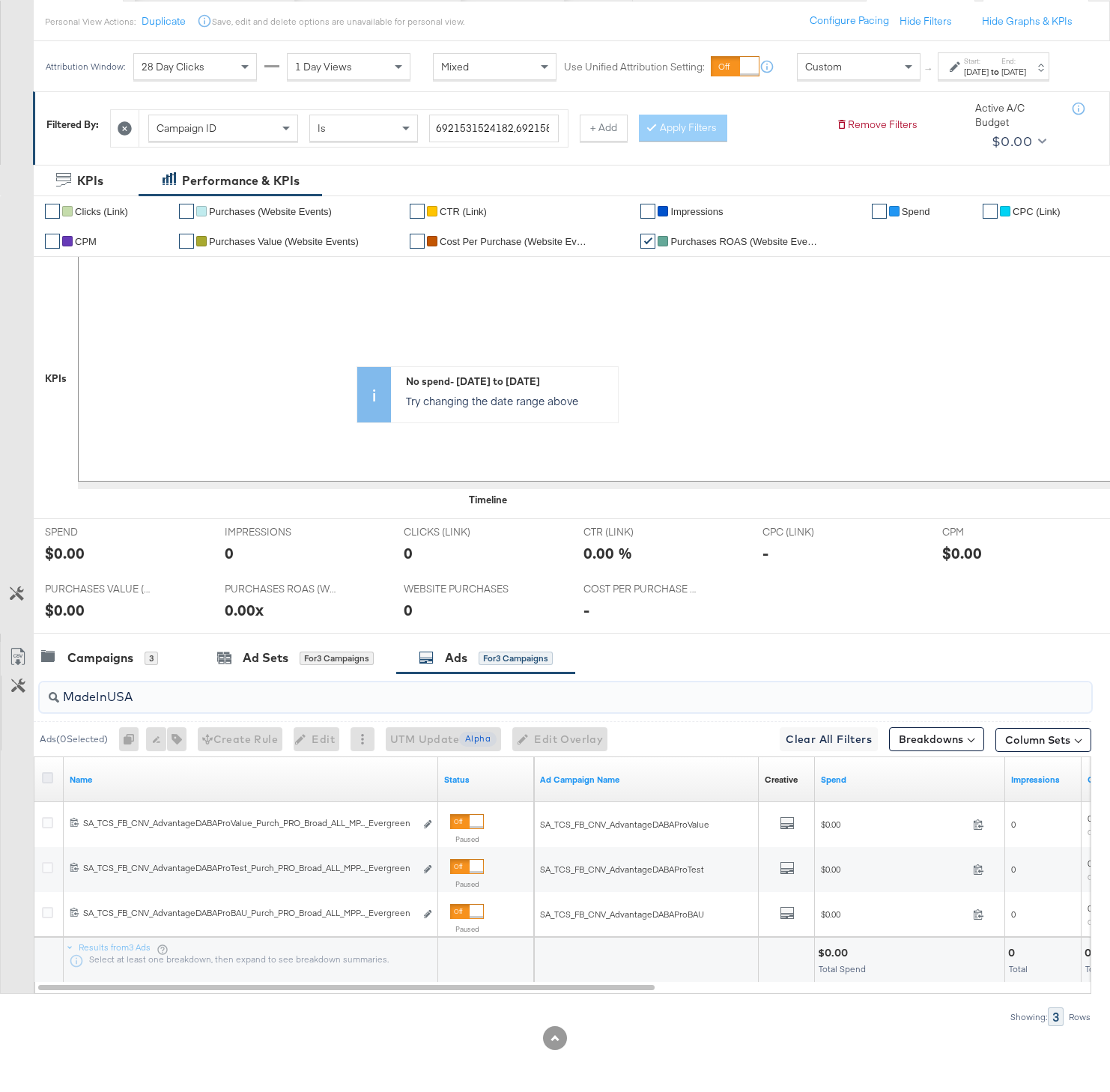
type input "MadeInUSA"
click at [45, 783] on icon at bounding box center [47, 777] width 11 height 11
click at [0, 0] on input "checkbox" at bounding box center [0, 0] width 0 height 0
click at [172, 744] on icon "button" at bounding box center [168, 739] width 10 height 10
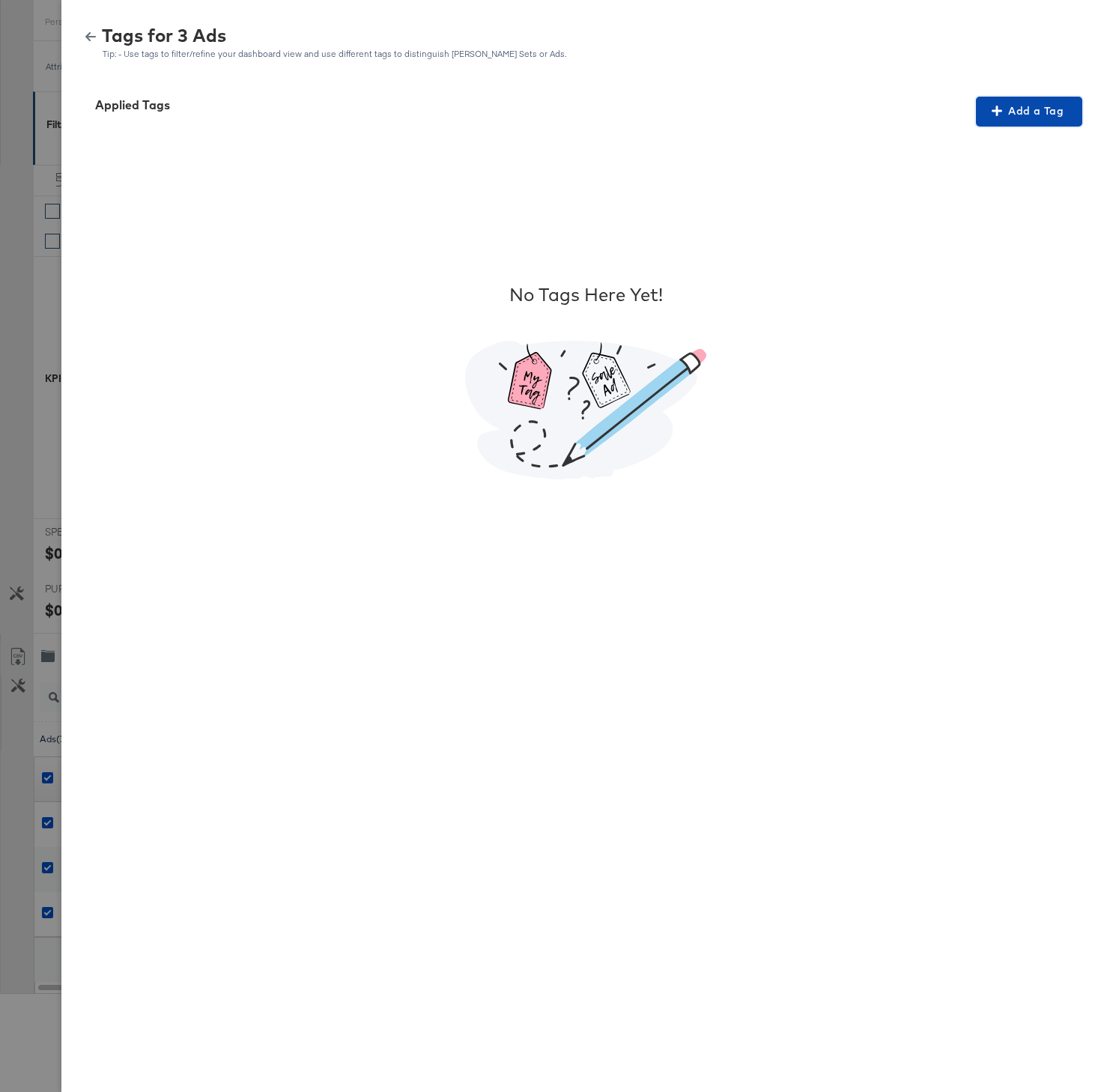
click at [1042, 115] on span "Add a Tag" at bounding box center [1029, 111] width 94 height 18
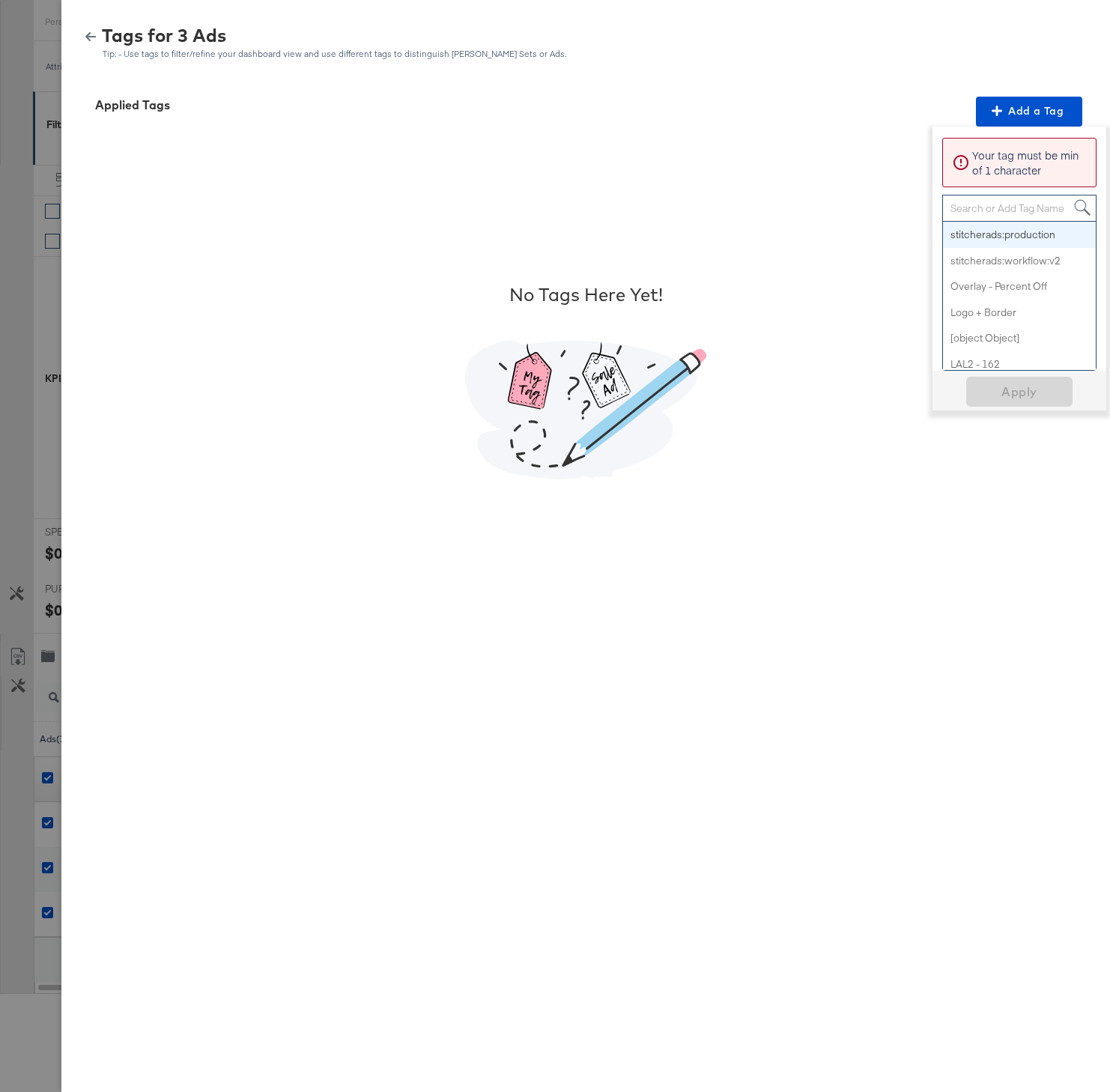
click at [992, 195] on div "Search or Add Tag Name" at bounding box center [1019, 208] width 153 height 25
paste input "Geo-Location"
type input "Geo-Location"
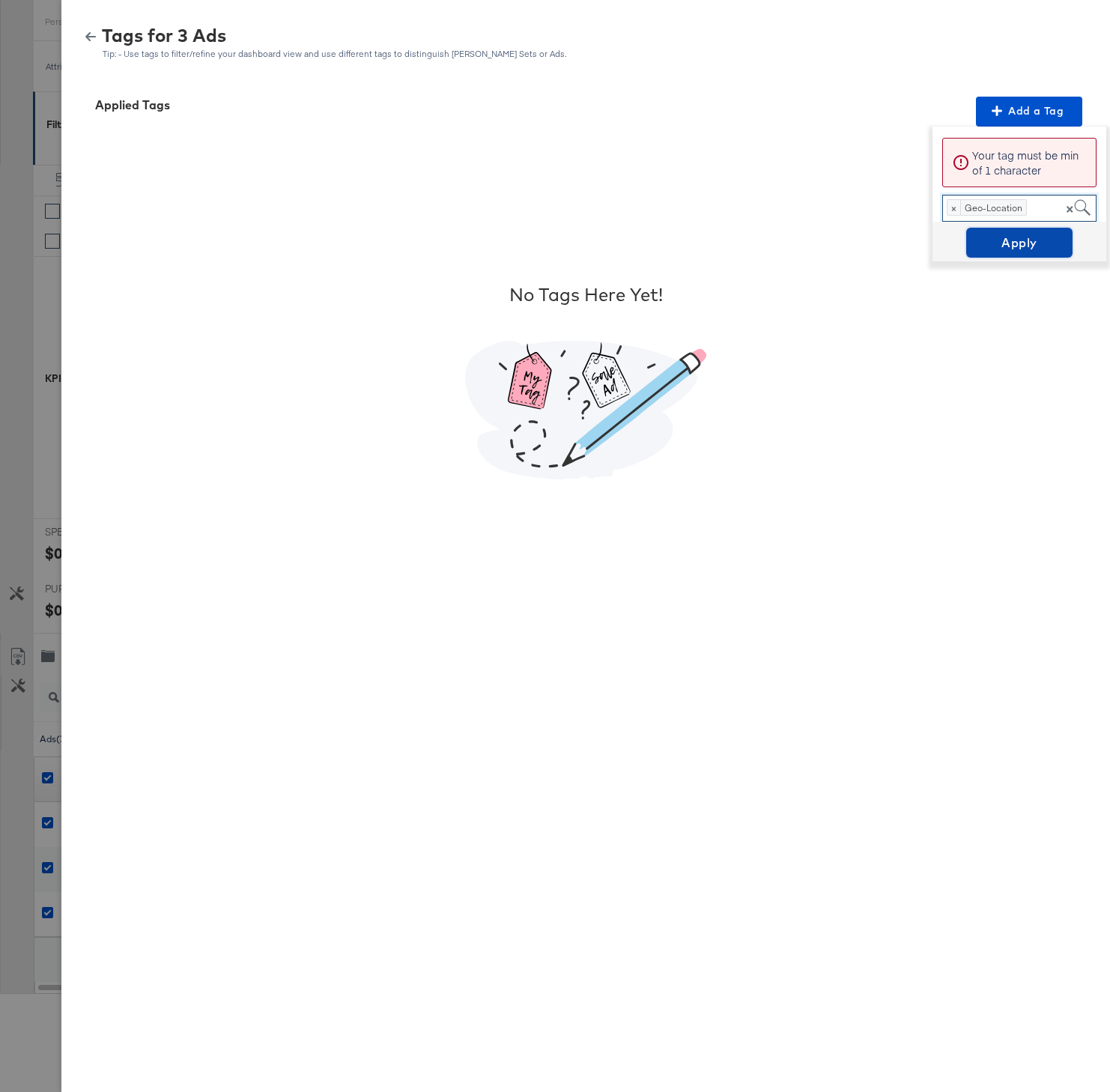
click at [1004, 232] on span "Apply" at bounding box center [1019, 242] width 94 height 21
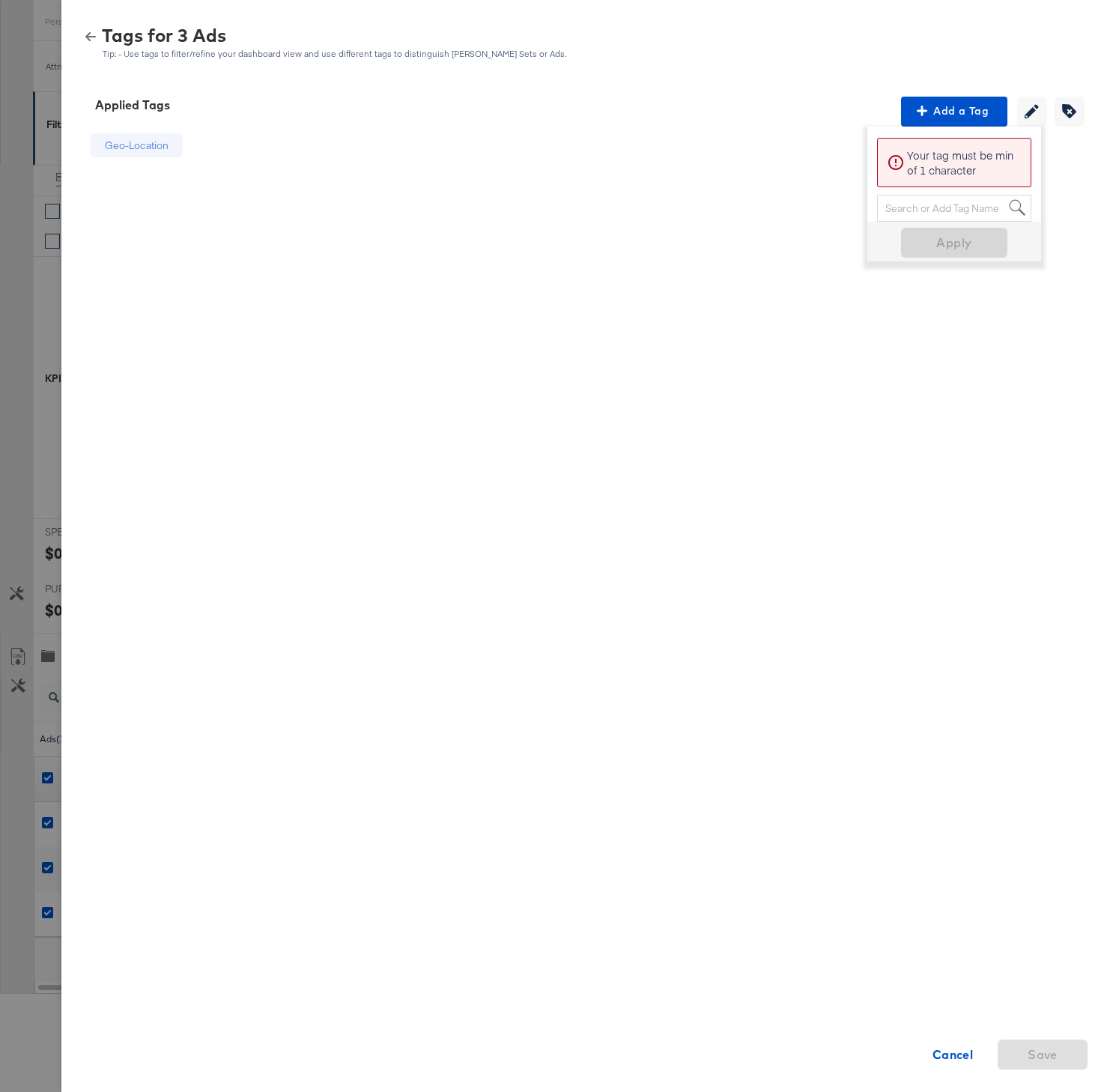
click at [86, 37] on icon "button" at bounding box center [91, 36] width 10 height 9
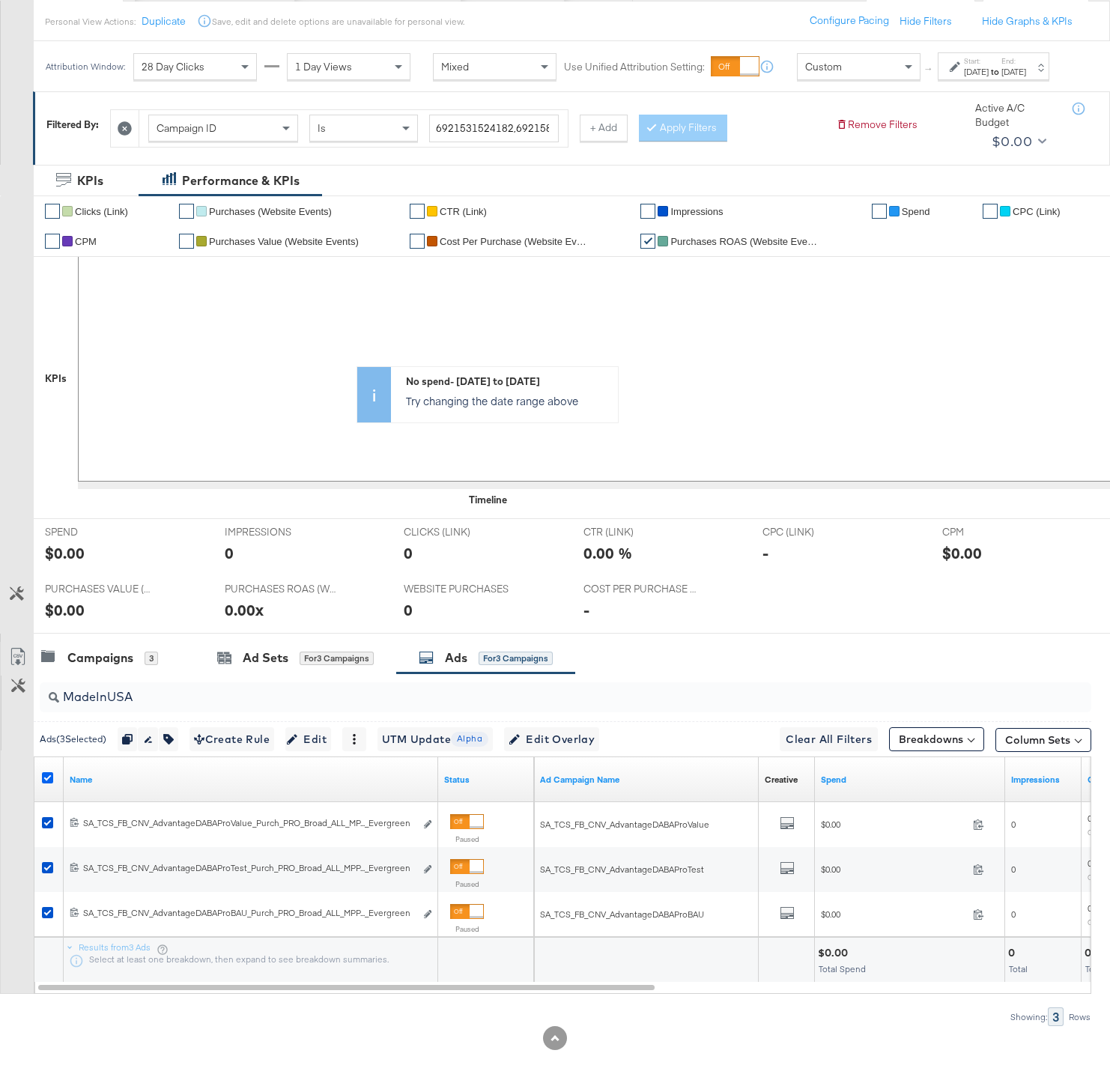
click at [44, 783] on icon at bounding box center [47, 777] width 11 height 11
click at [0, 0] on input "checkbox" at bounding box center [0, 0] width 0 height 0
drag, startPoint x: 163, startPoint y: 706, endPoint x: 11, endPoint y: 706, distance: 152.0
click at [11, 706] on div "MadeInUSA Ads ( 0 Selected) 0 Rename 0 ads Tags for 0 campaigns Create Rule Edi…" at bounding box center [546, 850] width 1092 height 353
type input "paypal"
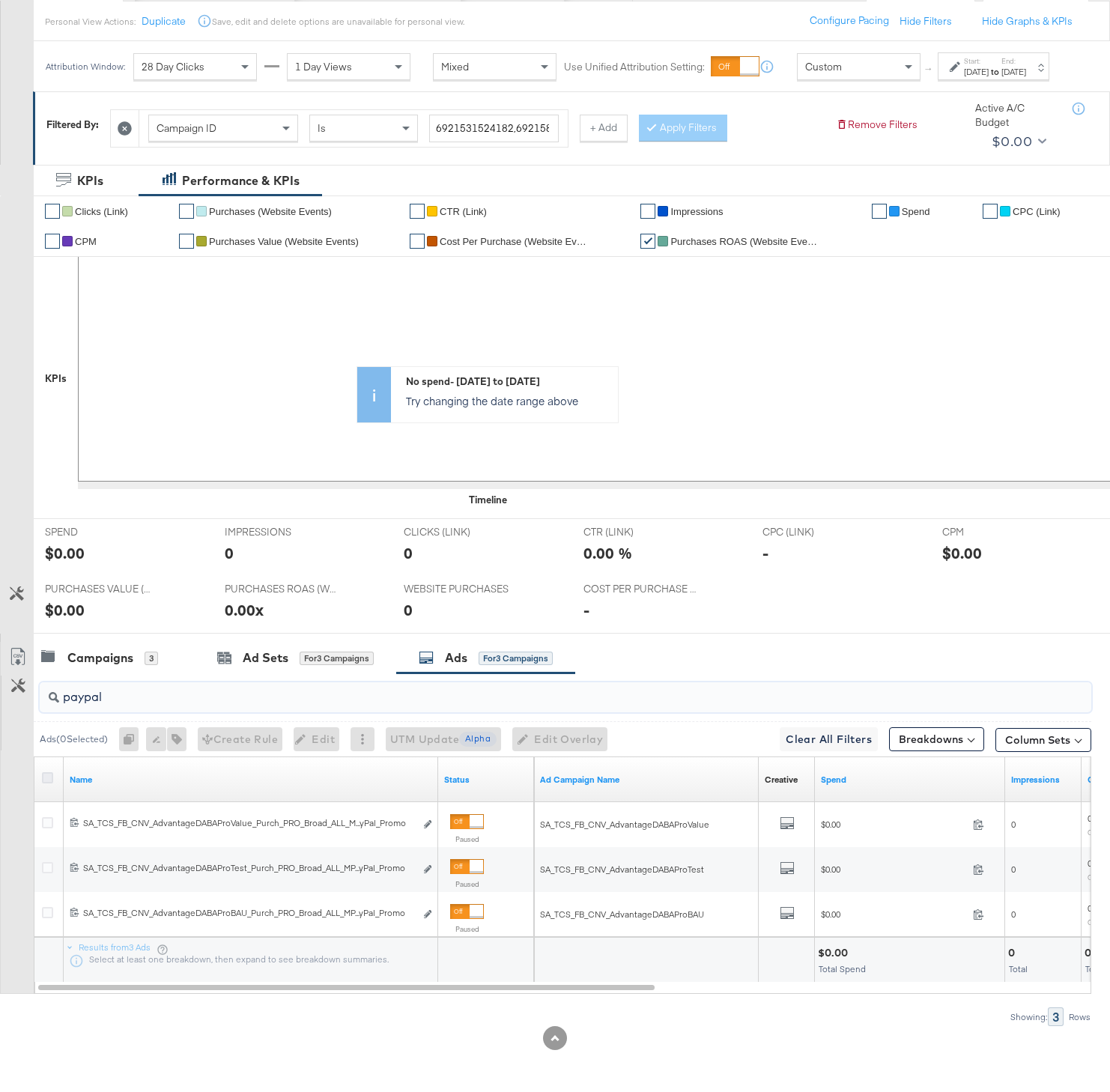
click at [45, 783] on icon at bounding box center [47, 777] width 11 height 11
click at [0, 0] on input "checkbox" at bounding box center [0, 0] width 0 height 0
click at [174, 744] on icon "button" at bounding box center [168, 739] width 10 height 10
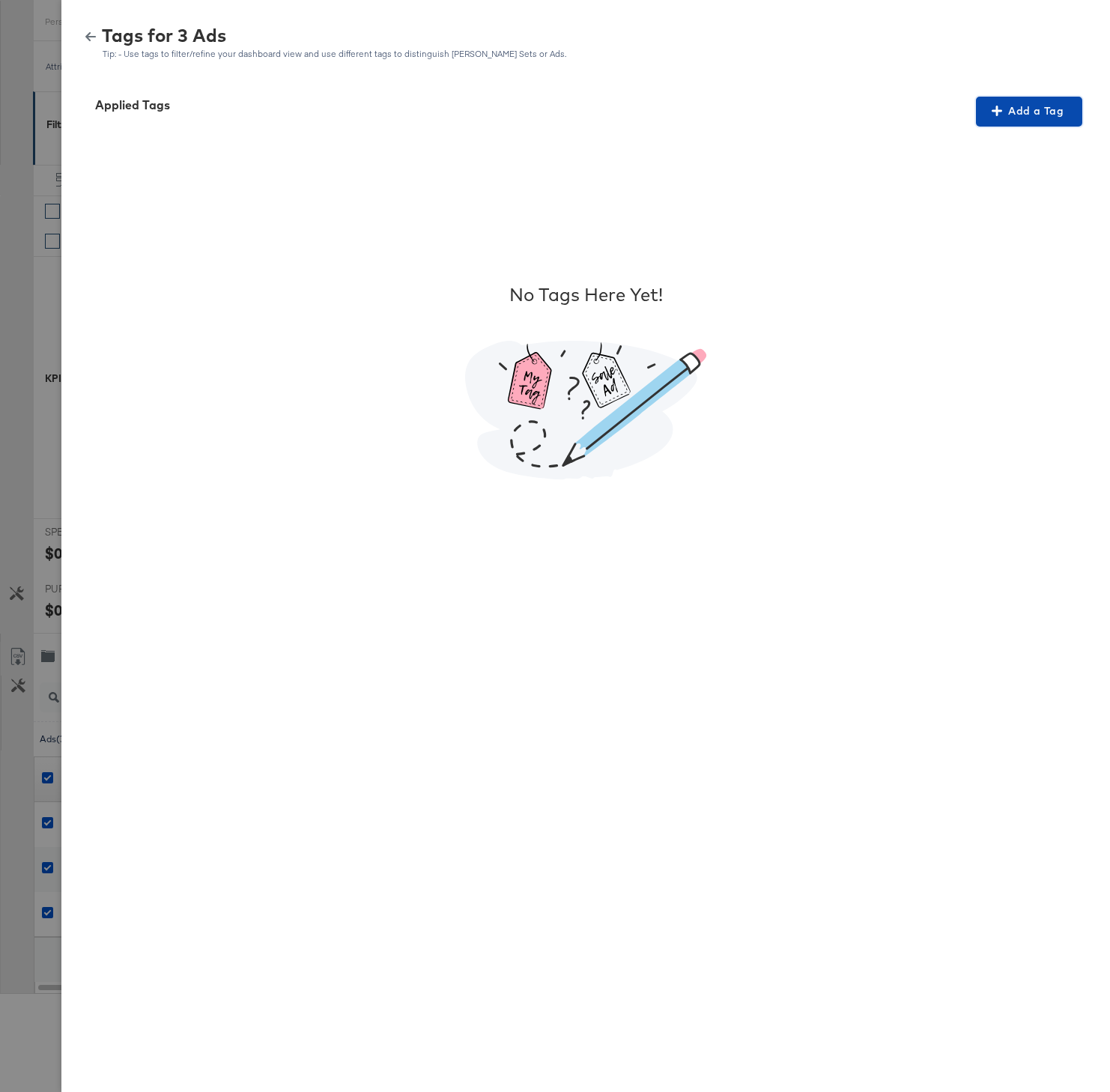
click at [1034, 105] on span "Add a Tag" at bounding box center [1029, 111] width 94 height 18
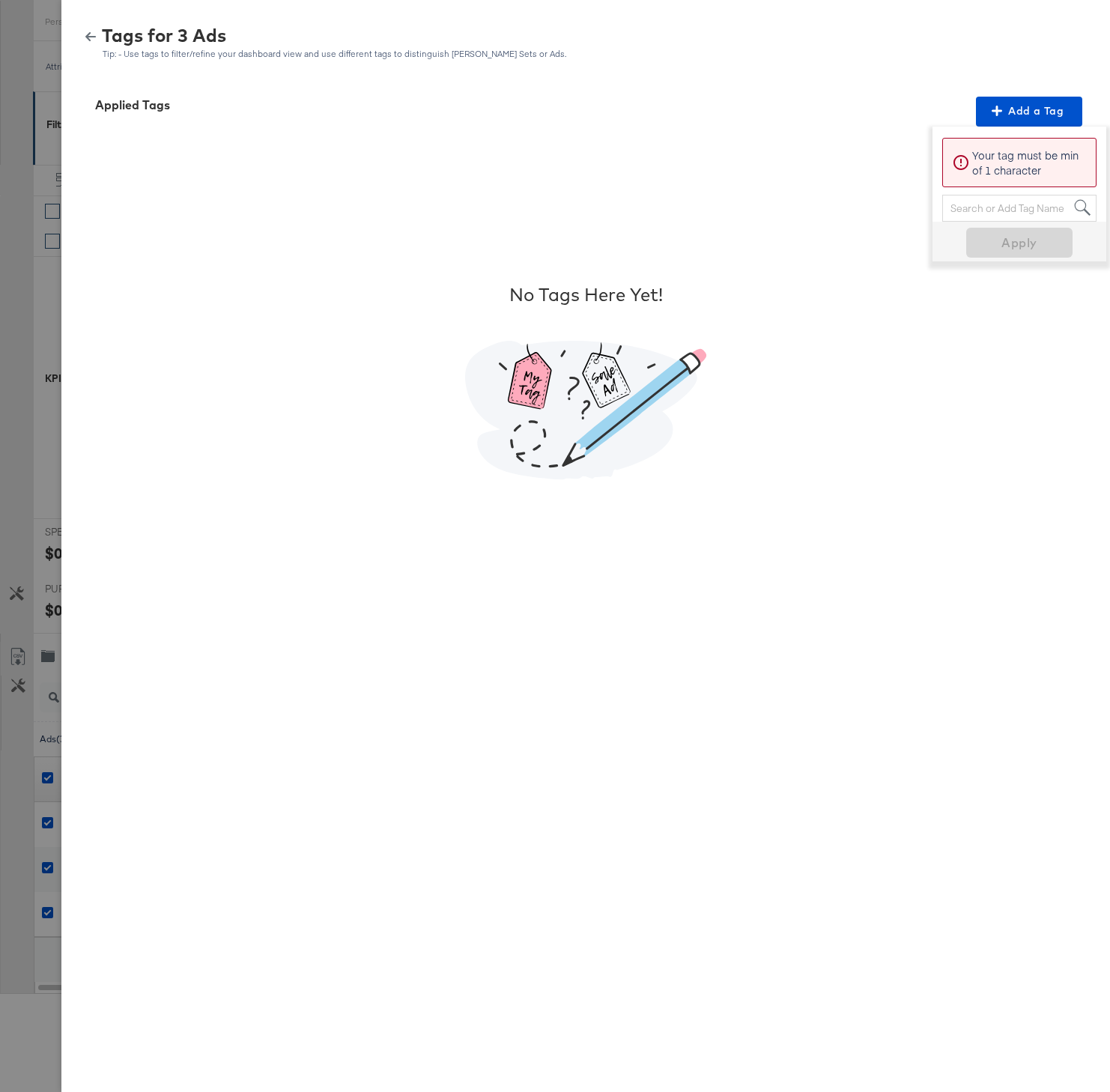
click at [1015, 208] on div "Search or Add Tag Name" at bounding box center [1019, 208] width 153 height 25
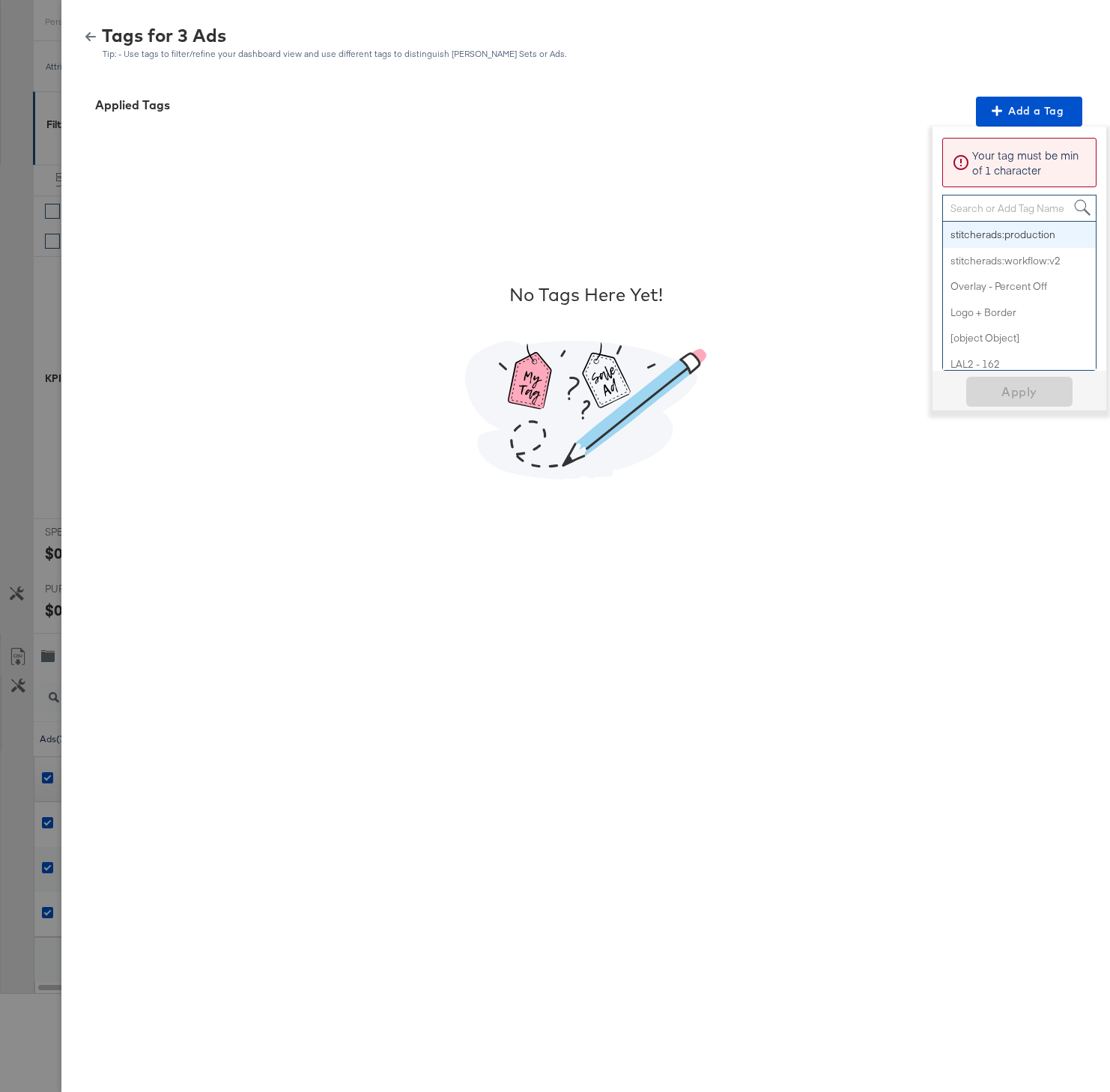
type input "p"
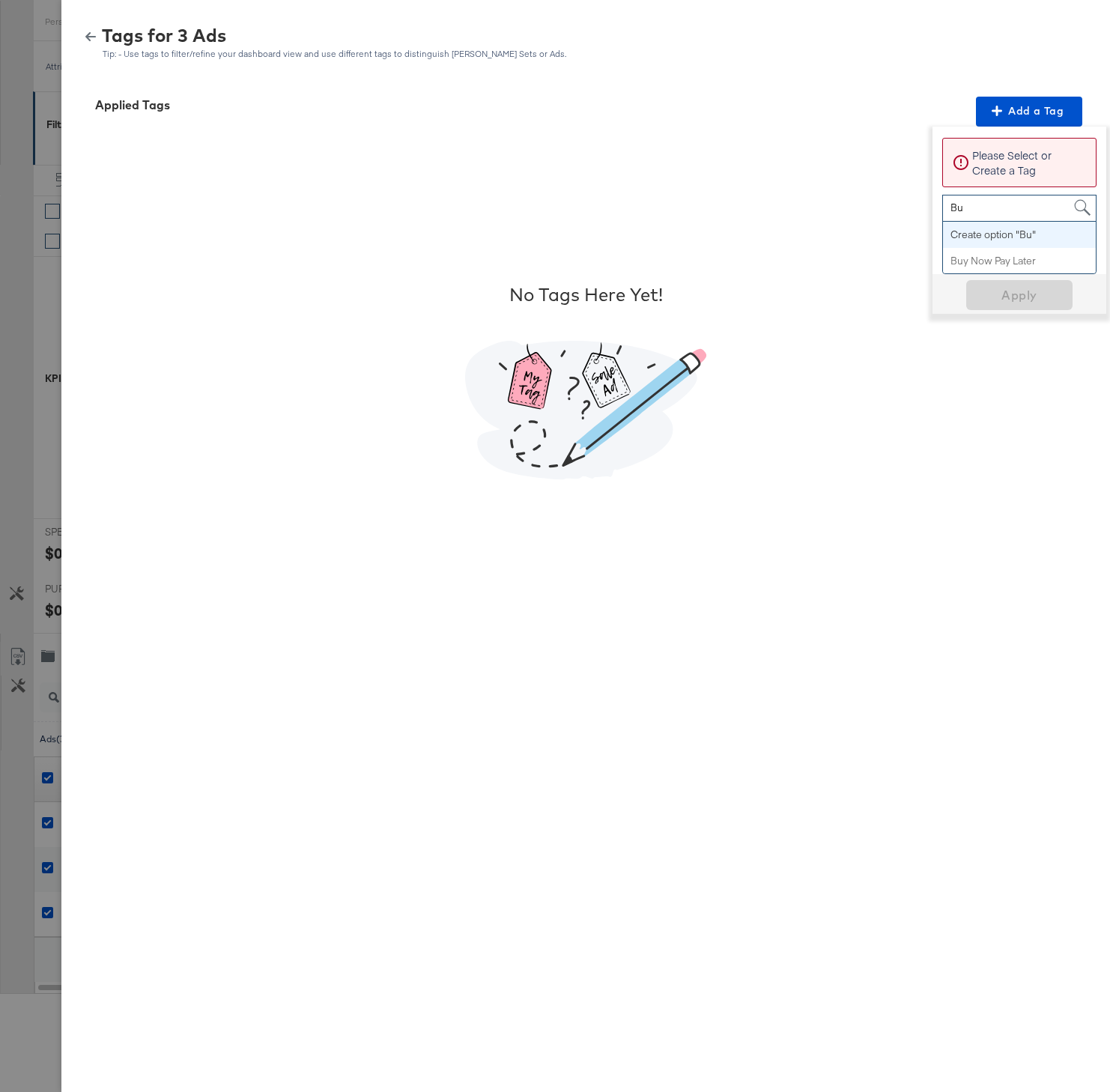
type input "Buy"
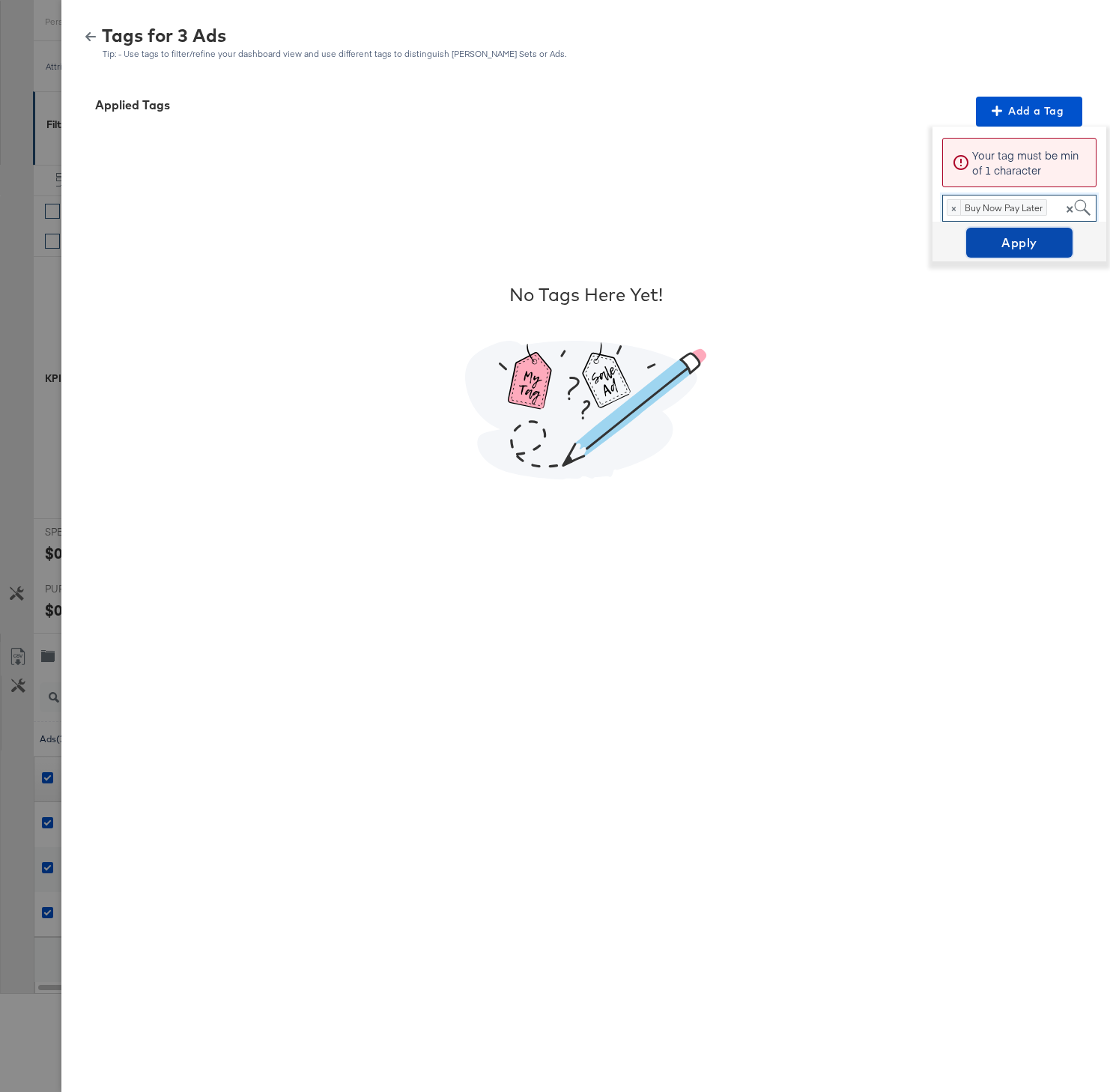
click at [1018, 250] on span "Apply" at bounding box center [1019, 242] width 94 height 21
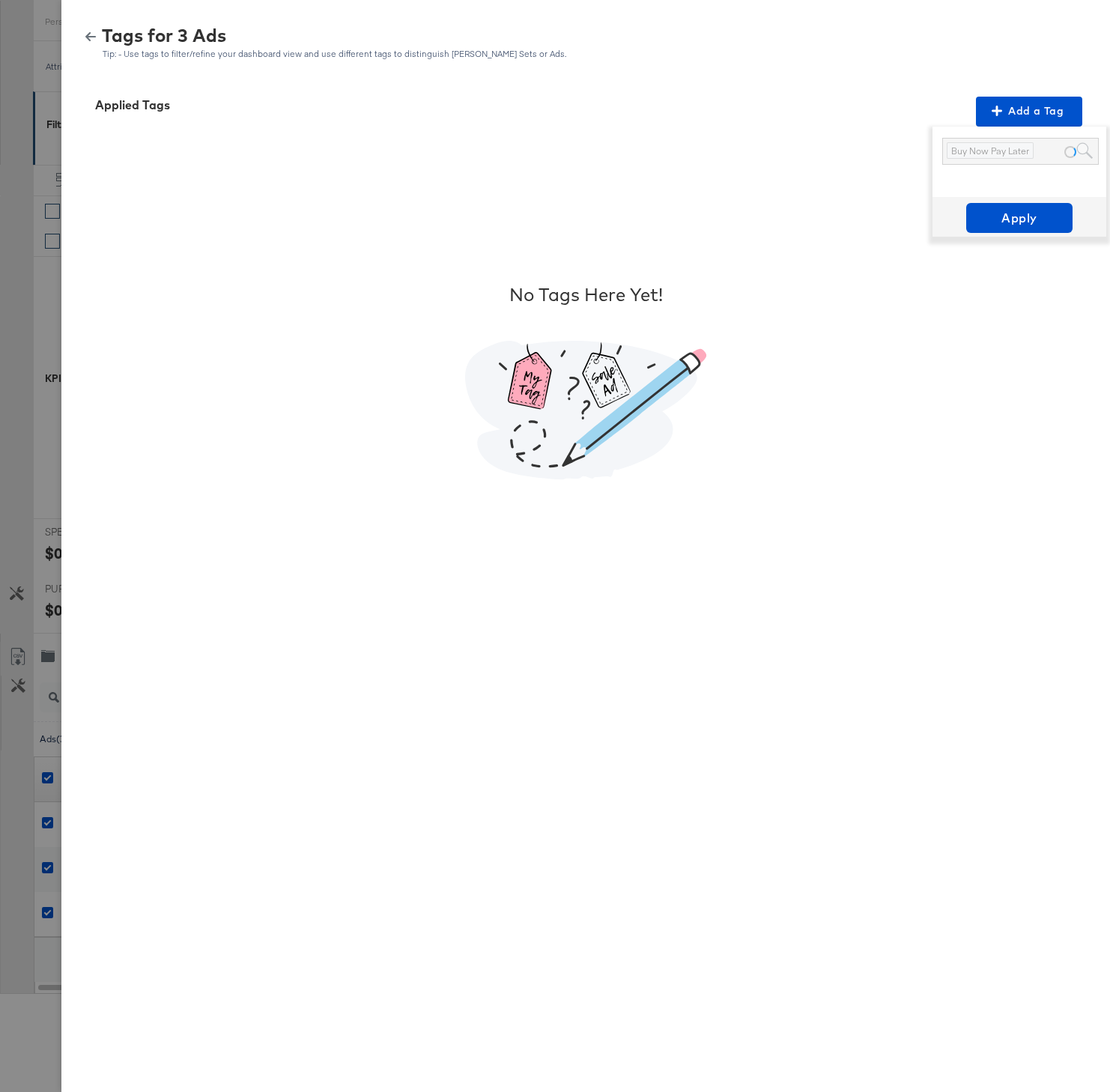
click at [867, 591] on div "No Tags Here Yet!" at bounding box center [585, 382] width 1012 height 509
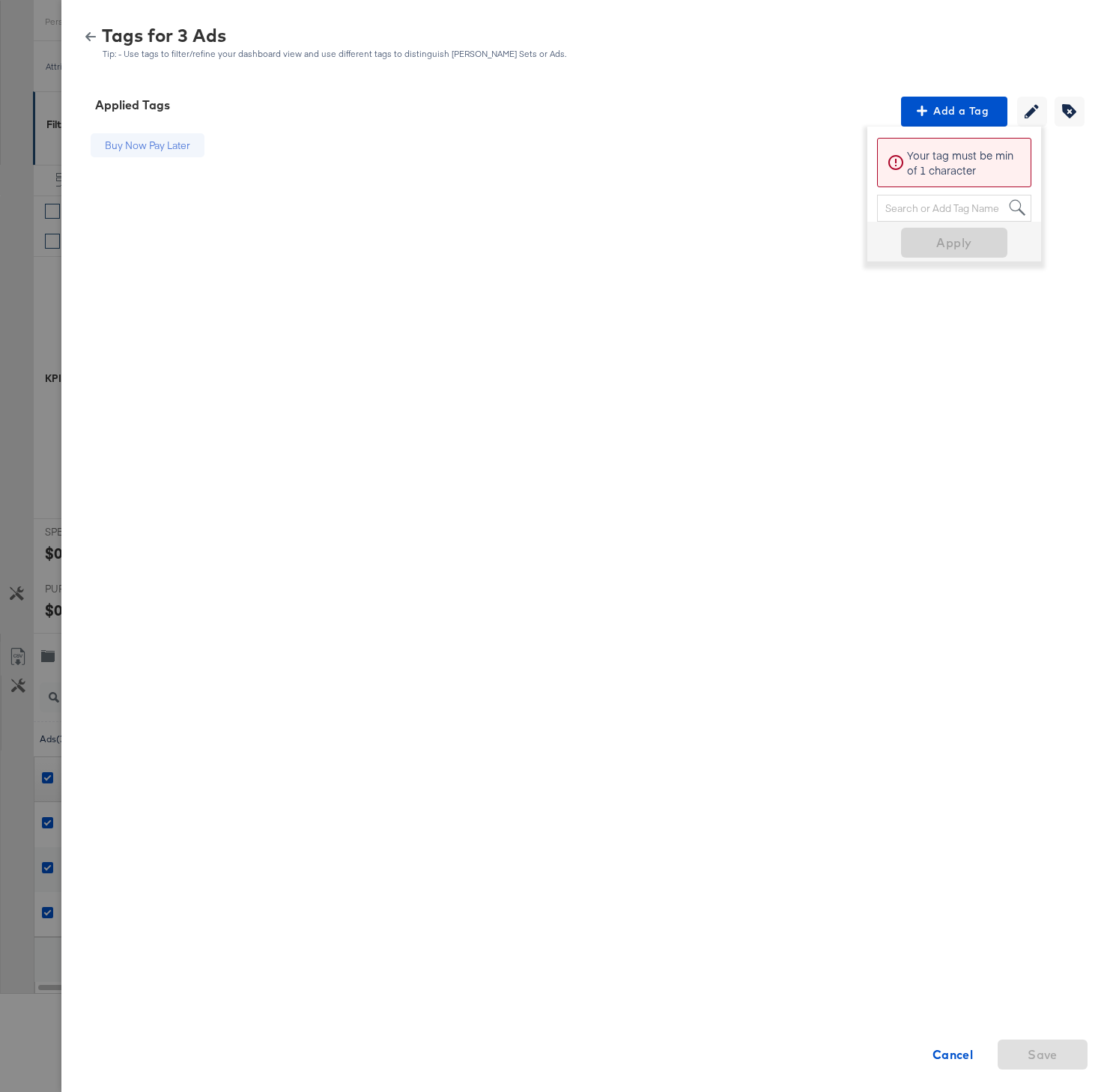
click at [92, 29] on div "Tags for 3 Ads Tip: - Use tags to filter/refine your dashboard view and use dif…" at bounding box center [585, 43] width 1012 height 32
click at [92, 32] on icon "button" at bounding box center [91, 36] width 10 height 10
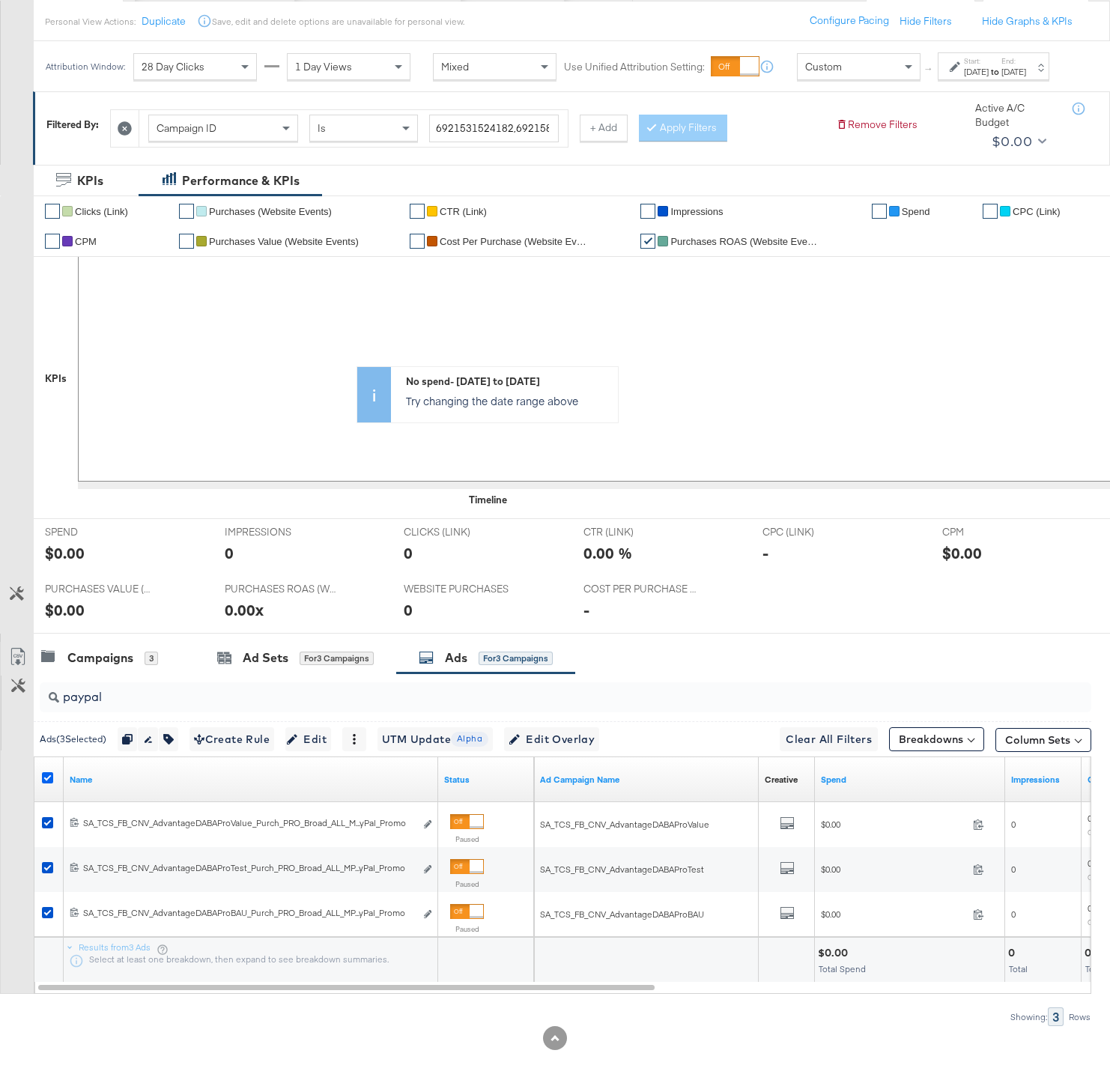
click at [50, 783] on icon at bounding box center [47, 777] width 11 height 11
click at [0, 0] on input "checkbox" at bounding box center [0, 0] width 0 height 0
drag, startPoint x: 118, startPoint y: 717, endPoint x: 16, endPoint y: 712, distance: 102.1
click at [14, 717] on div "paypal Ads ( 0 Selected) 0 Rename 0 ads Tags for 0 campaigns Create Rule Edit 0…" at bounding box center [546, 850] width 1092 height 353
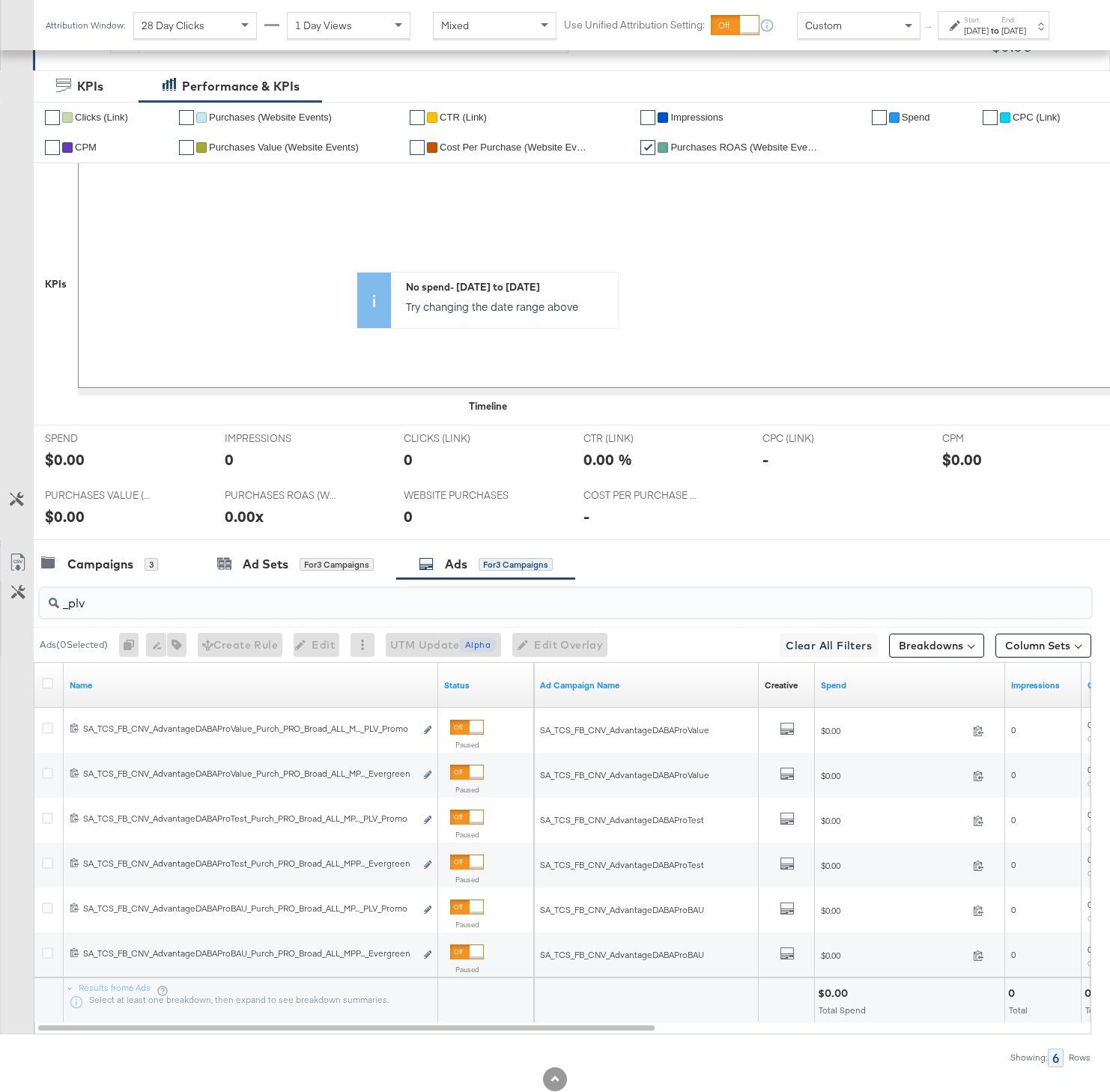
scroll to position [291, 0]
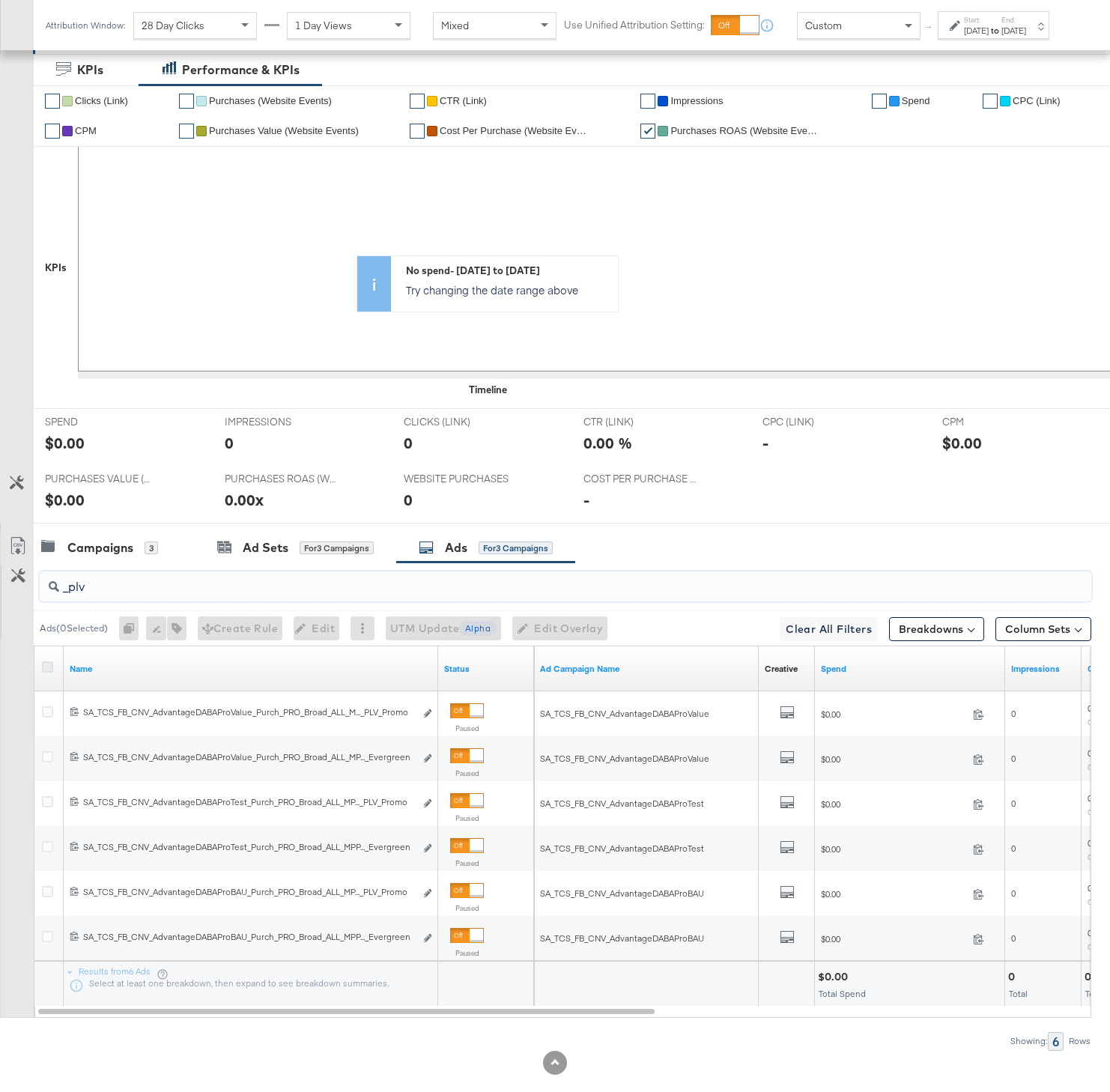
type input "_plv"
click at [48, 662] on icon at bounding box center [47, 667] width 11 height 11
click at [0, 0] on input "checkbox" at bounding box center [0, 0] width 0 height 0
click at [178, 622] on button "button" at bounding box center [168, 628] width 19 height 24
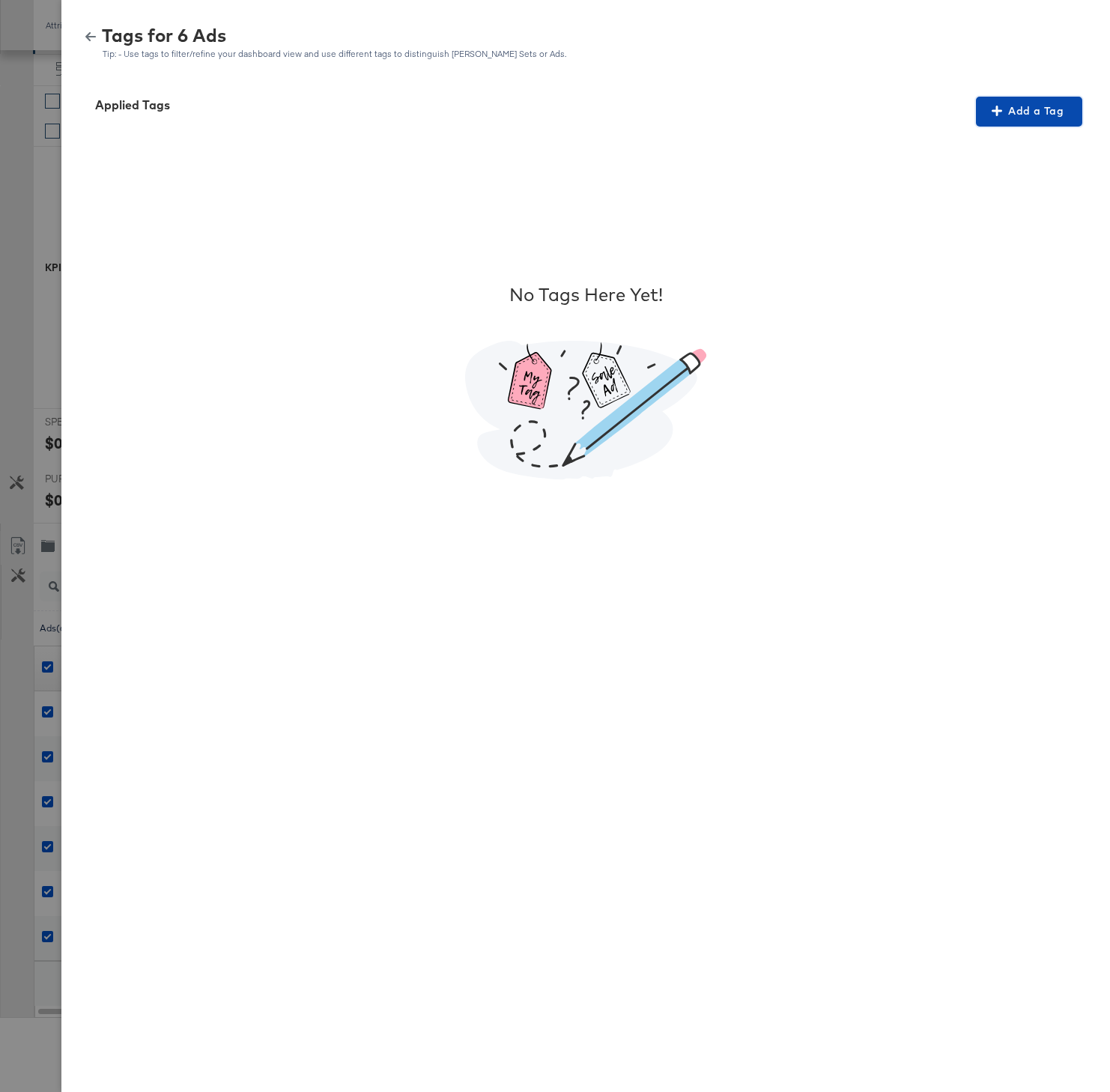
click at [1011, 106] on span "Add a Tag" at bounding box center [1029, 111] width 94 height 18
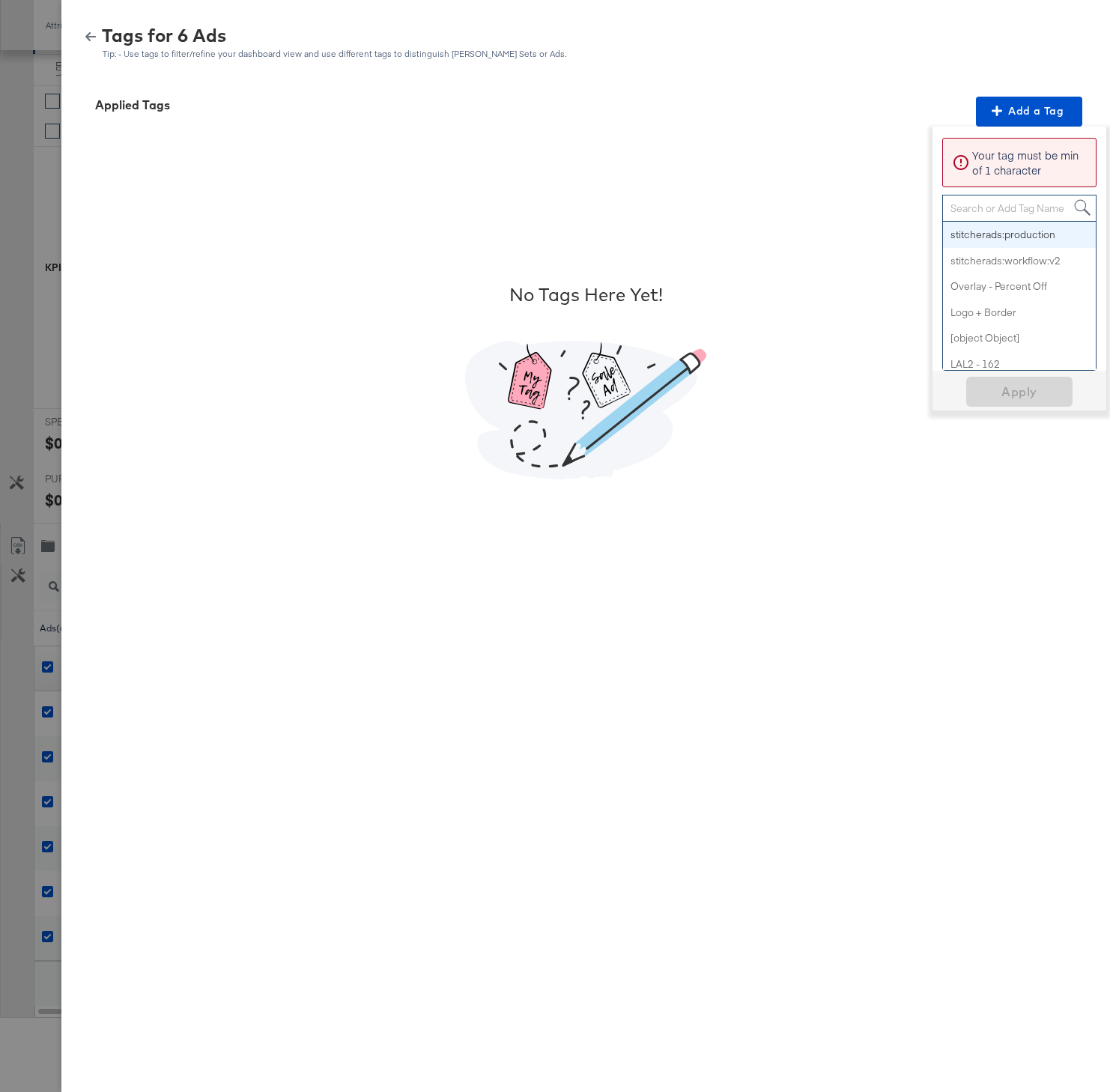
click at [1009, 207] on div "Search or Add Tag Name" at bounding box center [1019, 208] width 153 height 25
type input "plv"
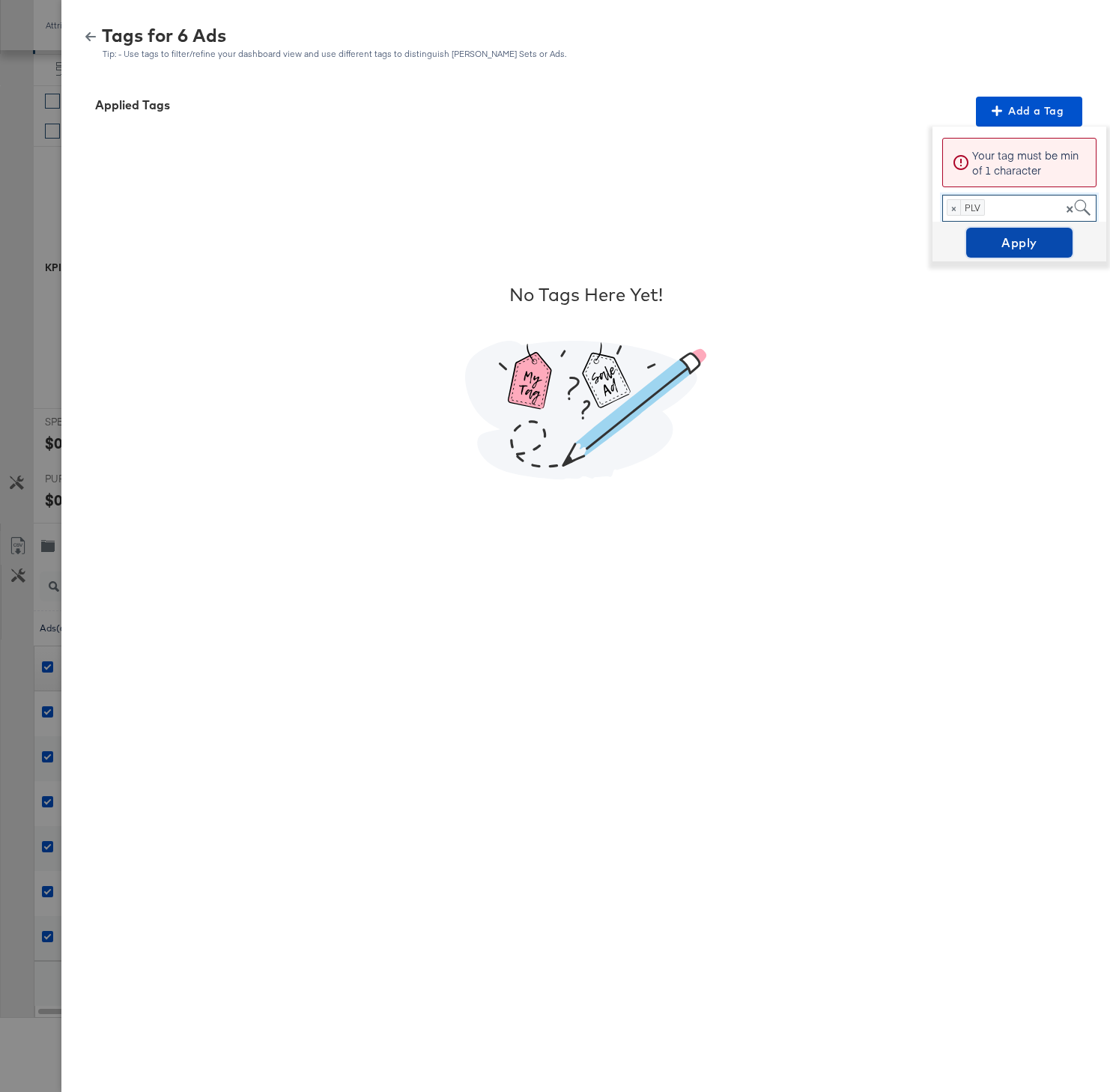
click at [1031, 247] on span "Apply" at bounding box center [1019, 242] width 94 height 21
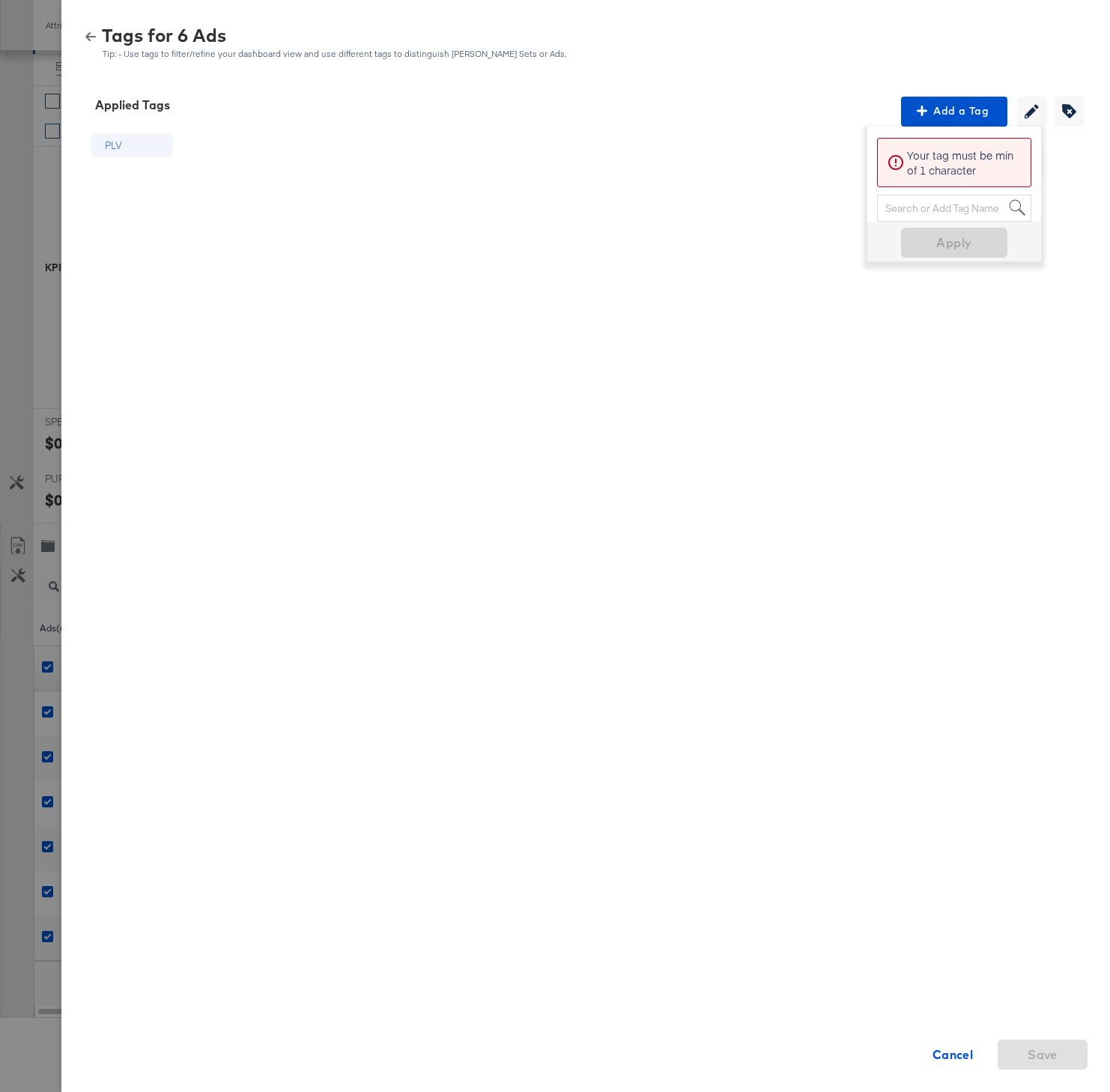
click at [94, 42] on div "Tags for 6 Ads Tip: - Use tags to filter/refine your dashboard view and use dif…" at bounding box center [585, 43] width 1012 height 32
click at [92, 39] on icon "button" at bounding box center [91, 36] width 10 height 10
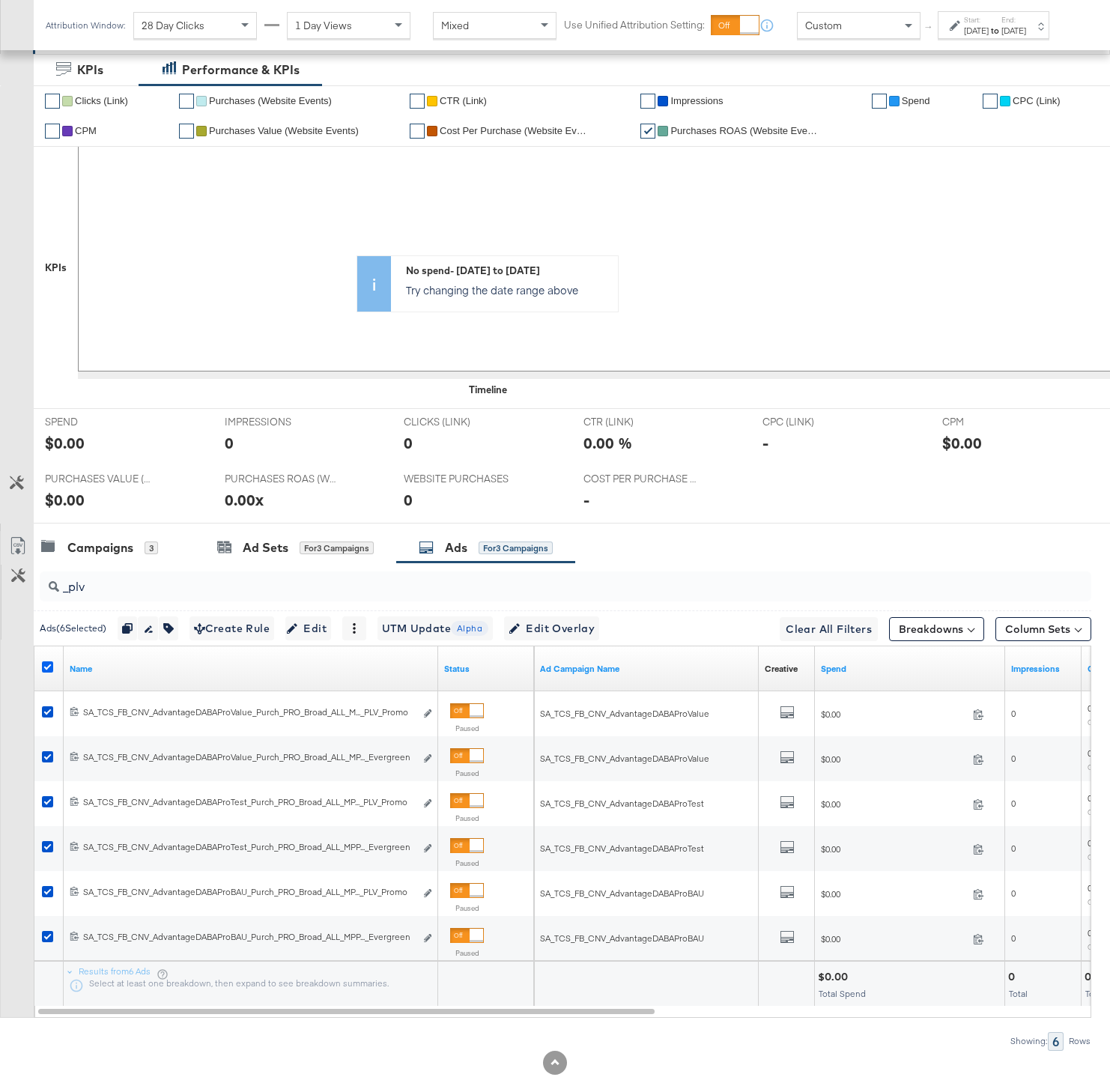
click at [45, 667] on icon at bounding box center [47, 667] width 11 height 11
click at [0, 0] on input "checkbox" at bounding box center [0, 0] width 0 height 0
drag, startPoint x: 98, startPoint y: 582, endPoint x: 52, endPoint y: 582, distance: 46.0
click at [52, 582] on div "_plv" at bounding box center [565, 587] width 1052 height 30
paste input "Promo"
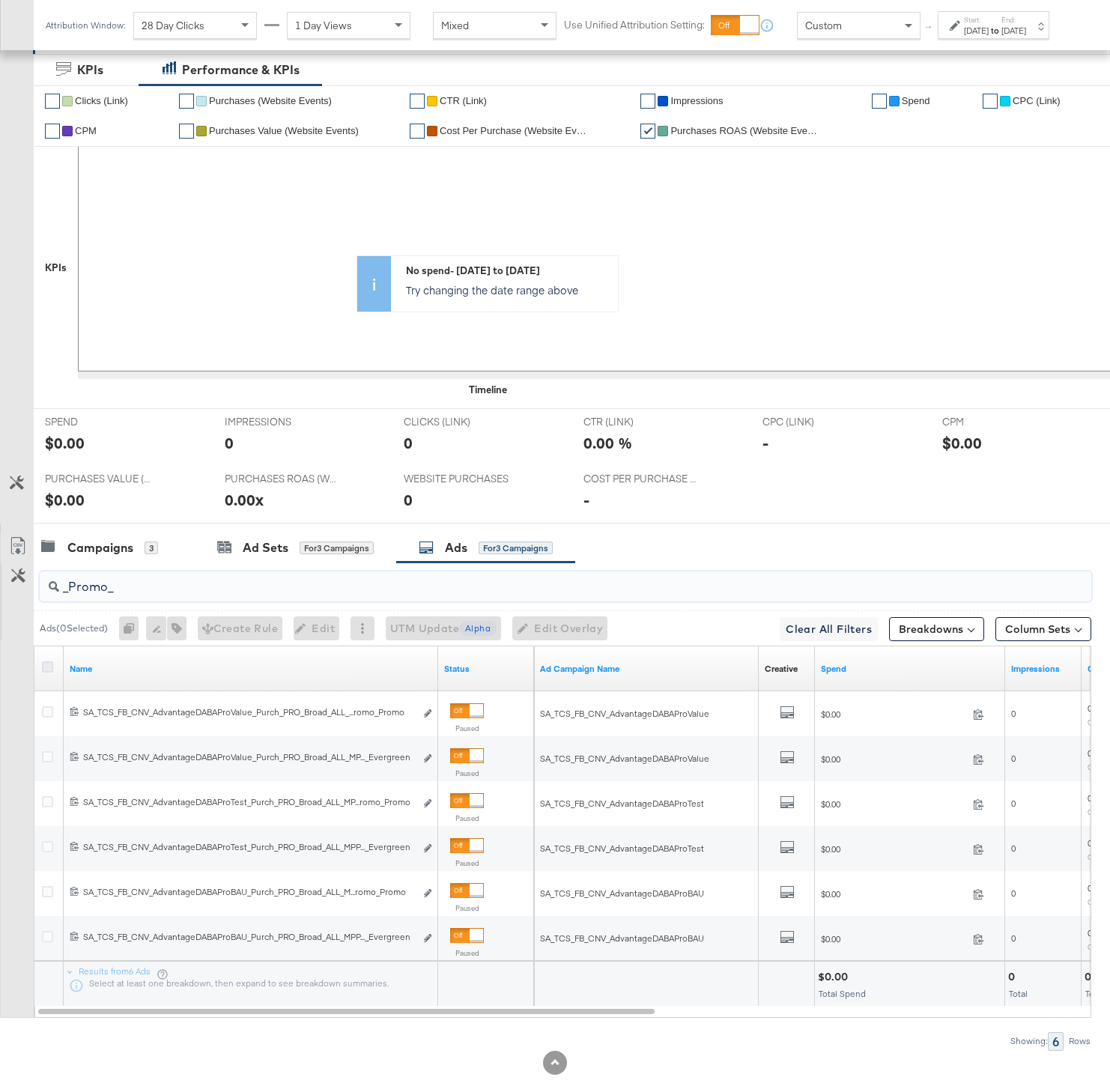
type input "_Promo_"
click at [46, 667] on icon at bounding box center [47, 667] width 11 height 11
click at [0, 0] on input "checkbox" at bounding box center [0, 0] width 0 height 0
click at [170, 626] on icon "button" at bounding box center [168, 628] width 10 height 10
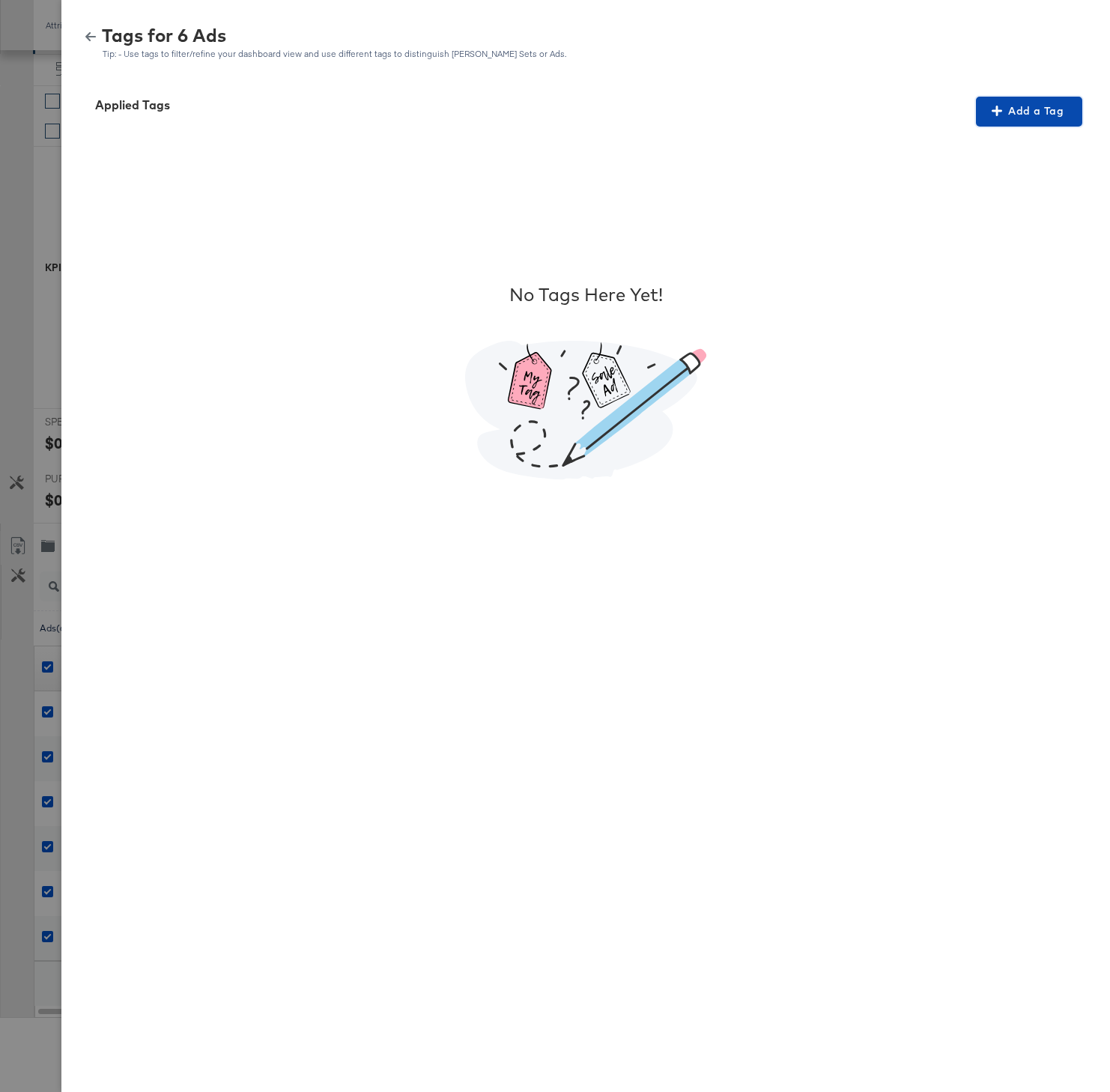
click at [1010, 112] on span "Add a Tag" at bounding box center [1029, 111] width 94 height 18
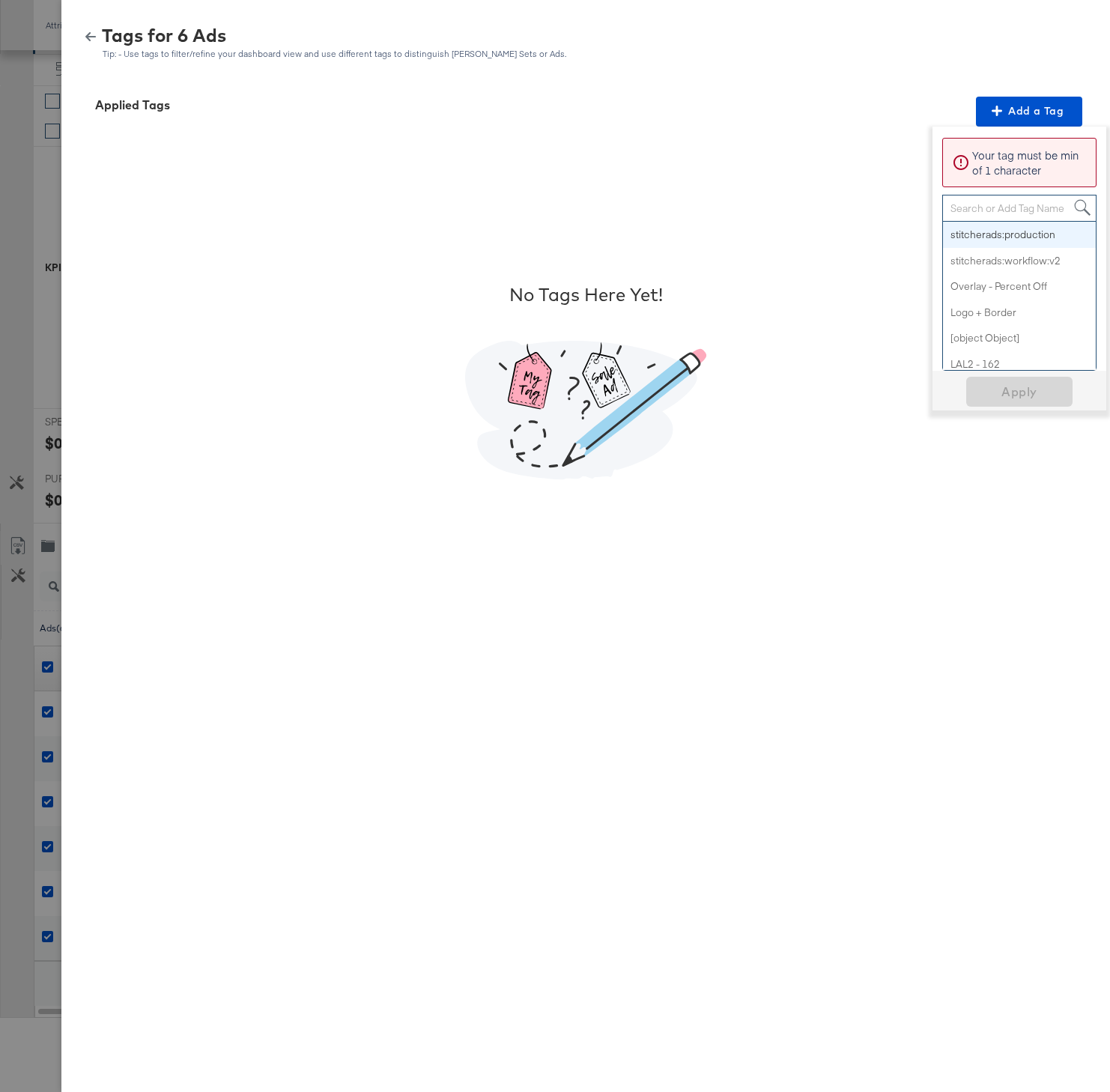
click at [1005, 203] on div "Search or Add Tag Name" at bounding box center [1019, 208] width 153 height 25
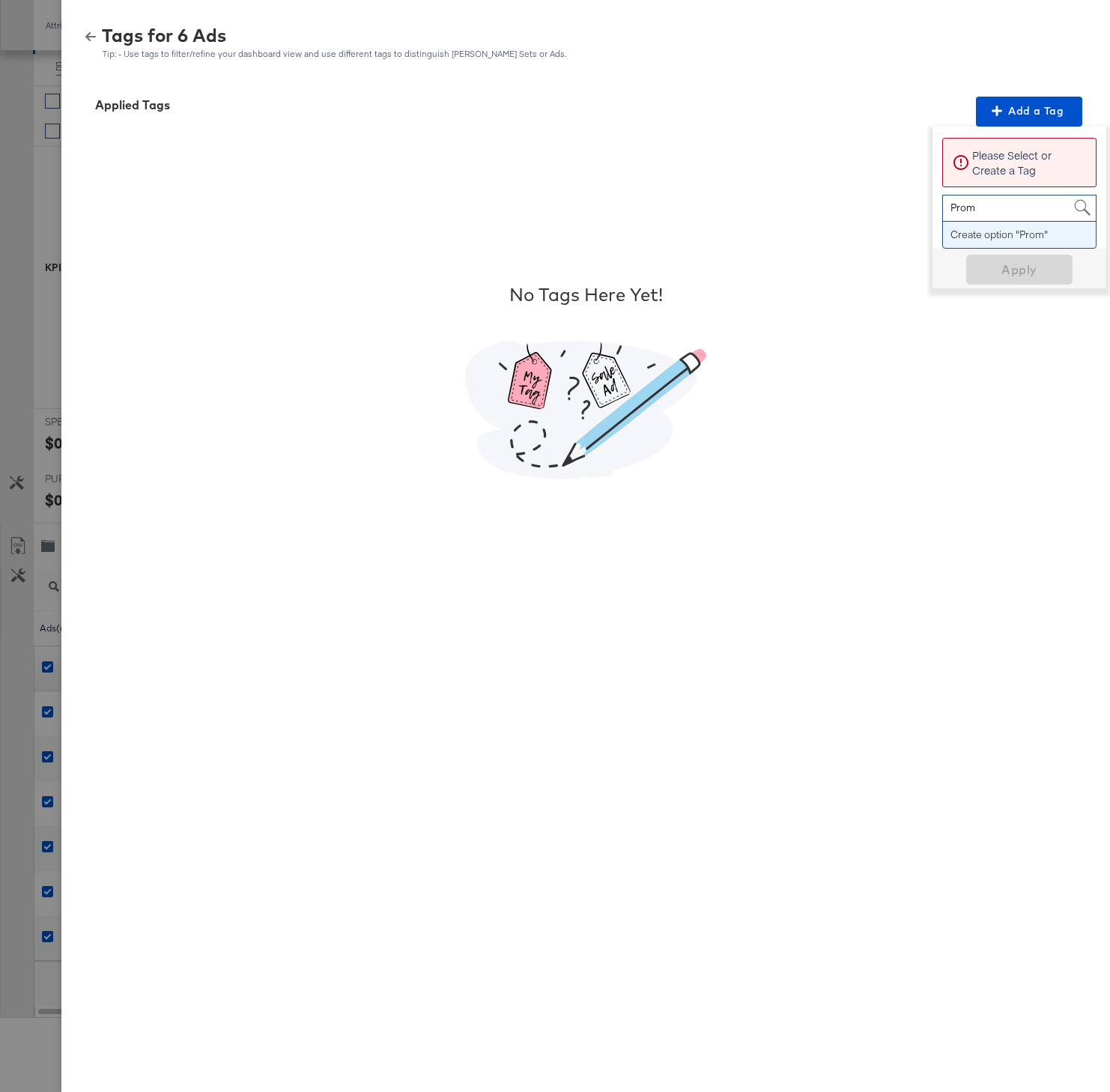
type input "Promo"
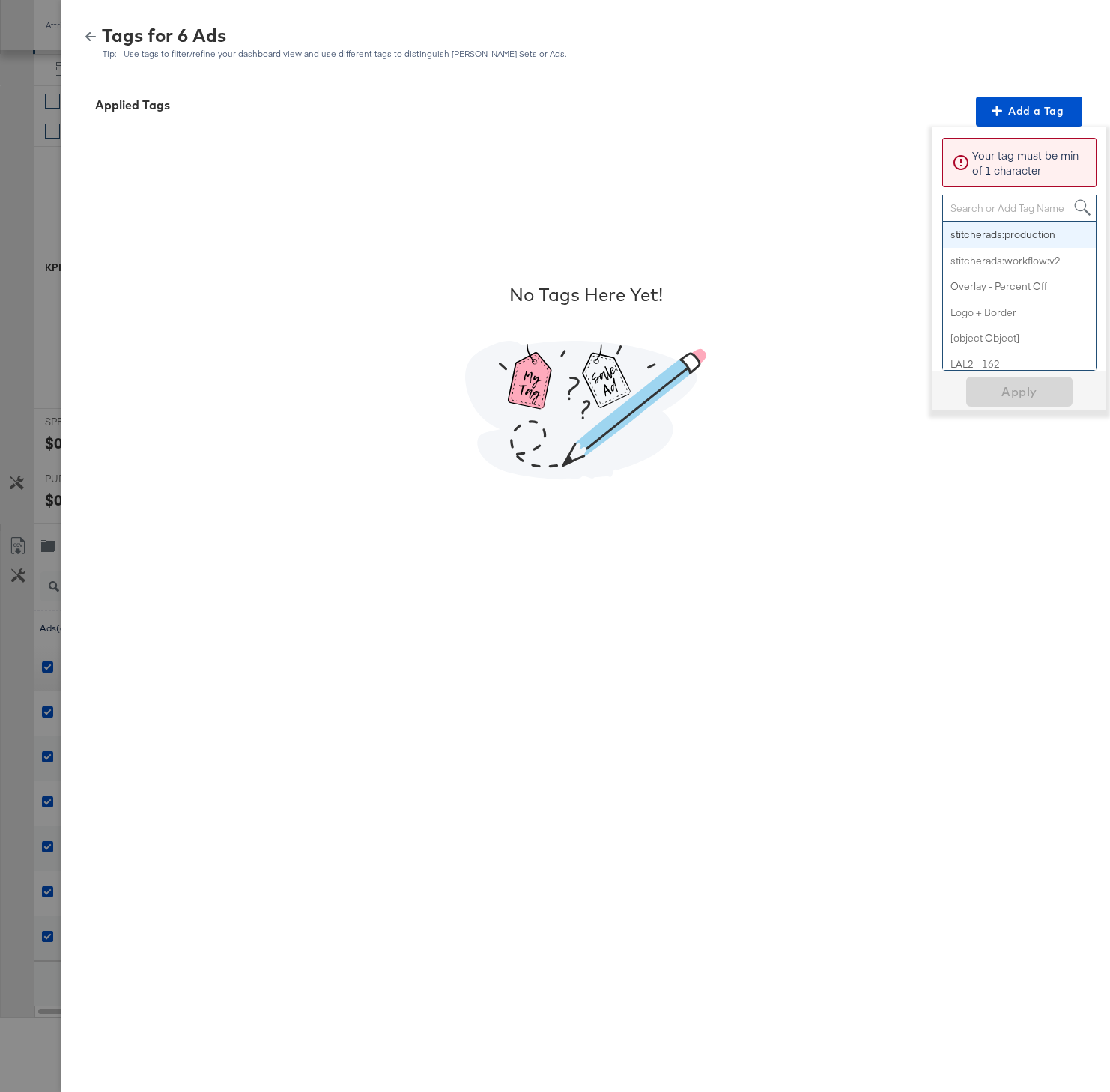
click at [990, 195] on div "Search or Add Tag Name" at bounding box center [1019, 208] width 153 height 25
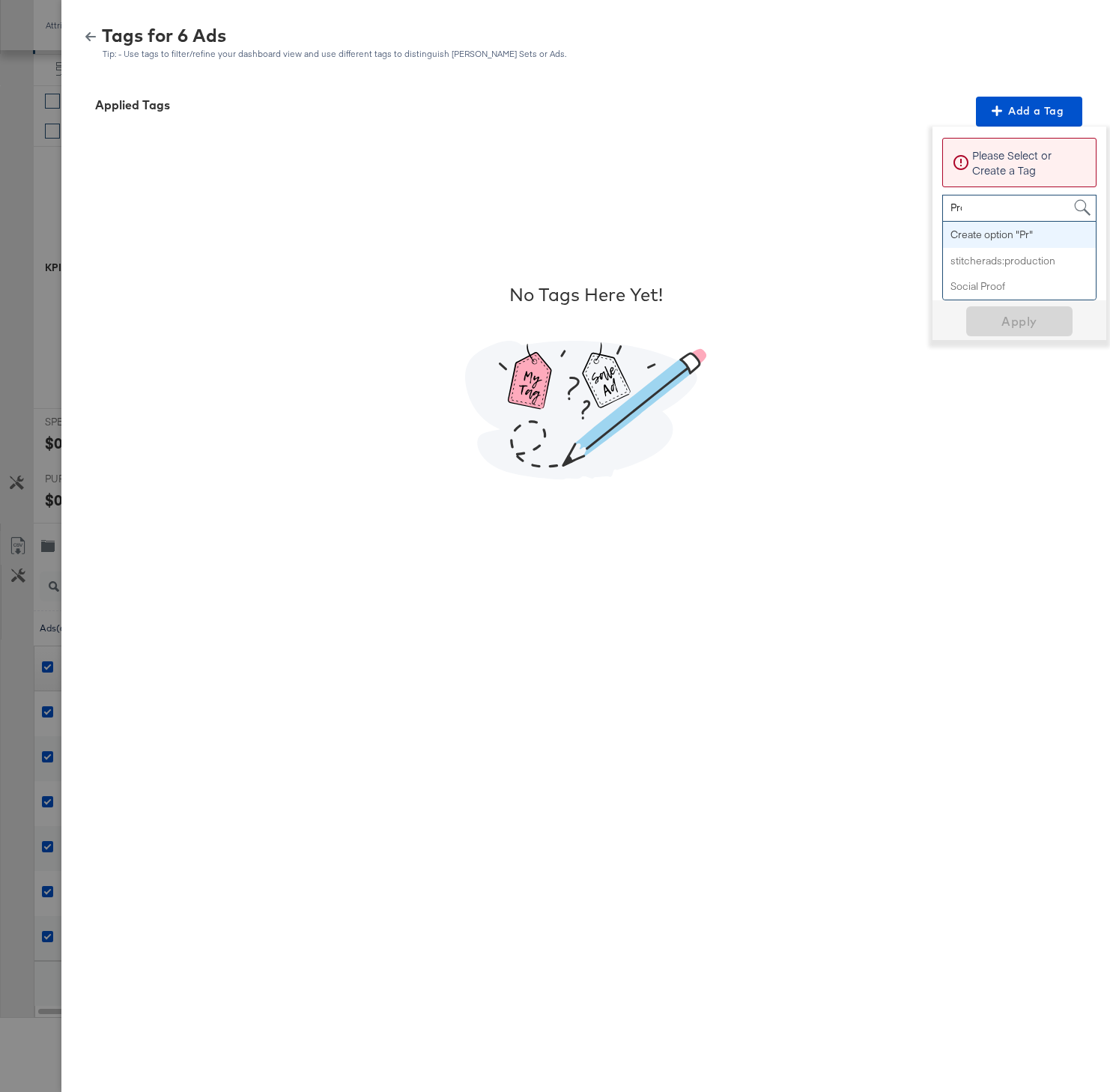
type input "Promo"
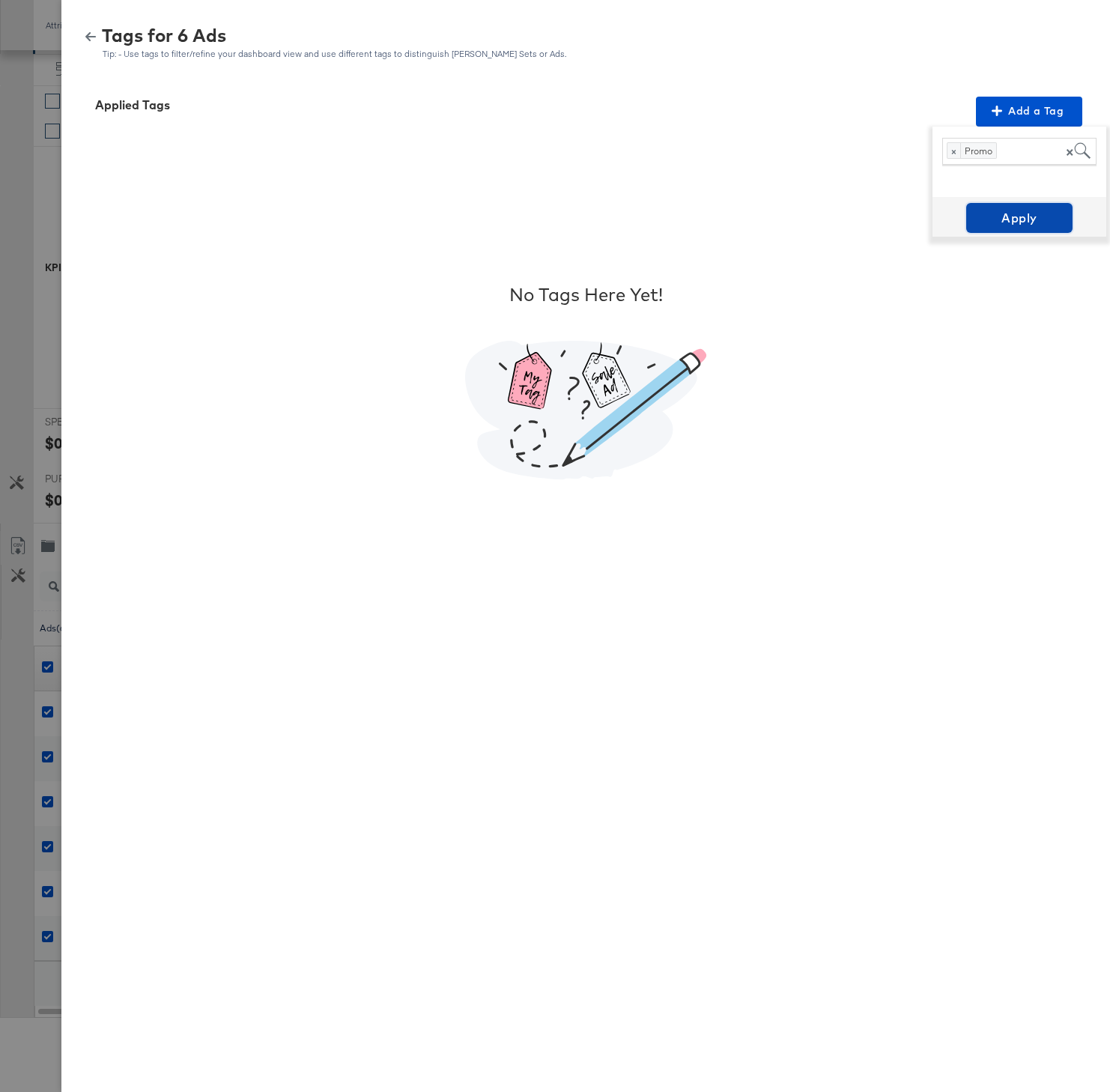
click at [1012, 224] on span "Apply" at bounding box center [1019, 218] width 94 height 21
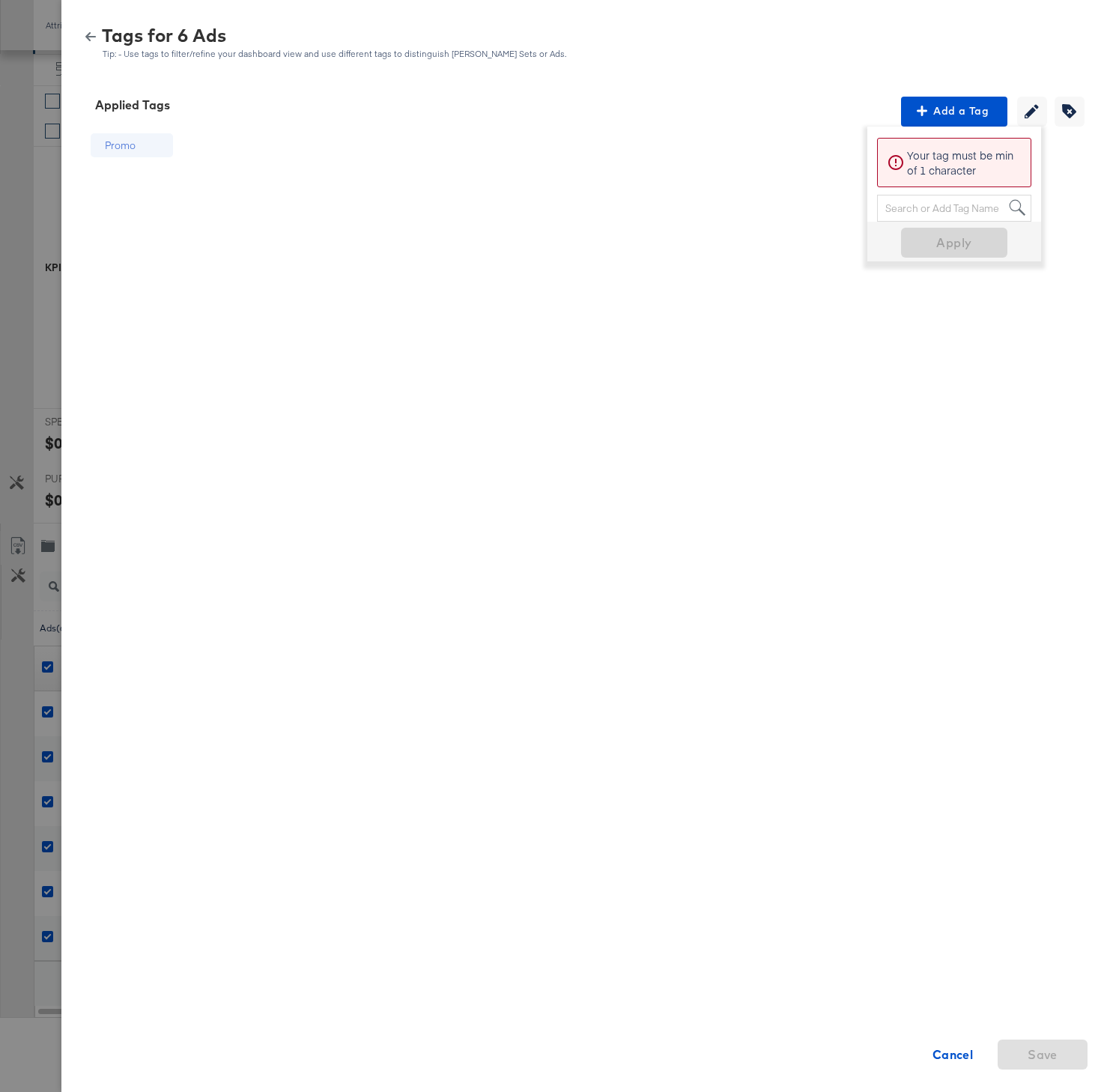
click at [88, 40] on icon "button" at bounding box center [91, 36] width 10 height 10
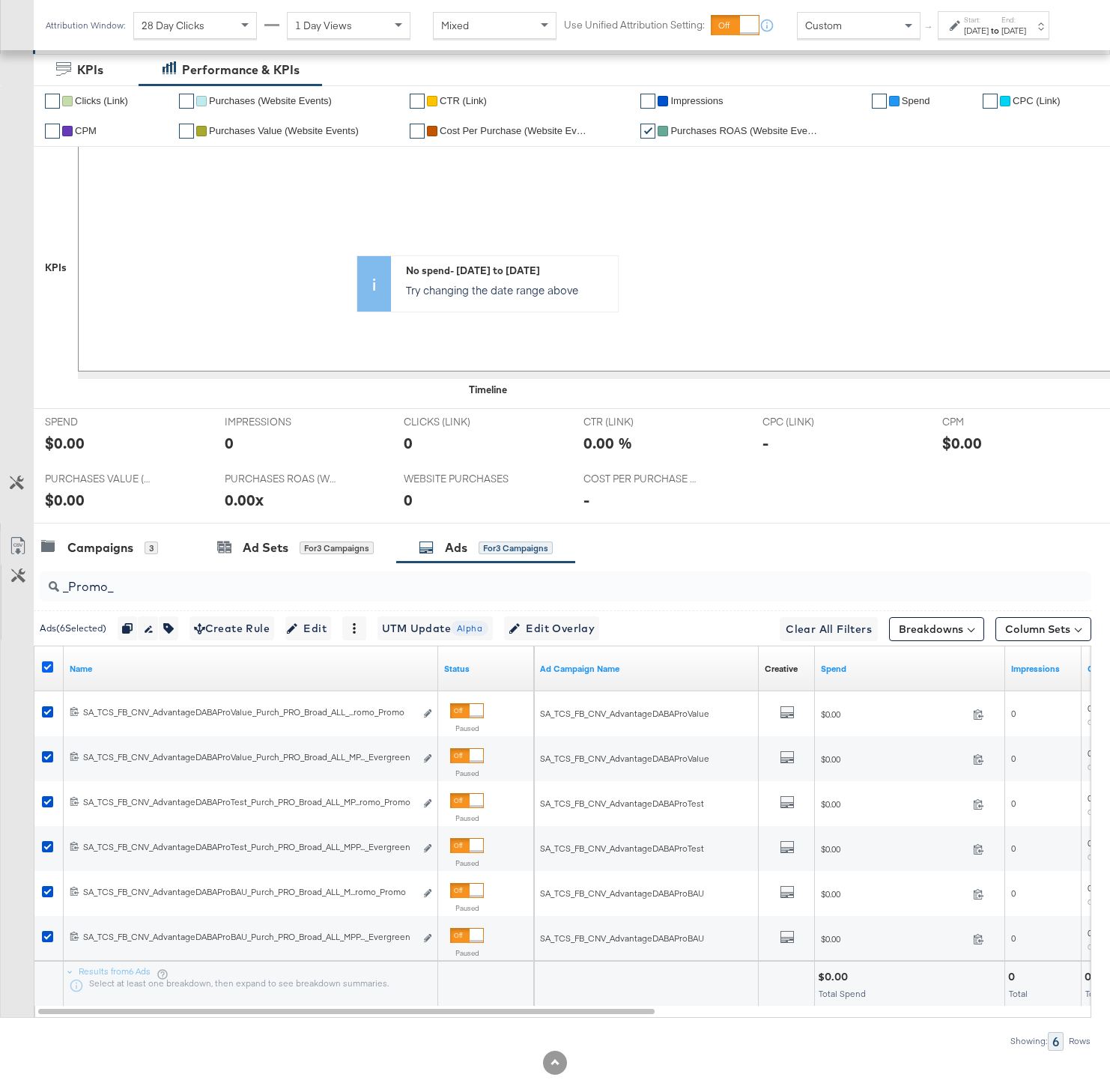
click at [51, 668] on icon at bounding box center [47, 667] width 11 height 11
click at [0, 0] on input "checkbox" at bounding box center [0, 0] width 0 height 0
drag, startPoint x: 145, startPoint y: 576, endPoint x: 38, endPoint y: 575, distance: 107.0
click at [38, 575] on div "_Promo_" at bounding box center [563, 586] width 1058 height 48
click at [79, 586] on input "_Promo_" at bounding box center [528, 580] width 938 height 29
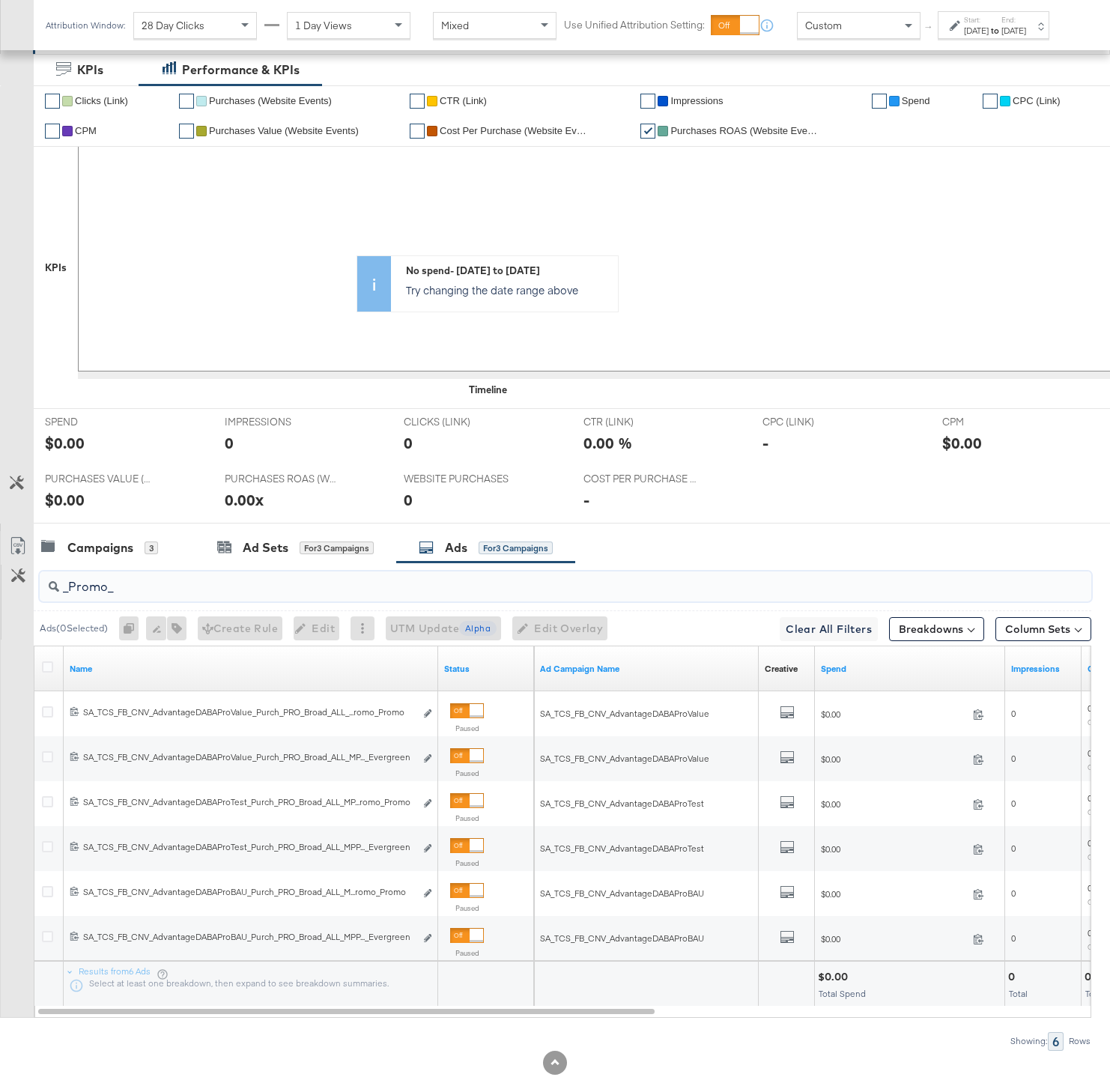
click at [79, 586] on input "_Promo_" at bounding box center [528, 580] width 938 height 29
paste input "ReviewAwardColor"
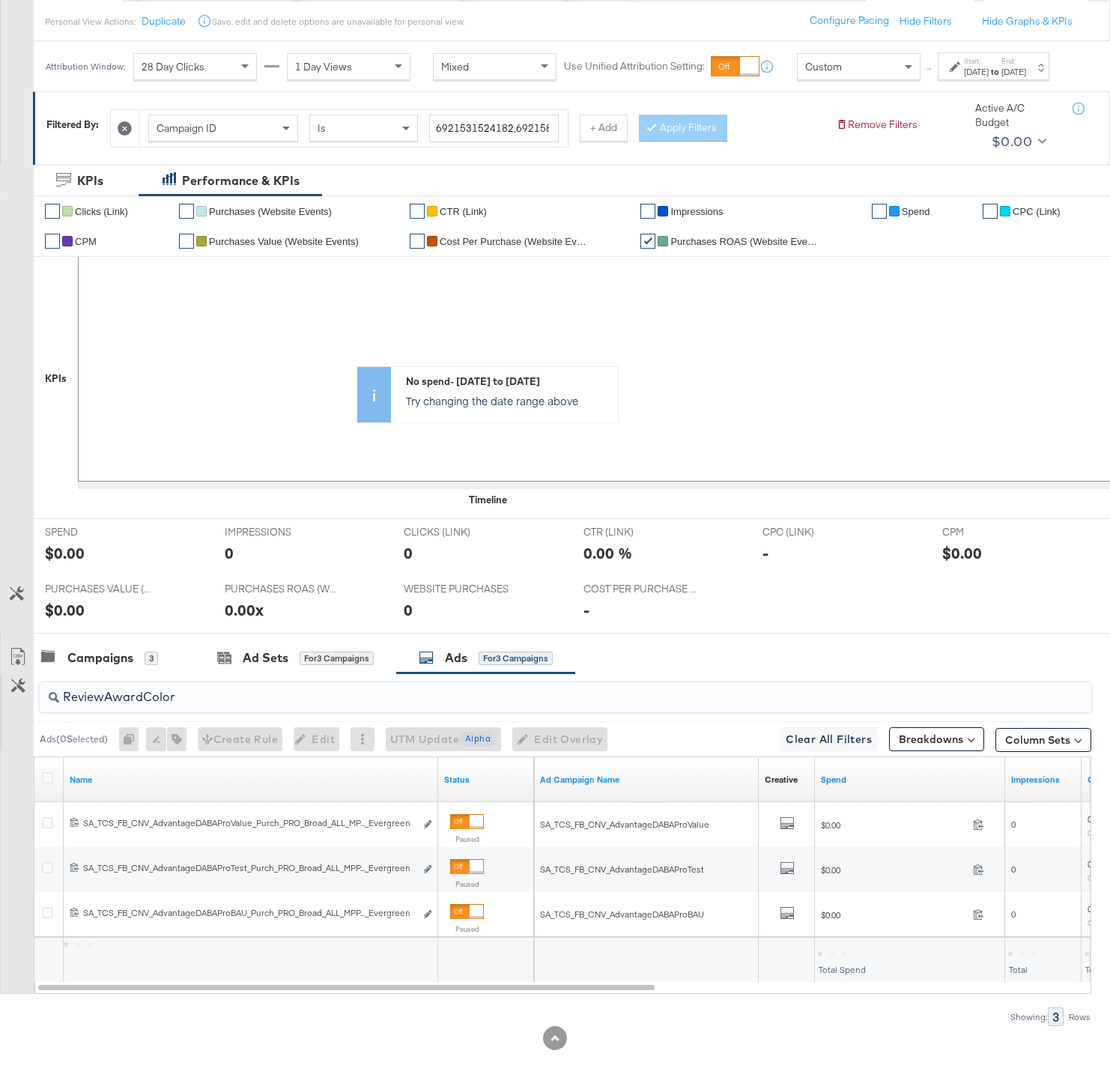
scroll to position [180, 0]
type input "ReviewAwardColor"
click at [44, 777] on icon at bounding box center [47, 777] width 11 height 11
click at [0, 0] on input "checkbox" at bounding box center [0, 0] width 0 height 0
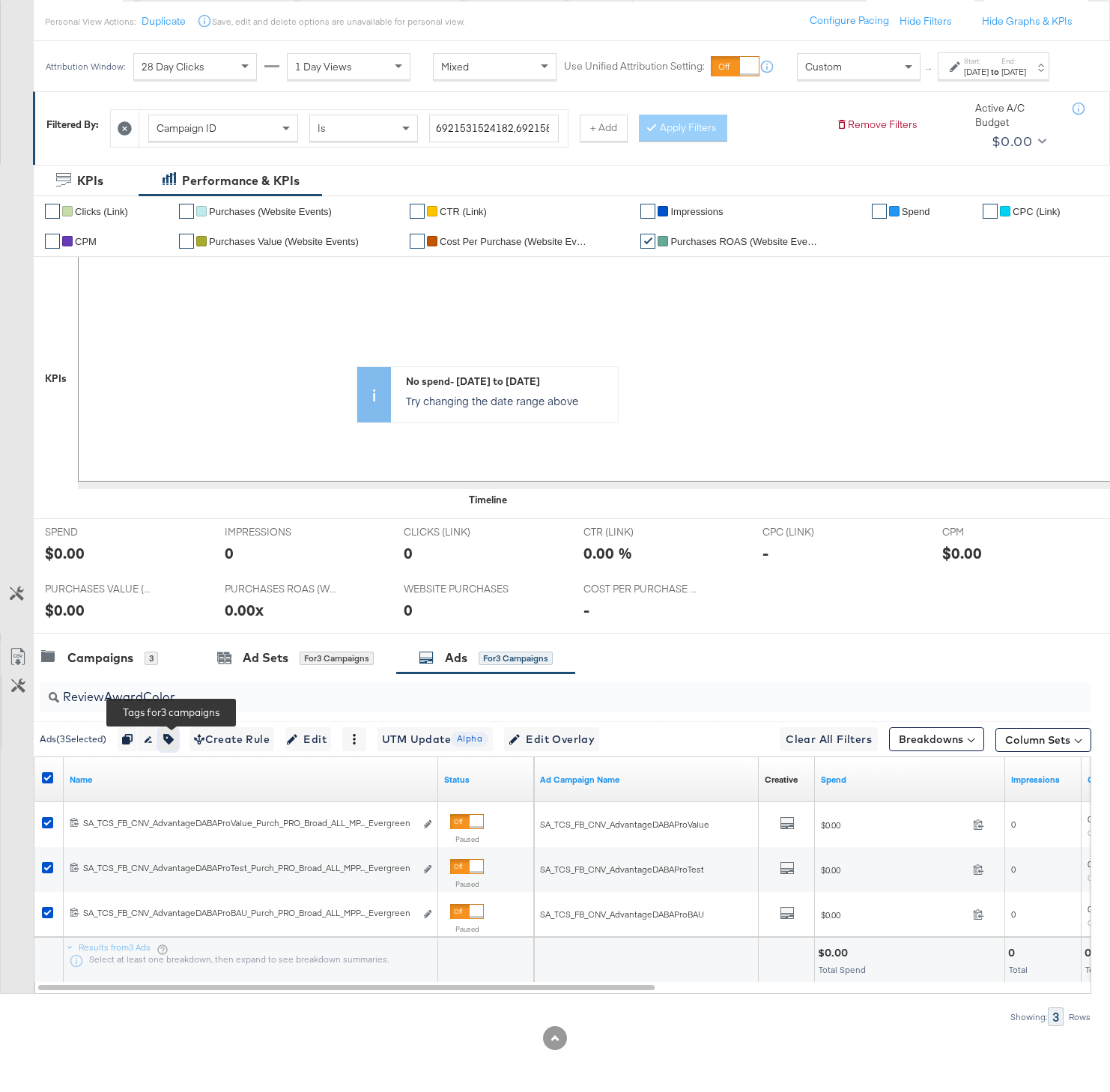
click at [172, 741] on icon "button" at bounding box center [168, 739] width 10 height 10
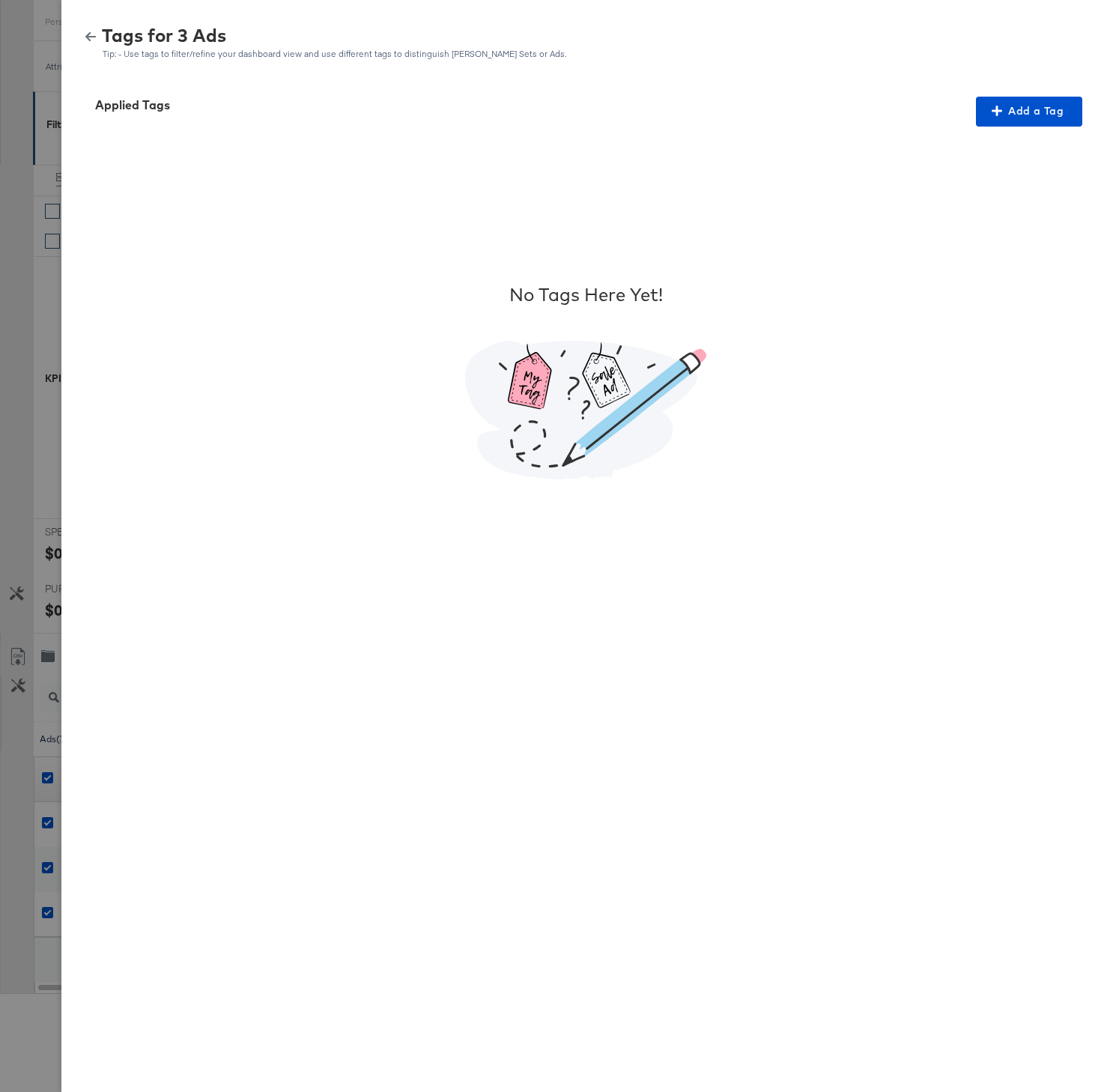
click at [1008, 128] on div "No Tags Here Yet!" at bounding box center [585, 382] width 1012 height 509
click at [1009, 124] on button "Add a Tag" at bounding box center [1029, 112] width 106 height 30
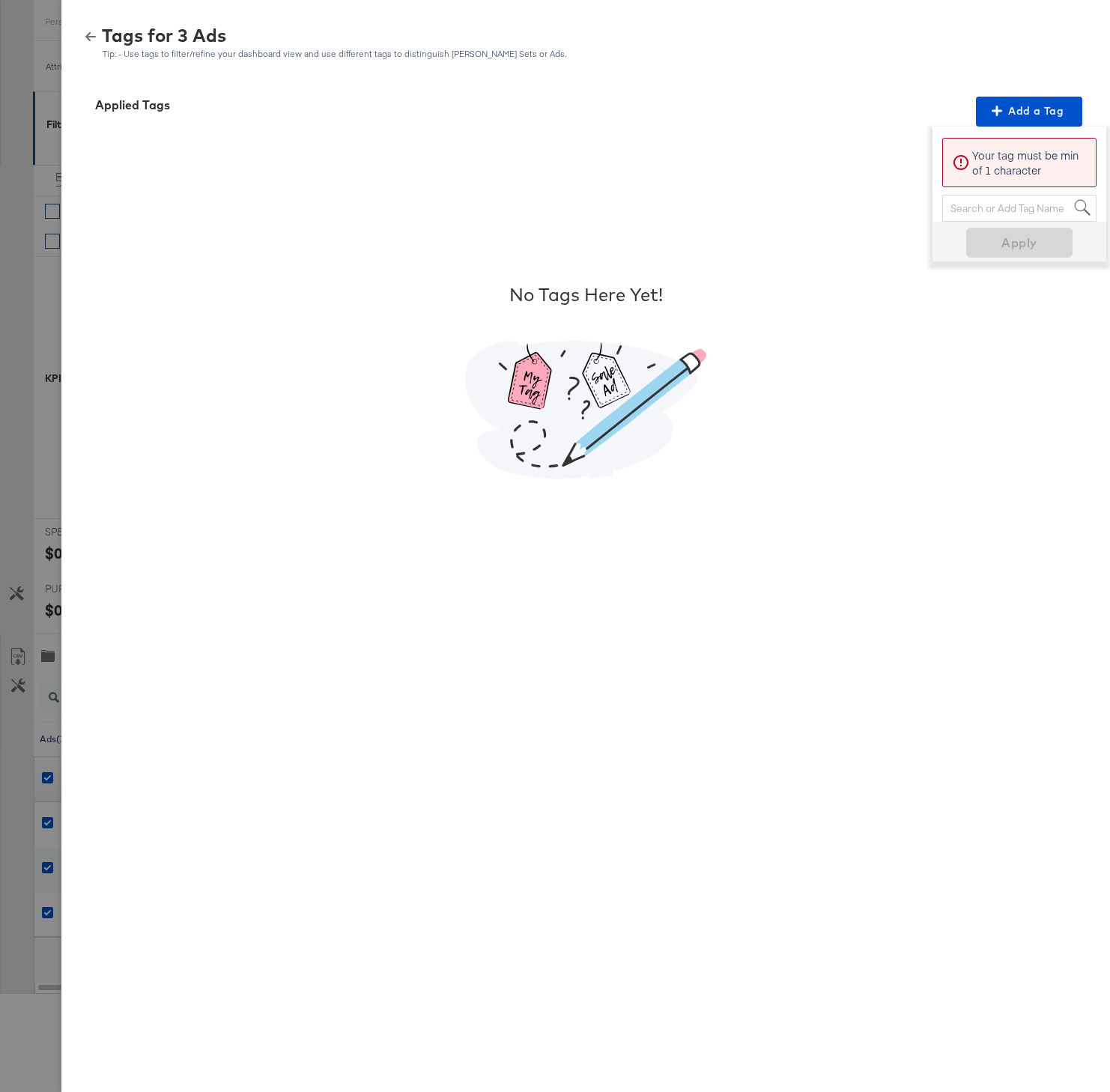
click at [1004, 200] on div "Search or Add Tag Name" at bounding box center [1019, 208] width 153 height 25
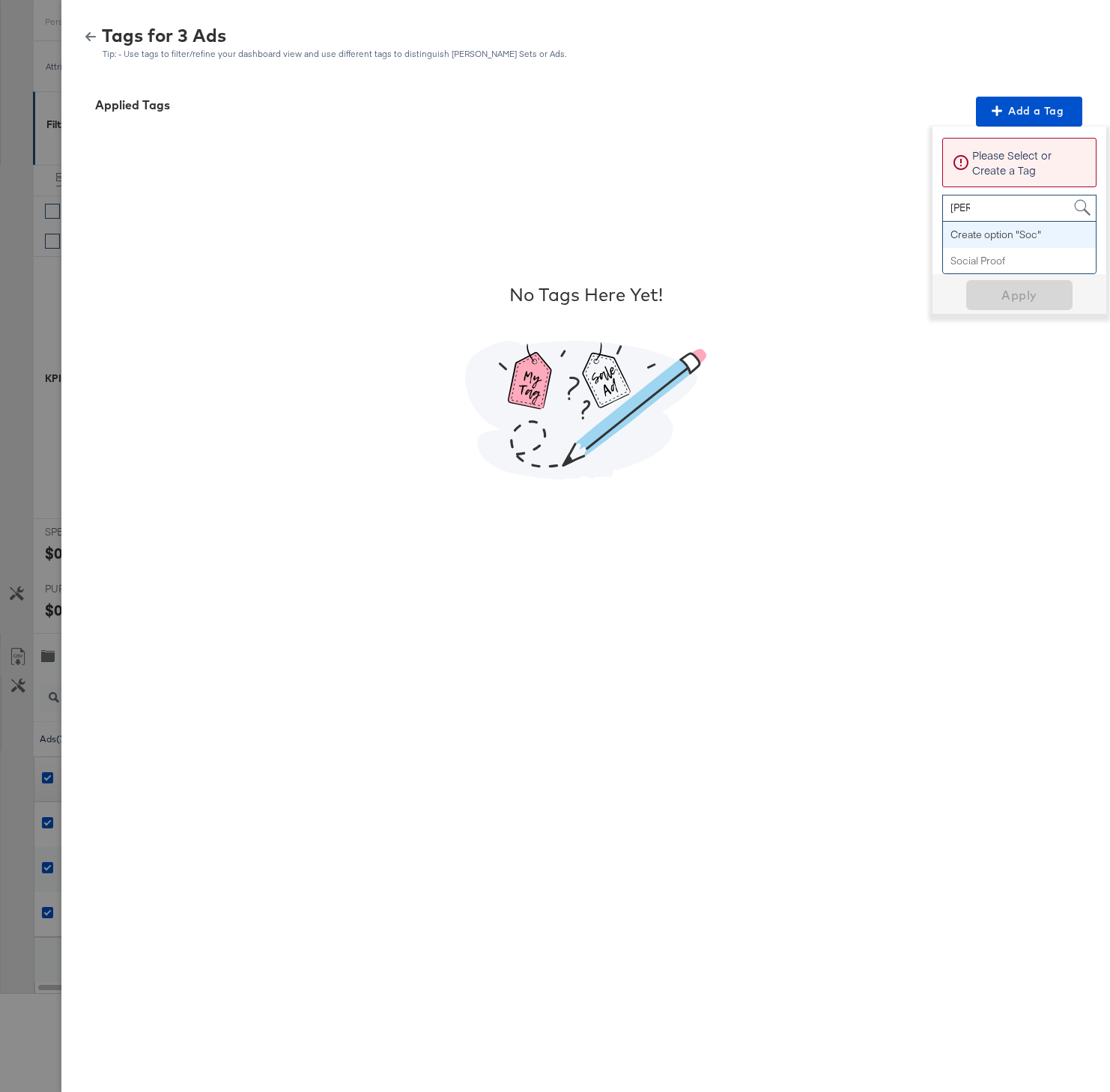
type input "Social"
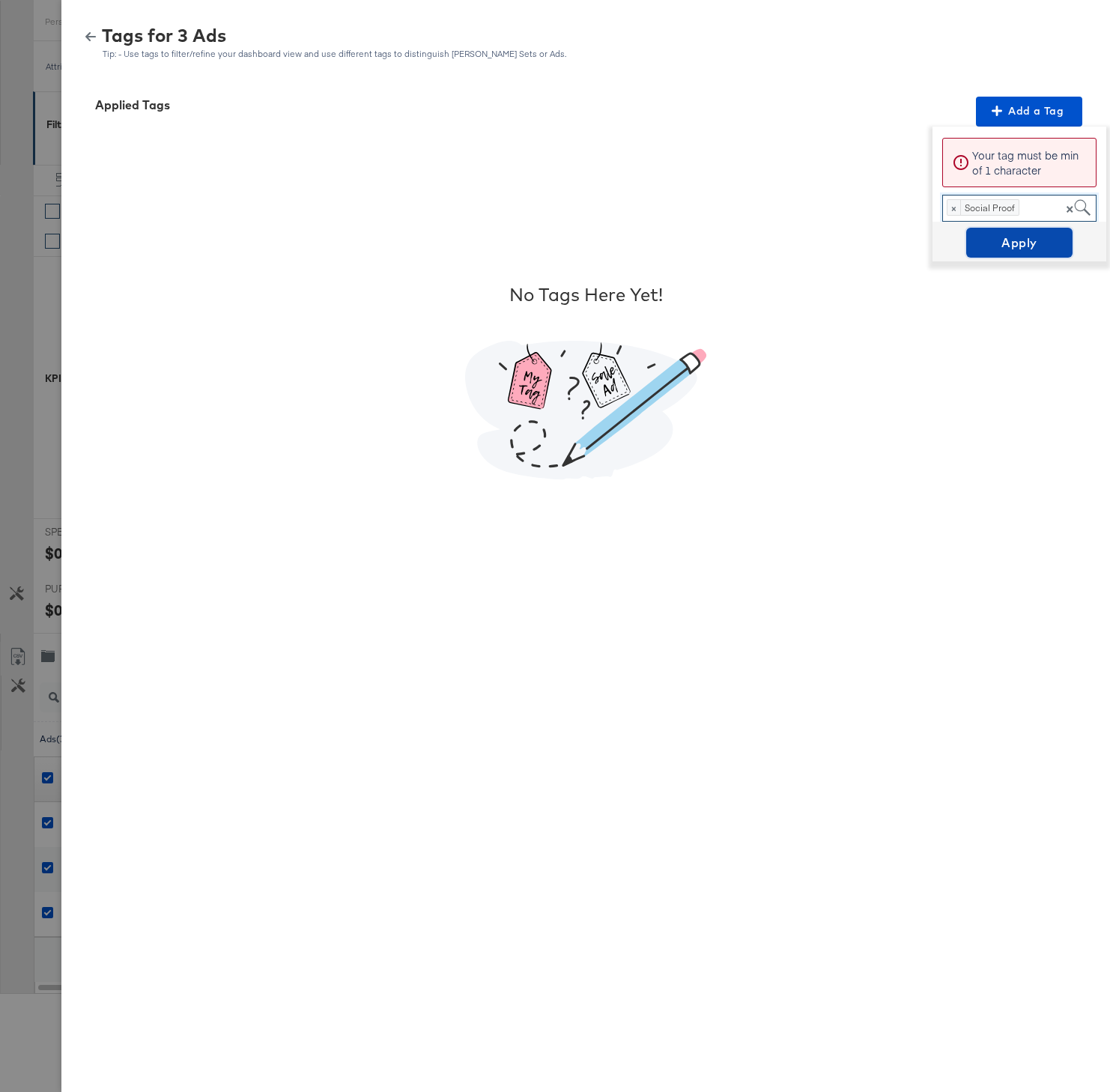
click at [1026, 250] on span "Apply" at bounding box center [1019, 242] width 94 height 21
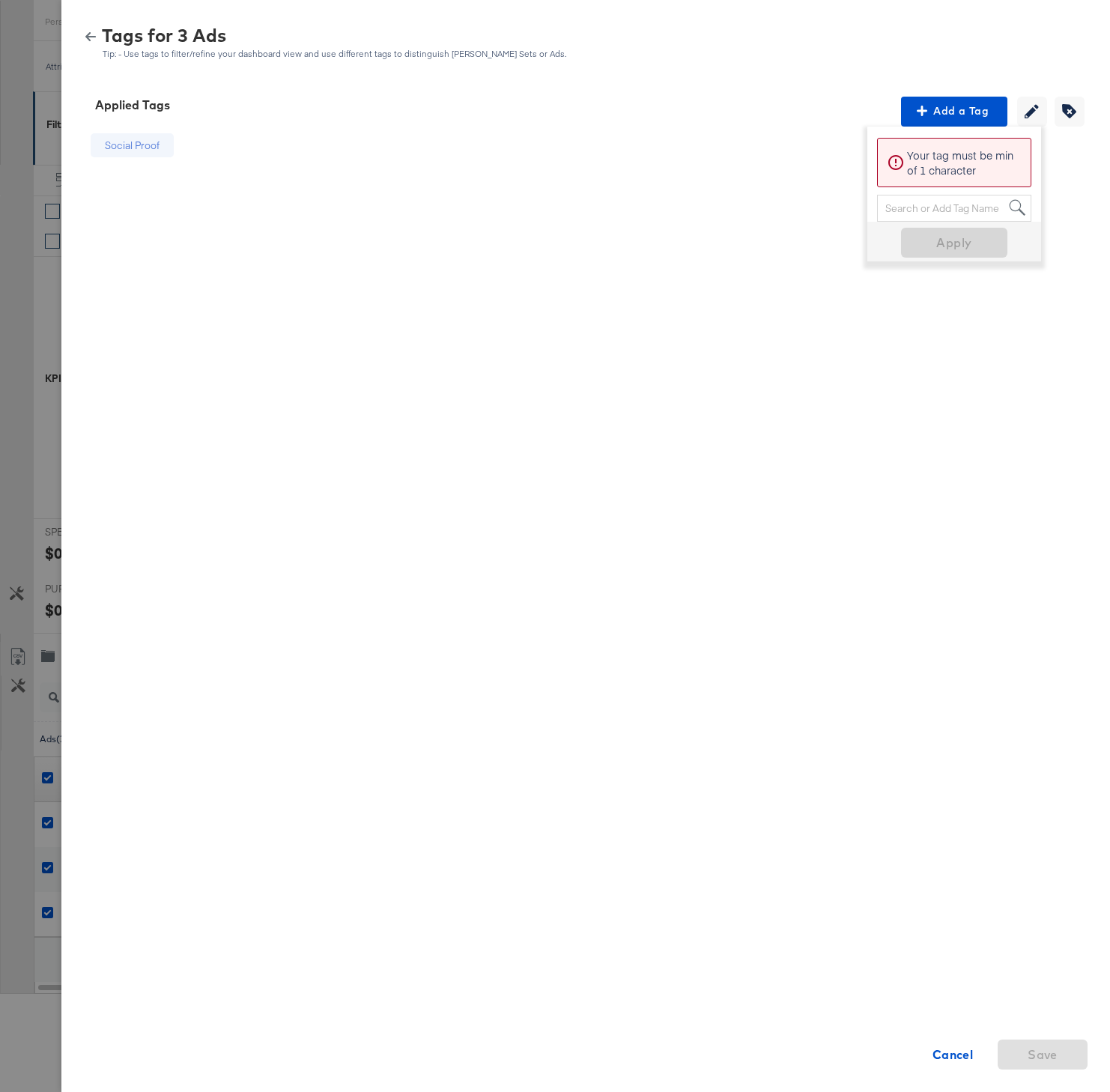
click at [87, 38] on icon "button" at bounding box center [91, 36] width 10 height 9
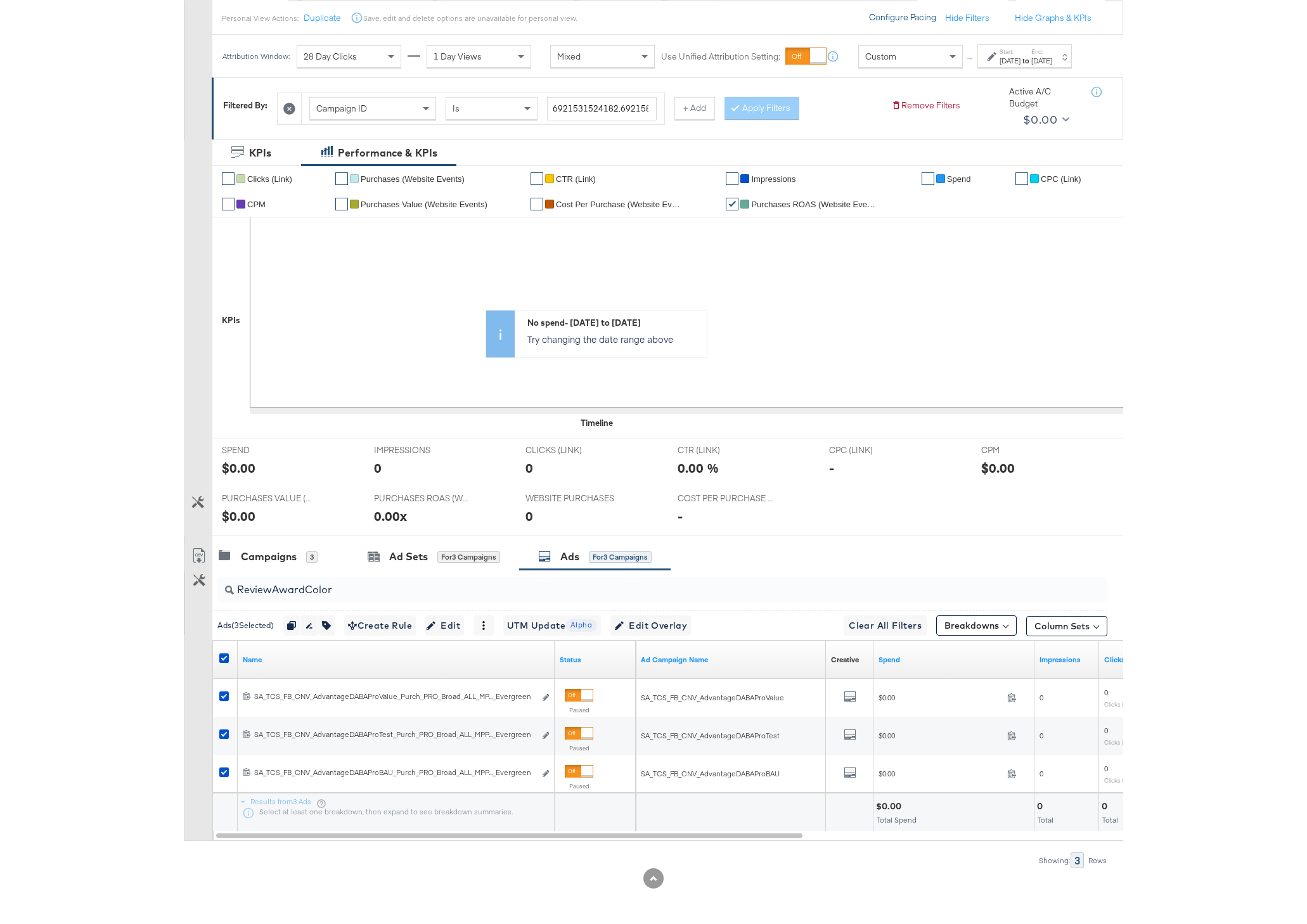
scroll to position [141, 0]
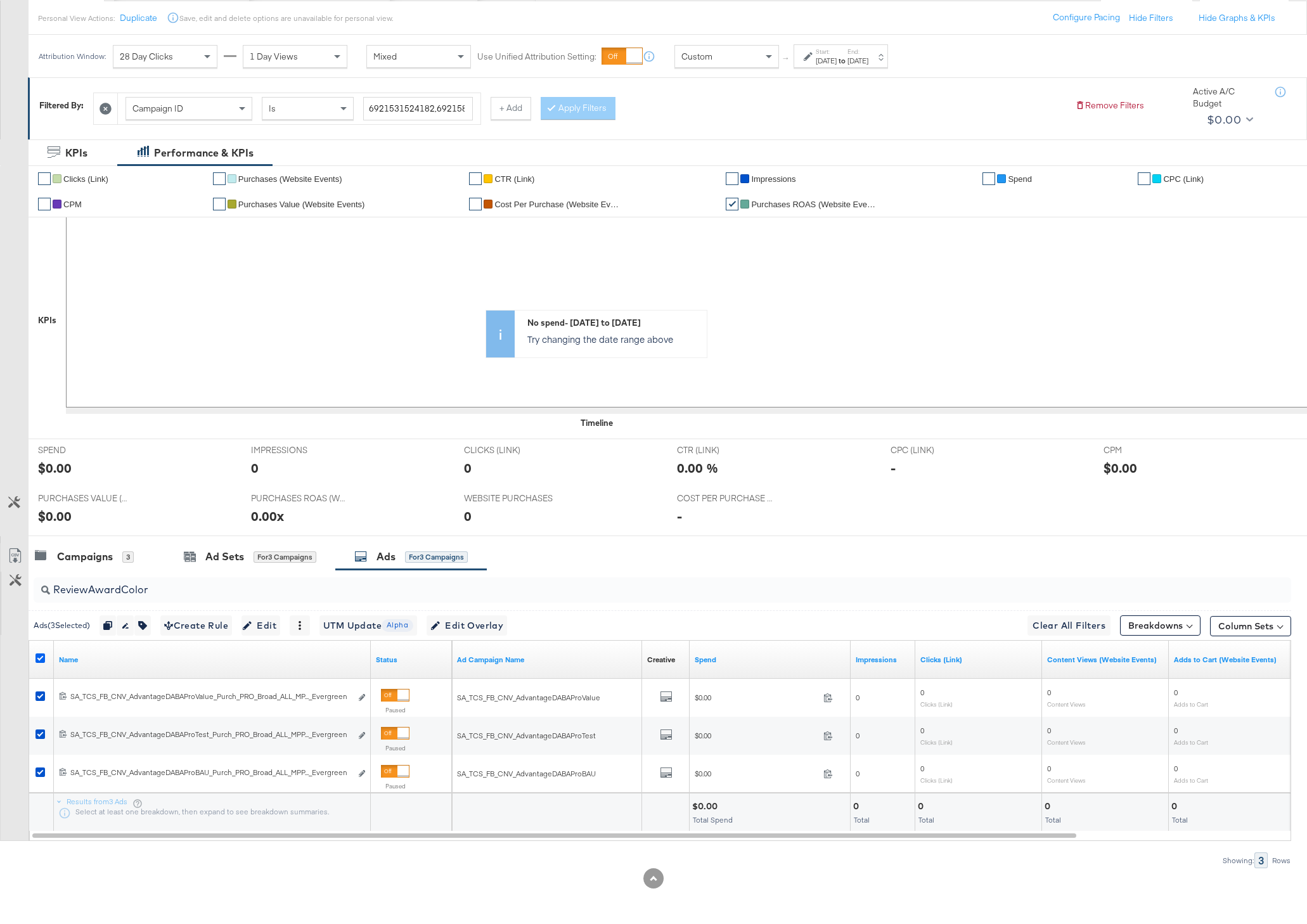
click at [38, 655] on icon at bounding box center [40, 657] width 9 height 9
click at [0, 0] on input "checkbox" at bounding box center [0, 0] width 0 height 0
drag, startPoint x: 178, startPoint y: 595, endPoint x: 49, endPoint y: 593, distance: 129.0
click at [50, 593] on input "ReviewAwardColor" at bounding box center [612, 584] width 1125 height 25
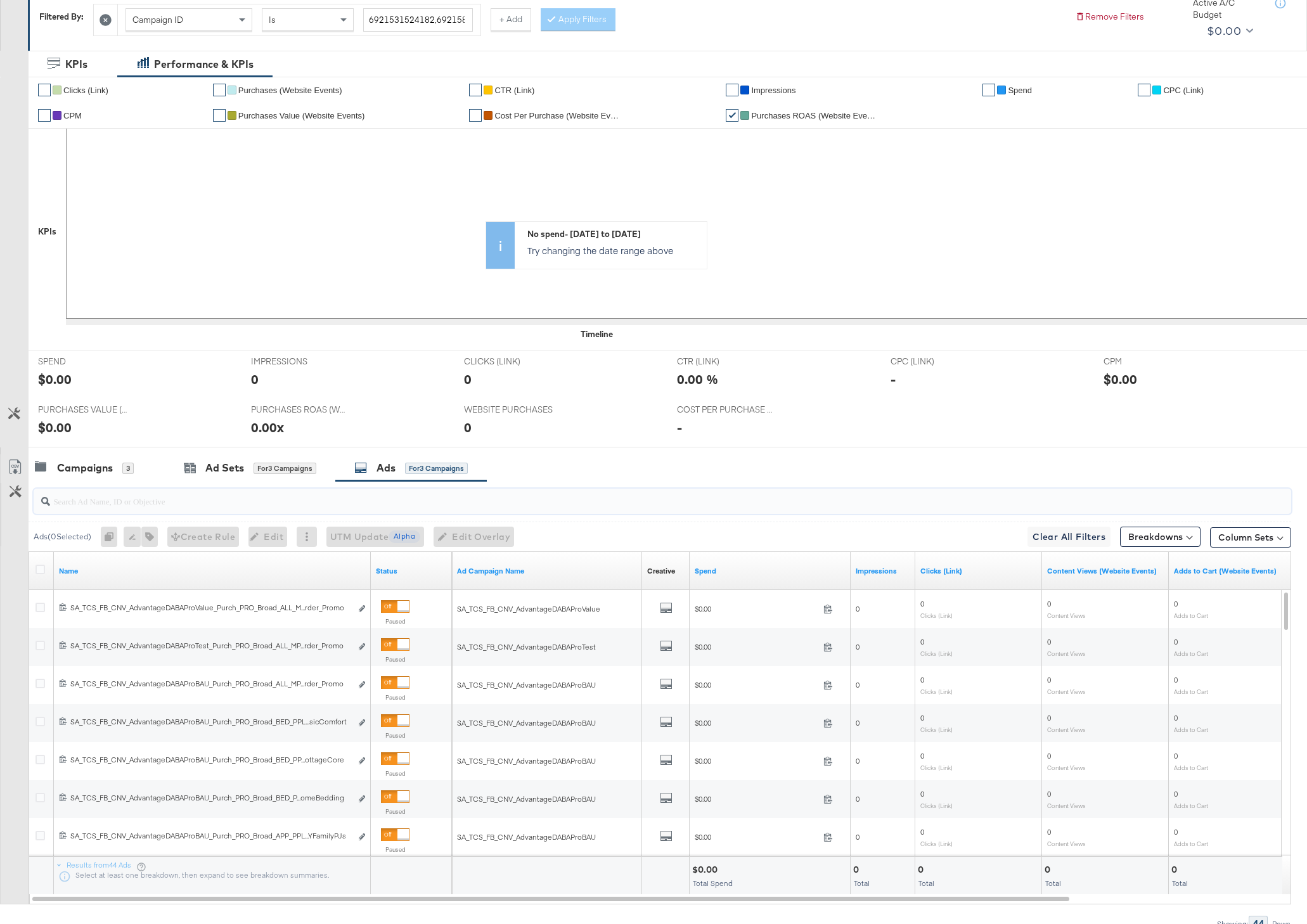
scroll to position [293, 0]
